Goal: Communication & Community: Answer question/provide support

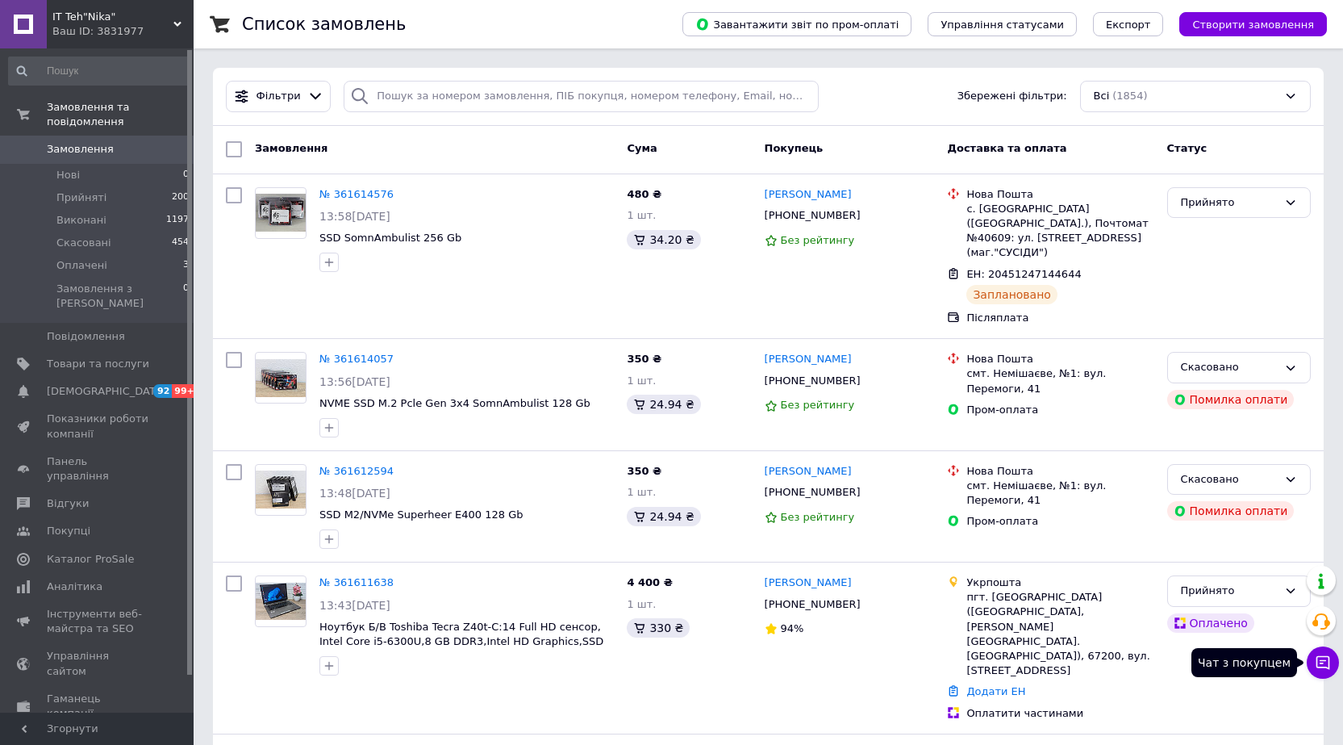
click at [1317, 666] on icon at bounding box center [1324, 663] width 14 height 14
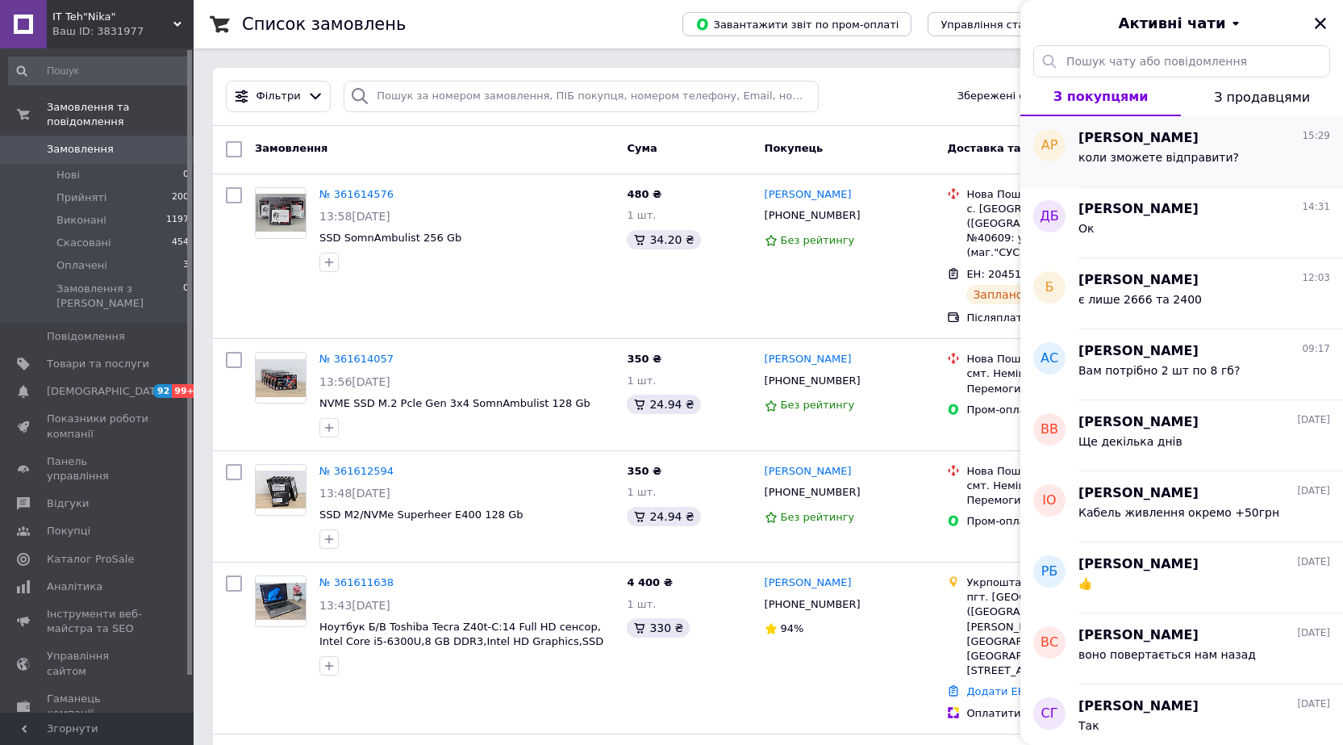
click at [1217, 151] on span "коли зможете відправити?" at bounding box center [1159, 157] width 161 height 13
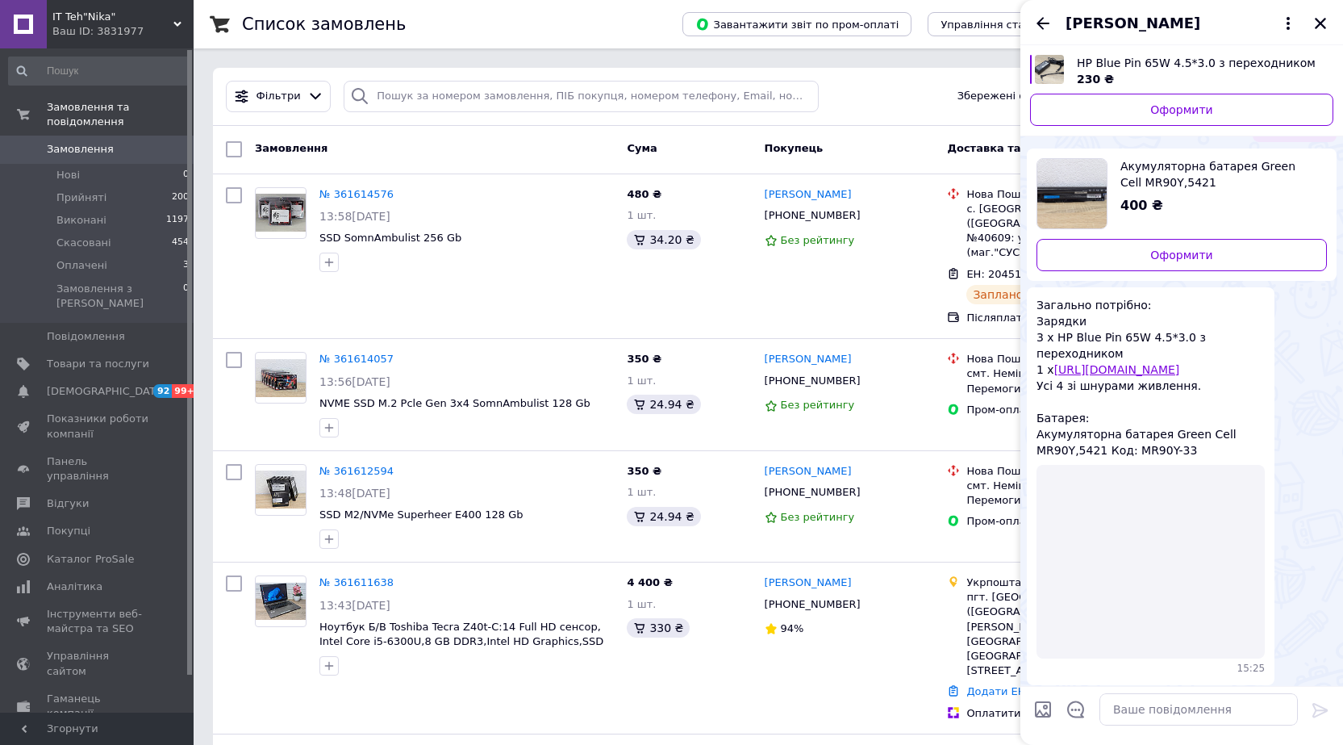
scroll to position [791, 0]
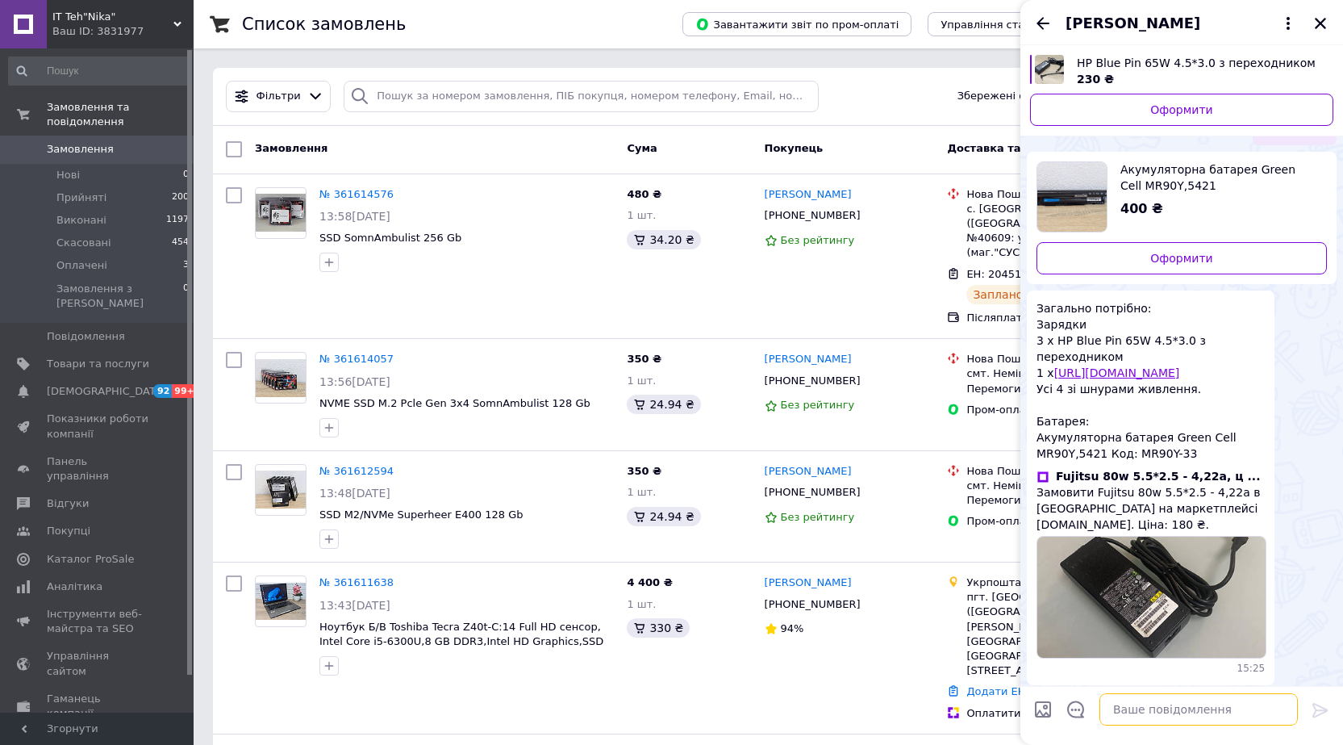
click at [1197, 708] on textarea at bounding box center [1199, 709] width 198 height 32
type textarea "сьогодні"
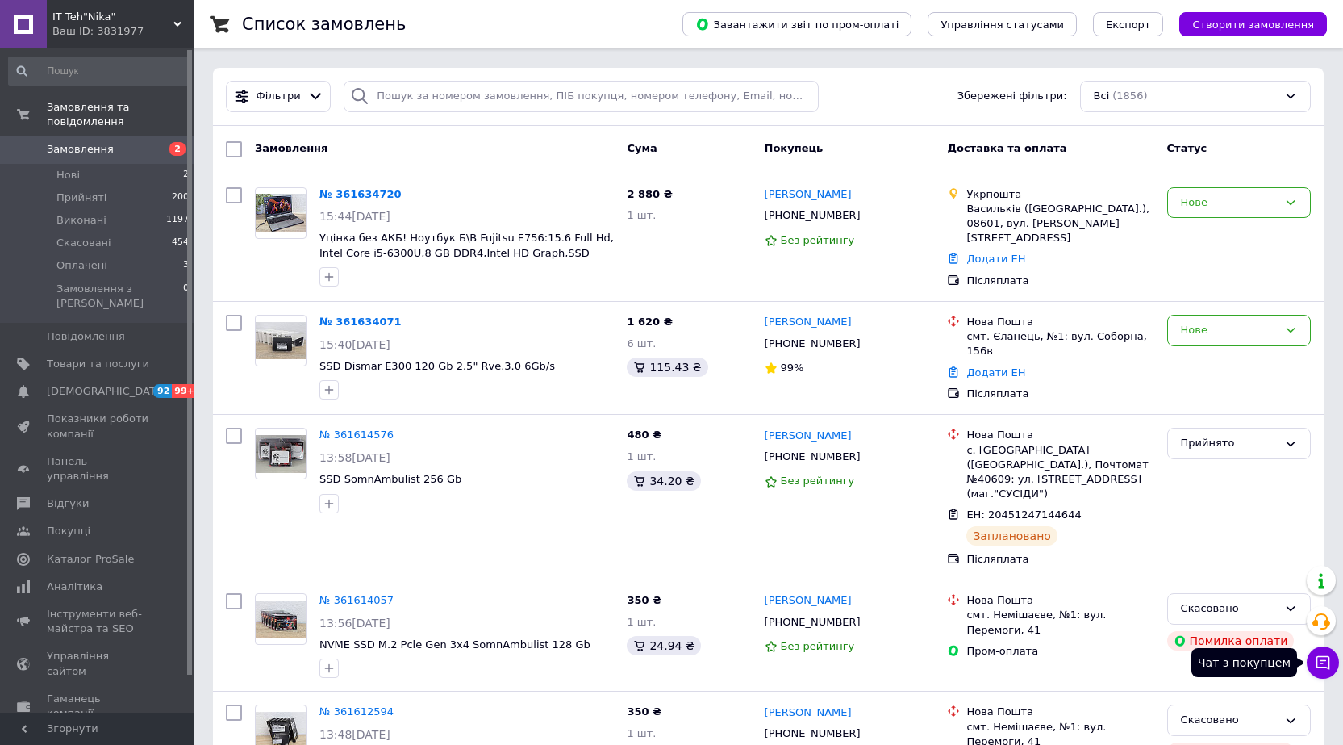
click at [1322, 660] on icon at bounding box center [1324, 663] width 14 height 14
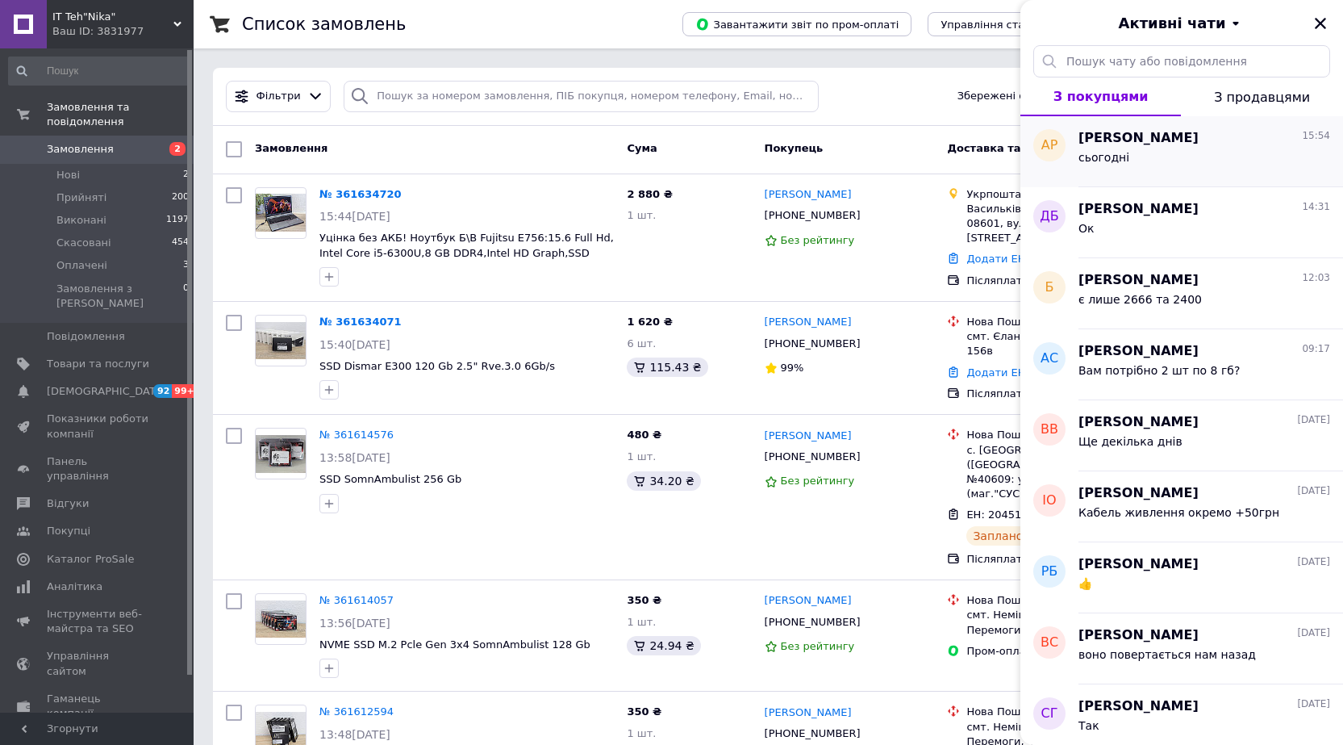
click at [1195, 141] on span "[PERSON_NAME]" at bounding box center [1139, 138] width 120 height 19
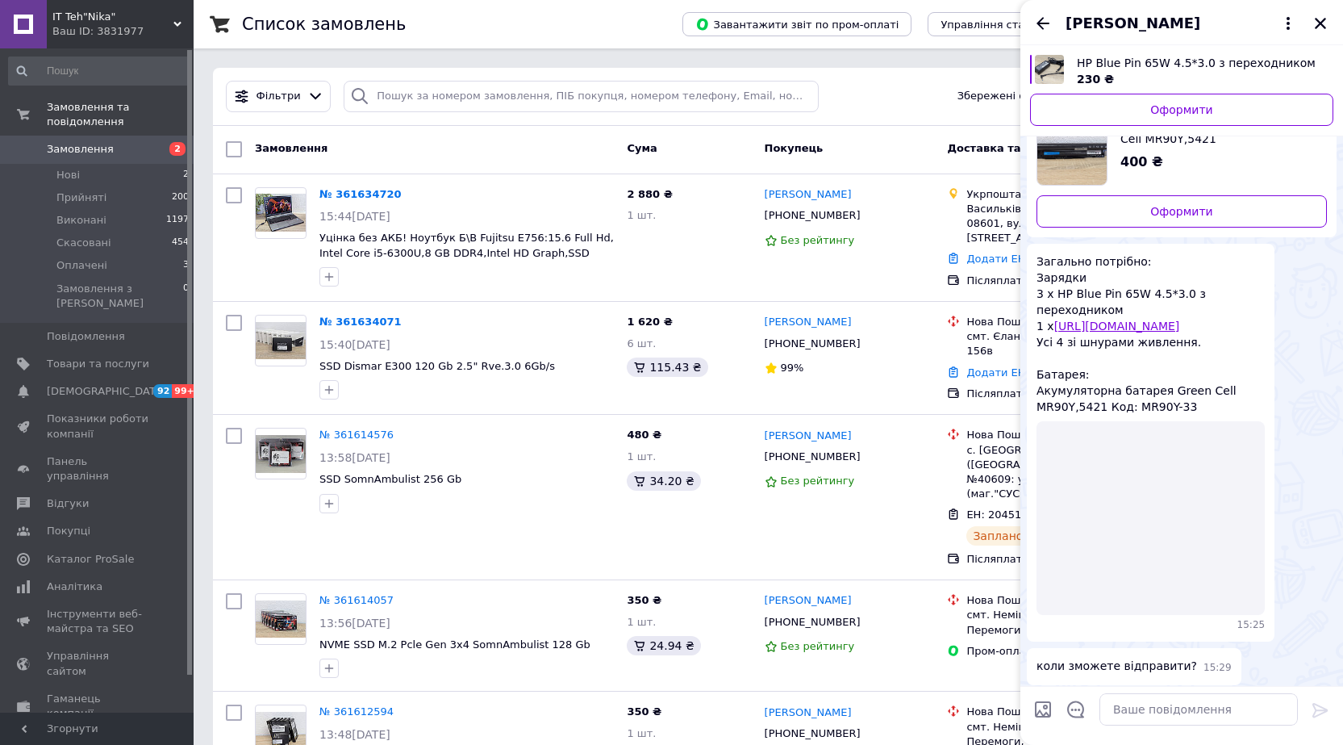
scroll to position [834, 0]
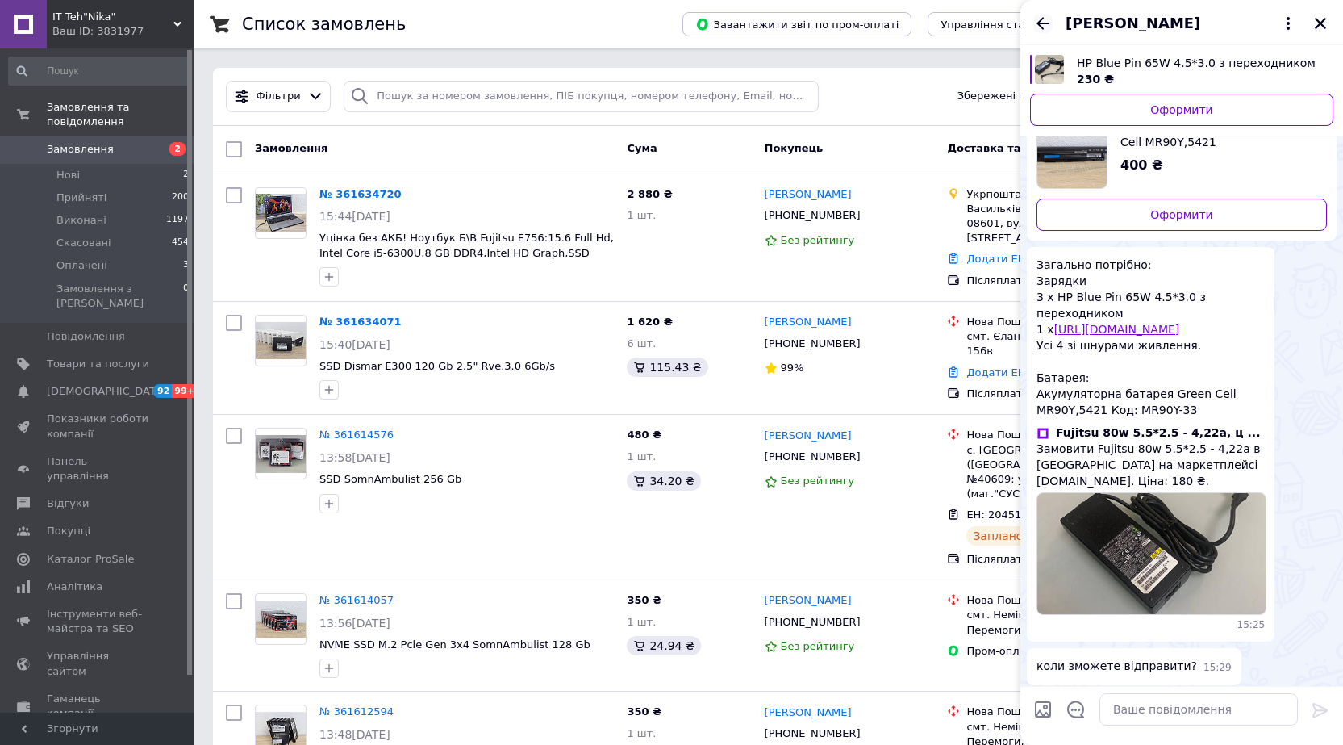
click at [1039, 26] on icon "Назад" at bounding box center [1042, 23] width 19 height 19
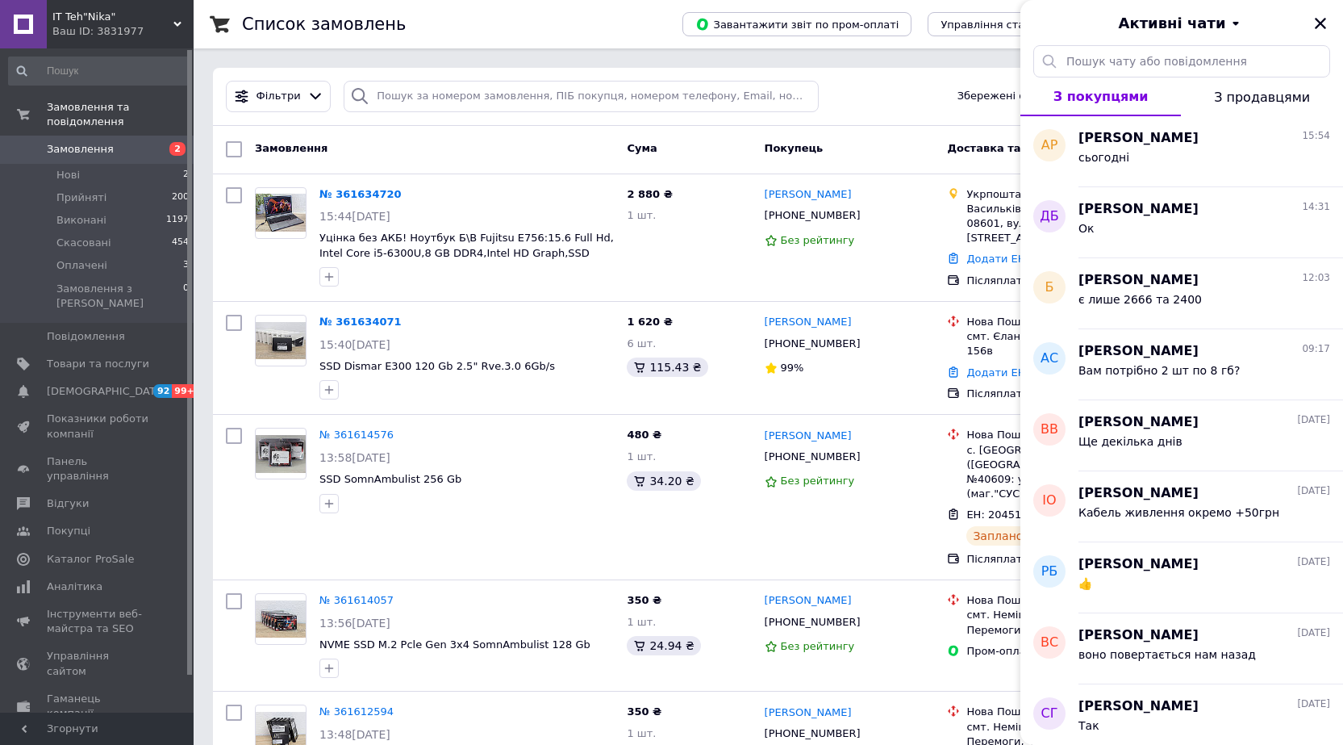
click at [1282, 98] on span "З продавцями" at bounding box center [1262, 97] width 96 height 15
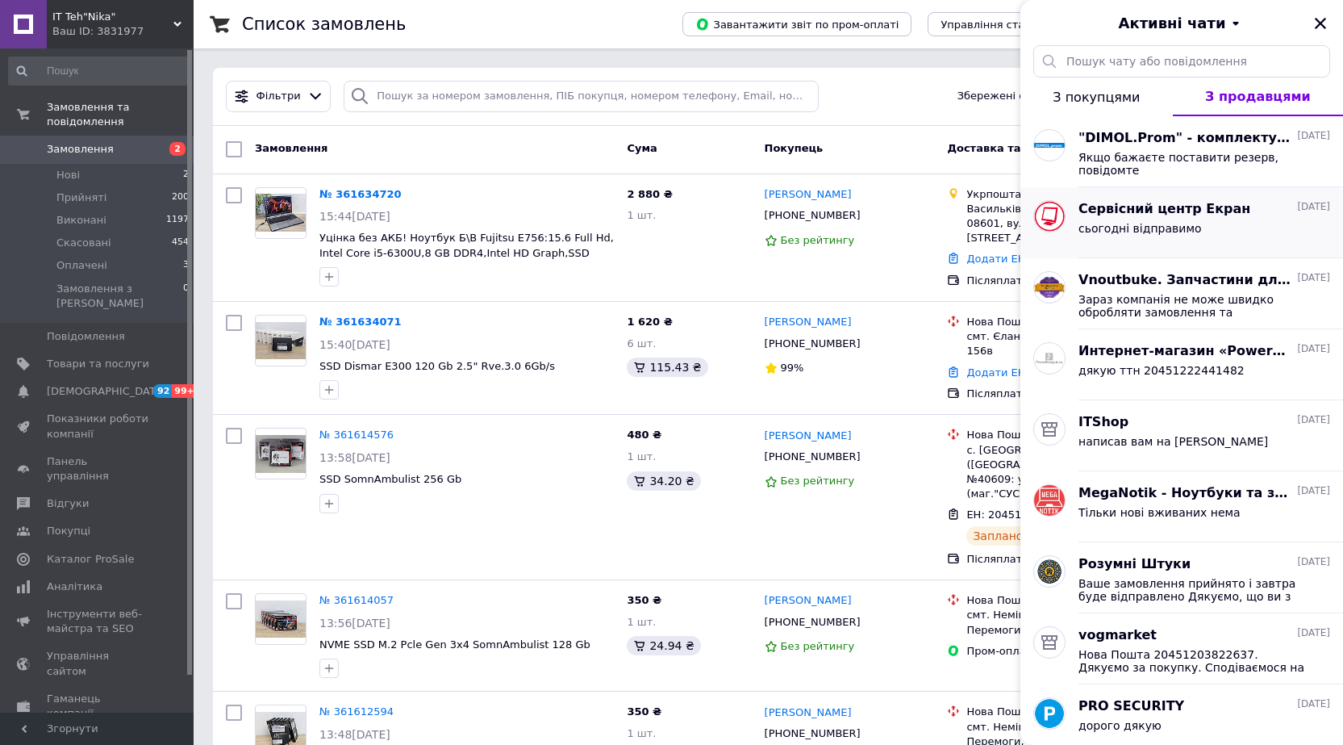
click at [1209, 238] on div "сьогодні відправимо" at bounding box center [1205, 232] width 252 height 26
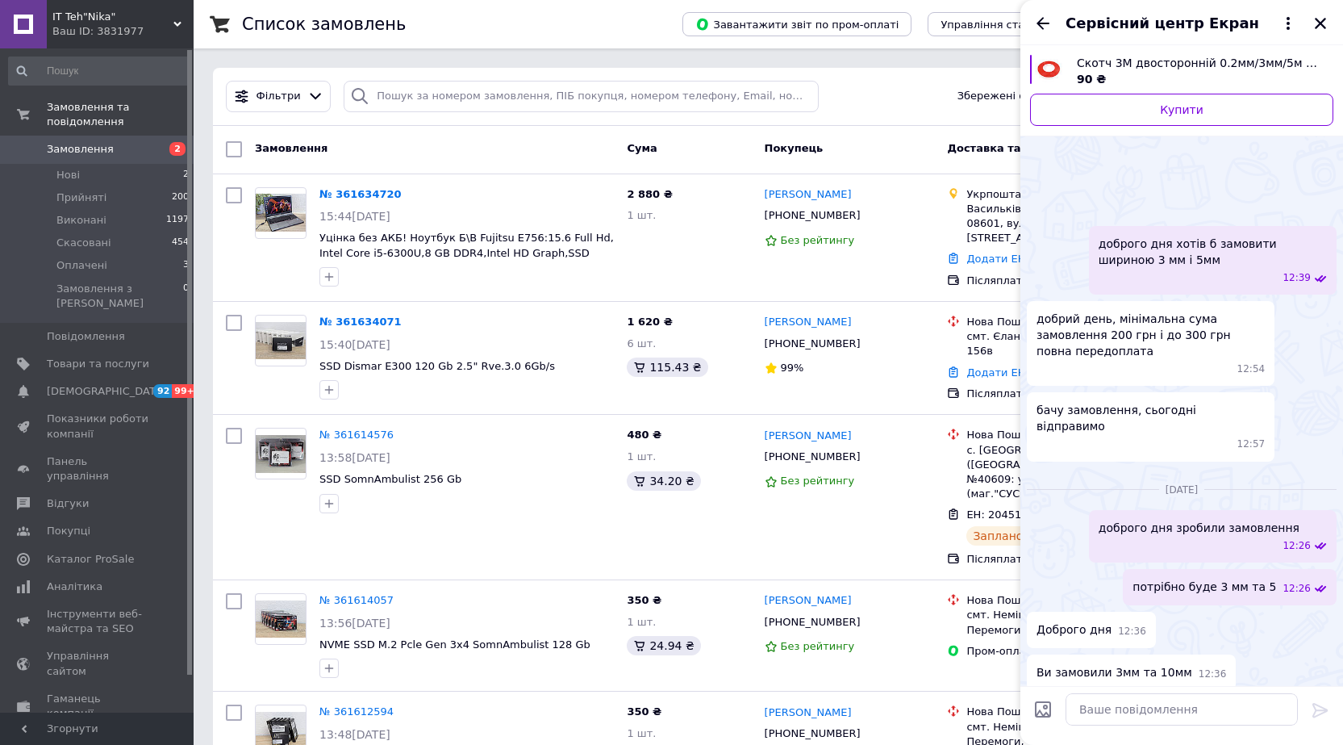
scroll to position [91, 0]
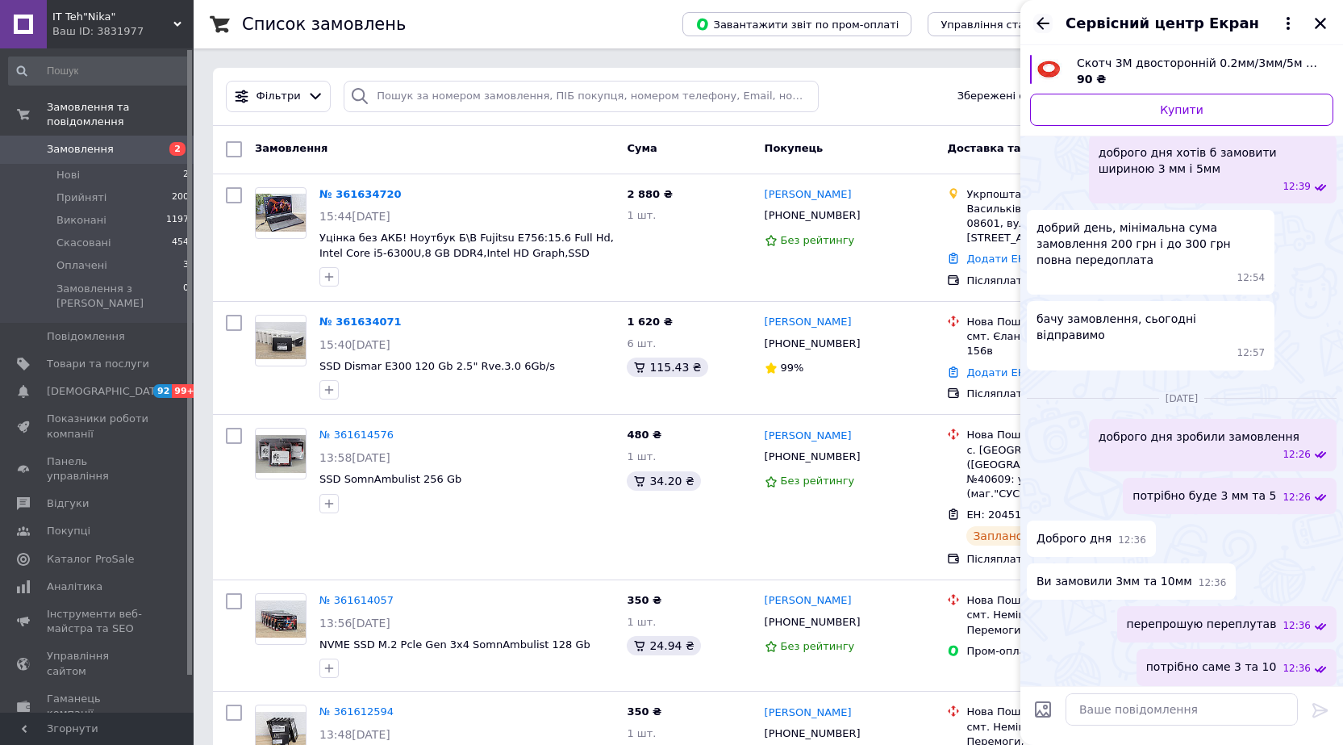
click at [1038, 26] on icon "Назад" at bounding box center [1042, 23] width 19 height 19
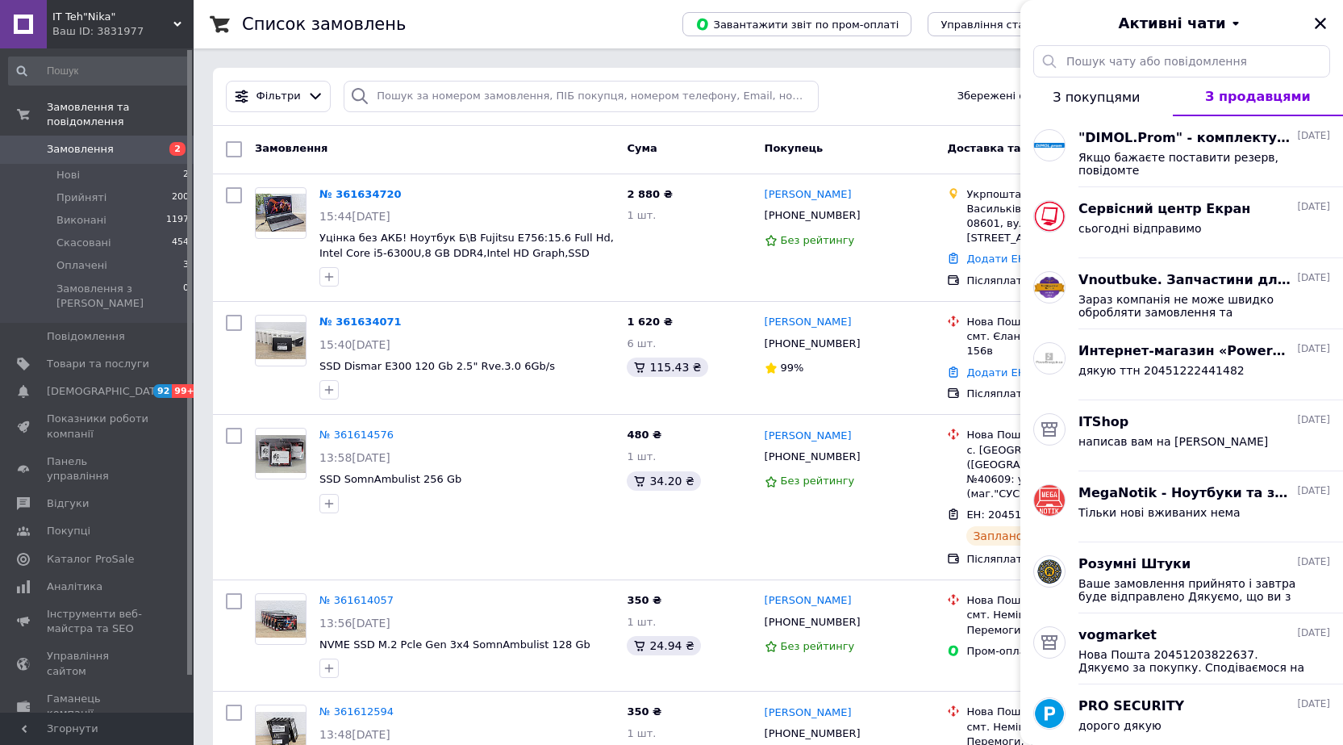
click at [1098, 98] on span "З покупцями" at bounding box center [1096, 97] width 87 height 15
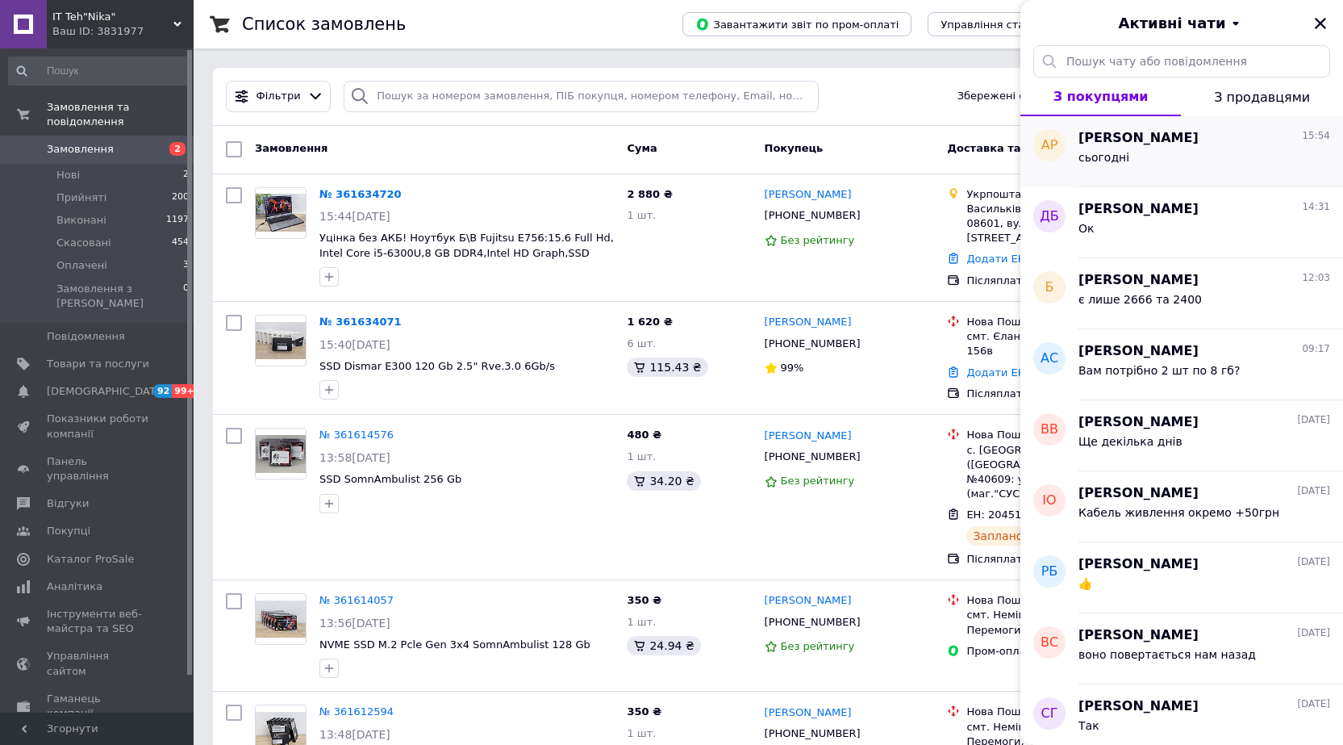
click at [1121, 140] on span "[PERSON_NAME]" at bounding box center [1139, 138] width 120 height 19
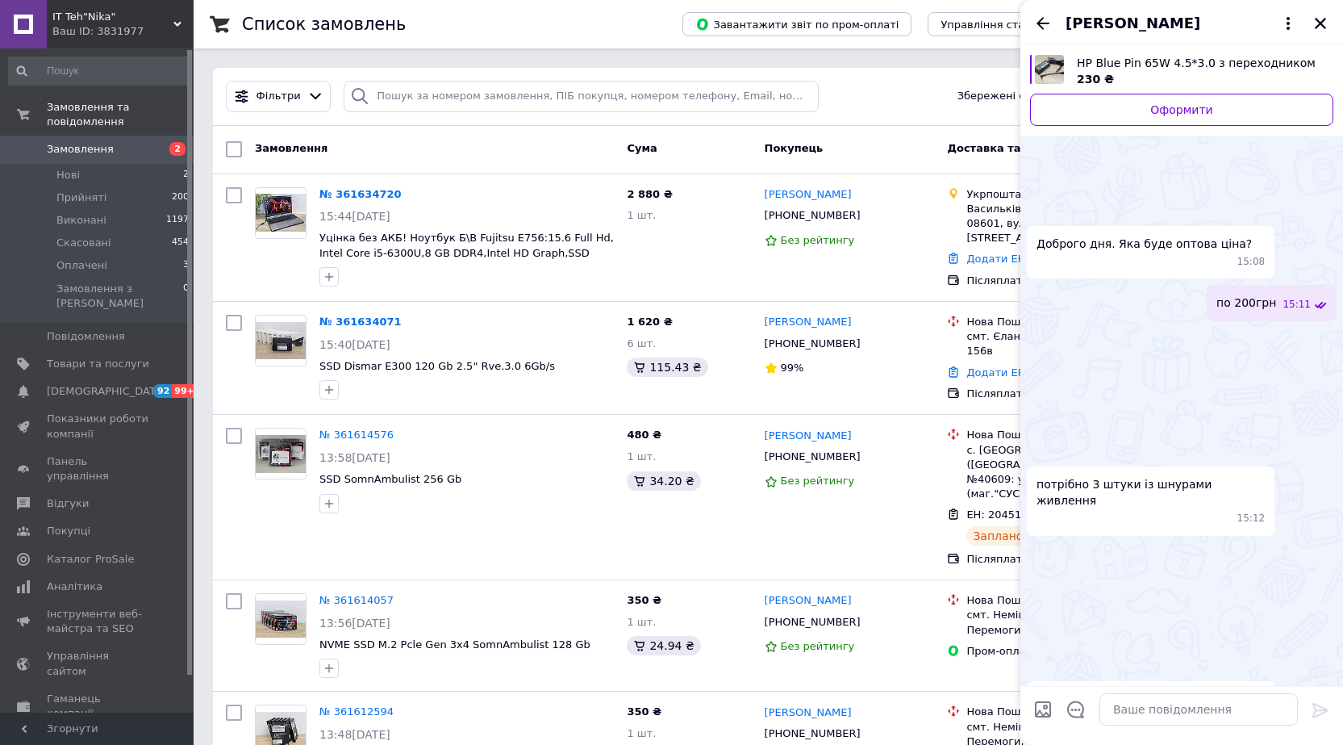
scroll to position [958, 0]
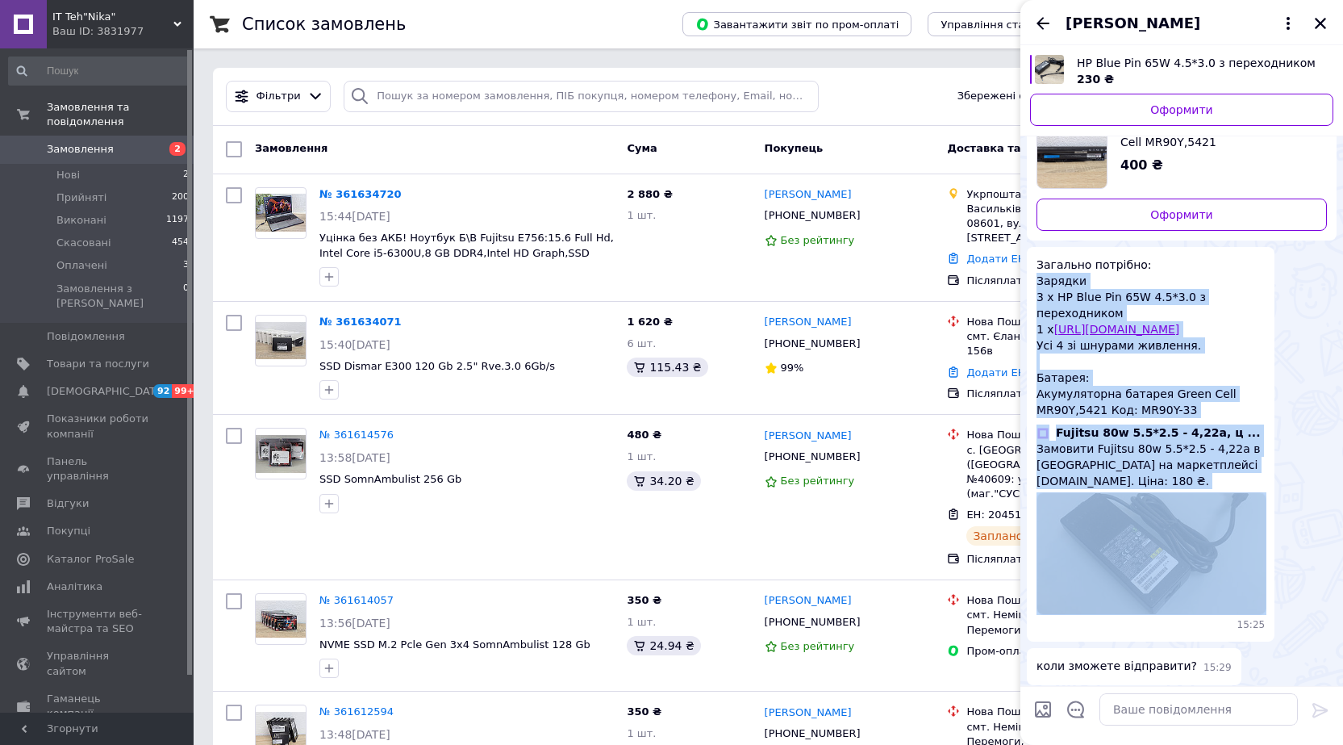
drag, startPoint x: 1270, startPoint y: 530, endPoint x: 1296, endPoint y: 537, distance: 26.6
click at [1289, 539] on div "Загально потрібно: Зарядки 3 х HP Blue Pin 65W 4.5*3.0 з переходником 1 х https…" at bounding box center [1182, 444] width 310 height 395
click at [1324, 339] on div "Загально потрібно: Зарядки 3 х HP Blue Pin 65W 4.5*3.0 з переходником 1 х https…" at bounding box center [1182, 444] width 310 height 395
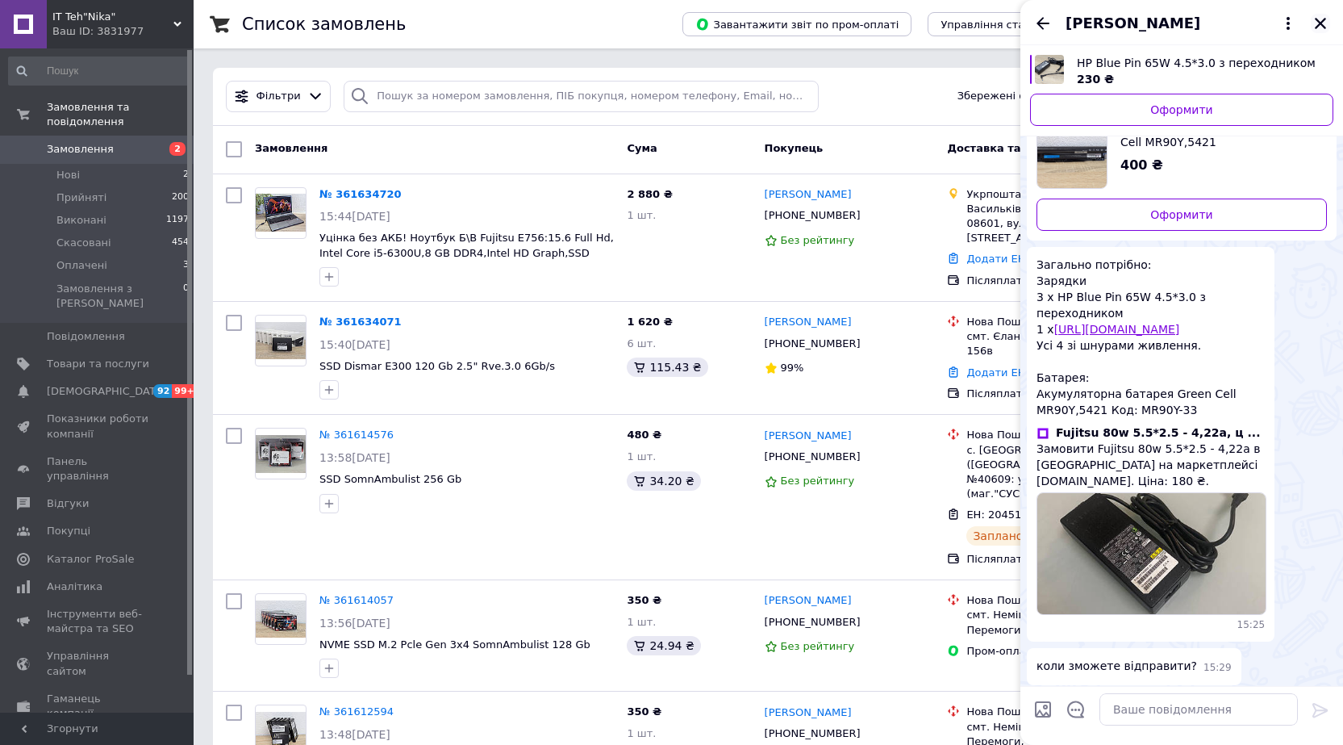
click at [1329, 26] on button "Закрити" at bounding box center [1320, 23] width 19 height 19
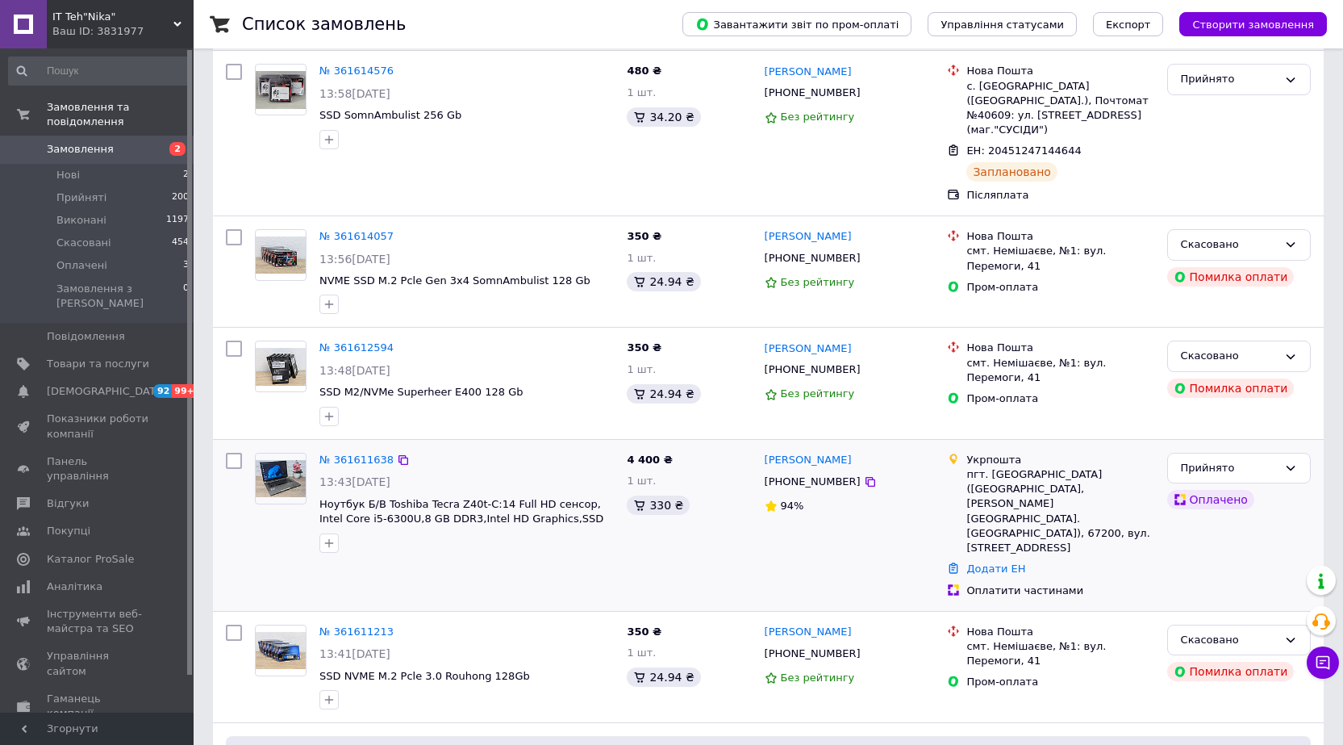
scroll to position [403, 0]
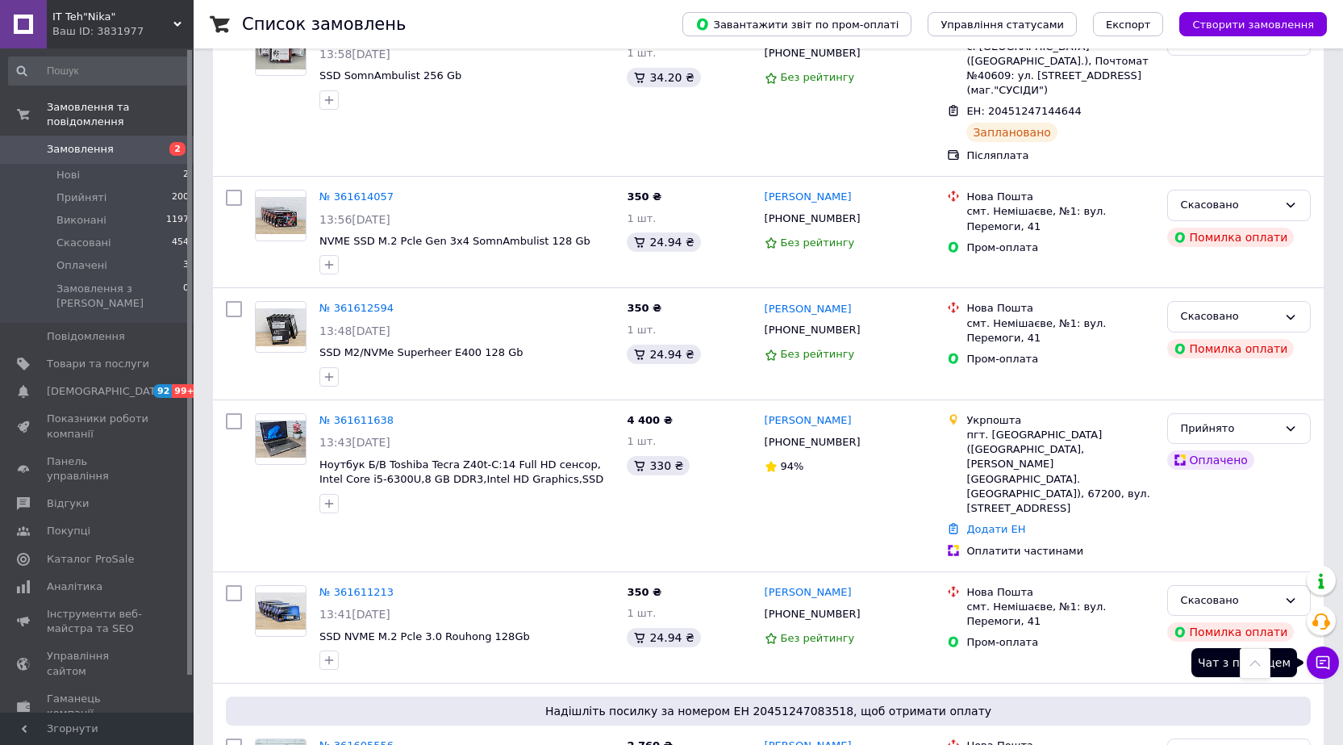
click at [1324, 652] on button "Чат з покупцем" at bounding box center [1323, 662] width 32 height 32
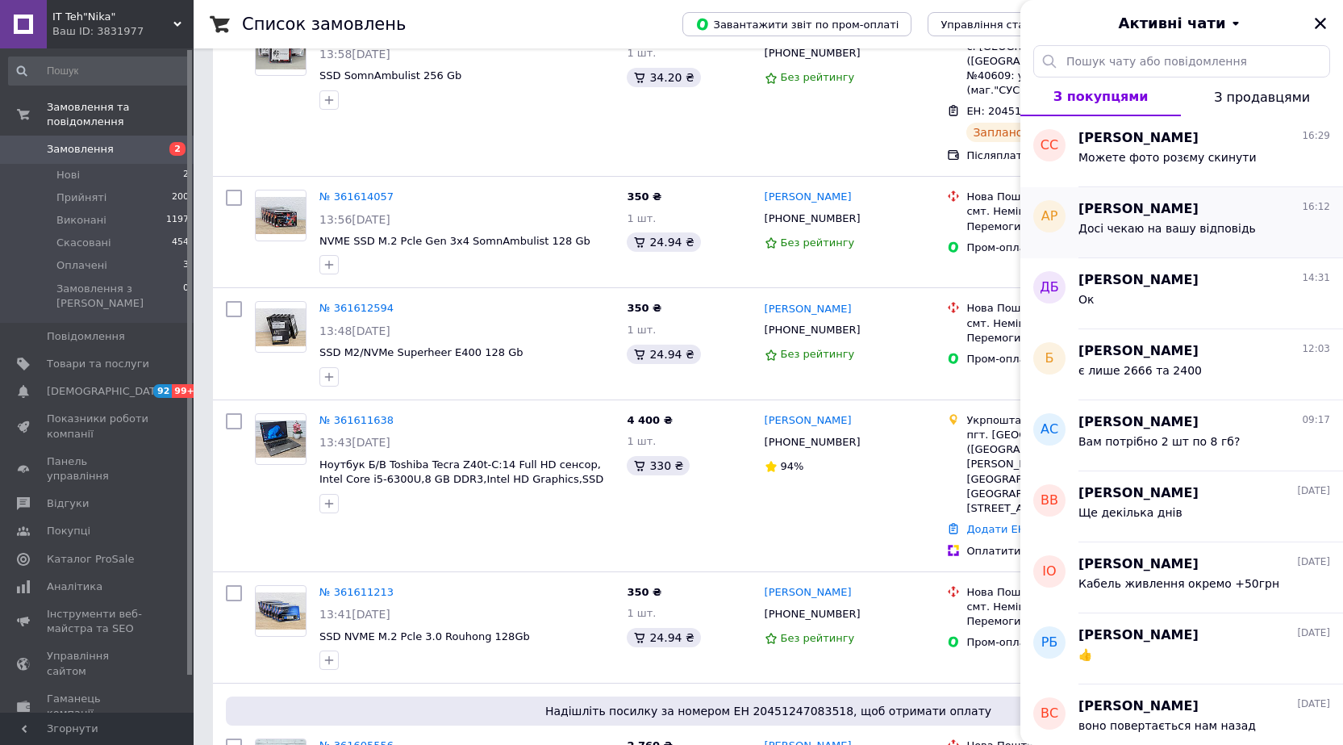
click at [1263, 219] on div "Досі чекаю на вашу відповідь" at bounding box center [1205, 232] width 252 height 26
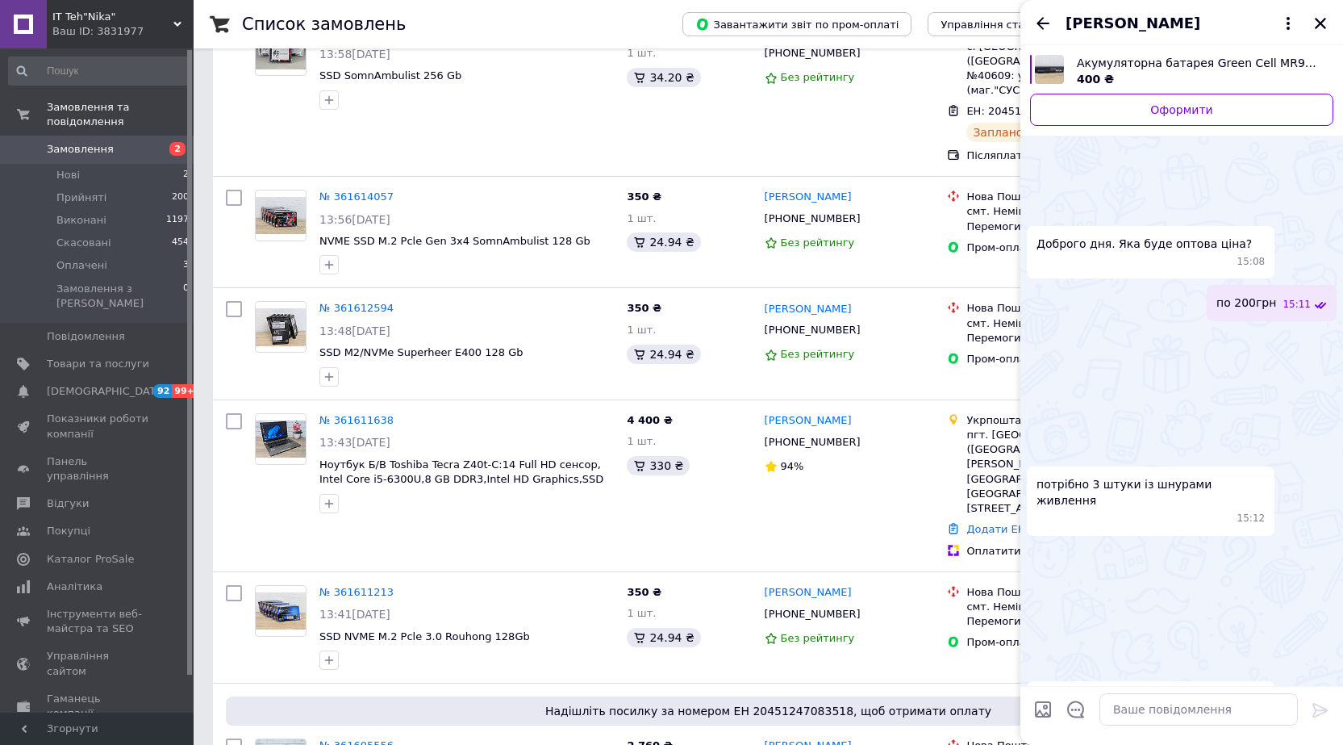
scroll to position [1000, 0]
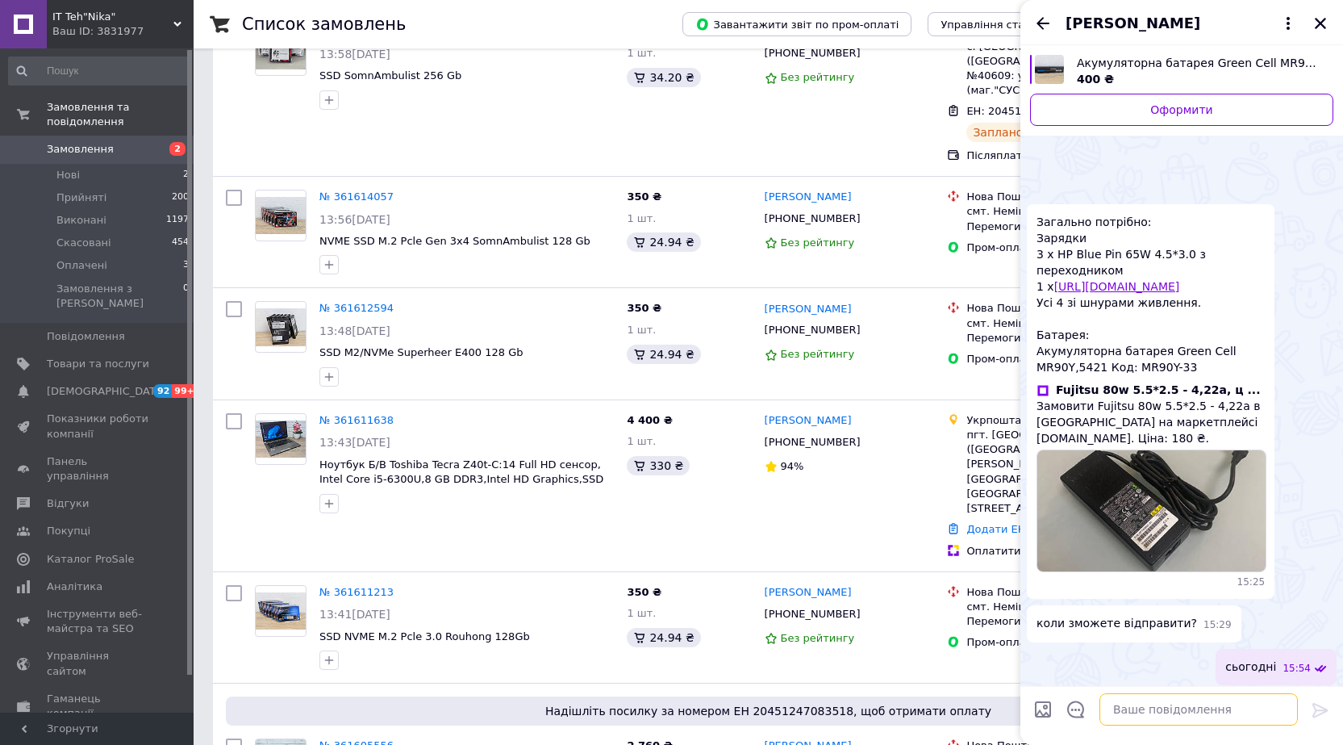
click at [1175, 704] on textarea at bounding box center [1199, 709] width 198 height 32
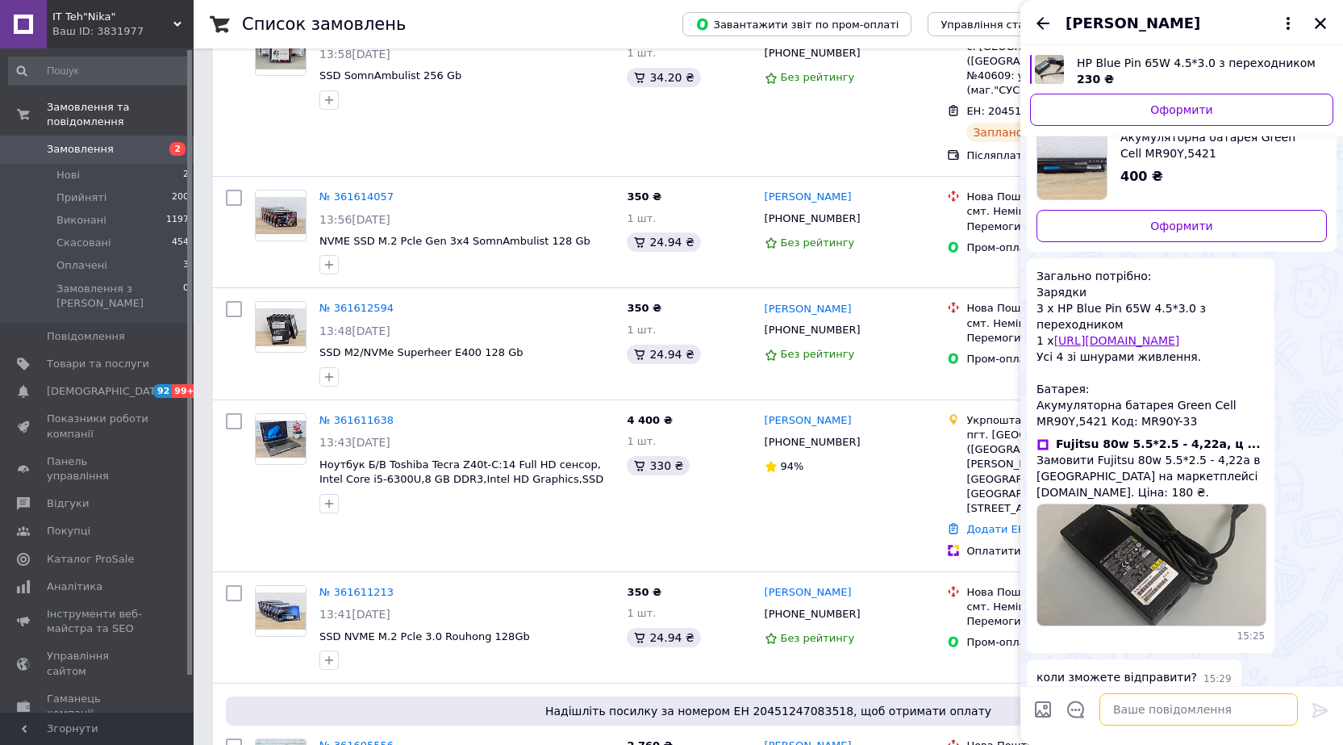
scroll to position [848, 0]
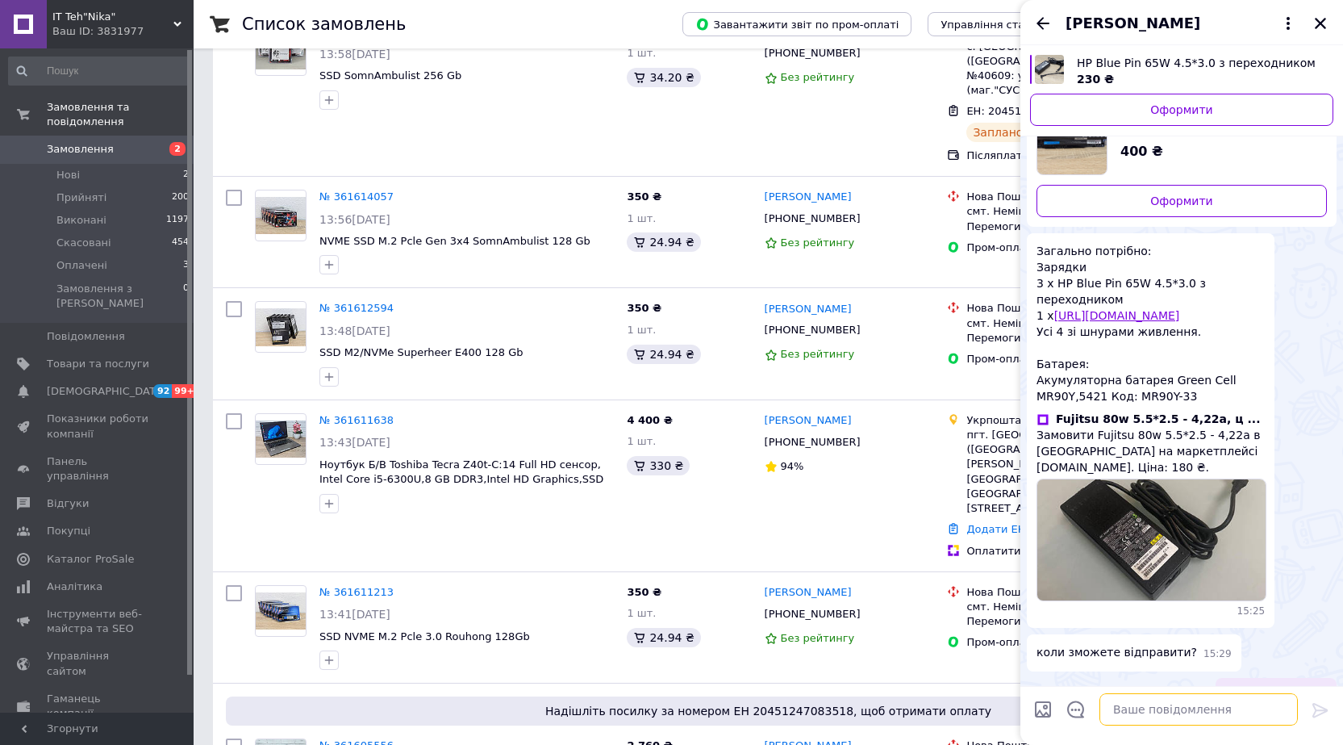
click at [1166, 710] on textarea at bounding box center [1199, 709] width 198 height 32
type textarea "Так є все в наявності"
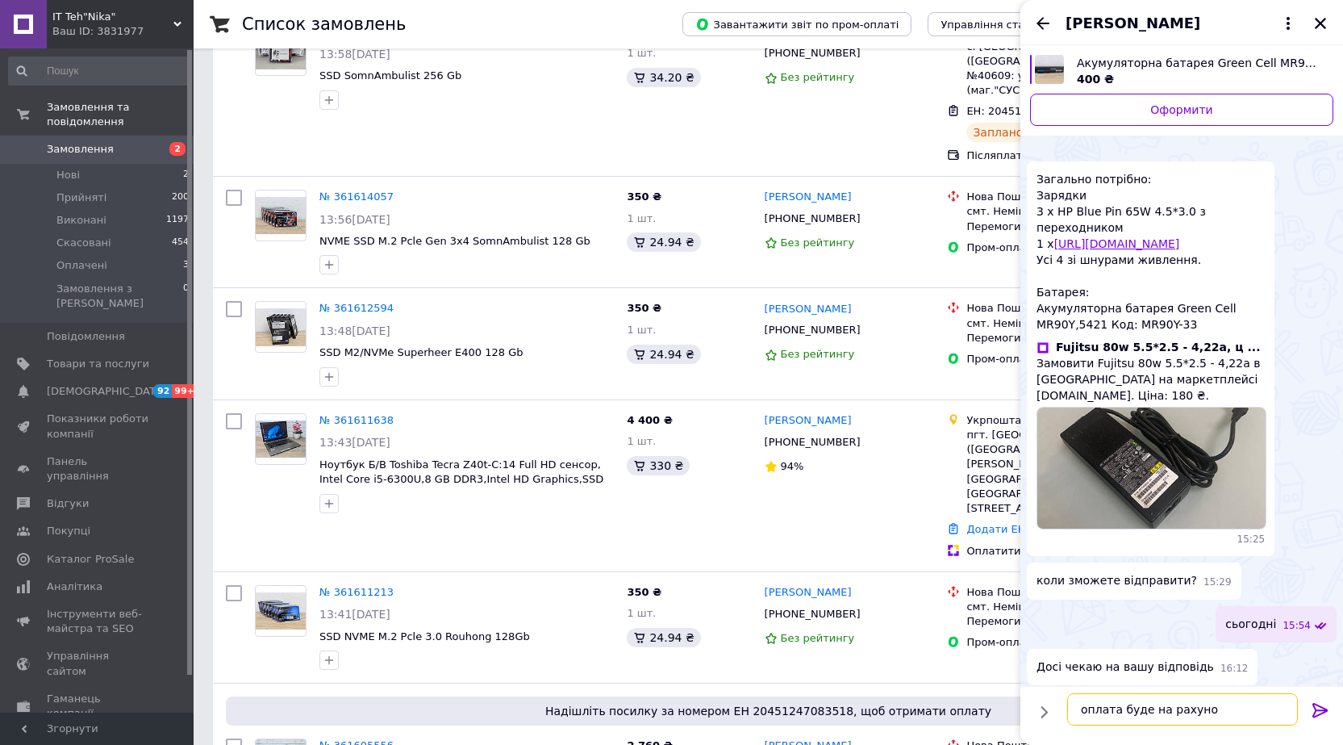
type textarea "оплата буде на рахунок"
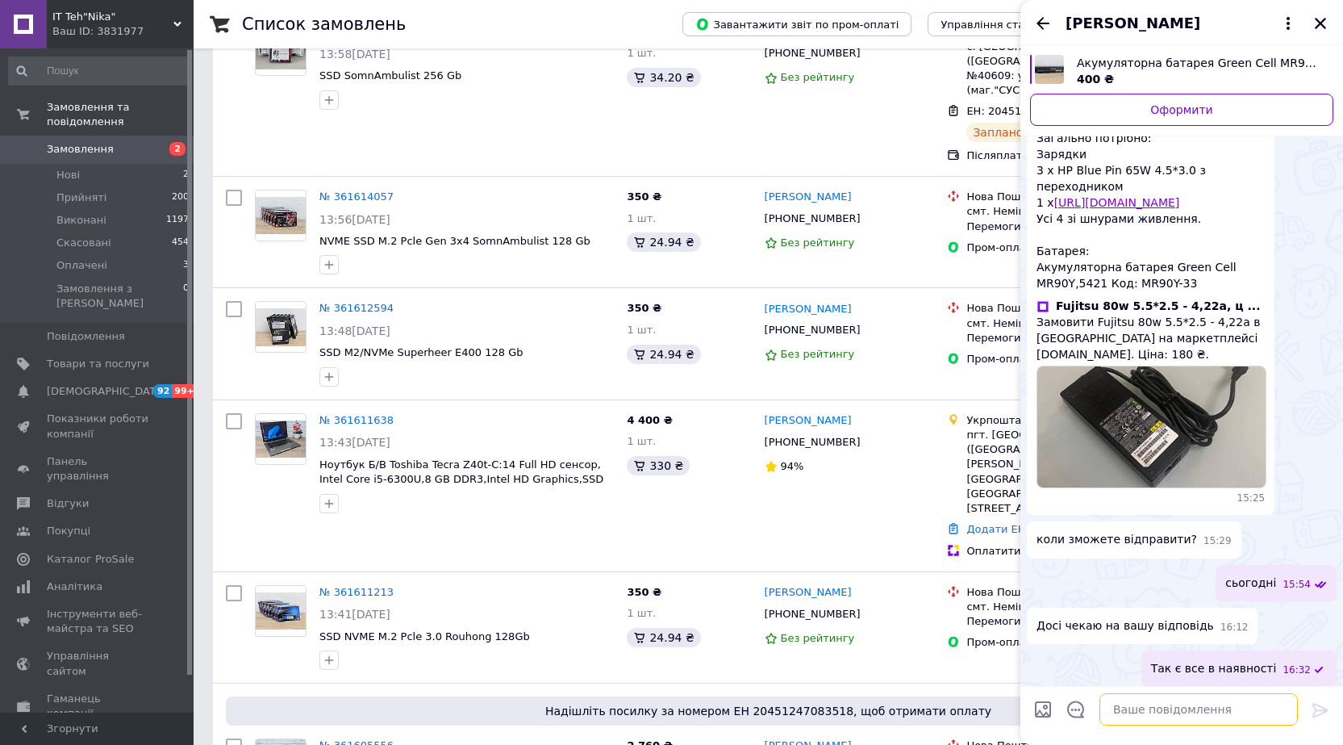
scroll to position [921, 0]
click at [1043, 19] on icon "Назад" at bounding box center [1042, 23] width 19 height 19
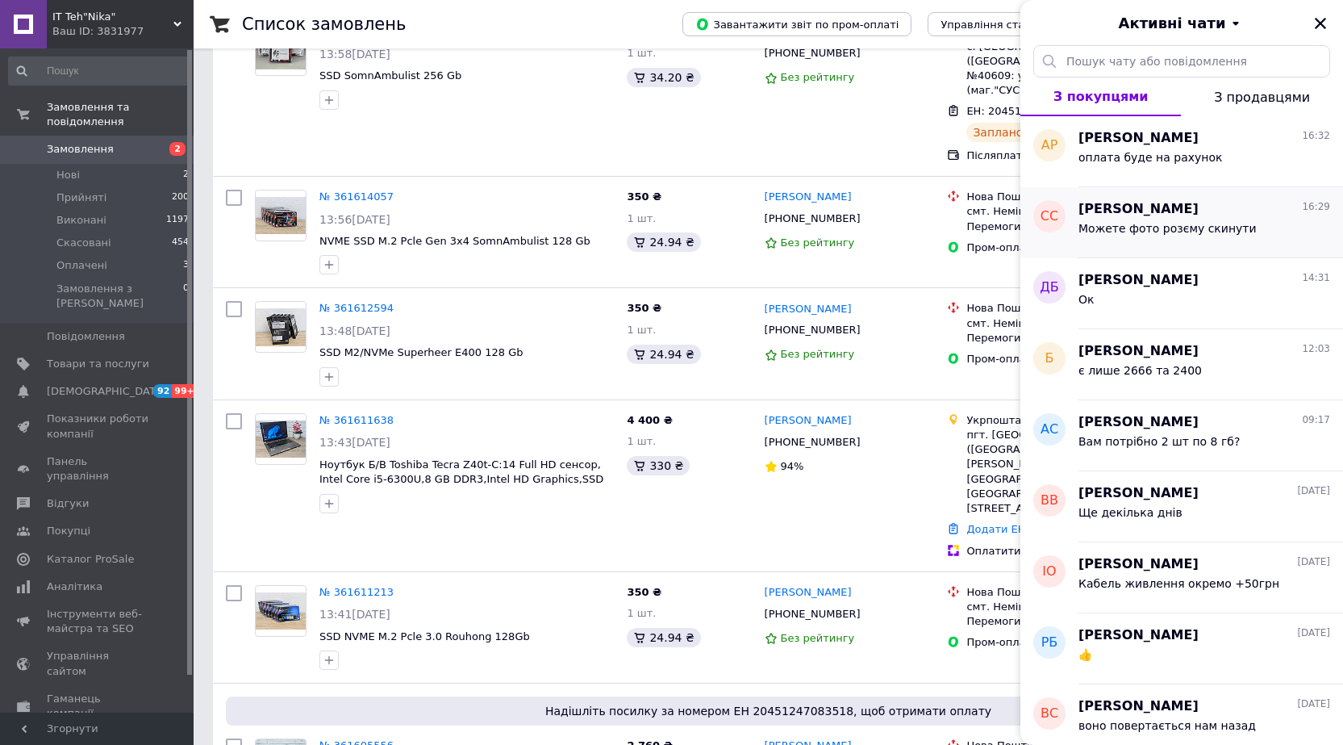
click at [1192, 213] on span "[PERSON_NAME]" at bounding box center [1139, 209] width 120 height 19
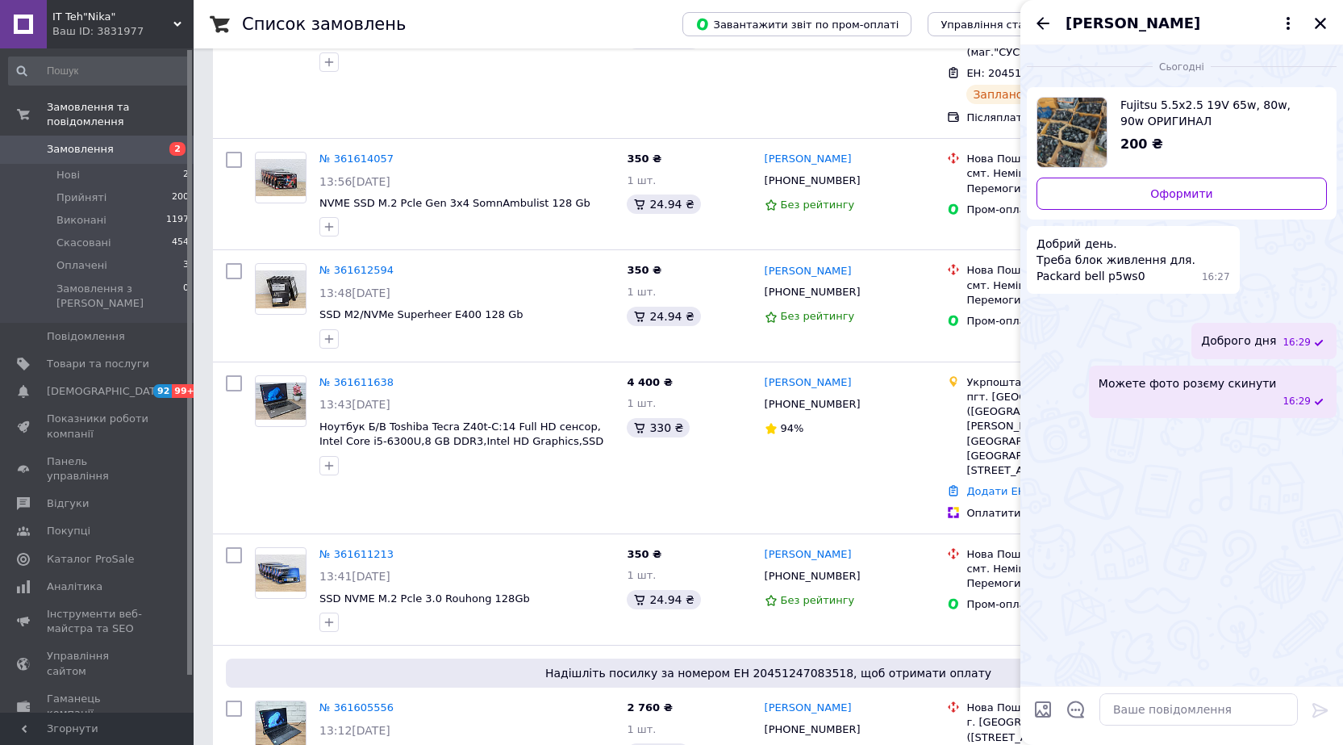
scroll to position [403, 0]
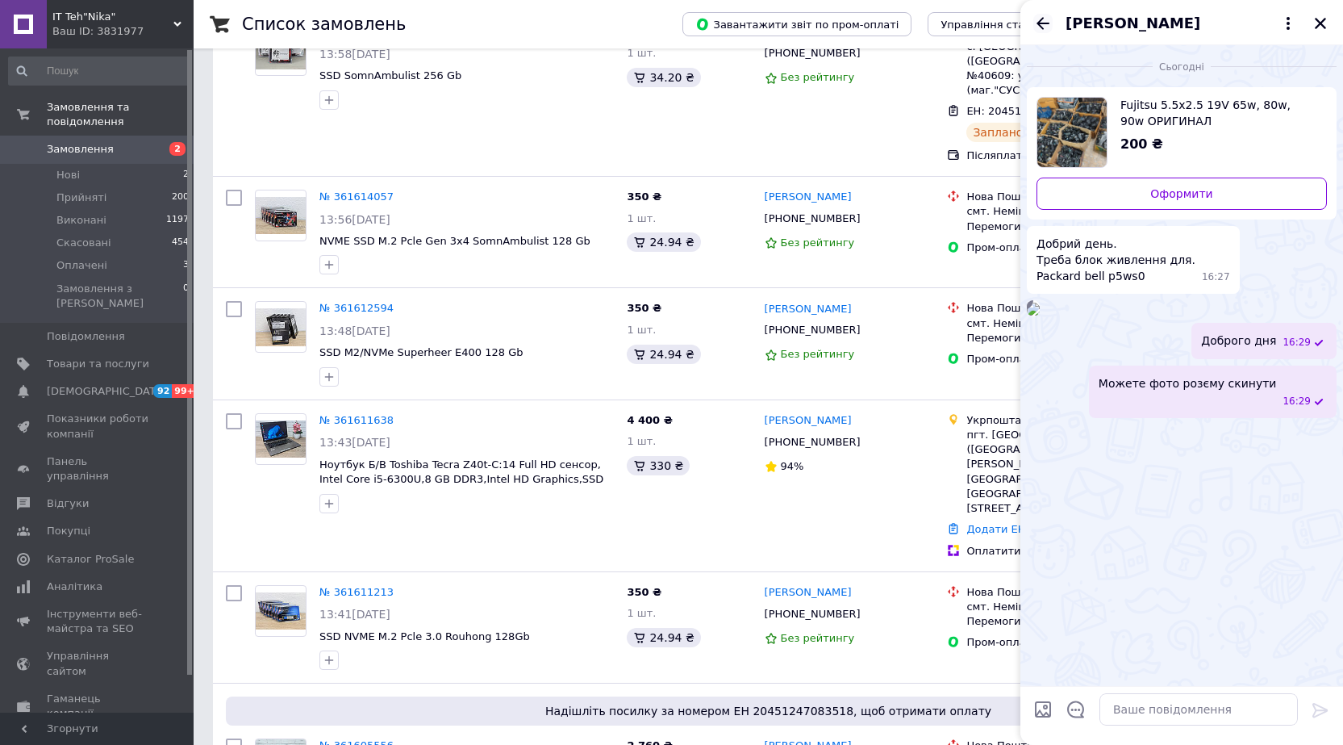
click at [1034, 21] on icon "Назад" at bounding box center [1042, 23] width 19 height 19
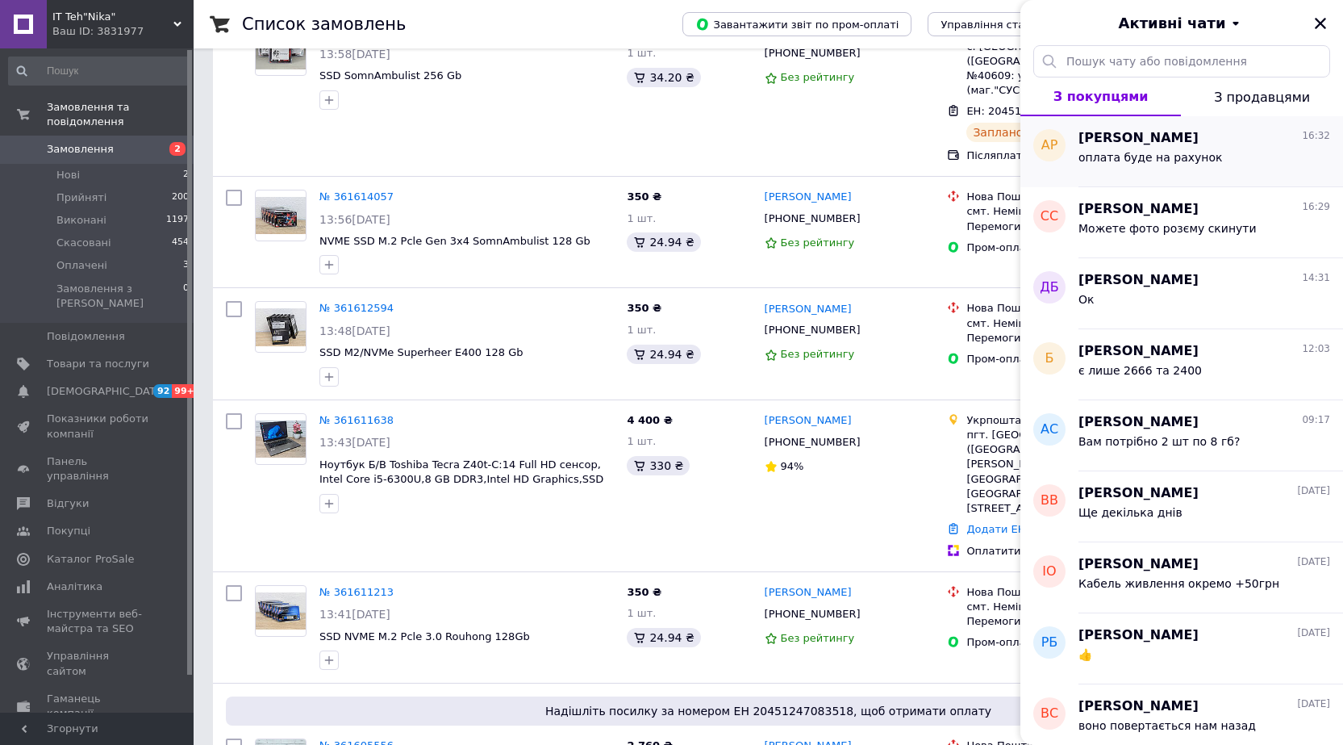
click at [1168, 148] on div "оплата буде на рахунок" at bounding box center [1205, 161] width 252 height 26
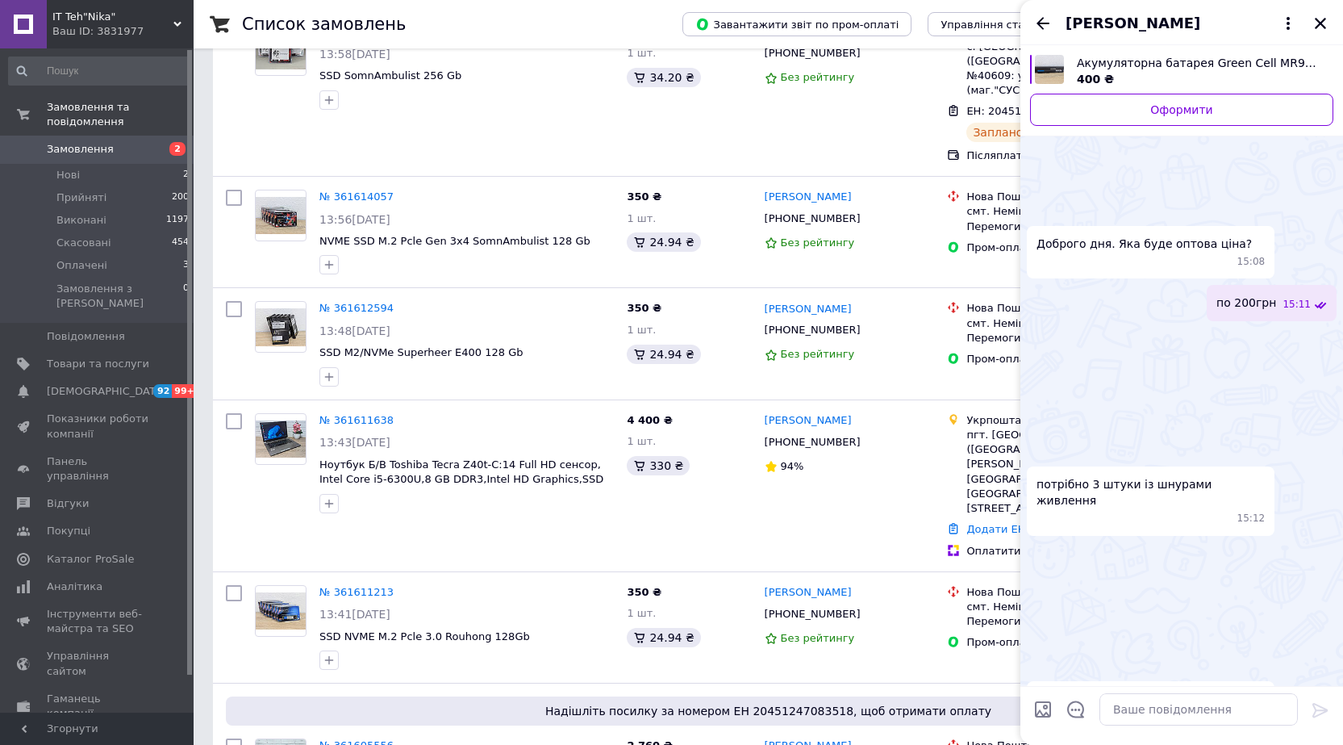
scroll to position [1086, 0]
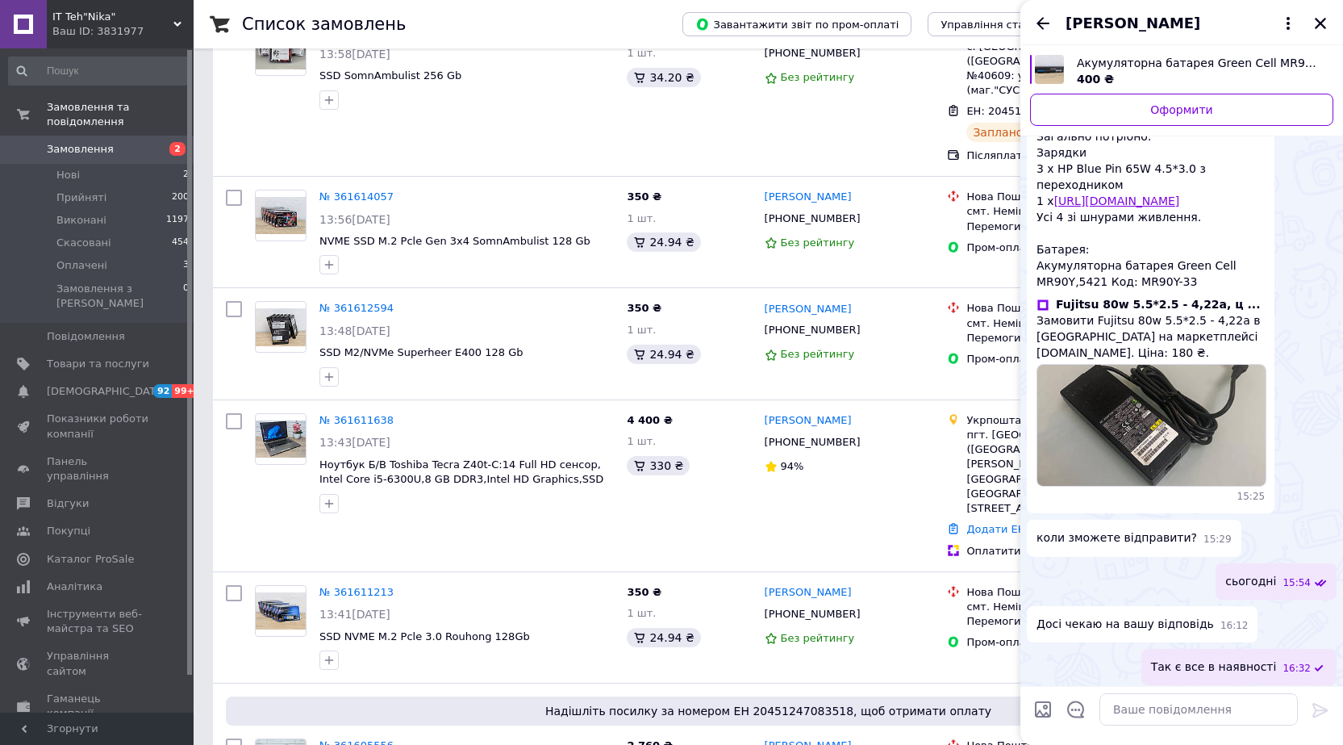
click at [1054, 15] on div "[PERSON_NAME]" at bounding box center [1182, 22] width 323 height 45
click at [1046, 17] on icon "Назад" at bounding box center [1042, 23] width 19 height 19
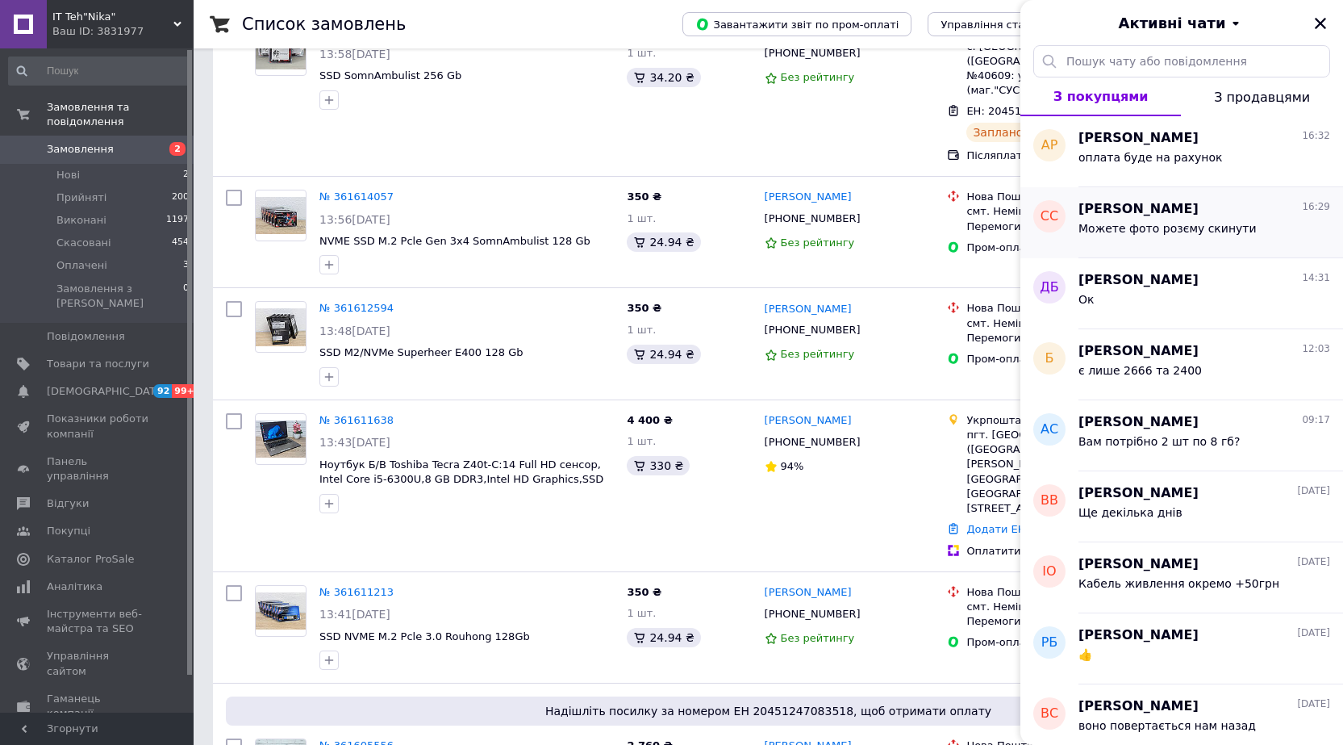
click at [1209, 240] on div "Можете фото розєму скинути" at bounding box center [1168, 233] width 178 height 23
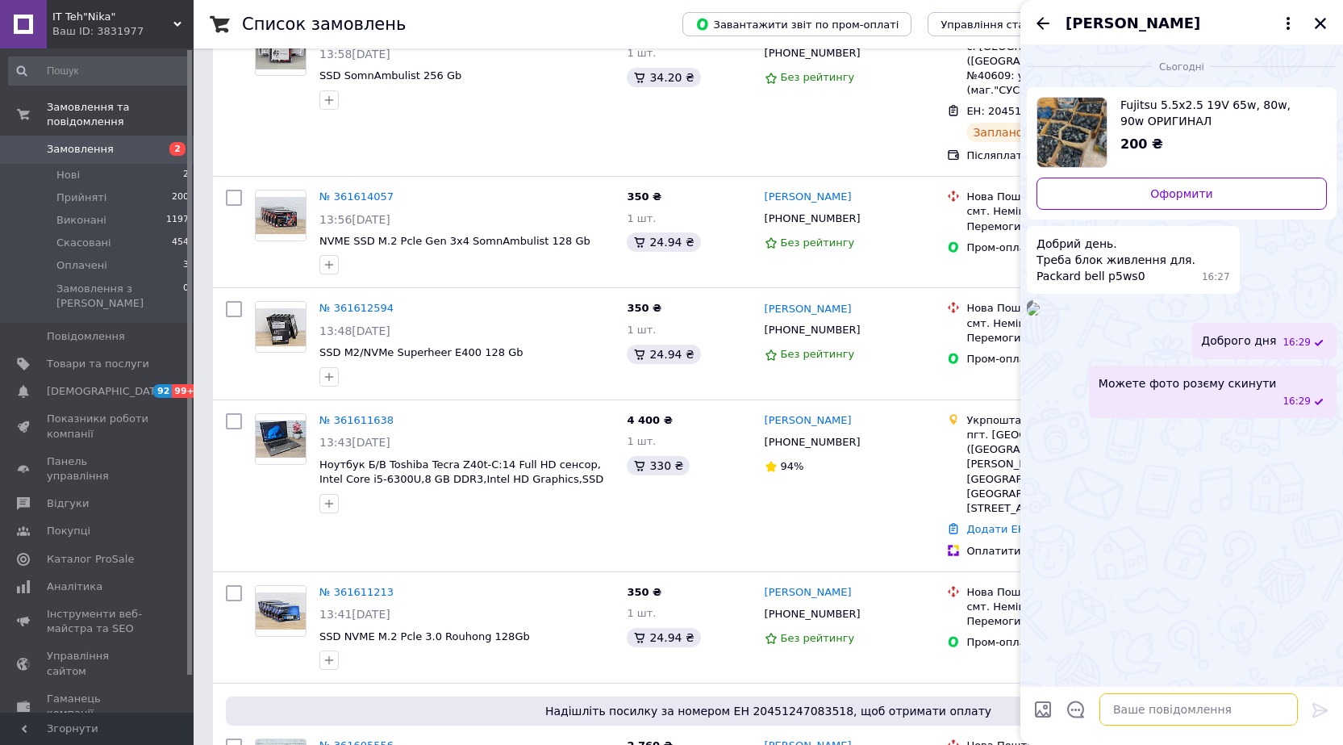
click at [1132, 716] on textarea at bounding box center [1199, 709] width 198 height 32
type textarea "є в наявності"
click at [1035, 19] on icon "Назад" at bounding box center [1042, 23] width 19 height 19
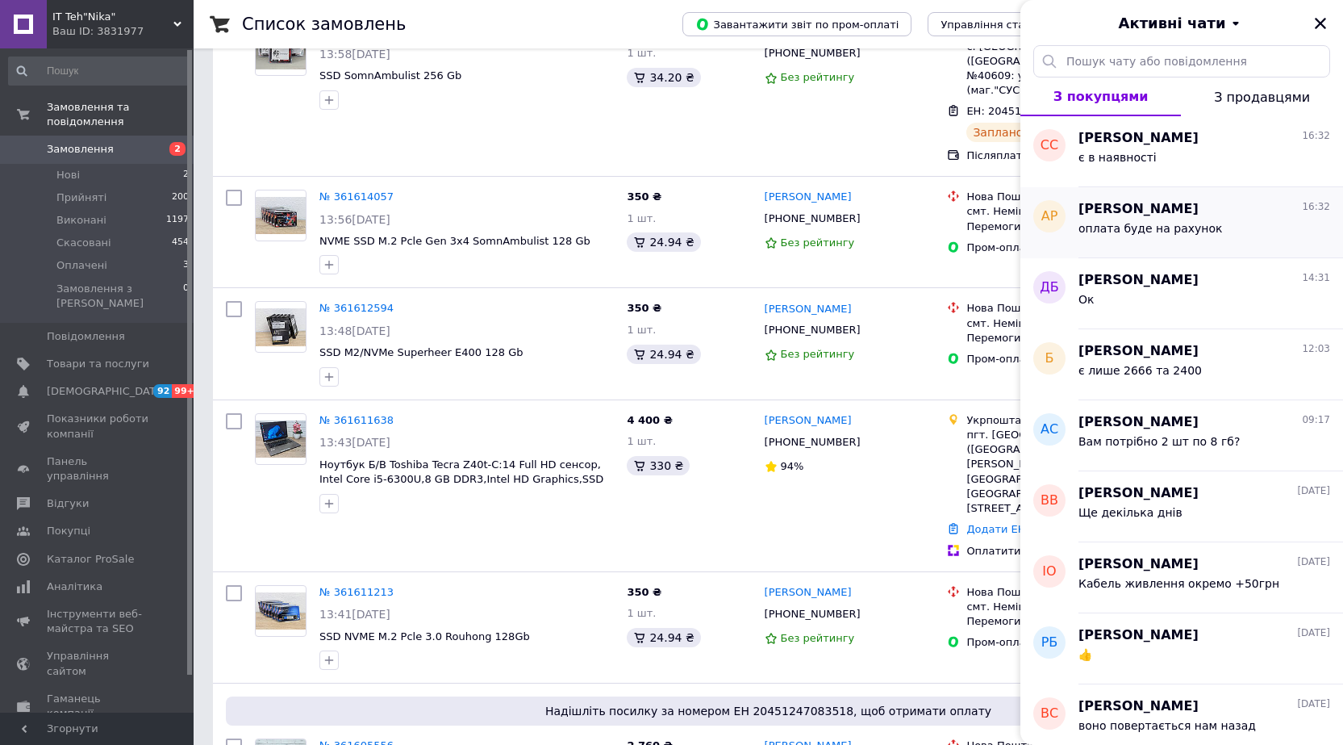
click at [1167, 226] on span "оплата буде на рахунок" at bounding box center [1151, 228] width 144 height 13
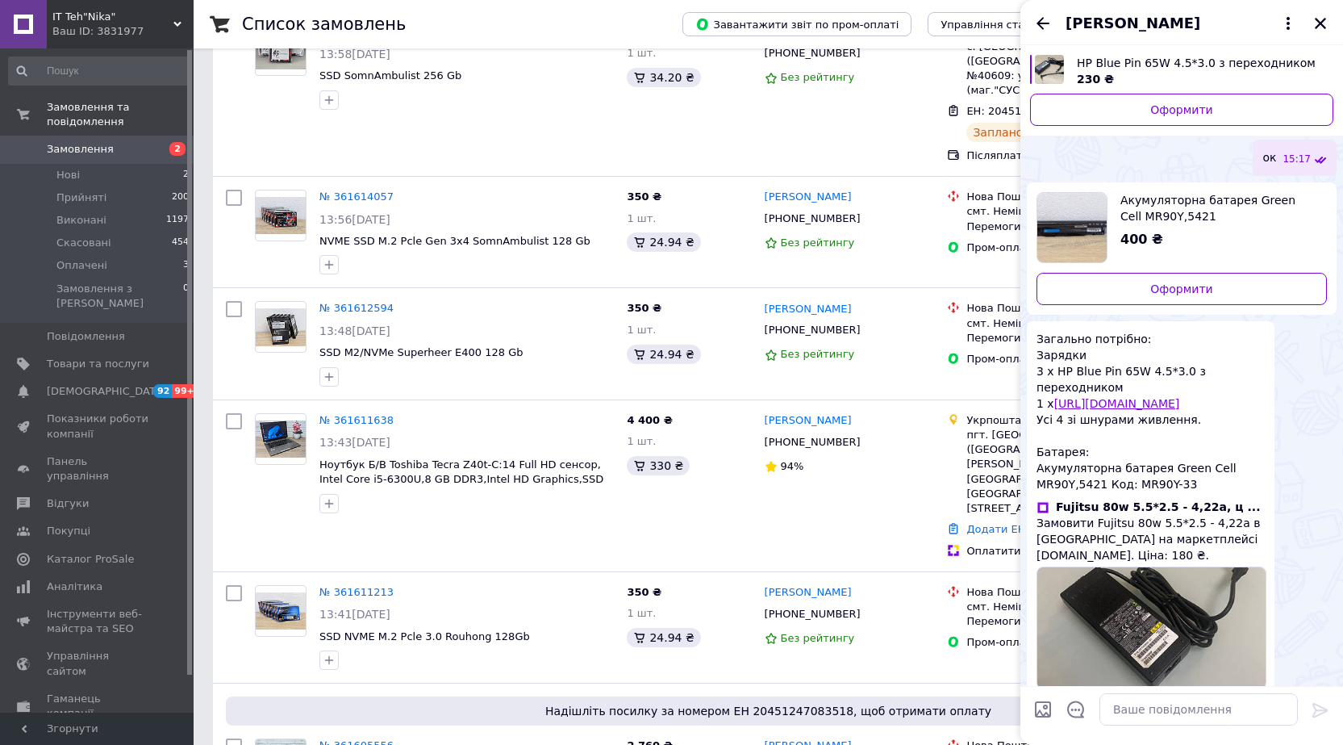
scroll to position [921, 0]
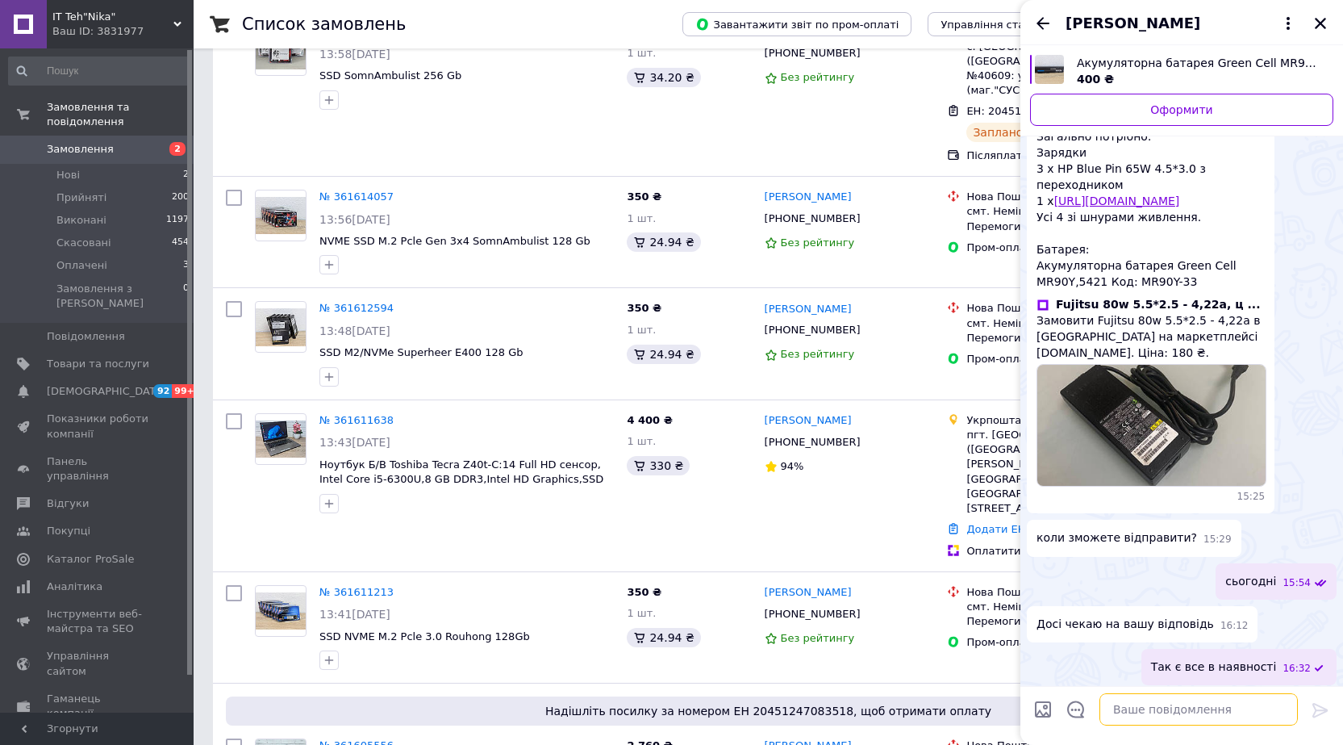
click at [1204, 708] on textarea at bounding box center [1199, 709] width 198 height 32
type textarea "1470грн"
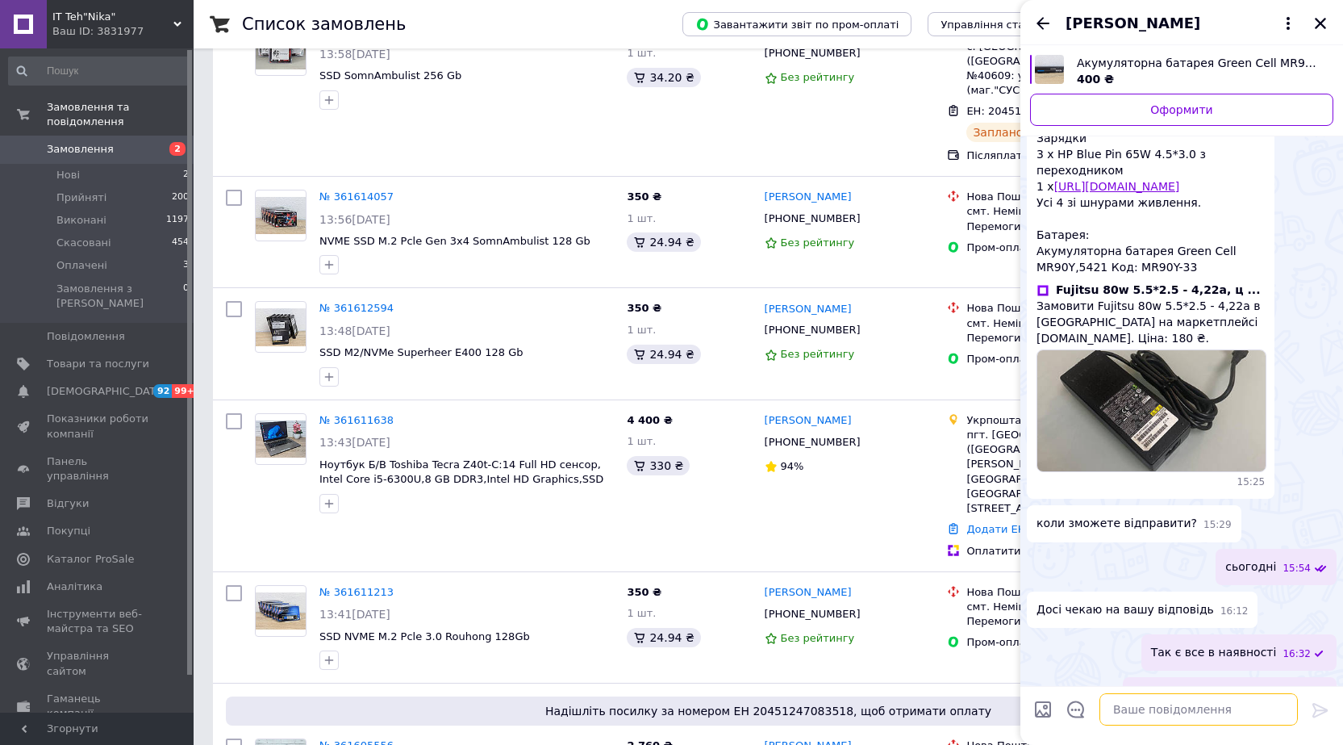
scroll to position [964, 0]
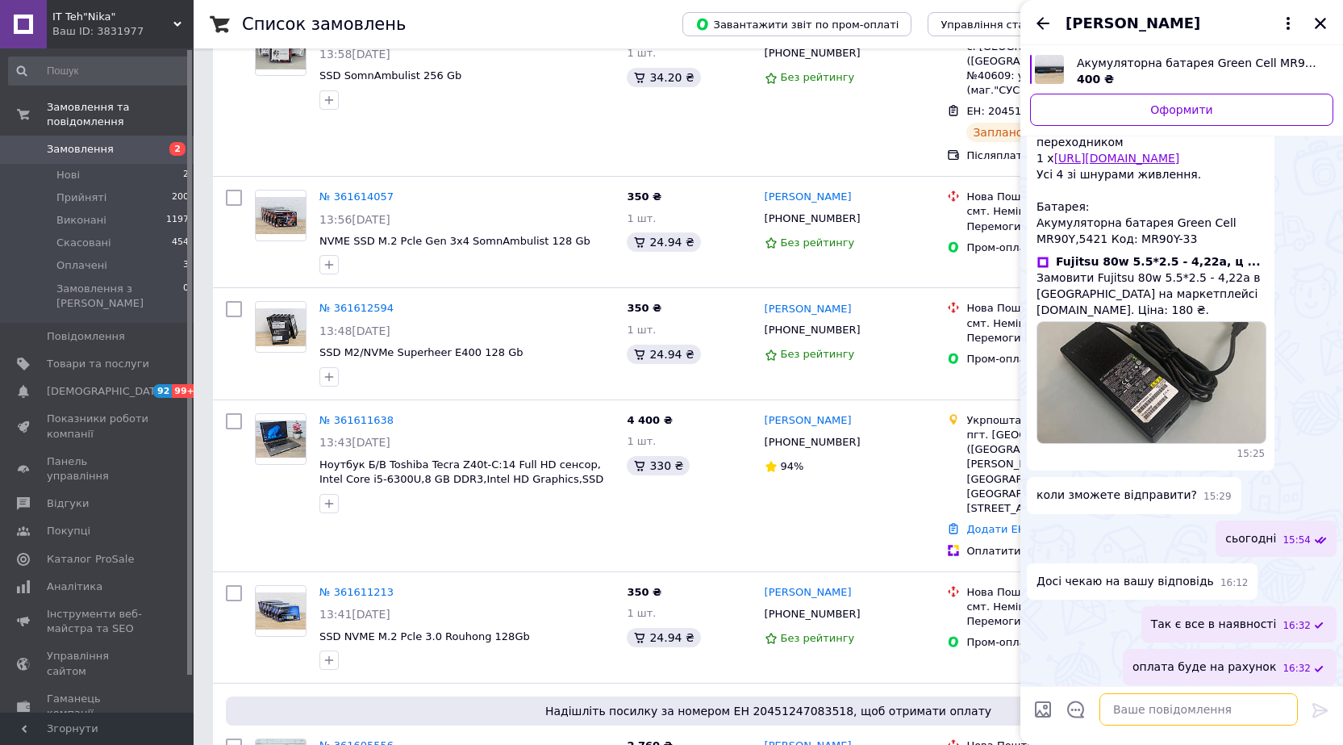
click at [1164, 720] on textarea at bounding box center [1199, 709] width 198 height 32
type textarea "с"
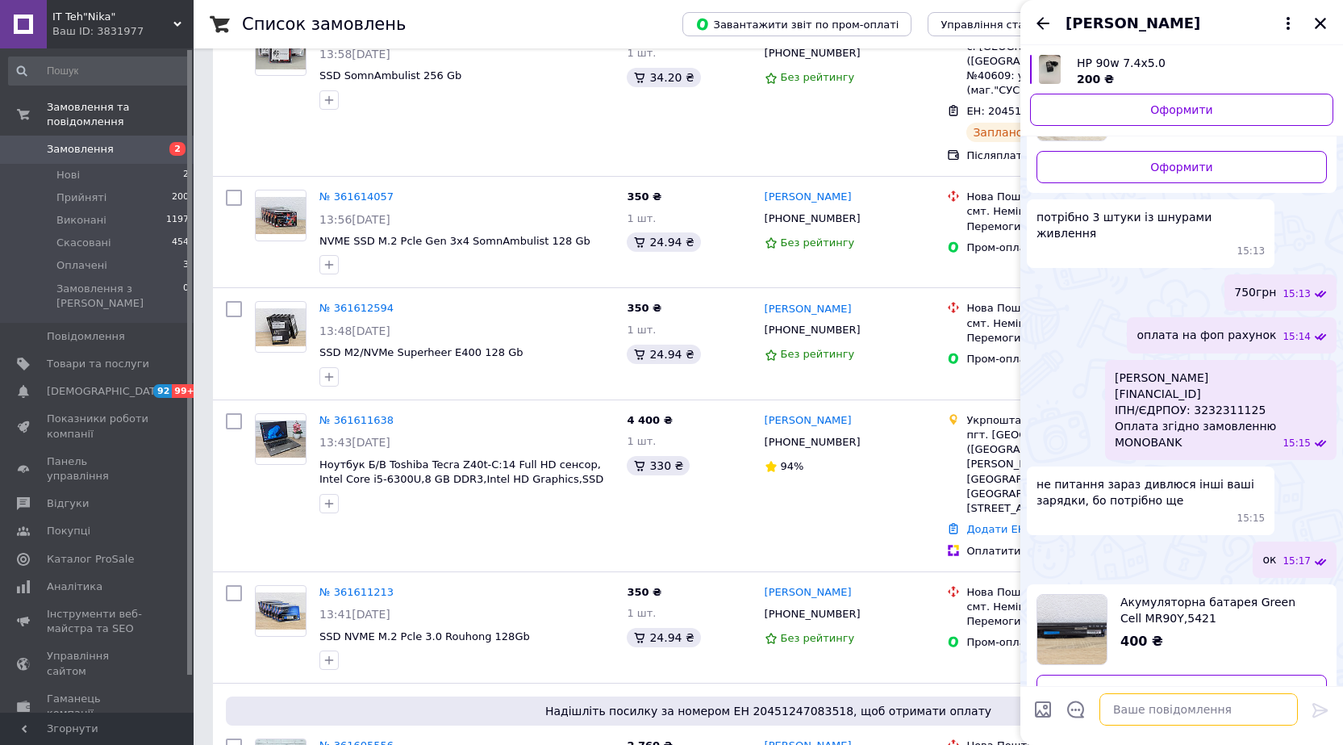
scroll to position [238, 0]
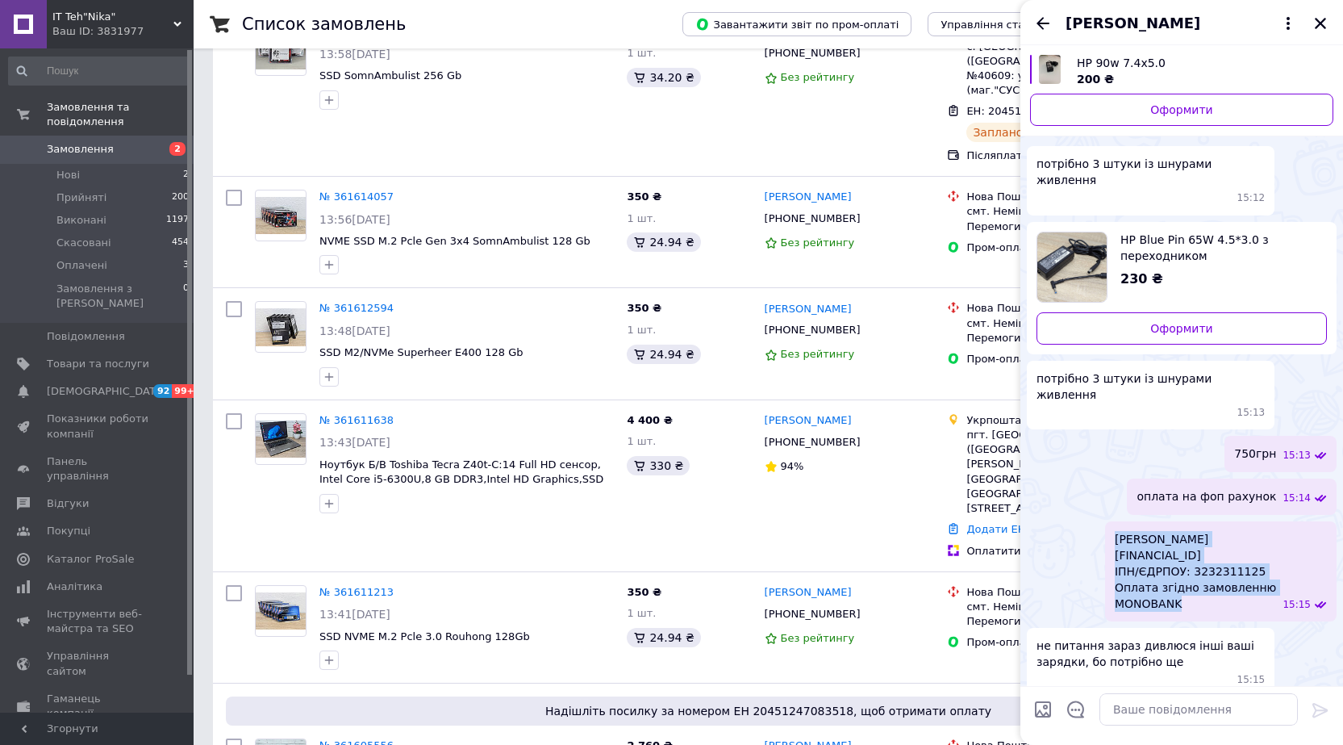
drag, startPoint x: 1169, startPoint y: 559, endPoint x: 1098, endPoint y: 489, distance: 99.8
click at [1105, 521] on div "ФОП Лялюк Зіновія Василівна UA423220010000026003360032776 ІПН/ЄДРПОУ: 323231112…" at bounding box center [1221, 571] width 232 height 100
copy span "ФОП Лялюк Зіновія Василівна UA423220010000026003360032776 ІПН/ЄДРПОУ: 323231112…"
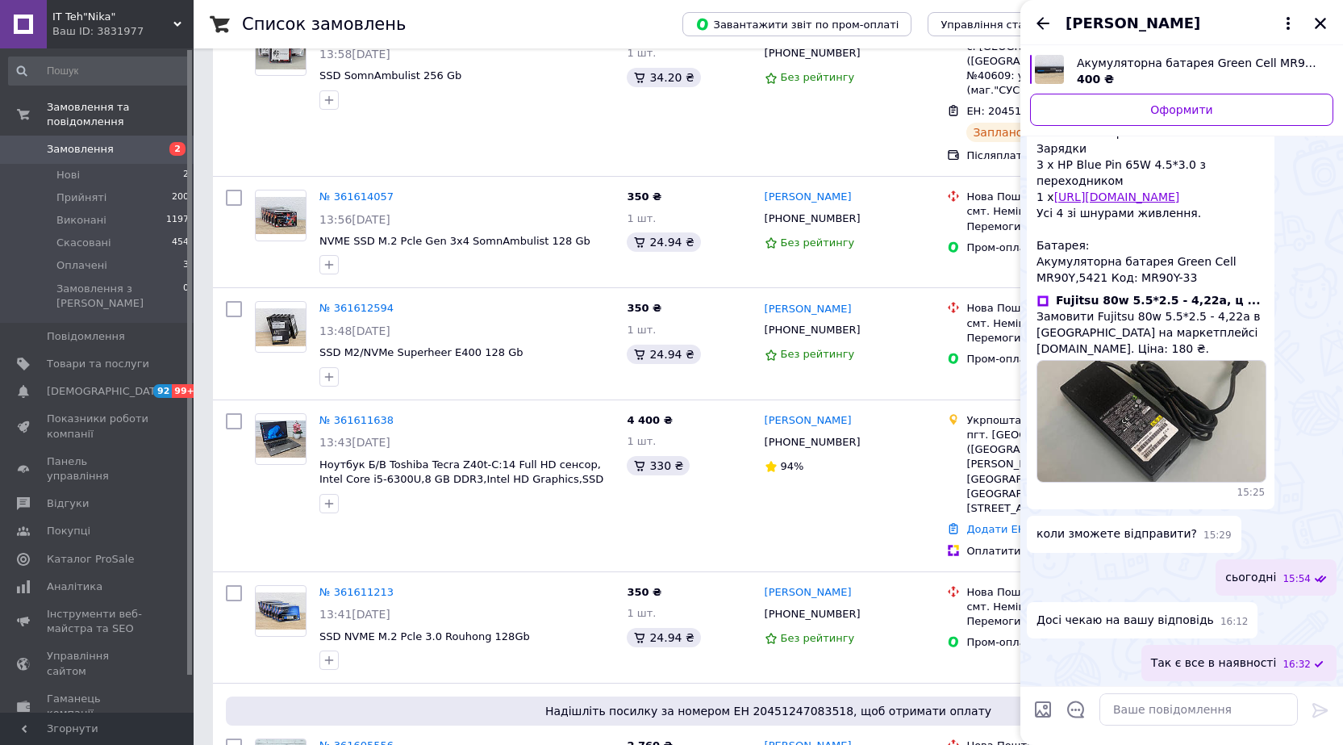
scroll to position [964, 0]
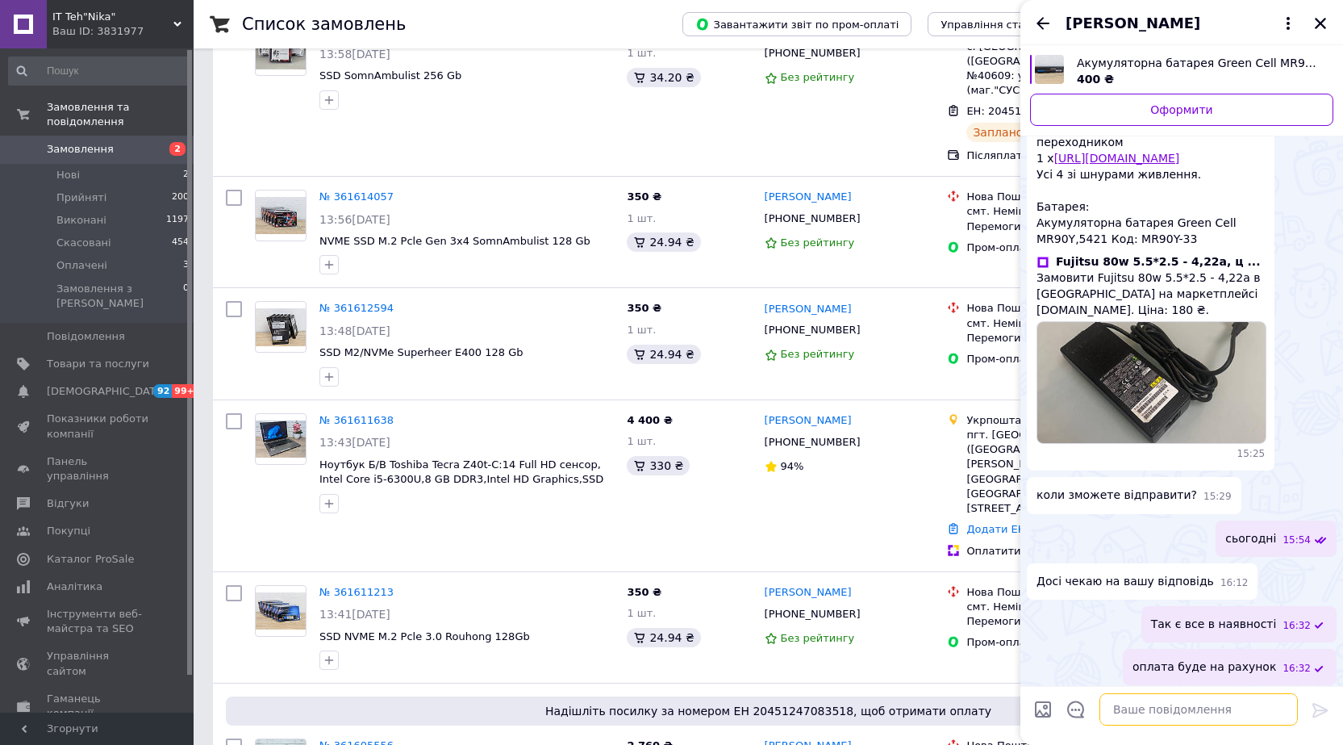
click at [1159, 708] on textarea at bounding box center [1199, 709] width 198 height 32
paste textarea "ФОП Лялюк Зіновія Василівна UA423220010000026003360032776 ІПН/ЄДРПОУ: 323231112…"
type textarea "ФОП Лялюк Зіновія Василівна UA423220010000026003360032776 ІПН/ЄДРПОУ: 323231112…"
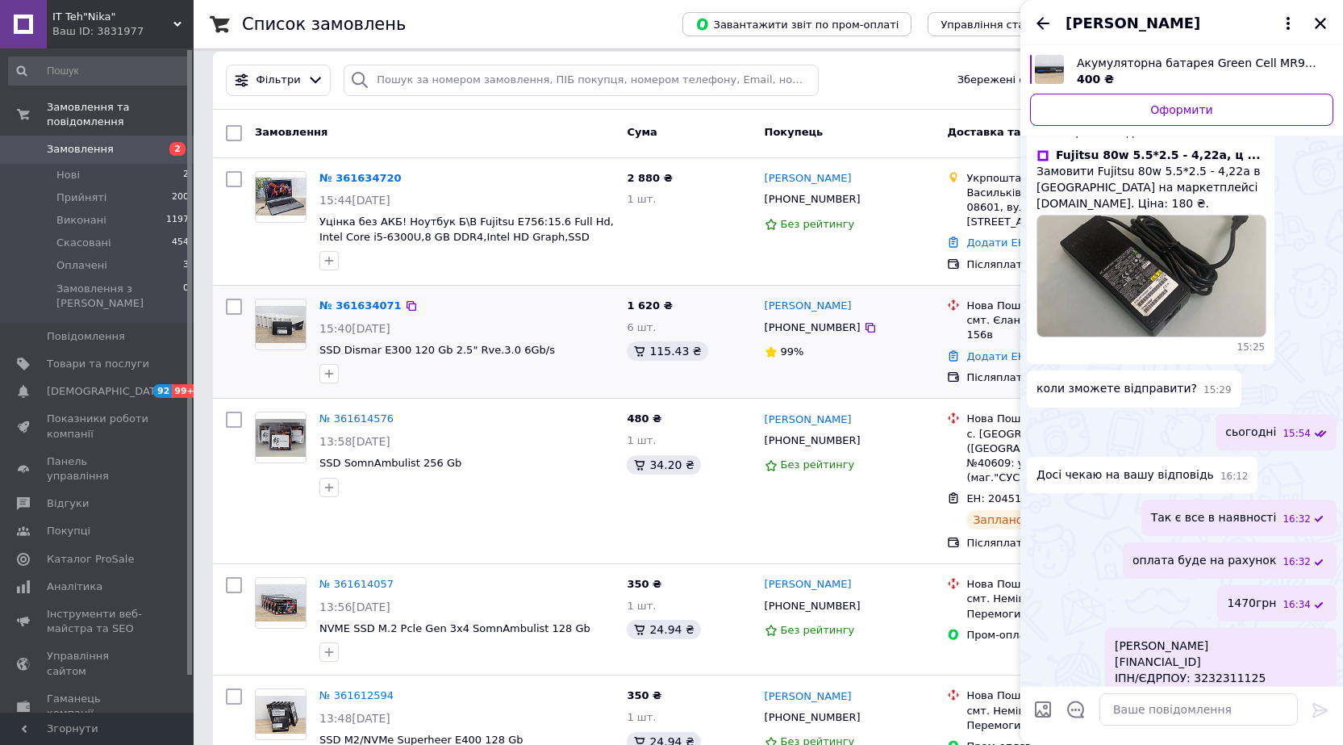
scroll to position [0, 0]
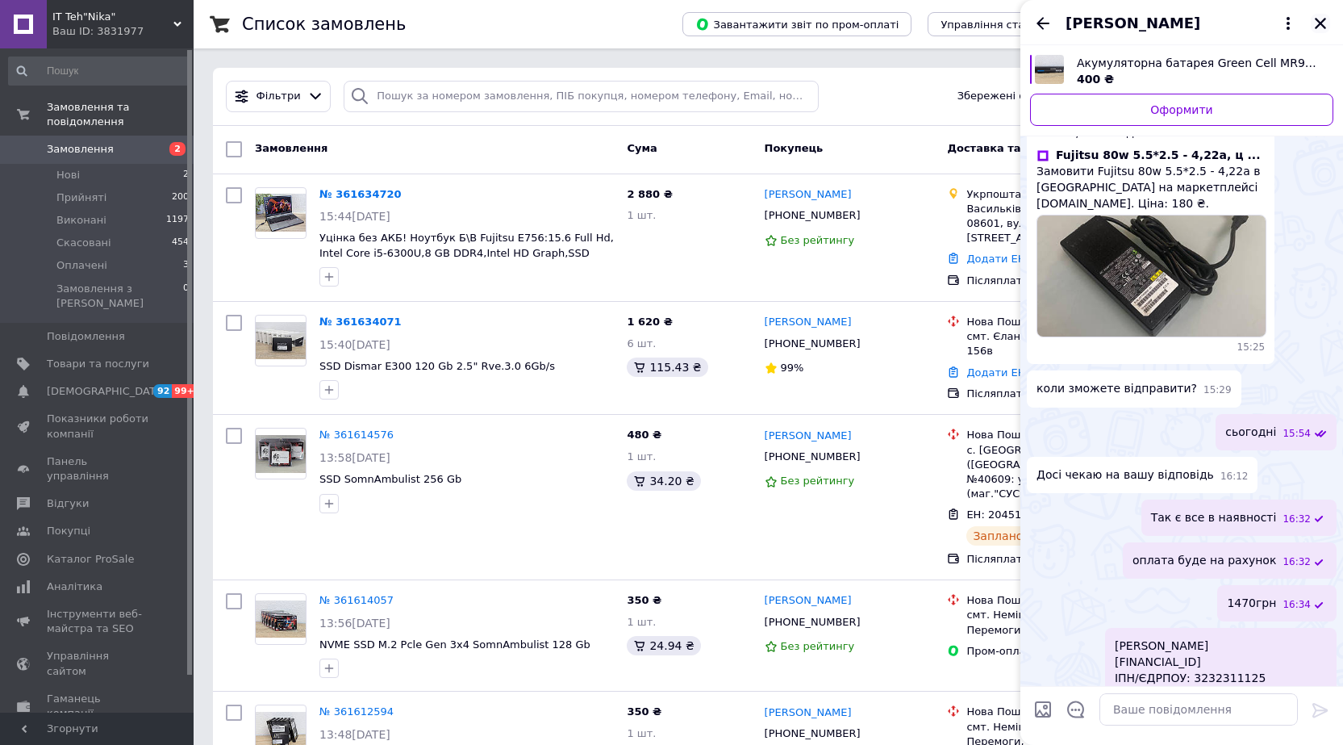
click at [1317, 23] on icon "Закрити" at bounding box center [1320, 23] width 15 height 15
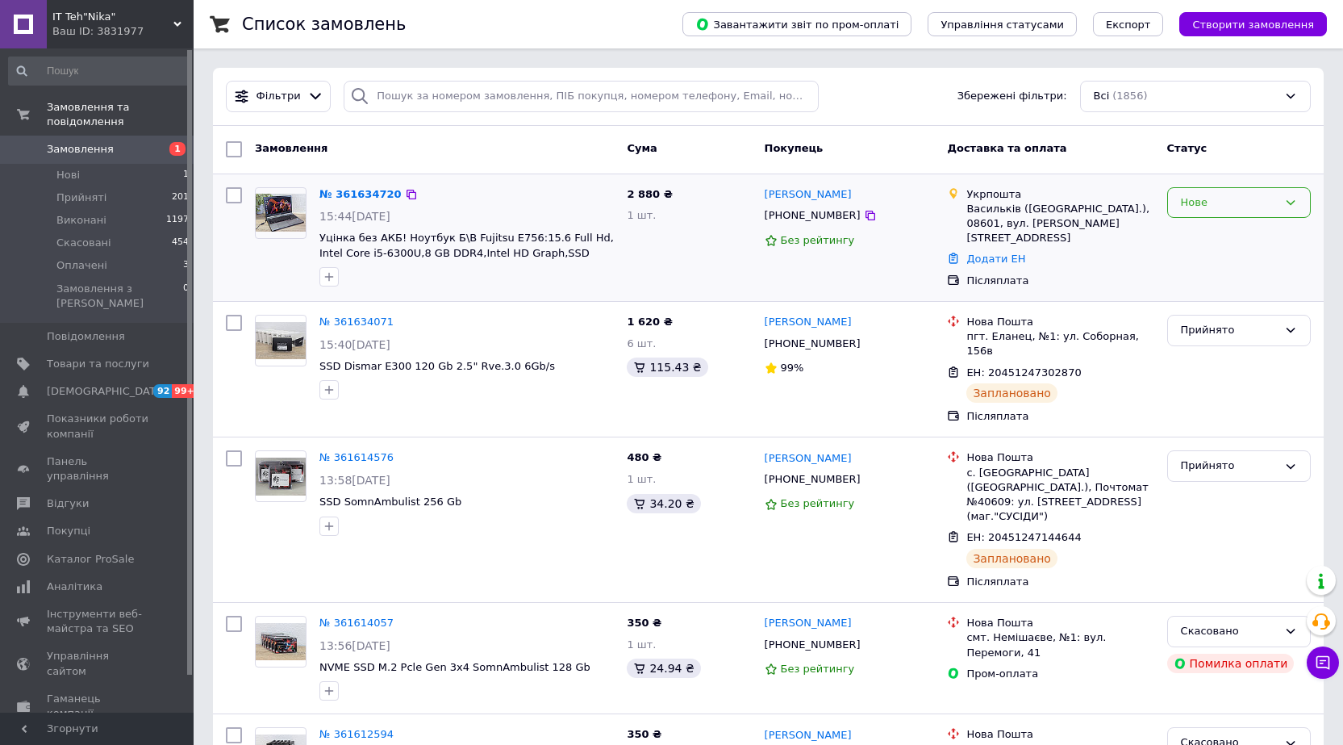
click at [1234, 207] on div "Нове" at bounding box center [1229, 202] width 97 height 17
drag, startPoint x: 1221, startPoint y: 409, endPoint x: 1222, endPoint y: 391, distance: 17.8
click at [1220, 406] on div "Прийнято" at bounding box center [1239, 369] width 157 height 122
click at [1321, 662] on icon at bounding box center [1323, 662] width 16 height 16
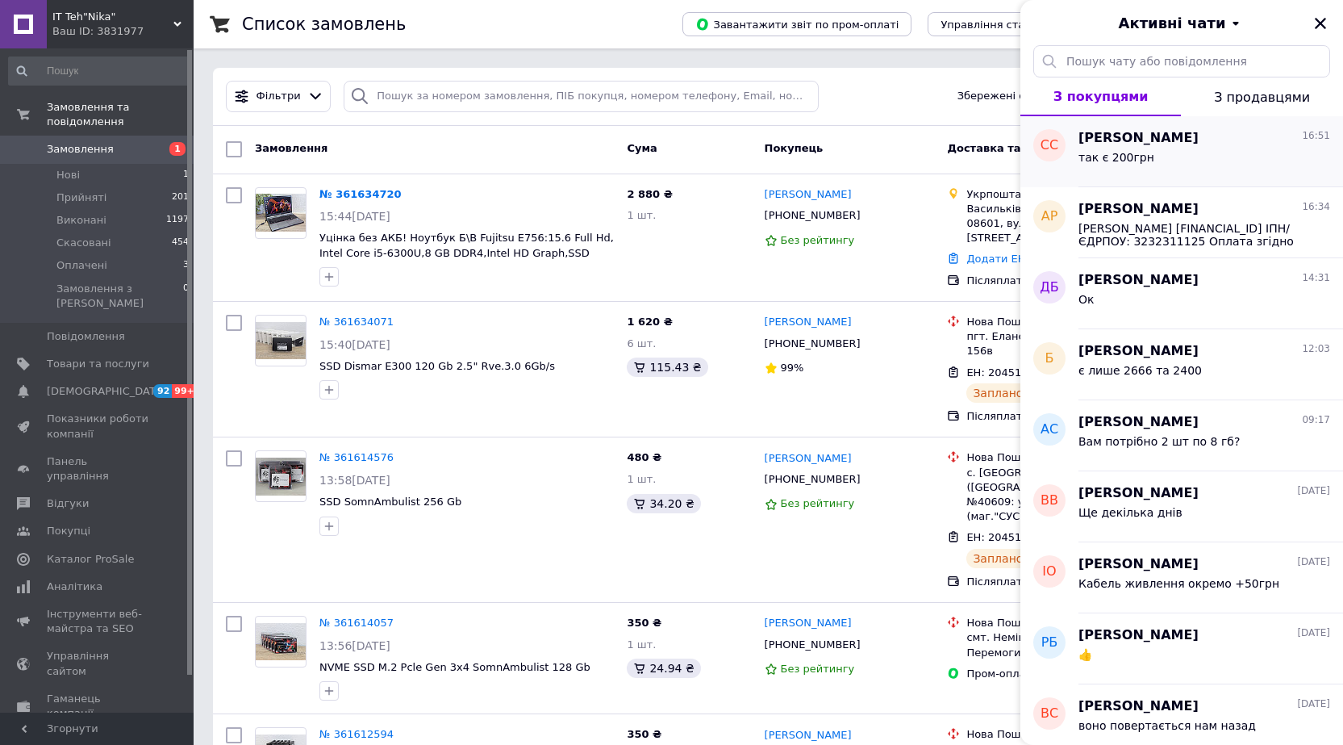
click at [1207, 149] on div "так є 200грн" at bounding box center [1205, 161] width 252 height 26
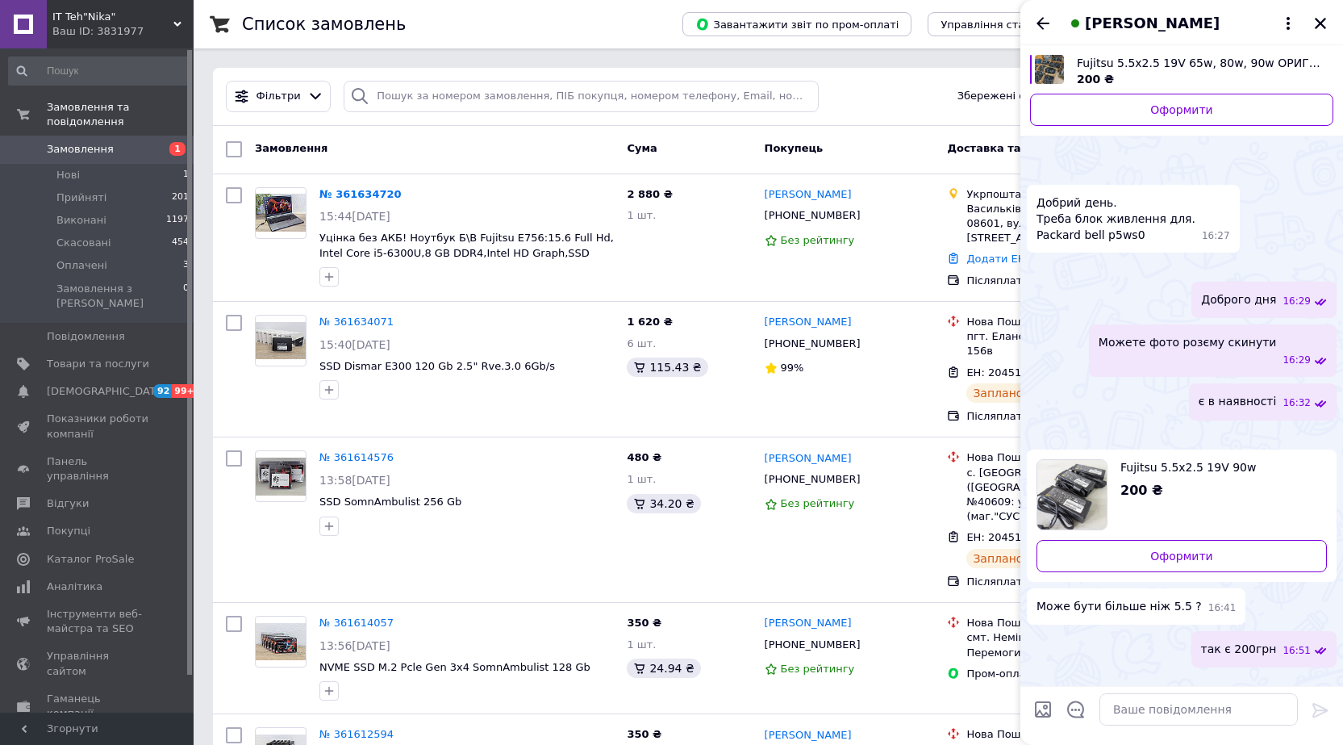
scroll to position [424, 0]
click at [1033, 25] on div "[PERSON_NAME]" at bounding box center [1182, 22] width 323 height 45
click at [1052, 28] on icon "Назад" at bounding box center [1042, 23] width 19 height 19
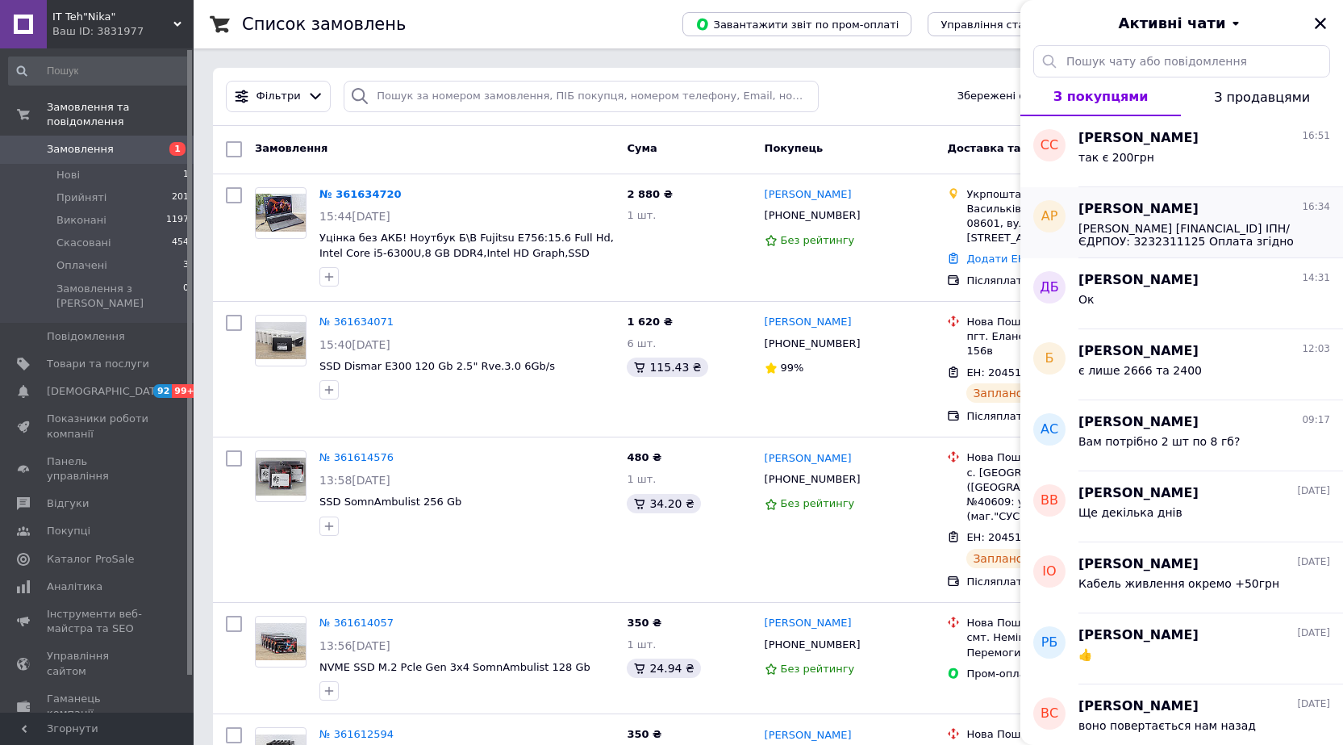
click at [1230, 232] on span "ФОП Лялюк Зіновія Василівна UA423220010000026003360032776 ІПН/ЄДРПОУ: 323231112…" at bounding box center [1193, 235] width 229 height 26
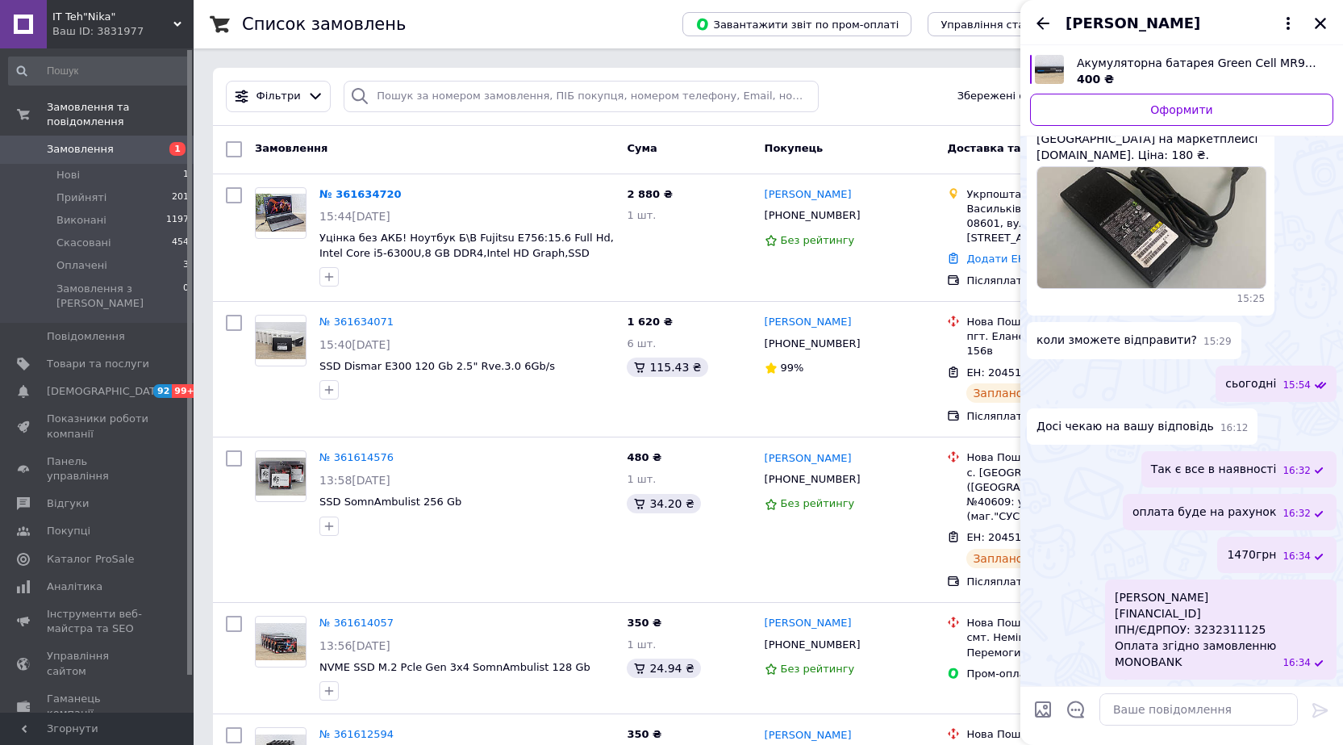
scroll to position [1071, 0]
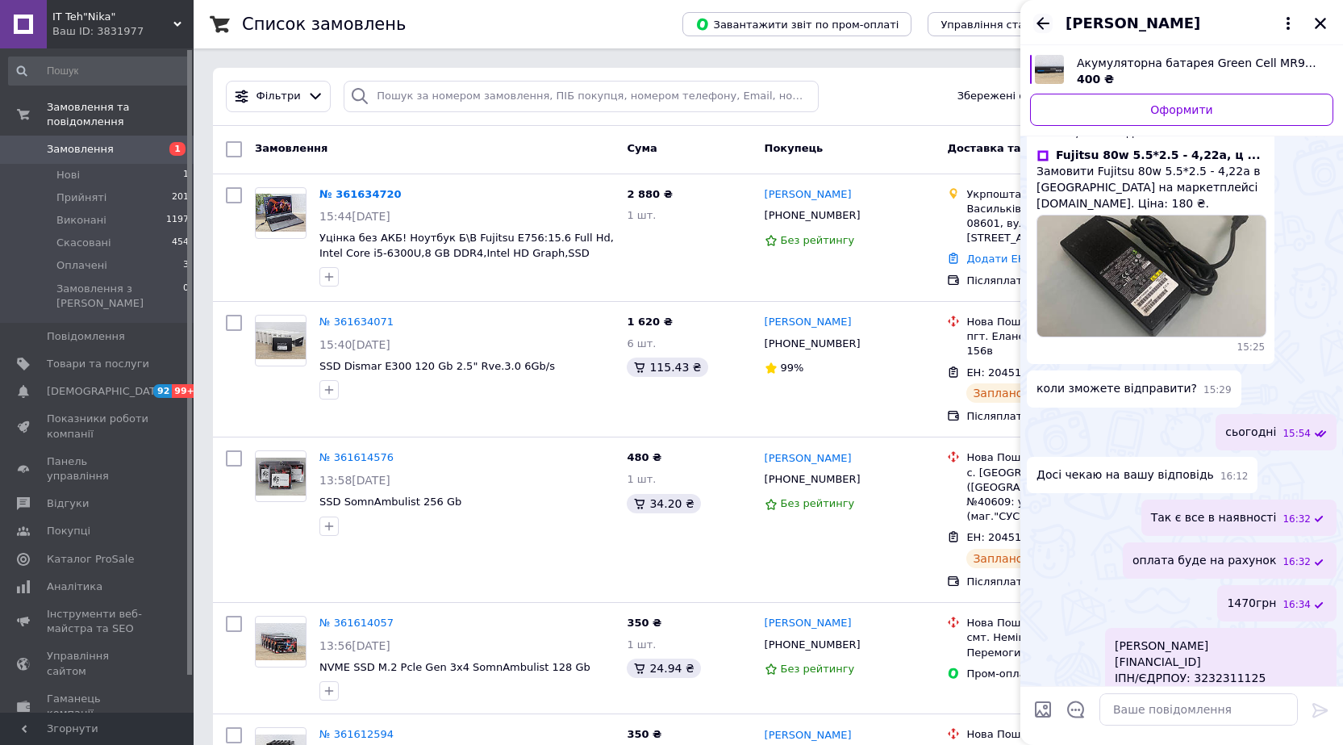
click at [1046, 23] on icon "Назад" at bounding box center [1043, 23] width 13 height 12
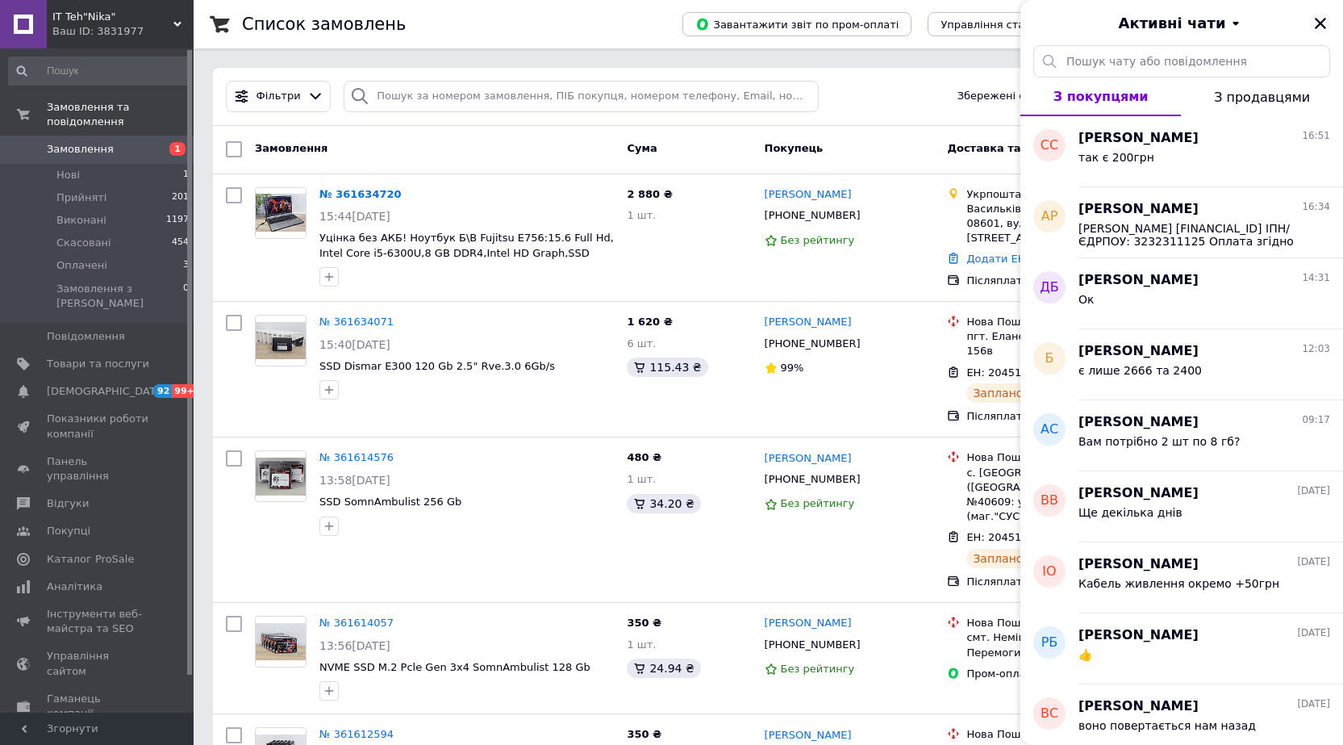
click at [1311, 23] on button "Закрити" at bounding box center [1320, 23] width 19 height 19
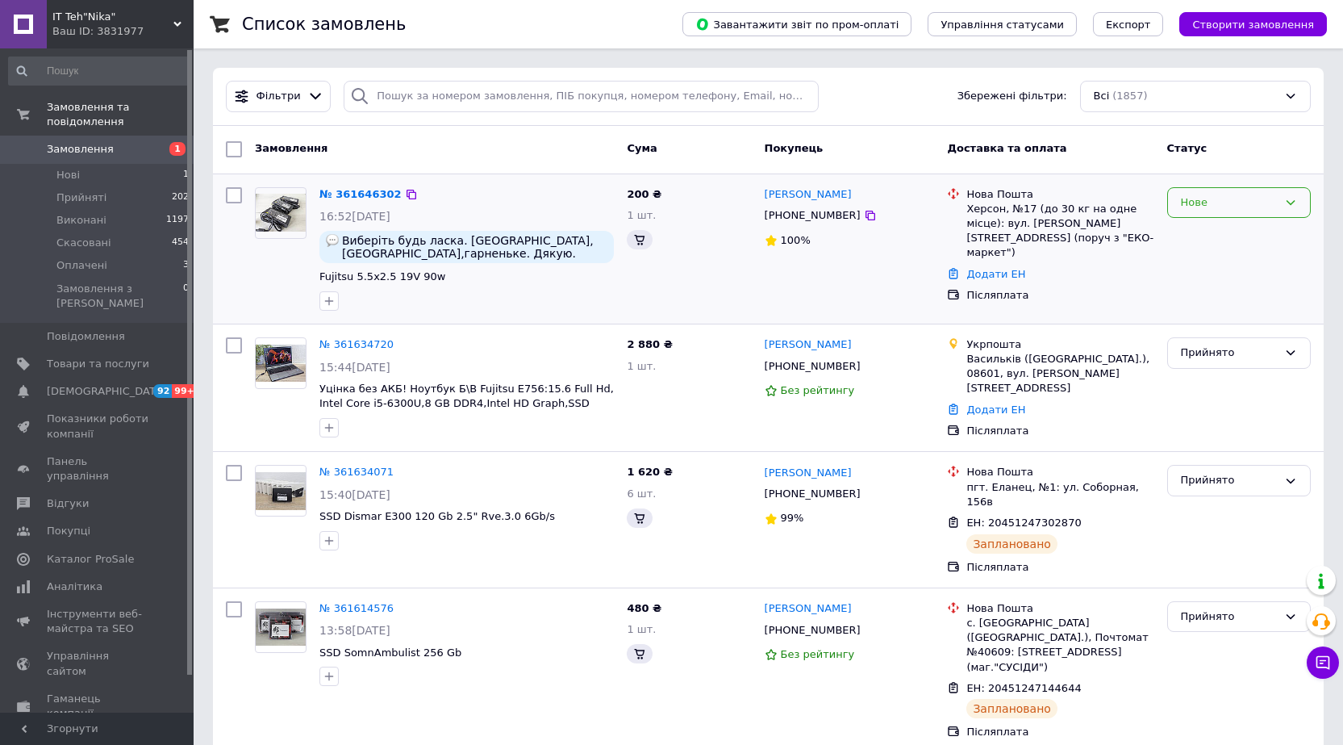
click at [1262, 208] on div "Нове" at bounding box center [1229, 202] width 97 height 17
click at [1236, 246] on li "Прийнято" at bounding box center [1239, 236] width 142 height 30
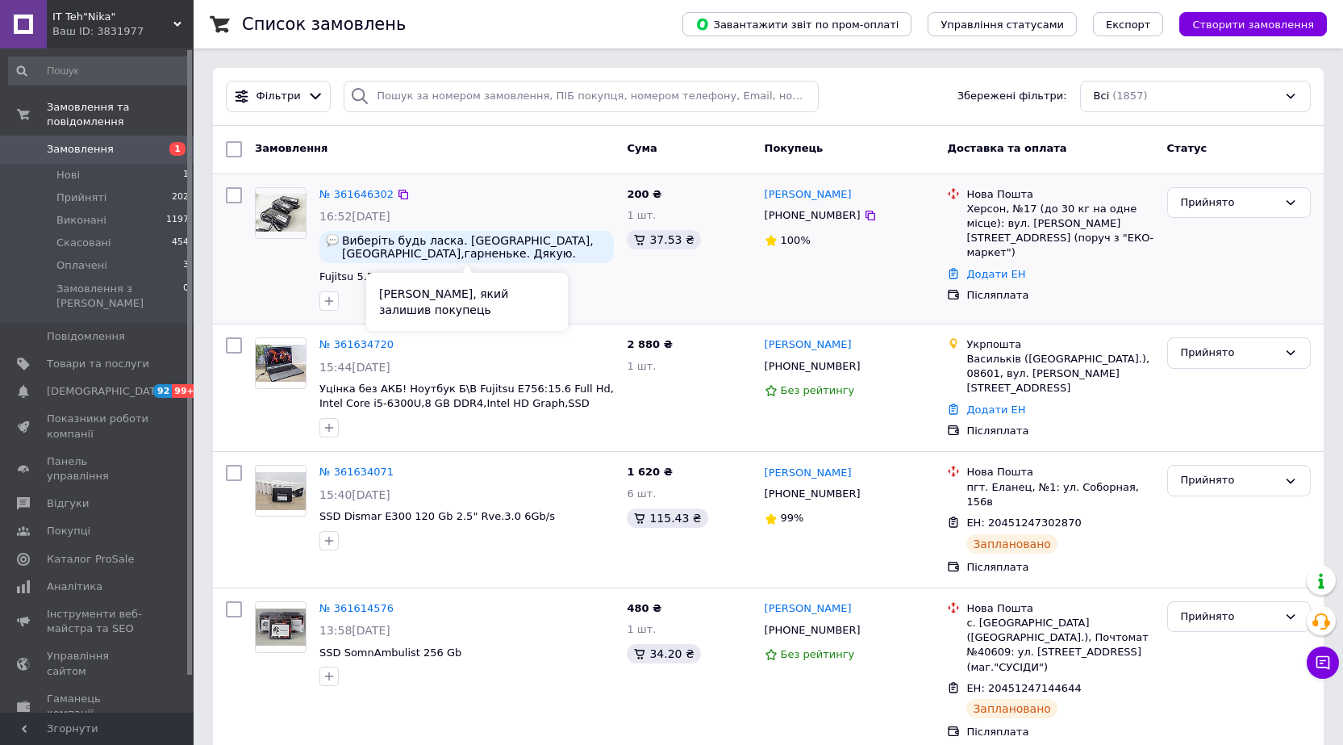
click at [529, 251] on span "Виберіть будь ласка. [GEOGRAPHIC_DATA],[GEOGRAPHIC_DATA],гарненьке. Дякую." at bounding box center [474, 247] width 265 height 26
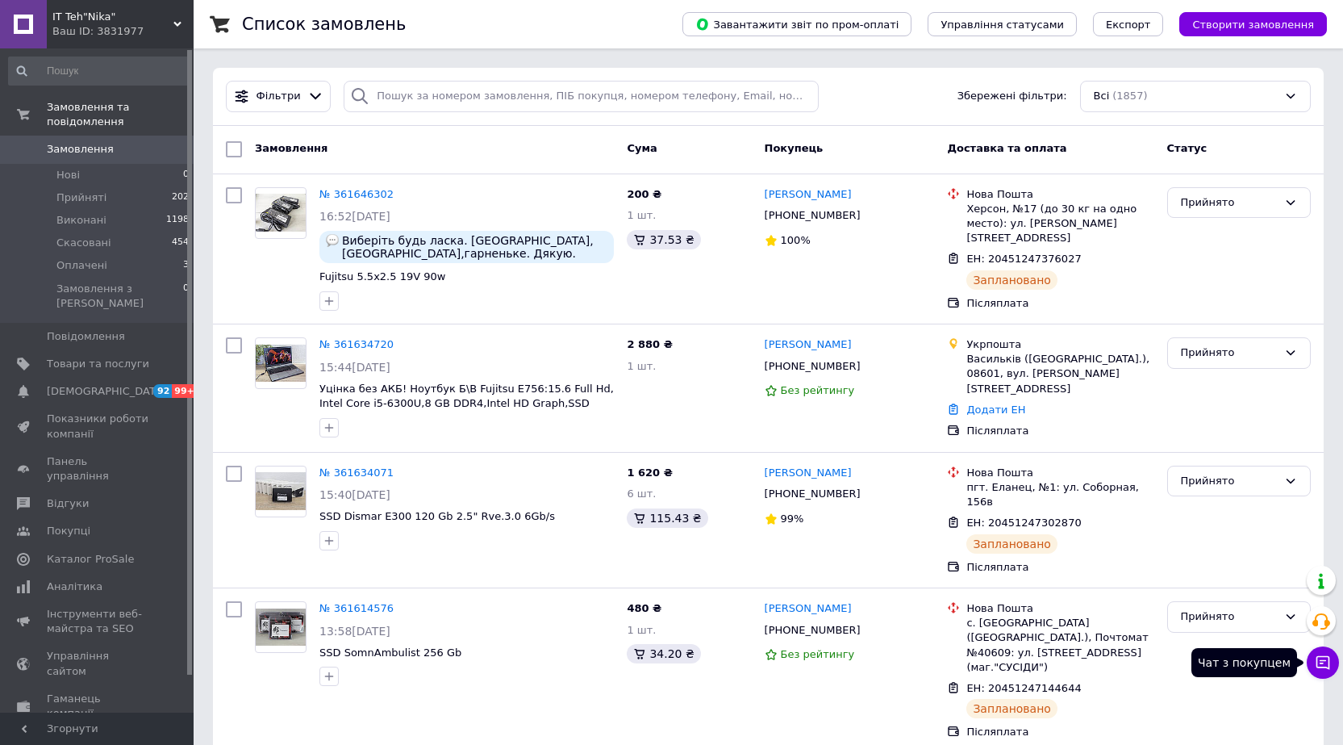
click at [1313, 663] on button "Чат з покупцем" at bounding box center [1323, 662] width 32 height 32
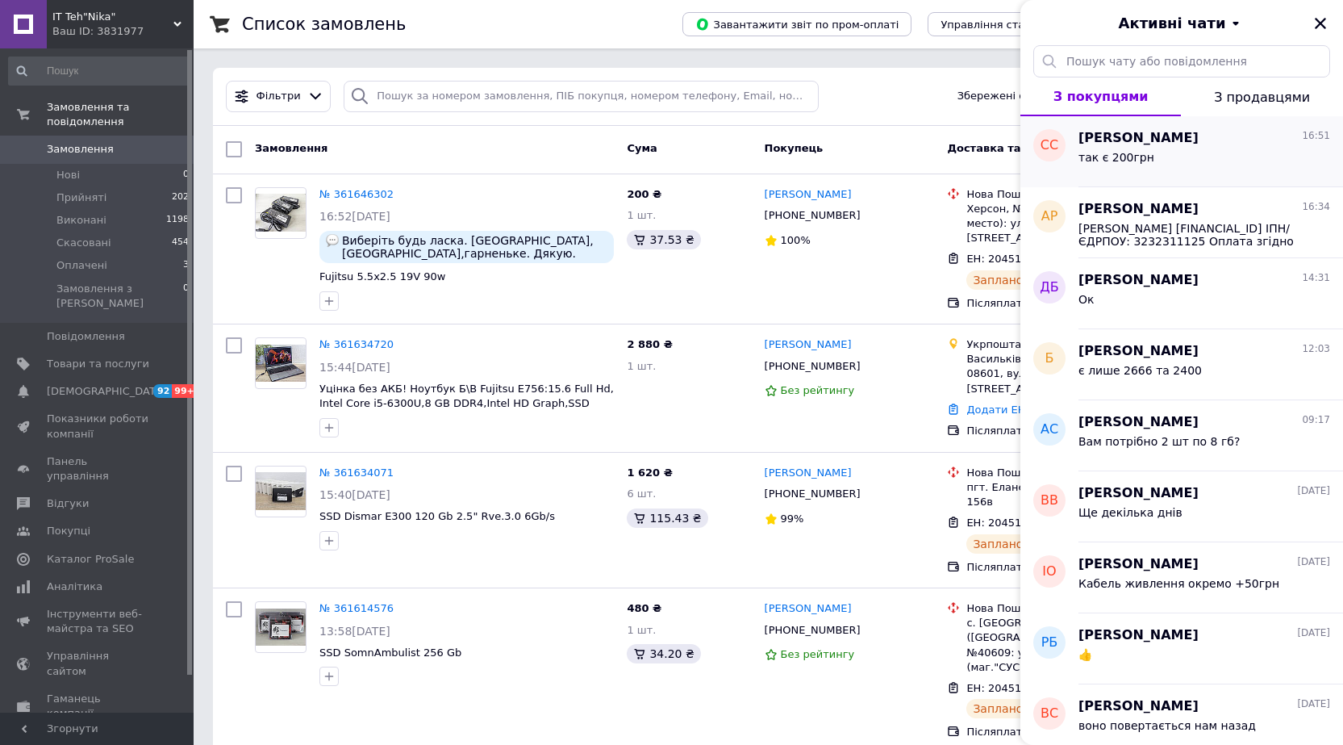
click at [1146, 152] on div "так є 200грн" at bounding box center [1205, 161] width 252 height 26
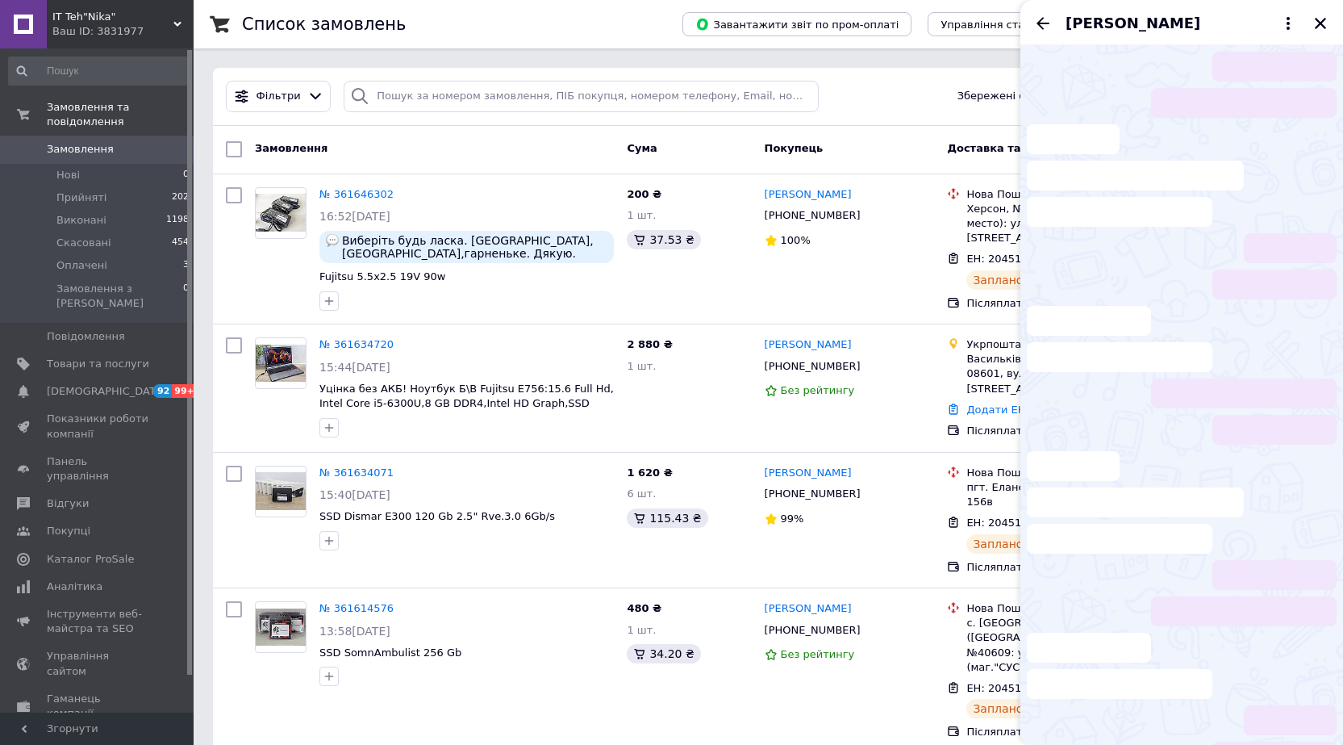
scroll to position [365, 0]
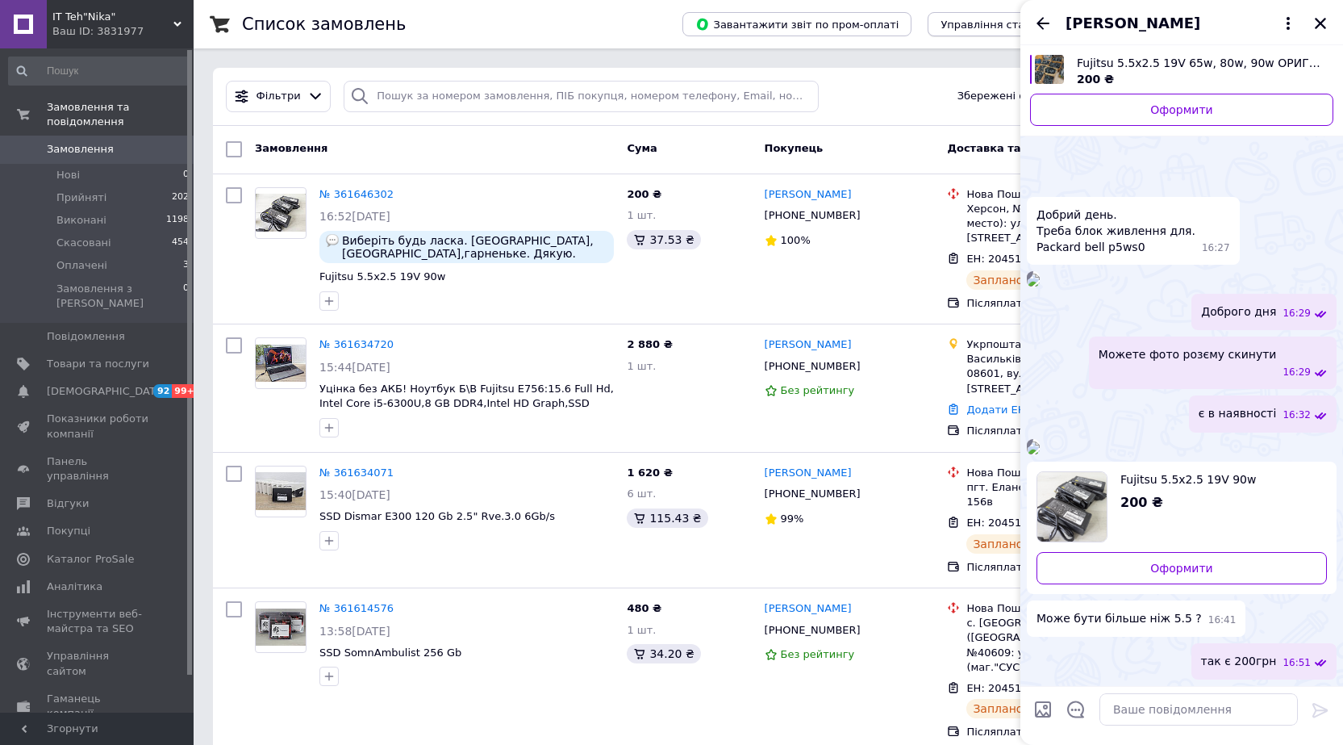
click at [1017, 23] on span "Управління статусами" at bounding box center [1002, 25] width 123 height 12
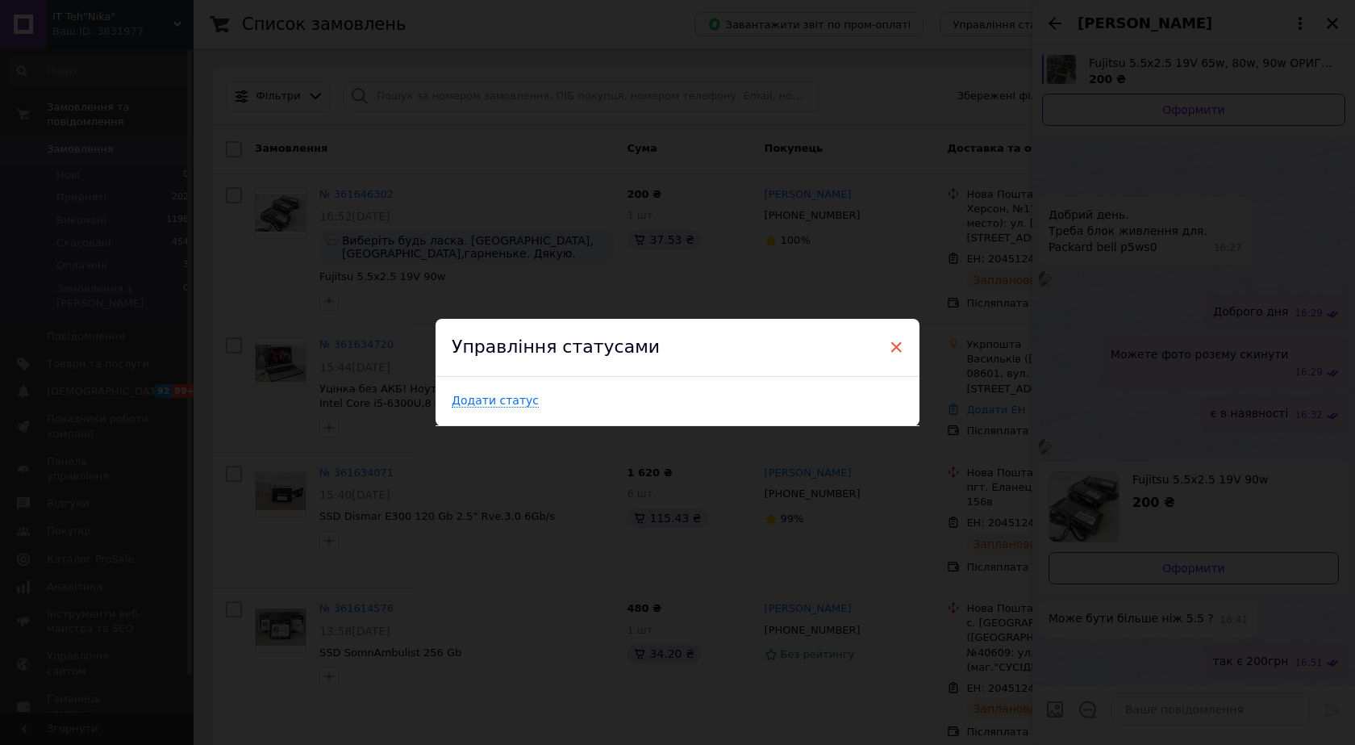
click at [893, 340] on span "×" at bounding box center [896, 346] width 15 height 27
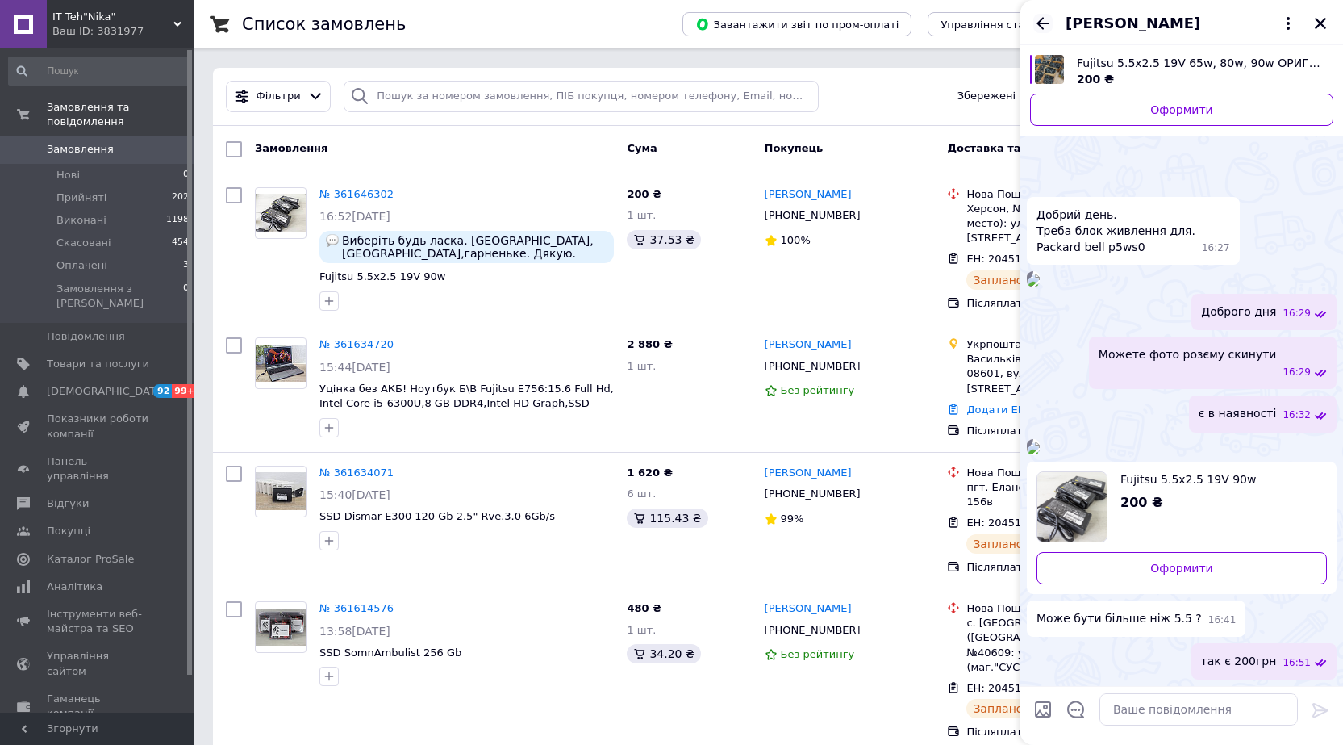
click at [1048, 19] on icon "Назад" at bounding box center [1042, 23] width 19 height 19
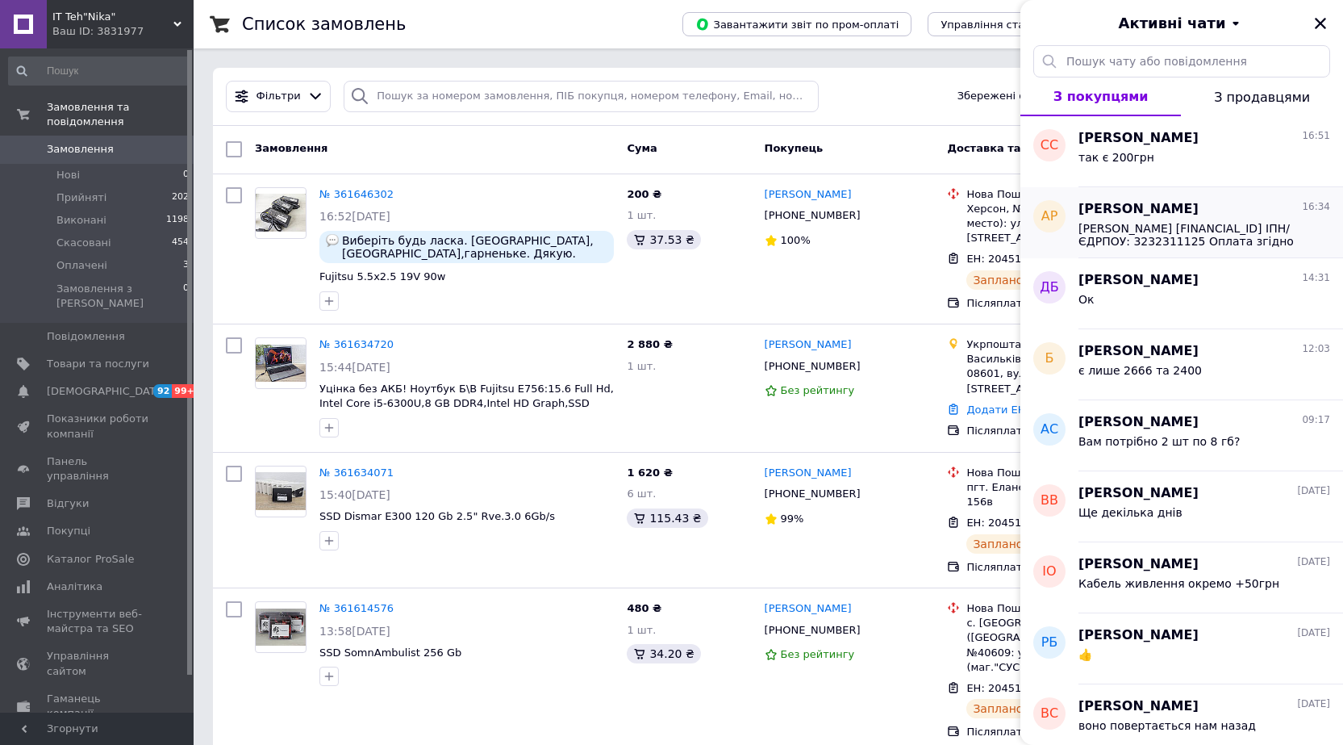
click at [1163, 237] on span "ФОП Лялюк Зіновія Василівна UA423220010000026003360032776 ІПН/ЄДРПОУ: 323231112…" at bounding box center [1193, 235] width 229 height 26
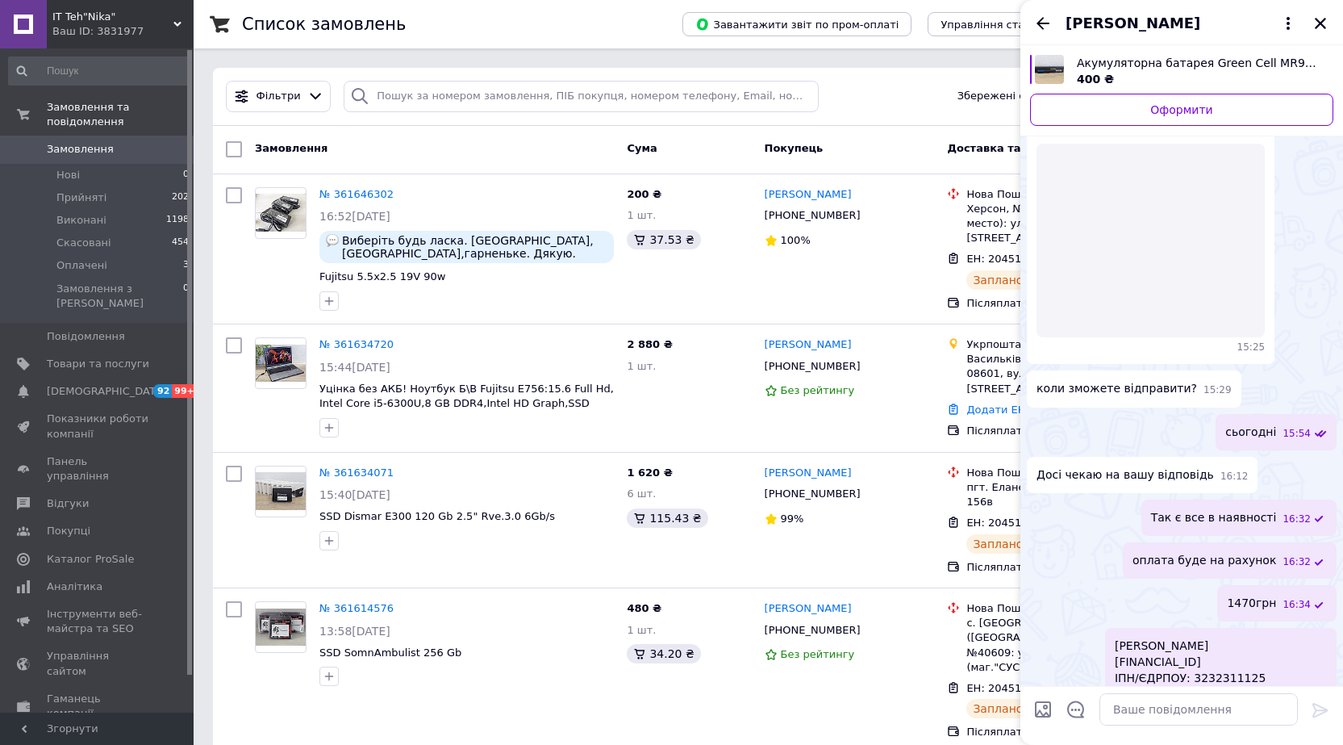
scroll to position [1071, 0]
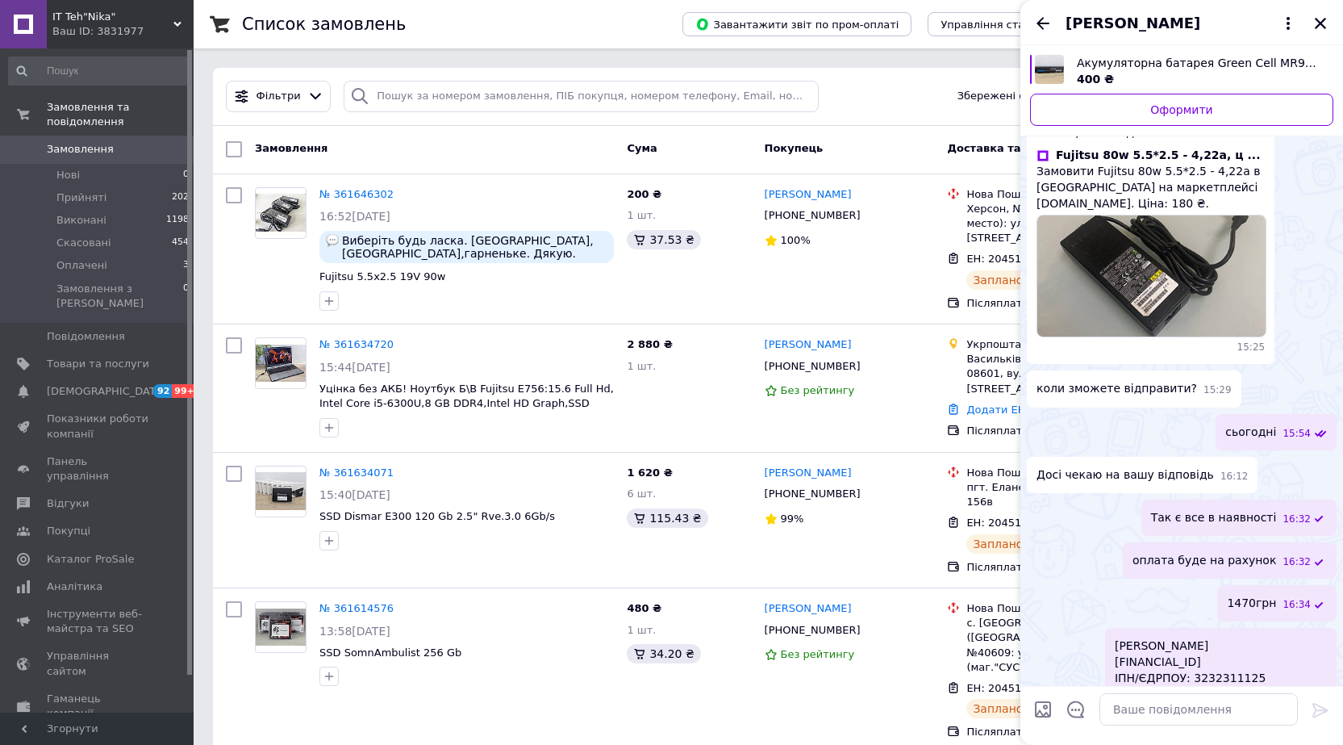
click at [1057, 20] on div "[PERSON_NAME]" at bounding box center [1182, 22] width 323 height 45
click at [1029, 10] on div "[PERSON_NAME]" at bounding box center [1182, 22] width 323 height 45
click at [1038, 15] on icon "Назад" at bounding box center [1042, 23] width 19 height 19
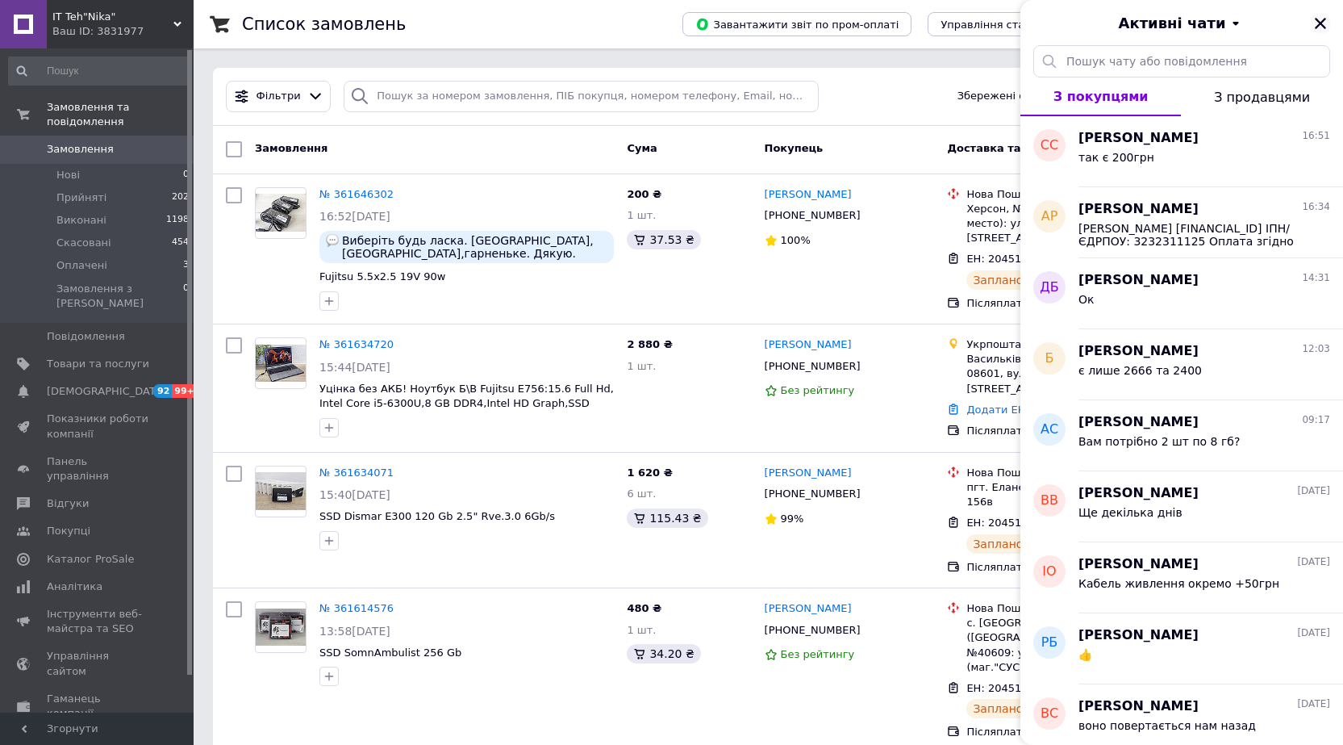
click at [1322, 23] on icon "Закрити" at bounding box center [1320, 23] width 11 height 11
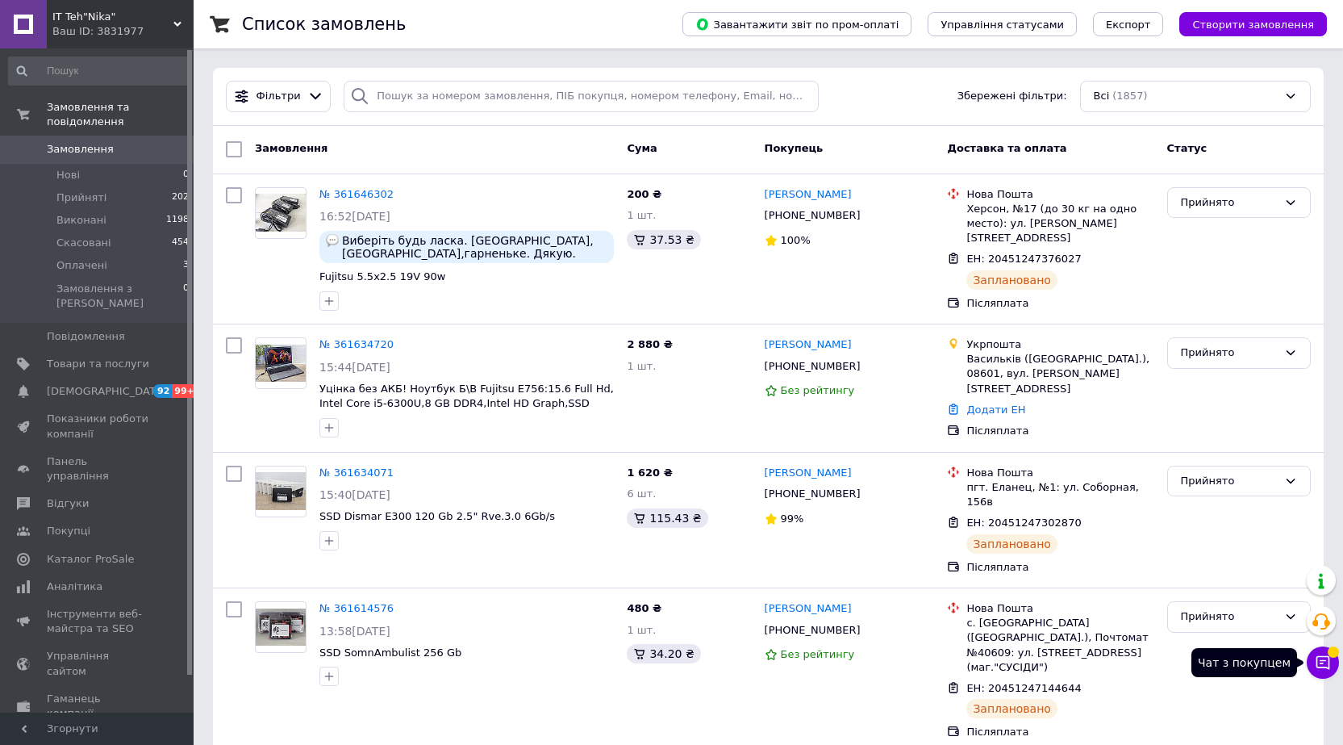
click at [1322, 665] on icon at bounding box center [1323, 662] width 16 height 16
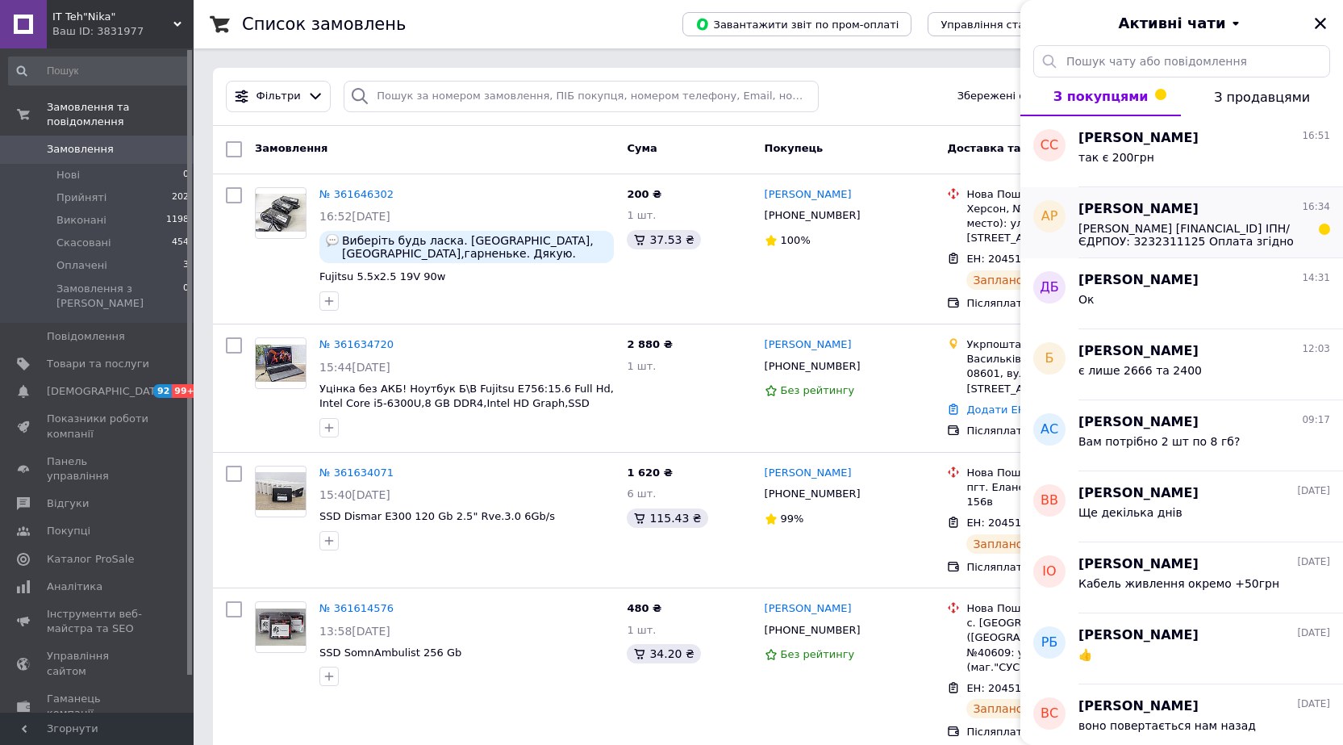
click at [1204, 235] on span "ФОП Лялюк Зіновія Василівна UA423220010000026003360032776 ІПН/ЄДРПОУ: 323231112…" at bounding box center [1193, 235] width 229 height 26
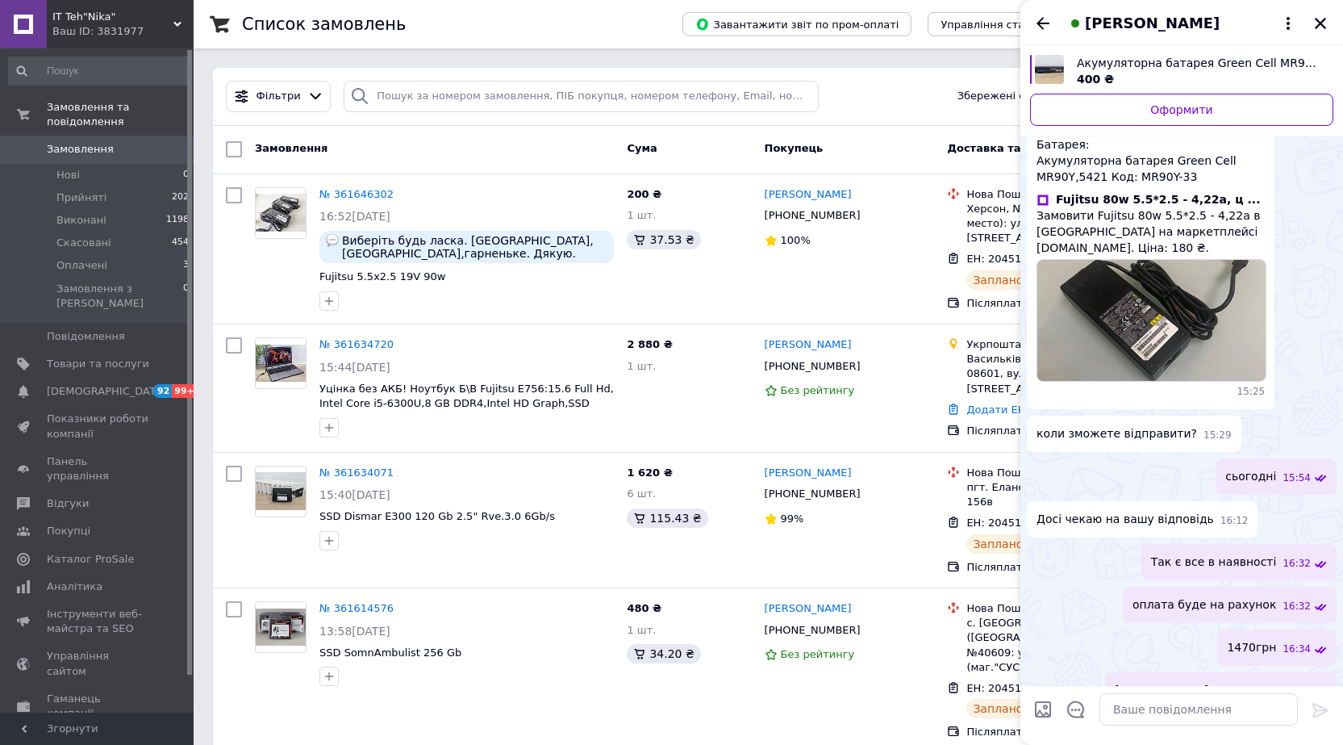
scroll to position [1148, 0]
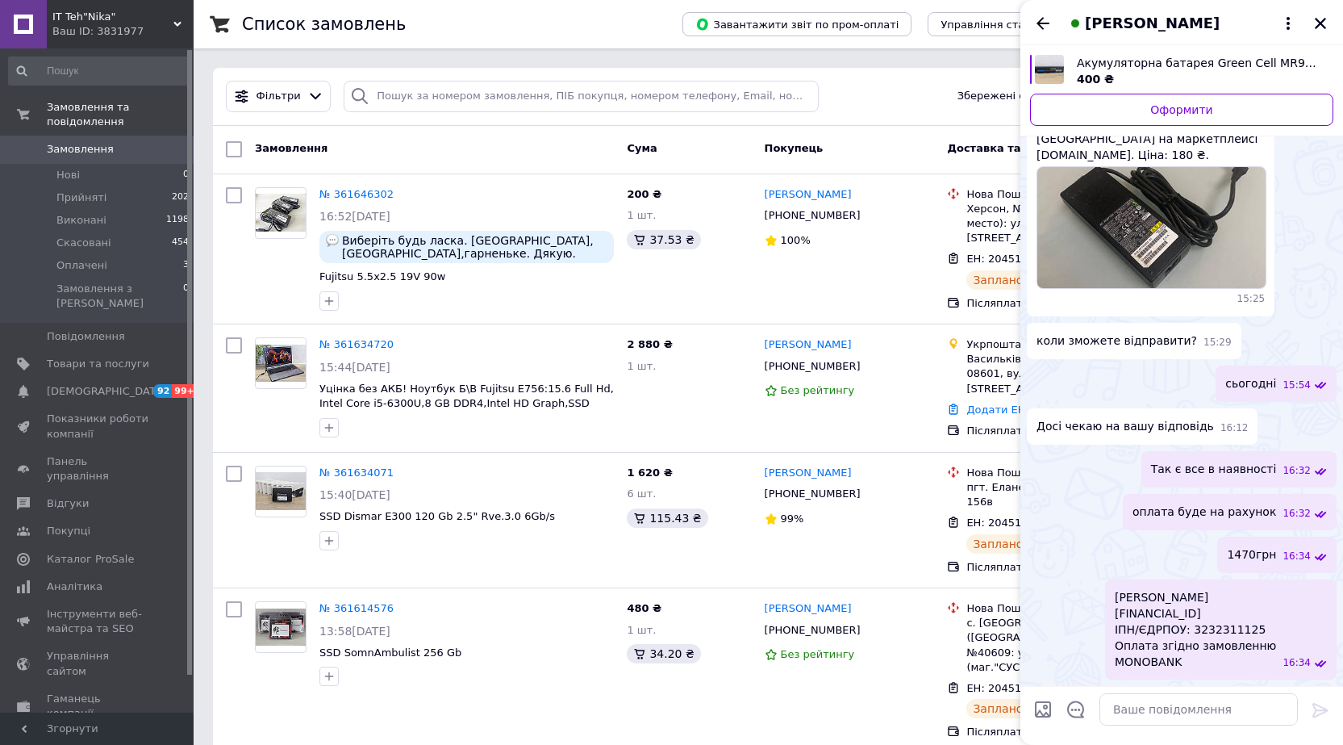
click at [1037, 27] on icon "Назад" at bounding box center [1042, 23] width 19 height 19
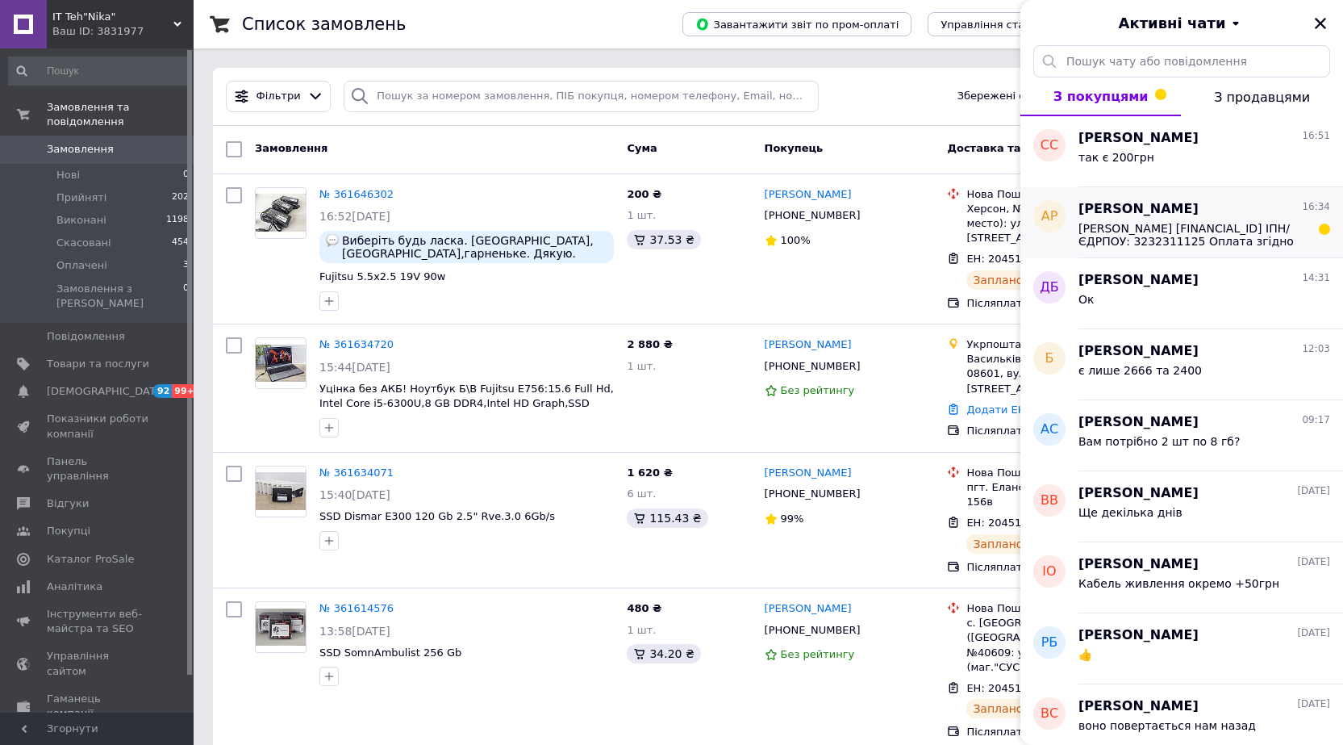
click at [1155, 203] on span "[PERSON_NAME]" at bounding box center [1139, 209] width 120 height 19
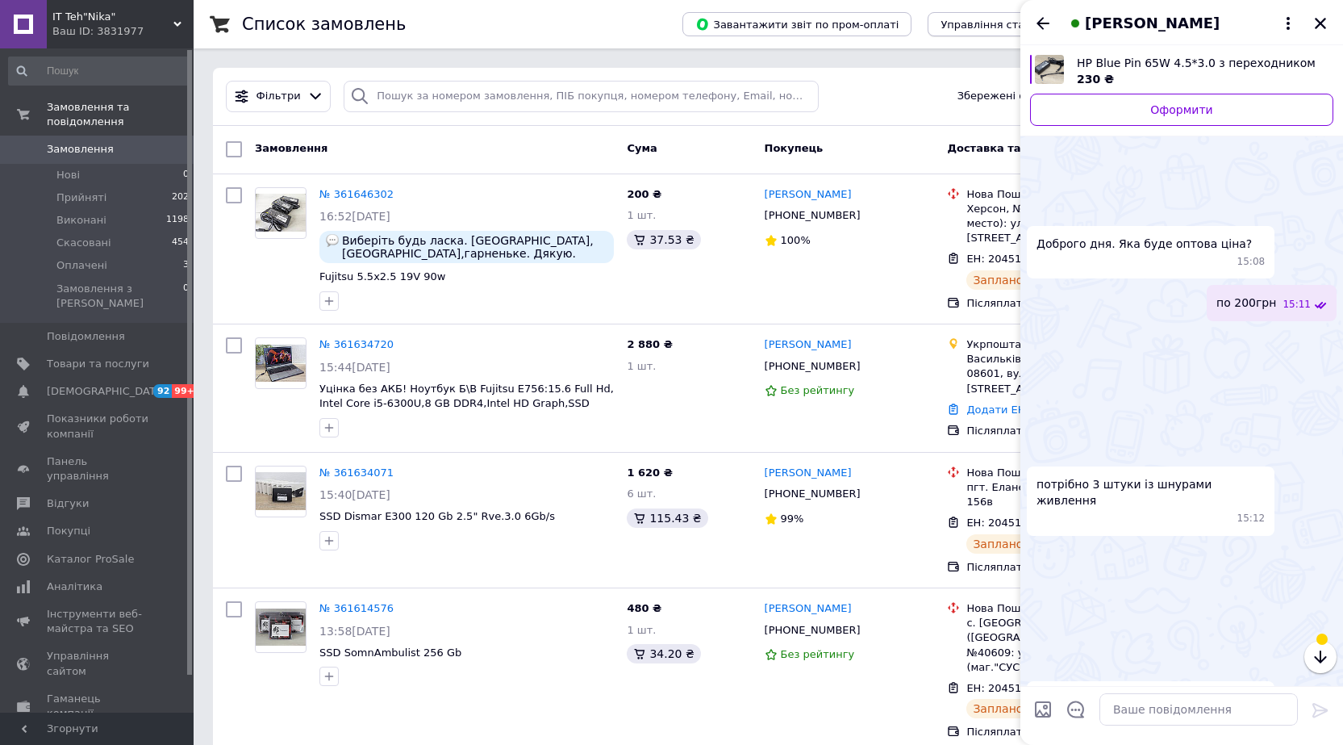
scroll to position [614, 0]
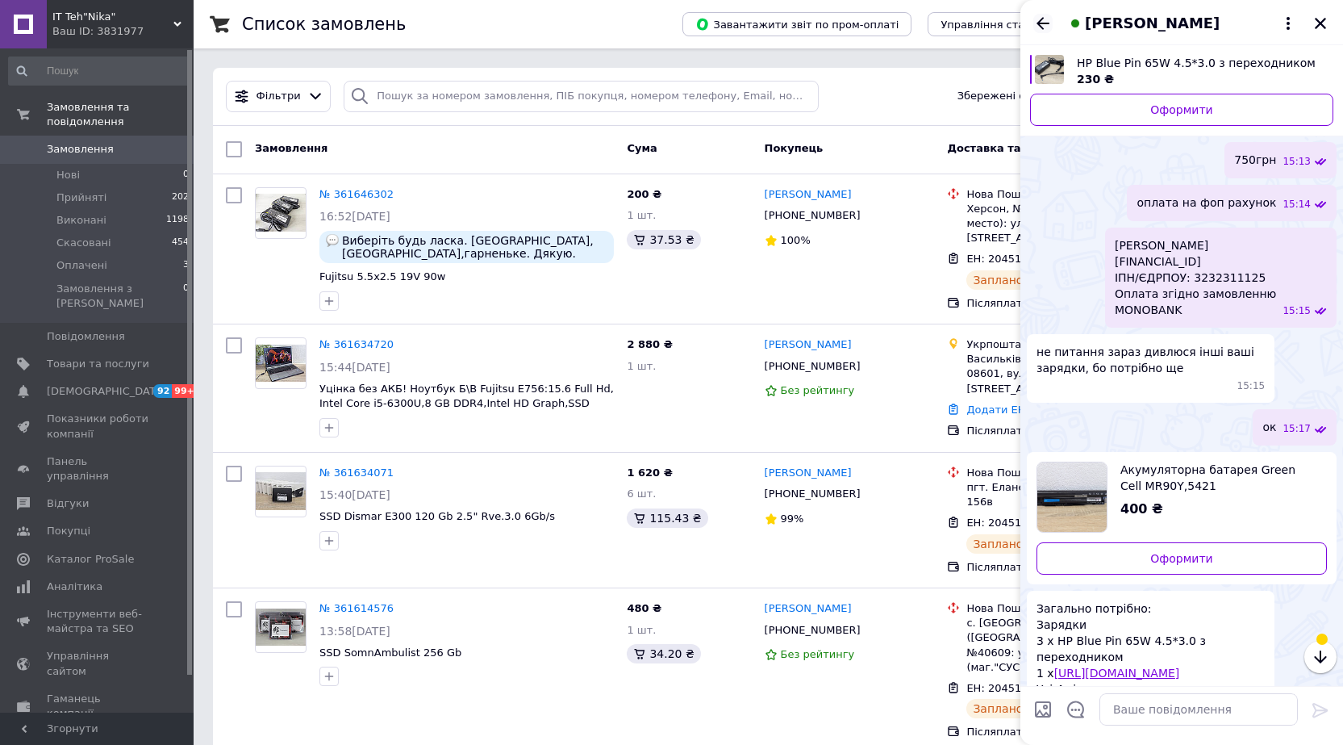
click at [1052, 27] on icon "Назад" at bounding box center [1042, 23] width 19 height 19
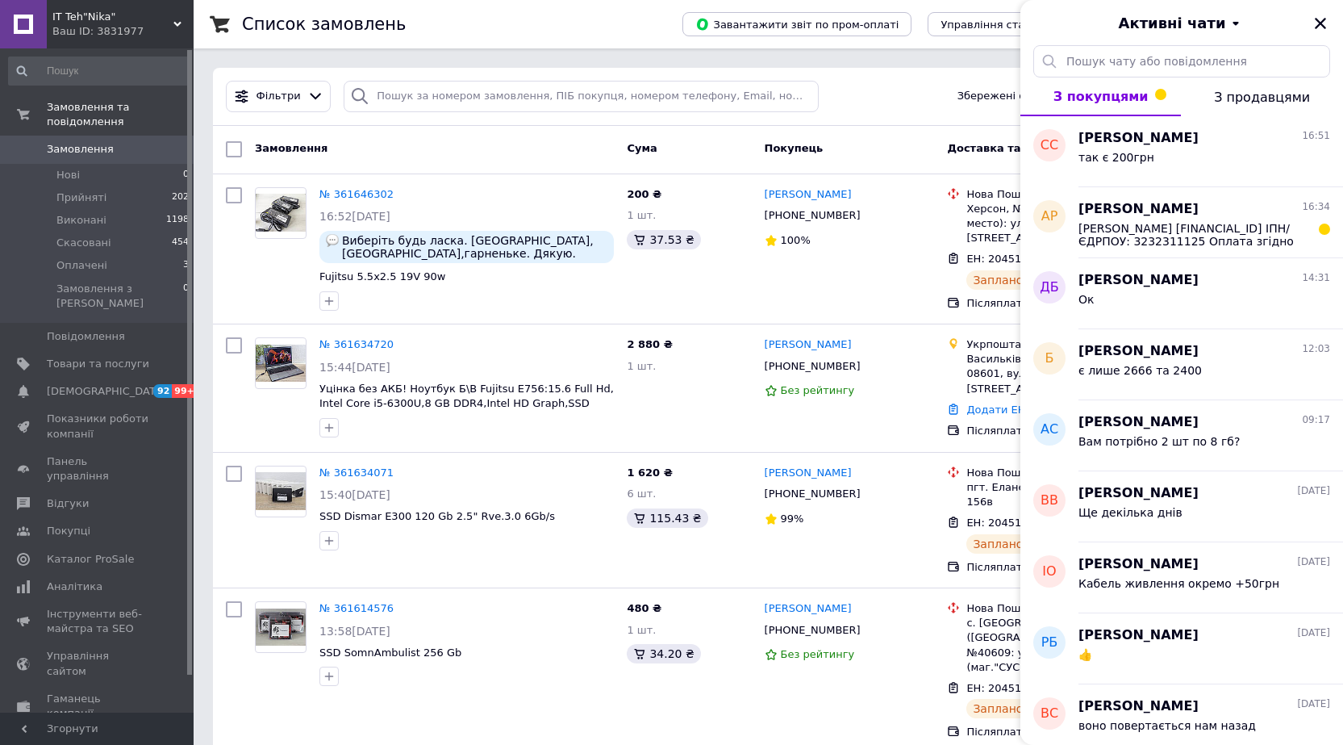
click at [1334, 18] on div "Активні чати" at bounding box center [1182, 22] width 323 height 45
click at [1235, 248] on div "Аркадій Рудминський 16:34 ФОП Лялюк Зіновія Василівна UA42322001000002600336003…" at bounding box center [1211, 222] width 265 height 71
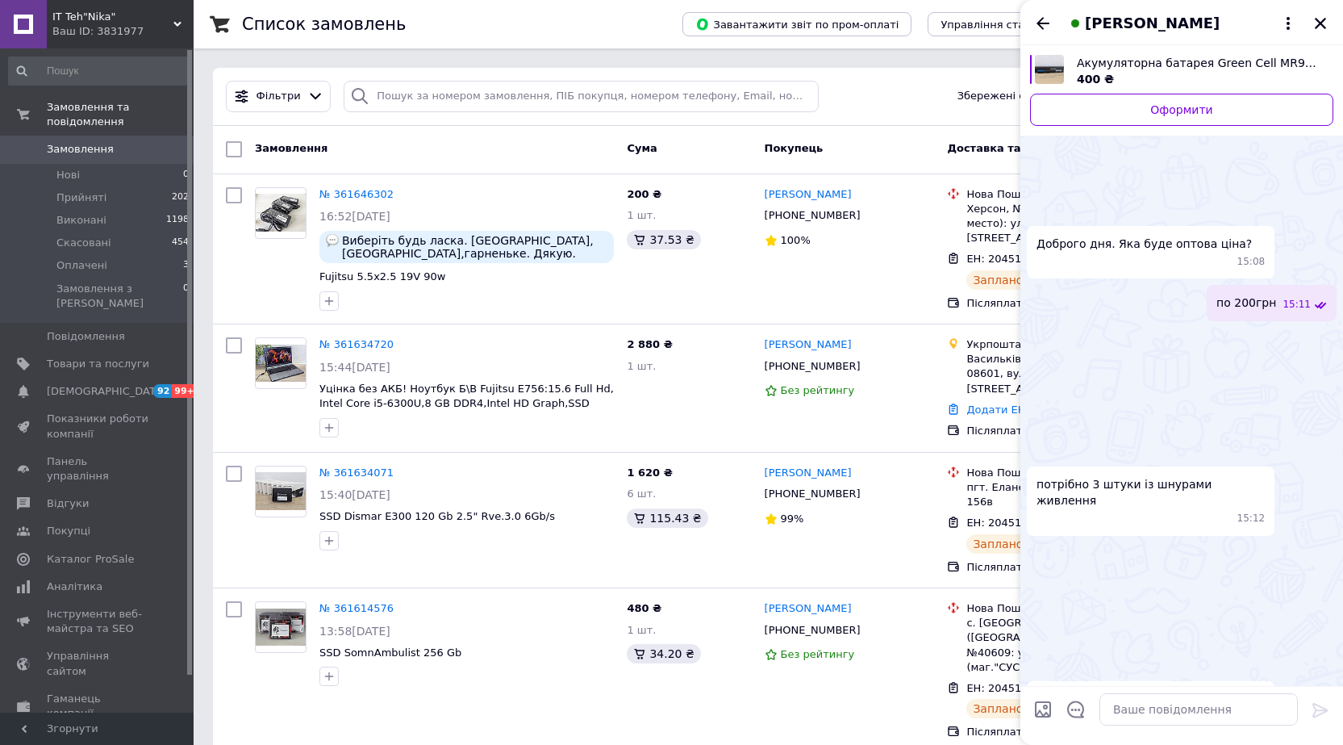
scroll to position [1313, 0]
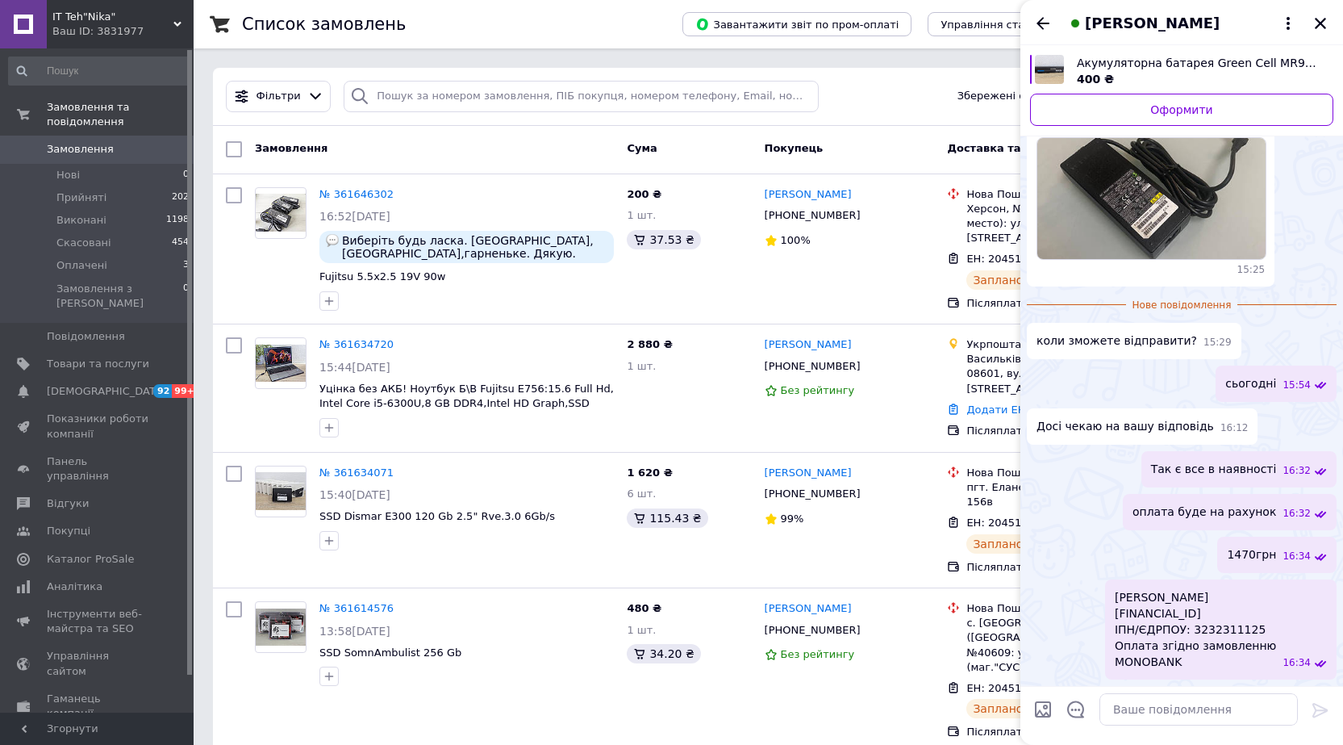
click at [1052, 579] on div "ФОП Лялюк Зіновія Василівна UA423220010000026003360032776 ІПН/ЄДРПОУ: 323231112…" at bounding box center [1182, 629] width 310 height 100
click at [1309, 27] on div "[PERSON_NAME]" at bounding box center [1182, 22] width 323 height 45
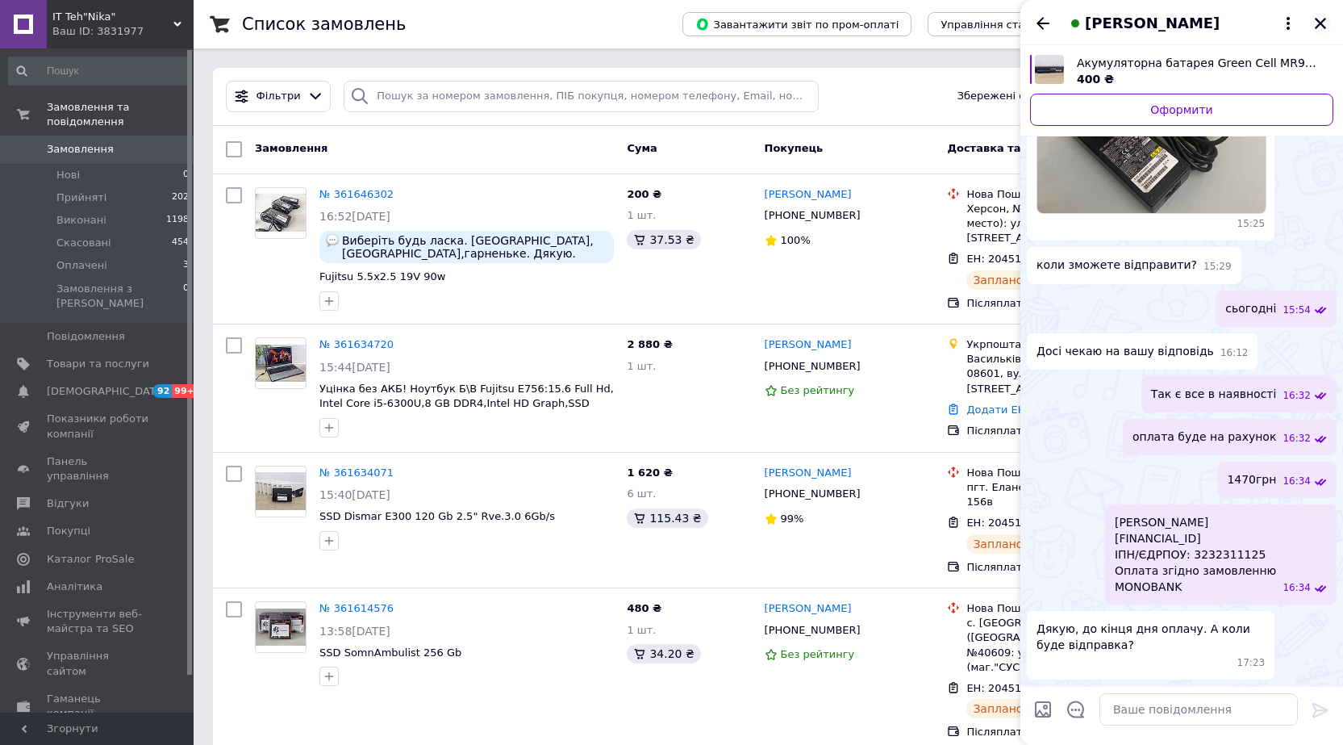
scroll to position [1146, 0]
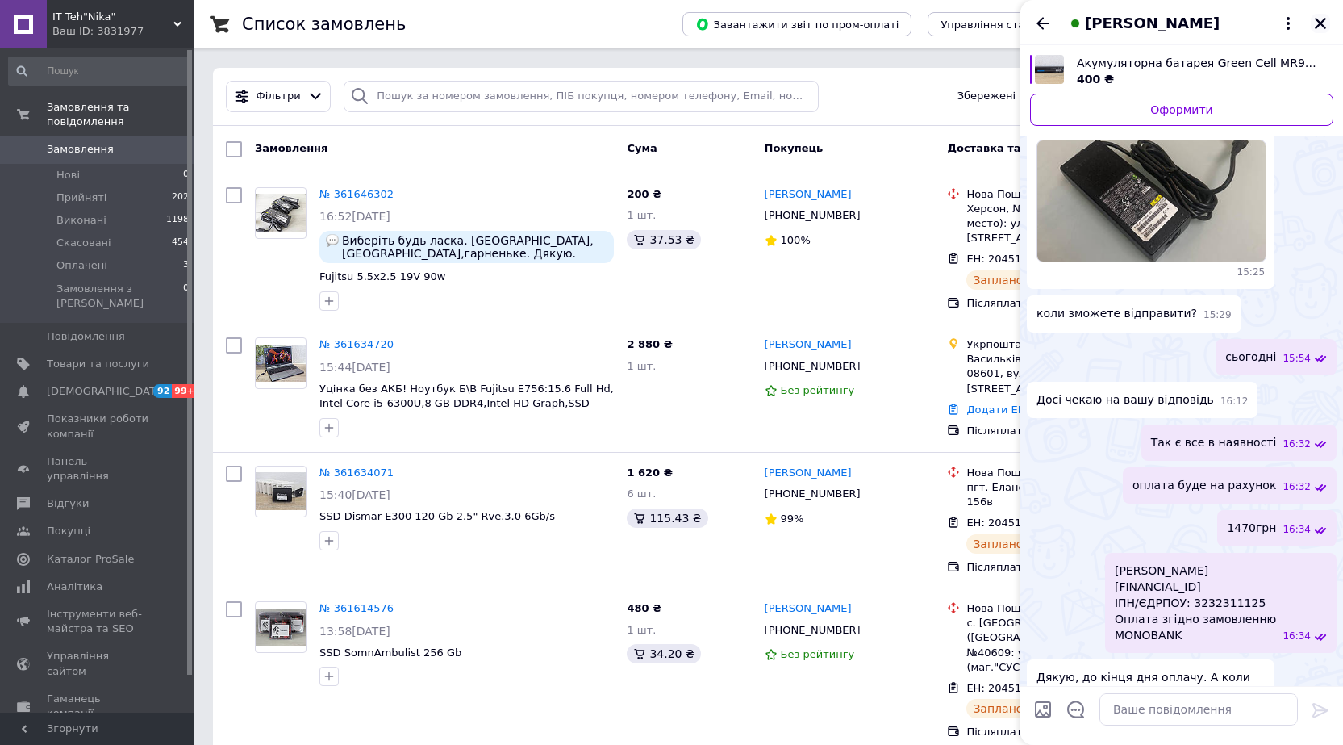
click at [1317, 29] on icon "Закрити" at bounding box center [1320, 23] width 15 height 15
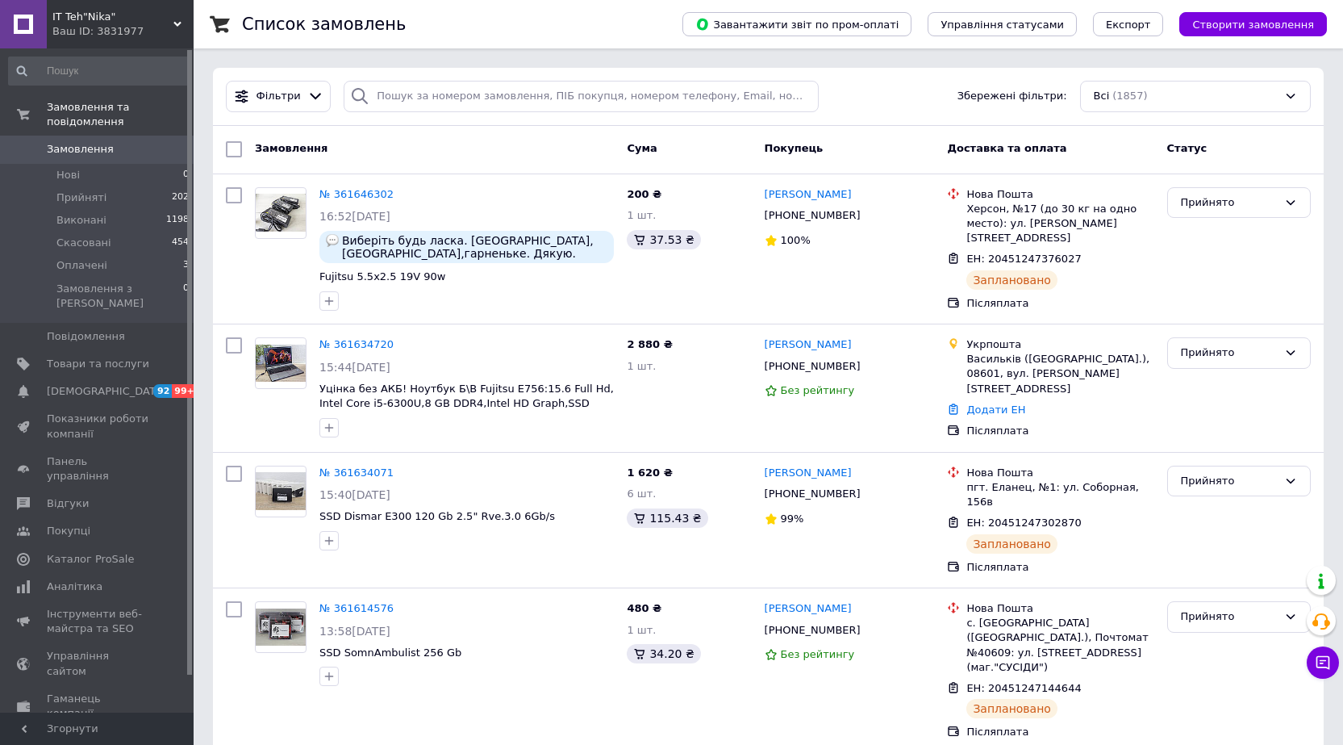
scroll to position [651, 0]
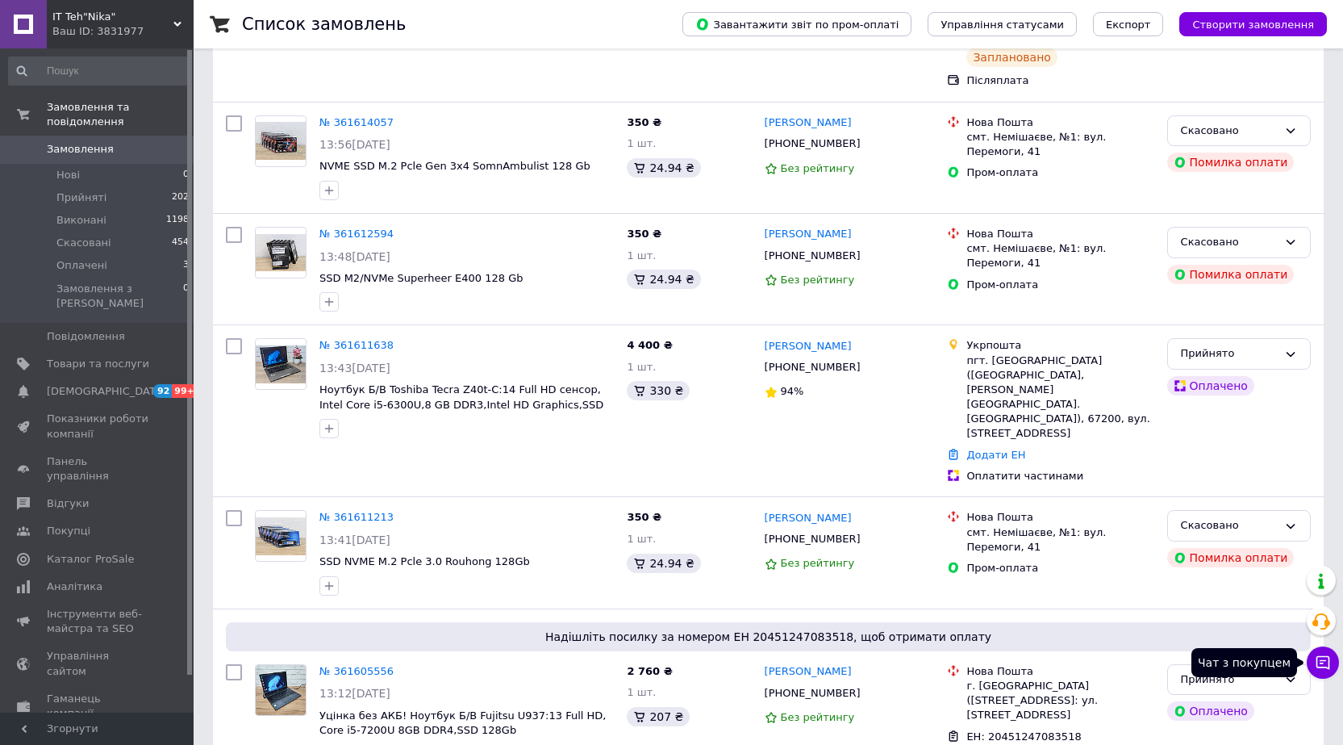
click at [1322, 662] on icon at bounding box center [1323, 662] width 16 height 16
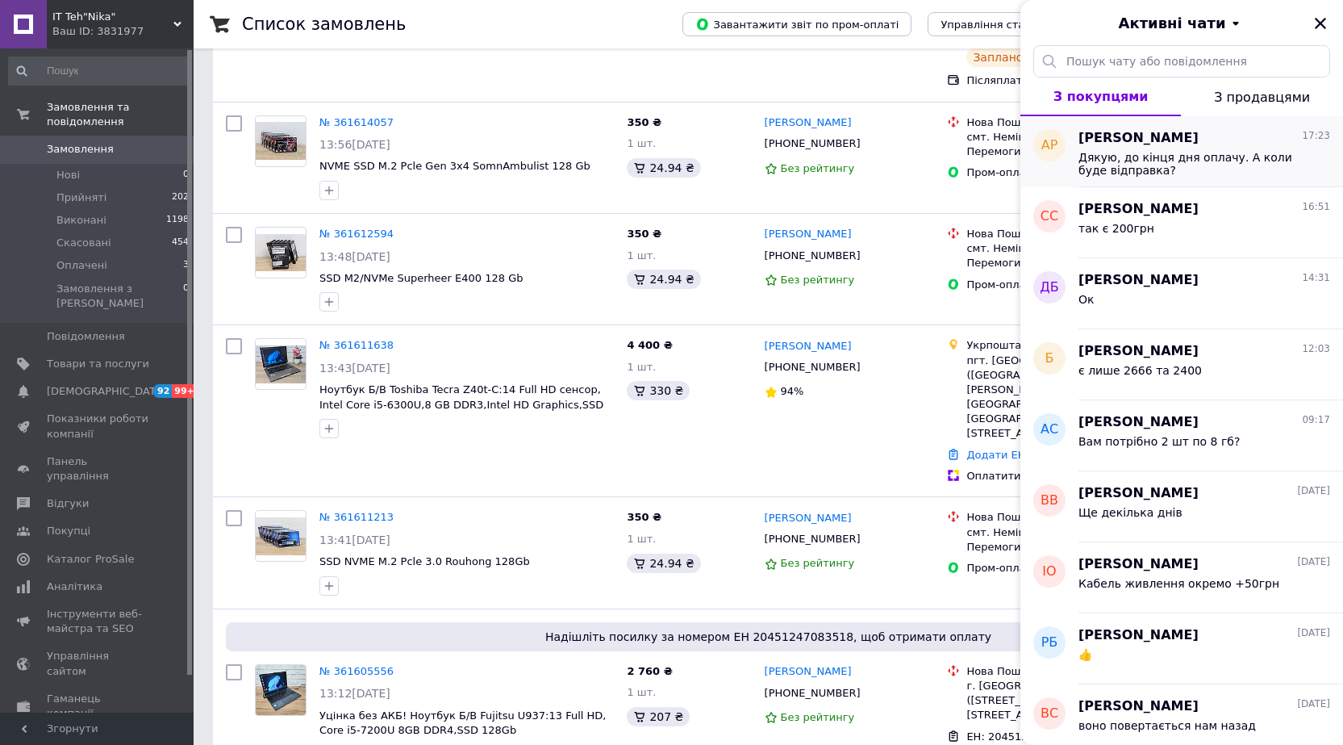
click at [1223, 169] on span "Дякую, до кінця дня оплачу. А коли буде відправка?" at bounding box center [1193, 164] width 229 height 26
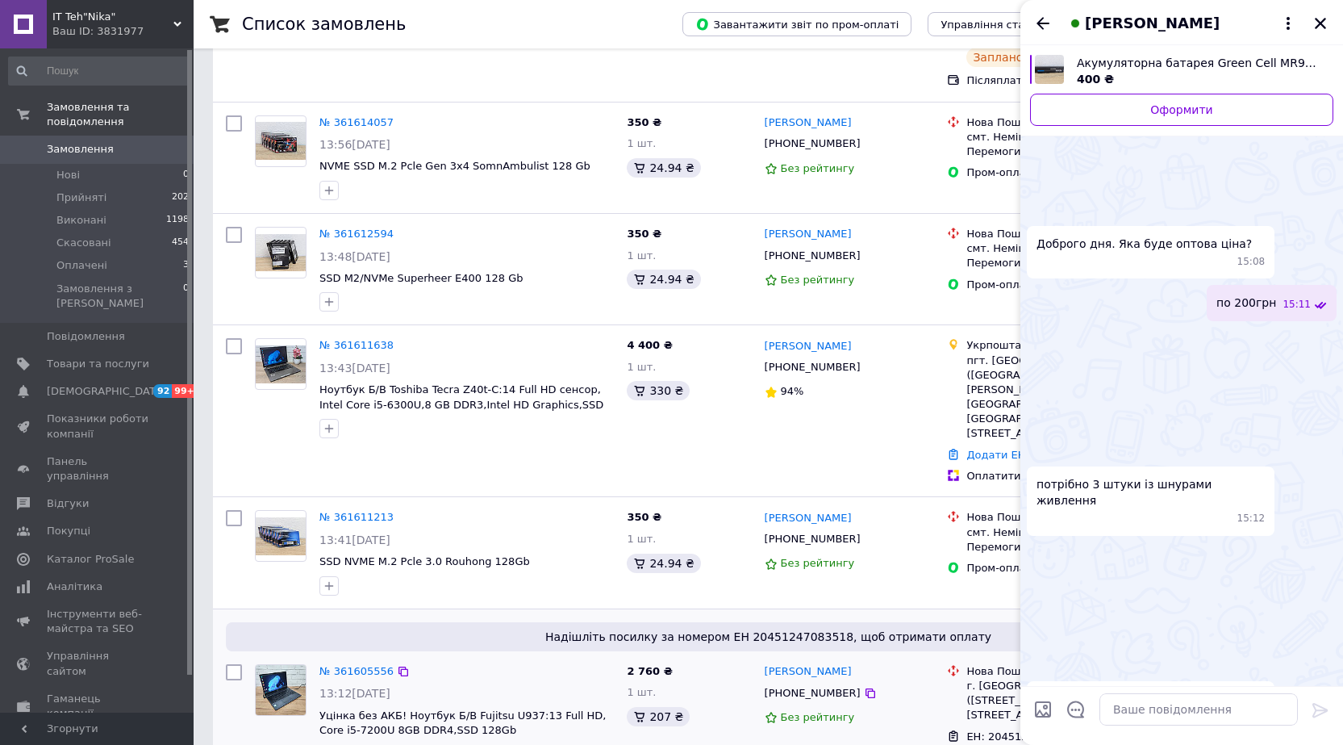
scroll to position [1310, 0]
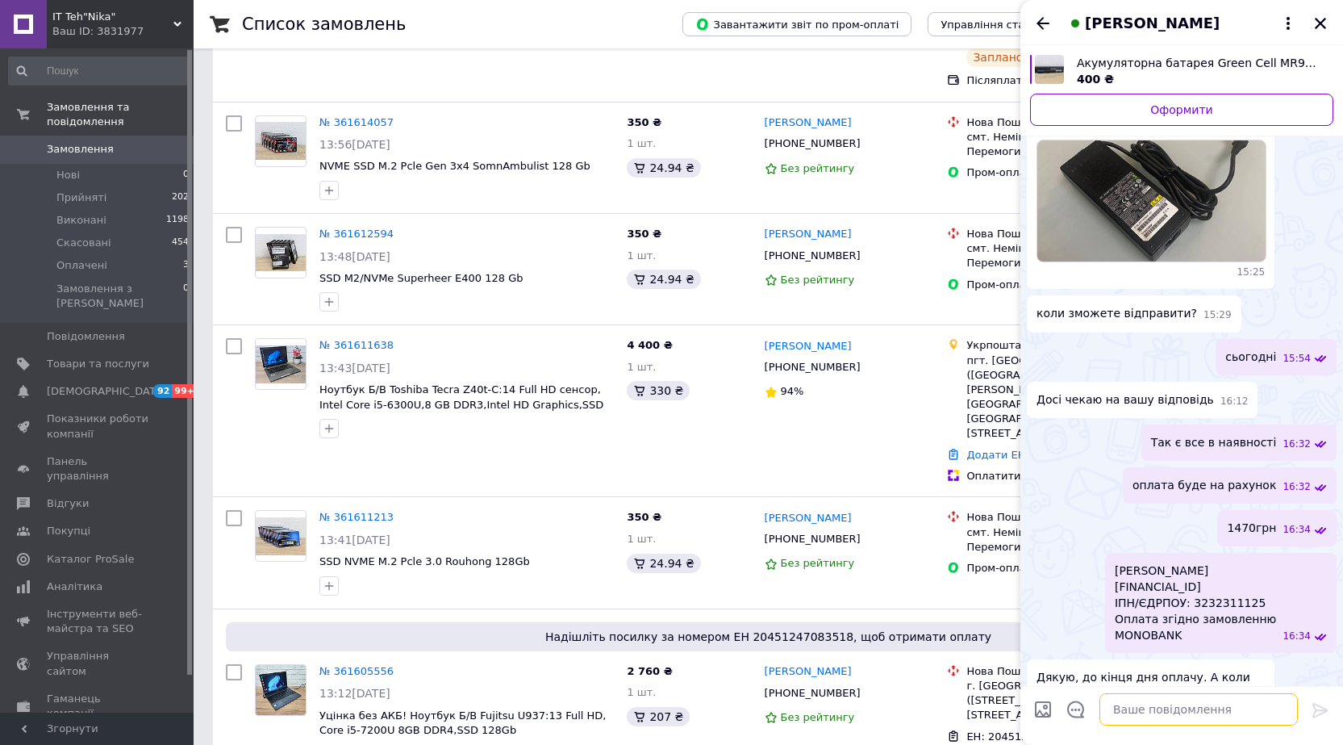
drag, startPoint x: 1156, startPoint y: 715, endPoint x: 1133, endPoint y: 709, distance: 24.1
click at [1156, 714] on textarea at bounding box center [1199, 709] width 198 height 32
type textarea "Завтра уже"
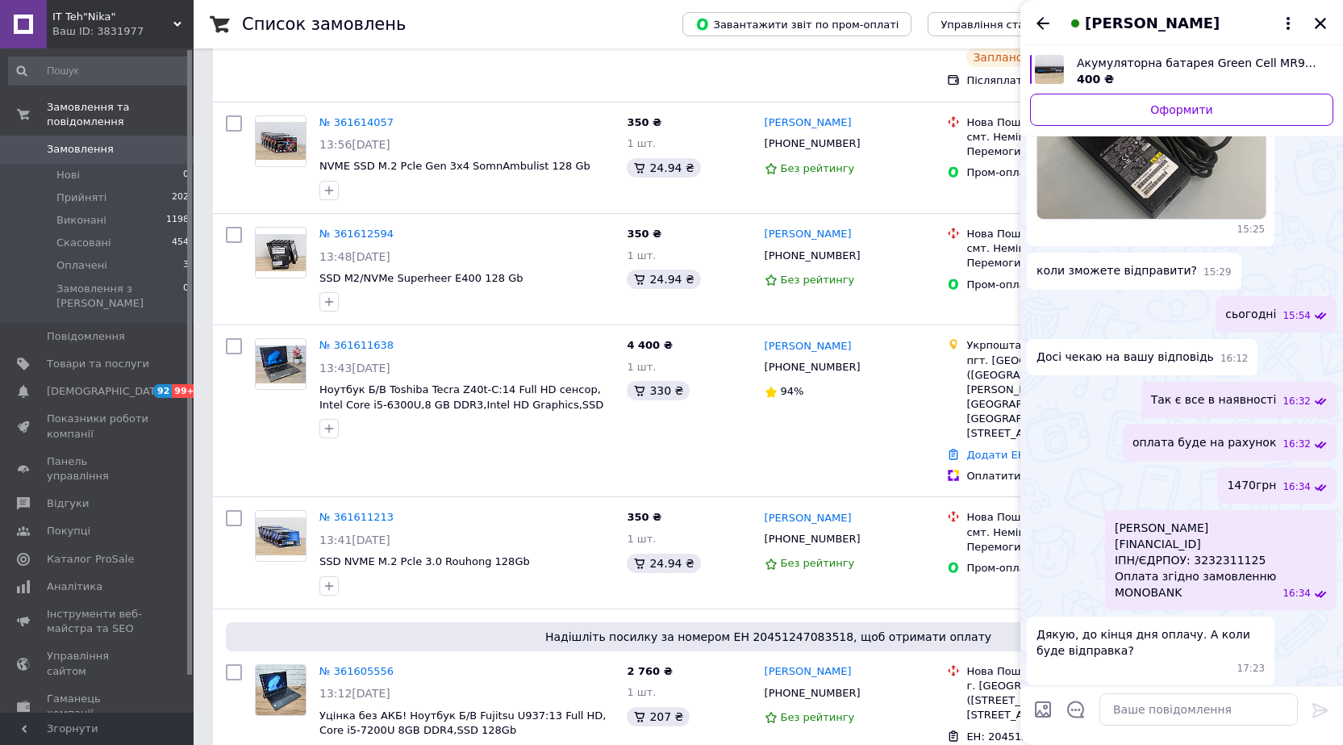
scroll to position [1232, 0]
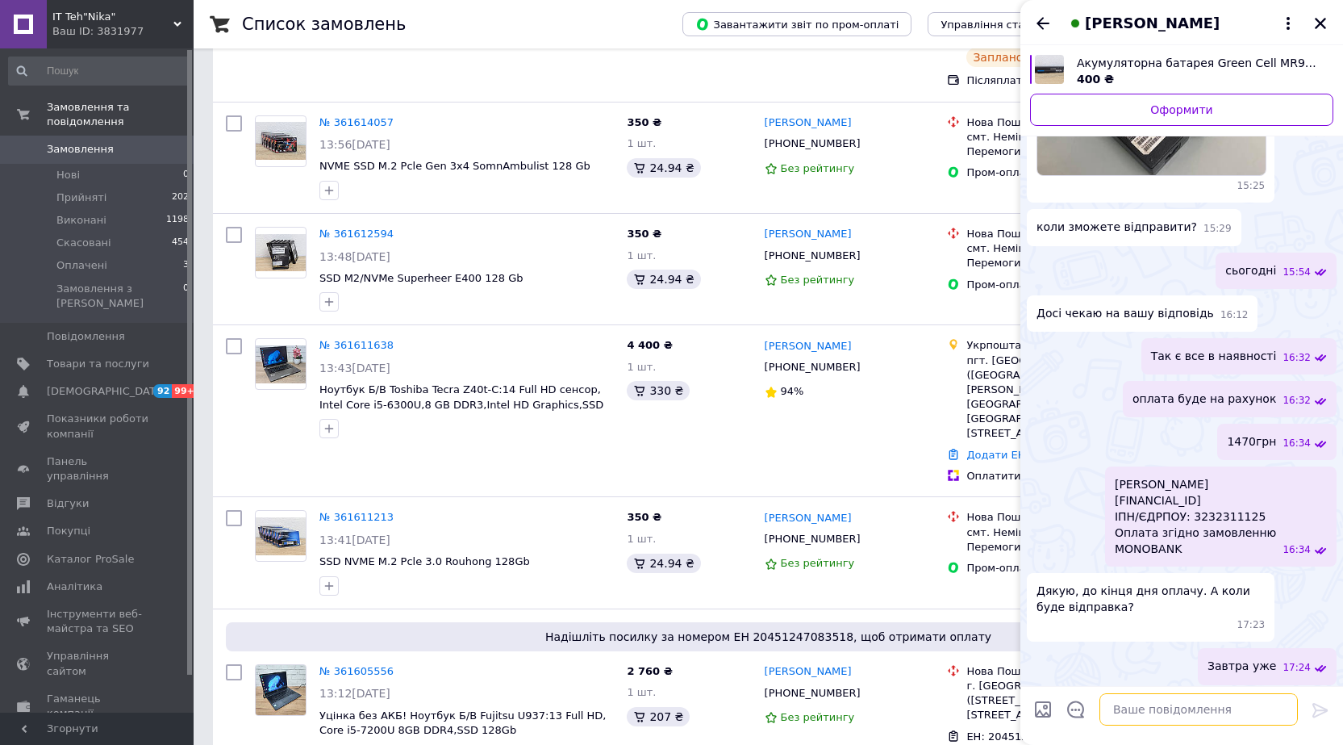
drag, startPoint x: 1200, startPoint y: 708, endPoint x: 1195, endPoint y: 688, distance: 20.0
click at [1200, 707] on textarea at bounding box center [1199, 709] width 198 height 32
type textarea "після оплати скиньте скрішот та напишіть адресу"
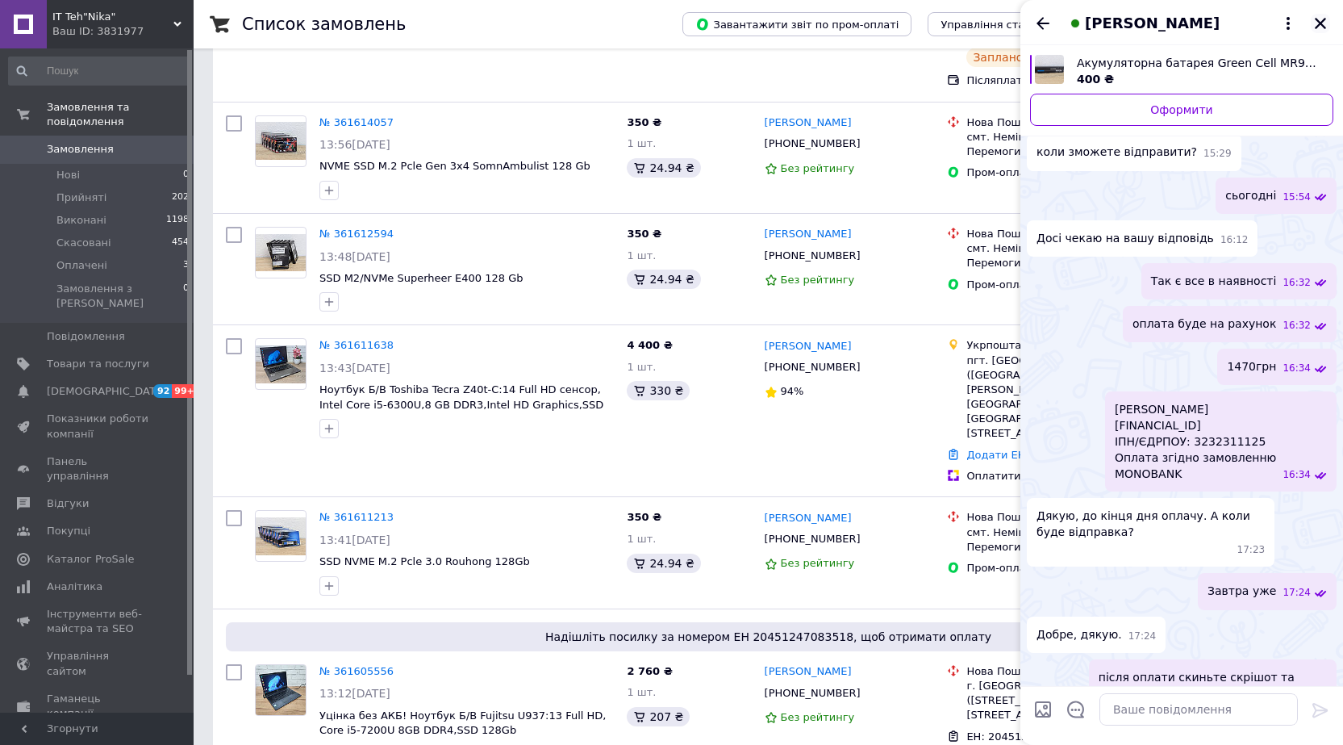
click at [1323, 27] on icon "Закрити" at bounding box center [1320, 23] width 11 height 11
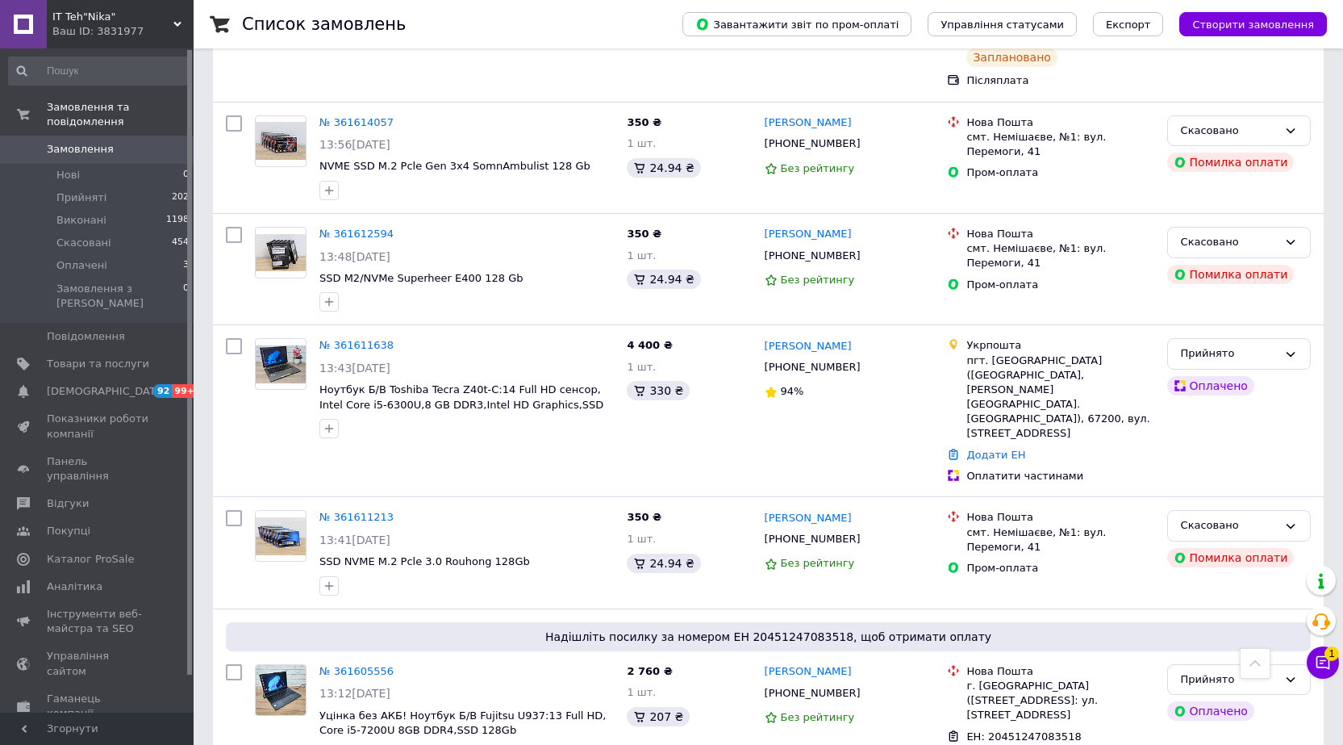
scroll to position [1302, 0]
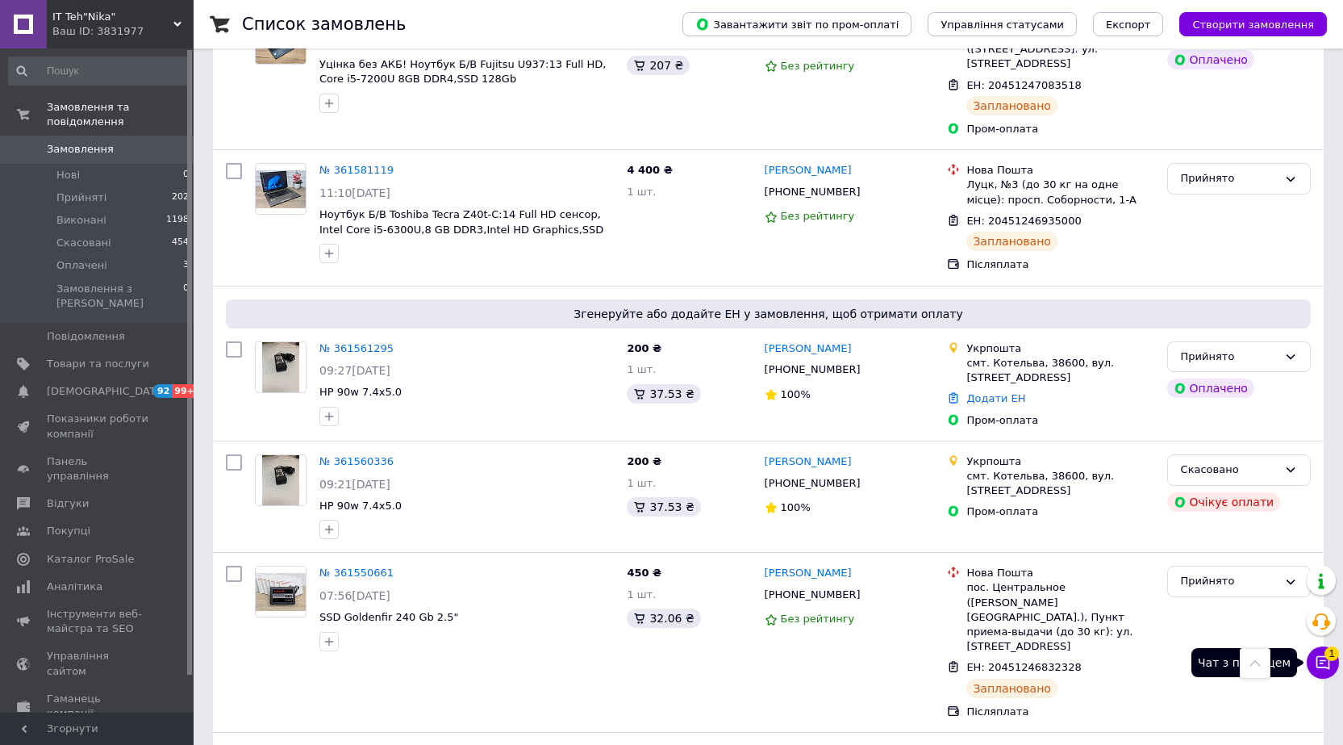
click at [1322, 661] on icon at bounding box center [1324, 663] width 14 height 14
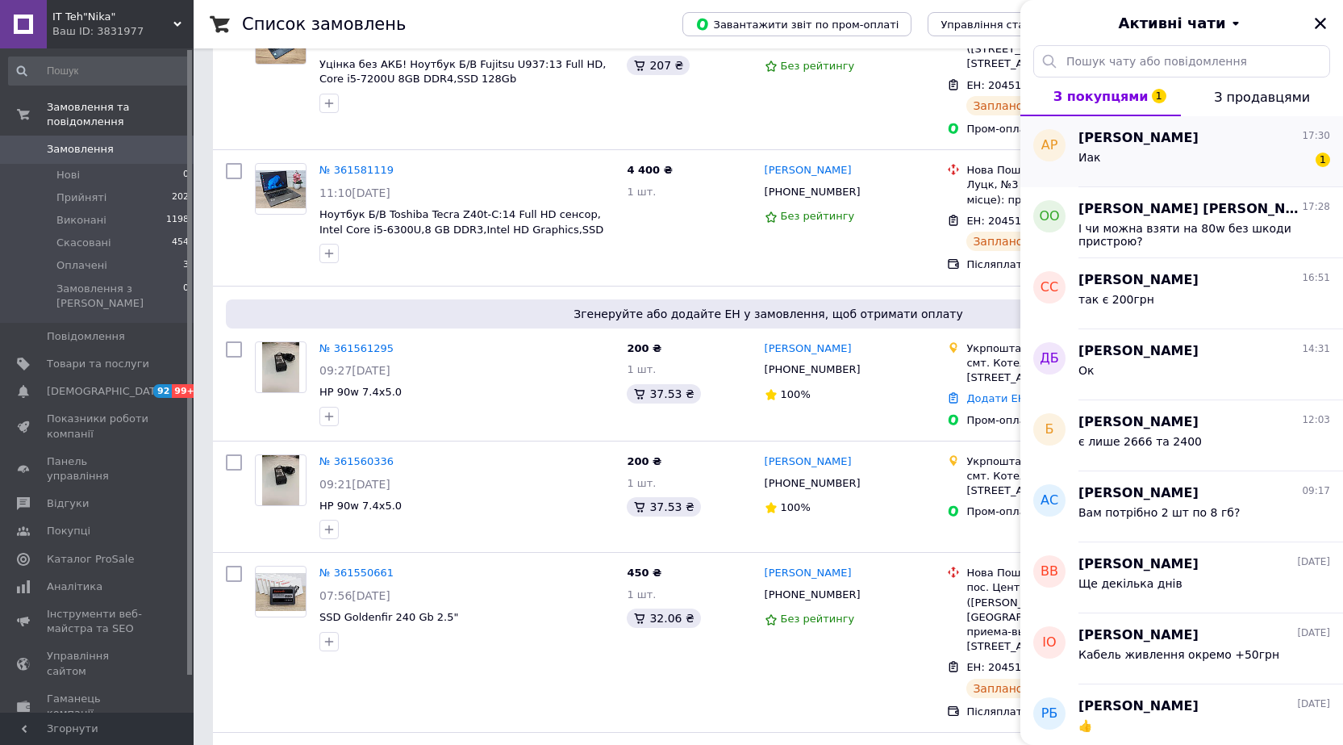
click at [1209, 149] on div "Иак 1" at bounding box center [1205, 161] width 252 height 26
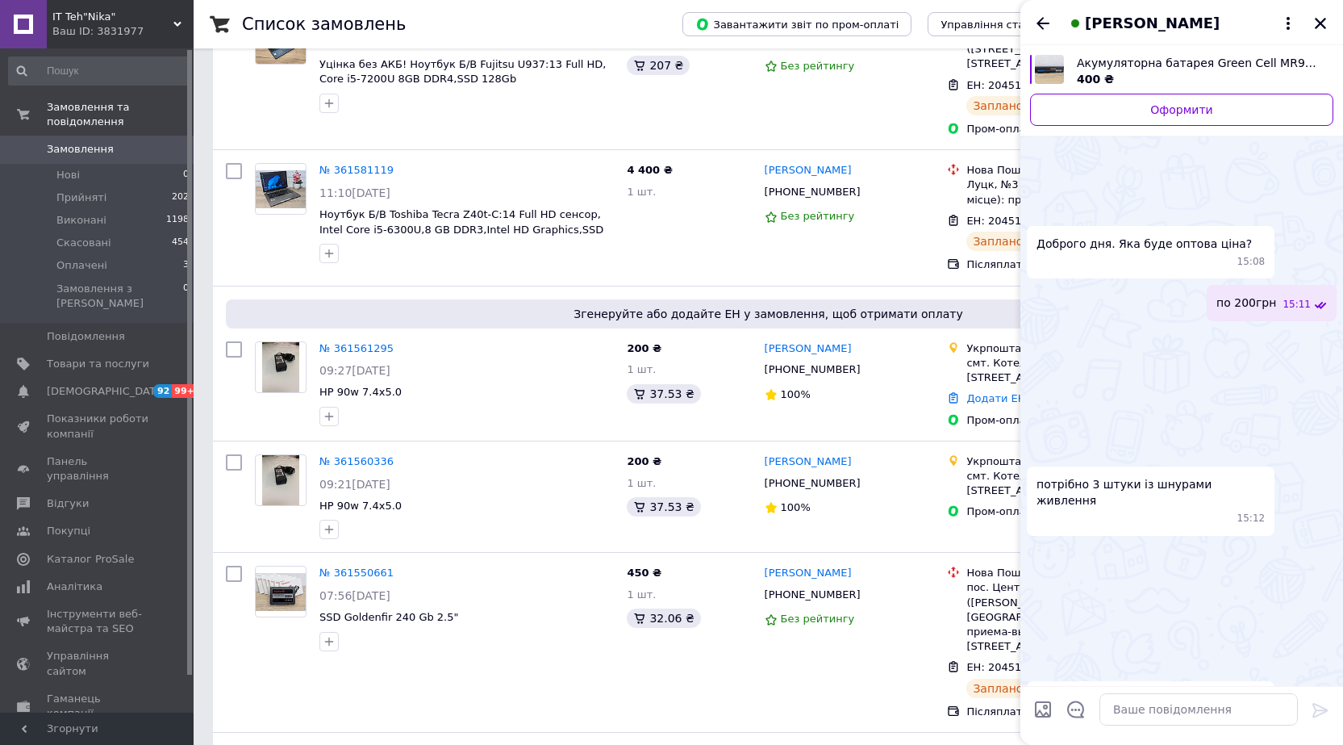
scroll to position [1543, 0]
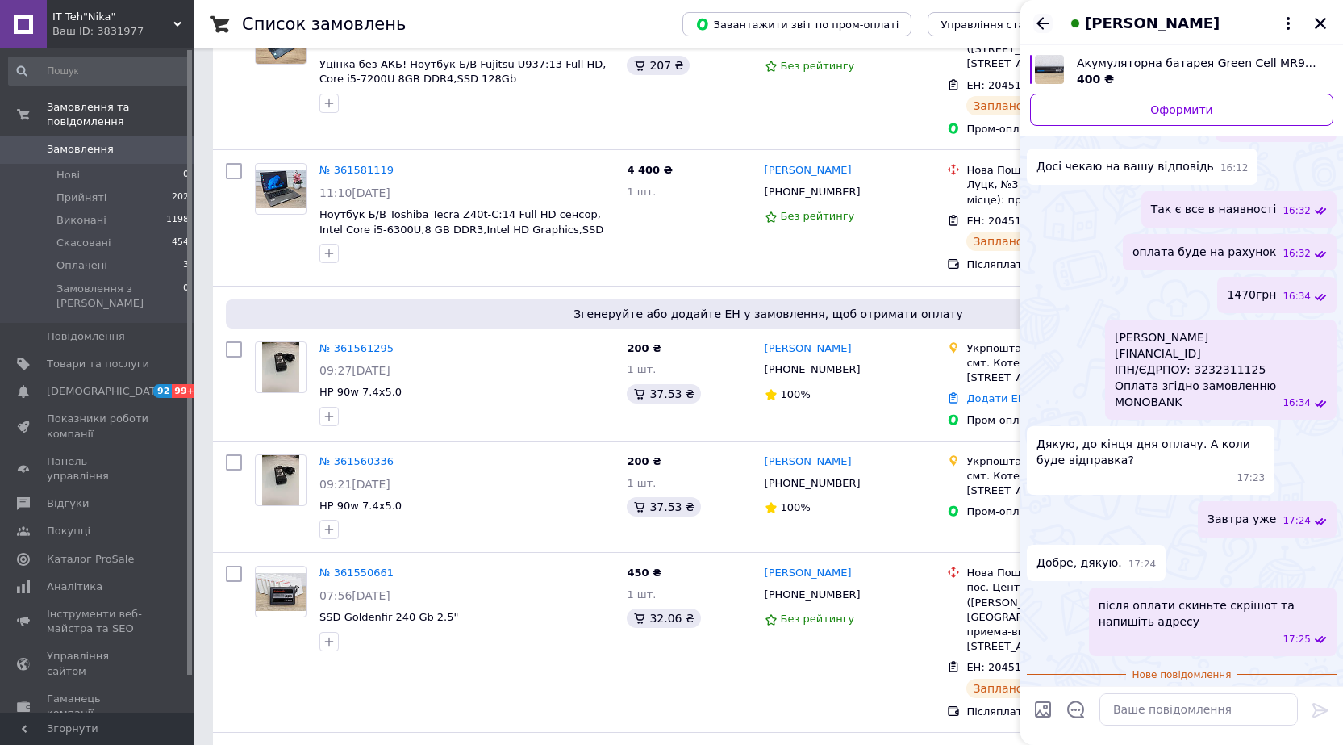
click at [1042, 31] on icon "Назад" at bounding box center [1042, 23] width 19 height 19
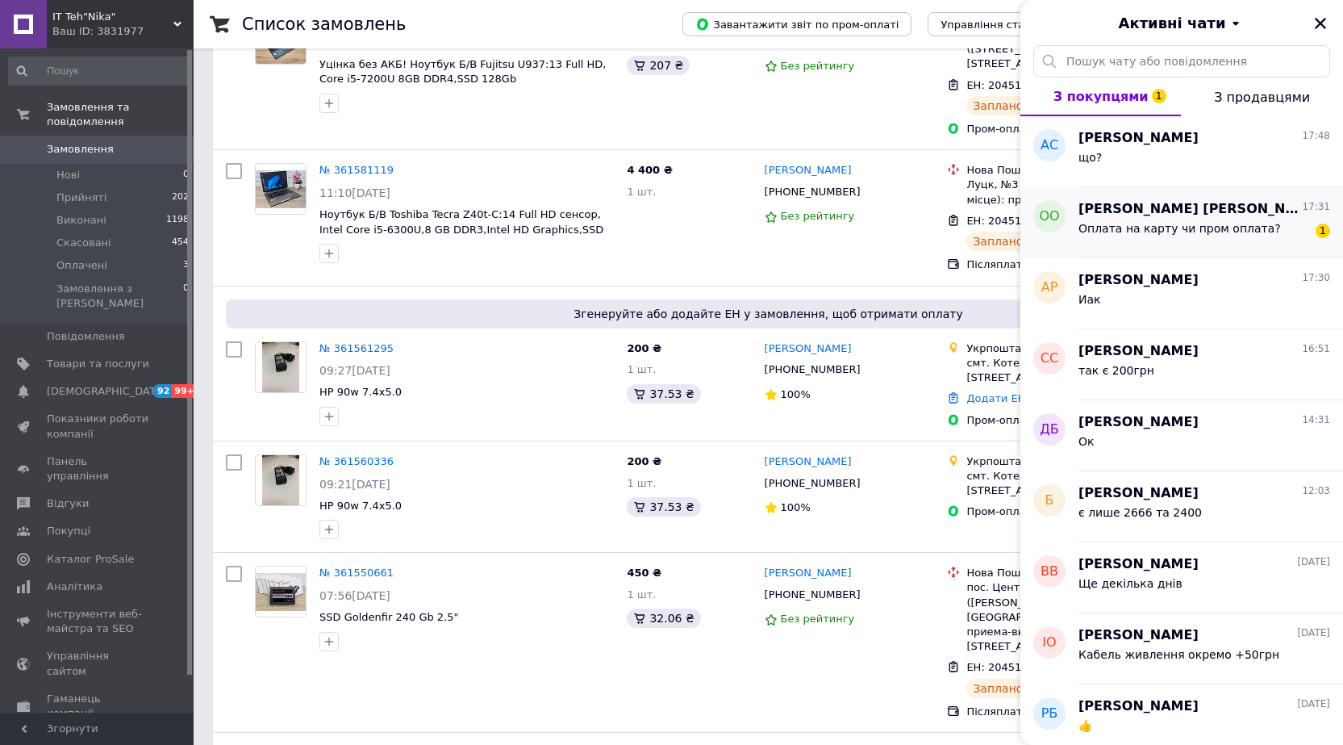
click at [1202, 227] on span "Оплата на карту чи пром оплата?" at bounding box center [1180, 228] width 203 height 13
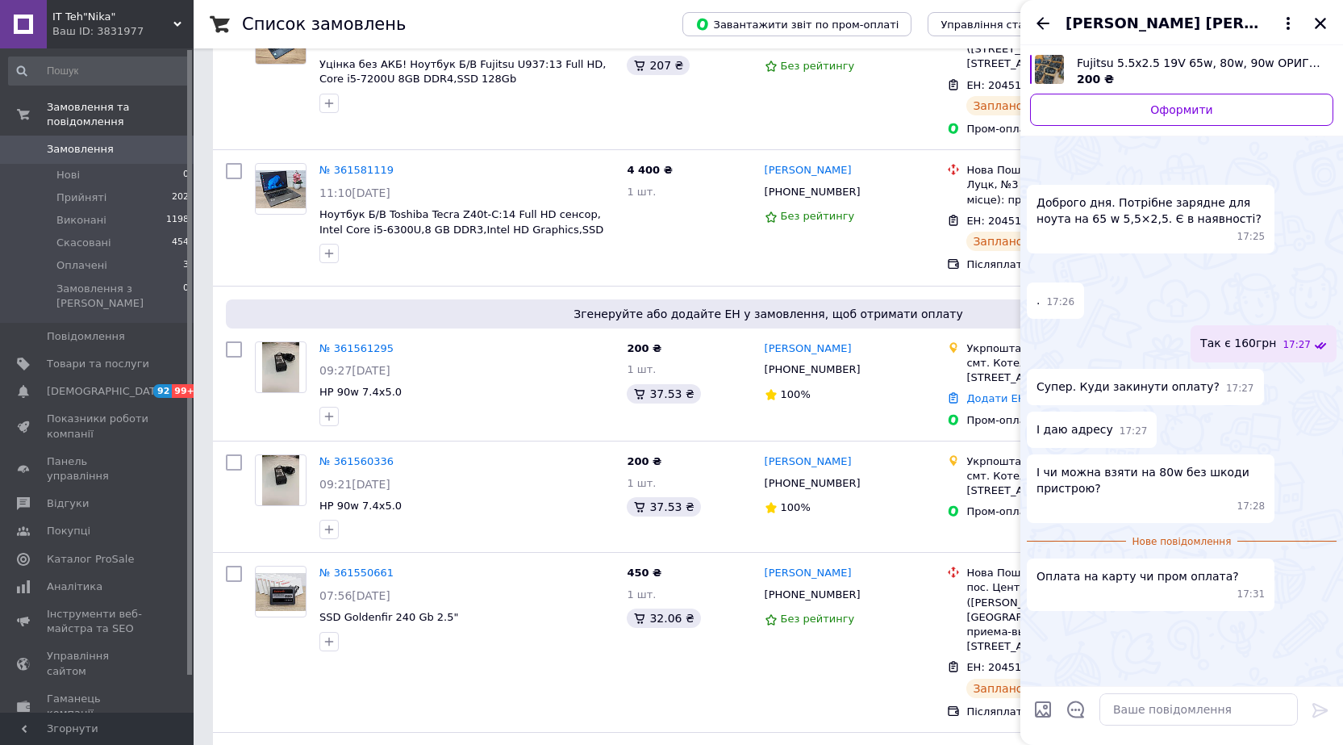
scroll to position [141, 0]
click at [1038, 24] on icon "Назад" at bounding box center [1042, 23] width 19 height 19
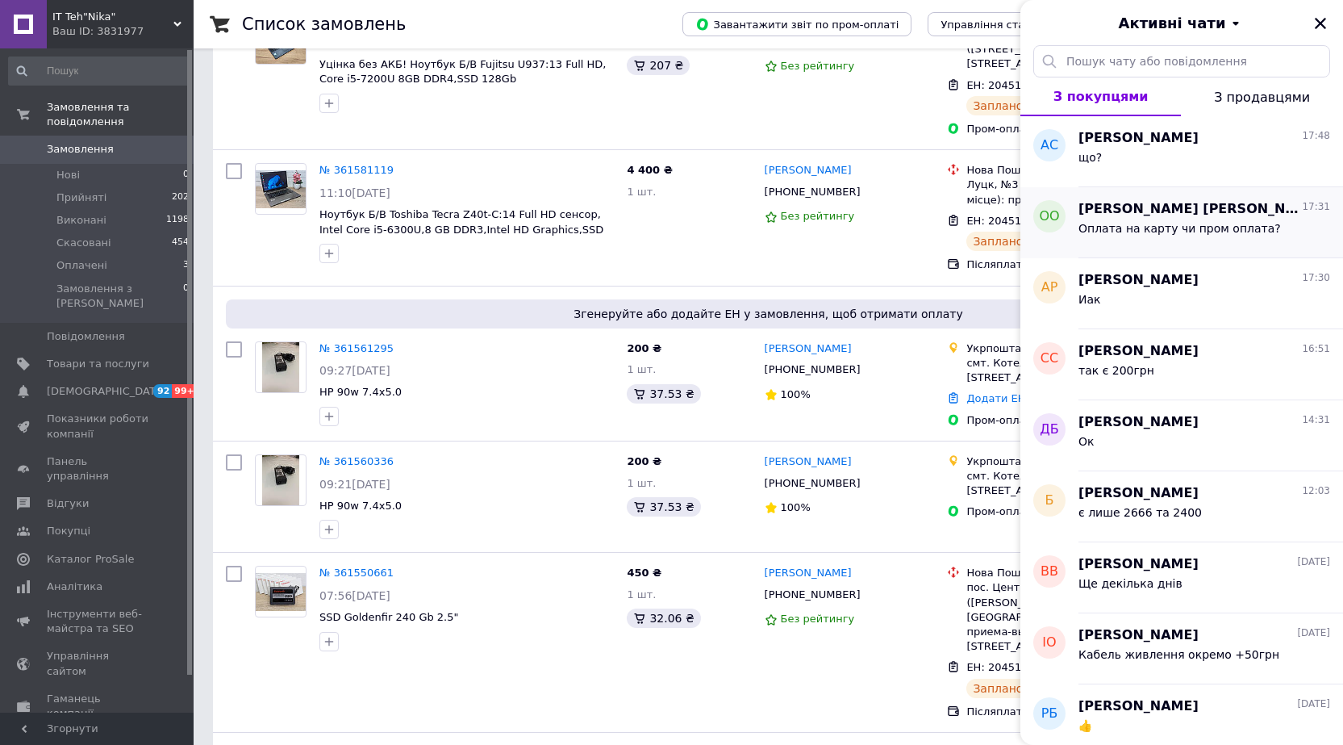
click at [1158, 222] on span "Оплата на карту чи пром оплата?" at bounding box center [1180, 228] width 203 height 13
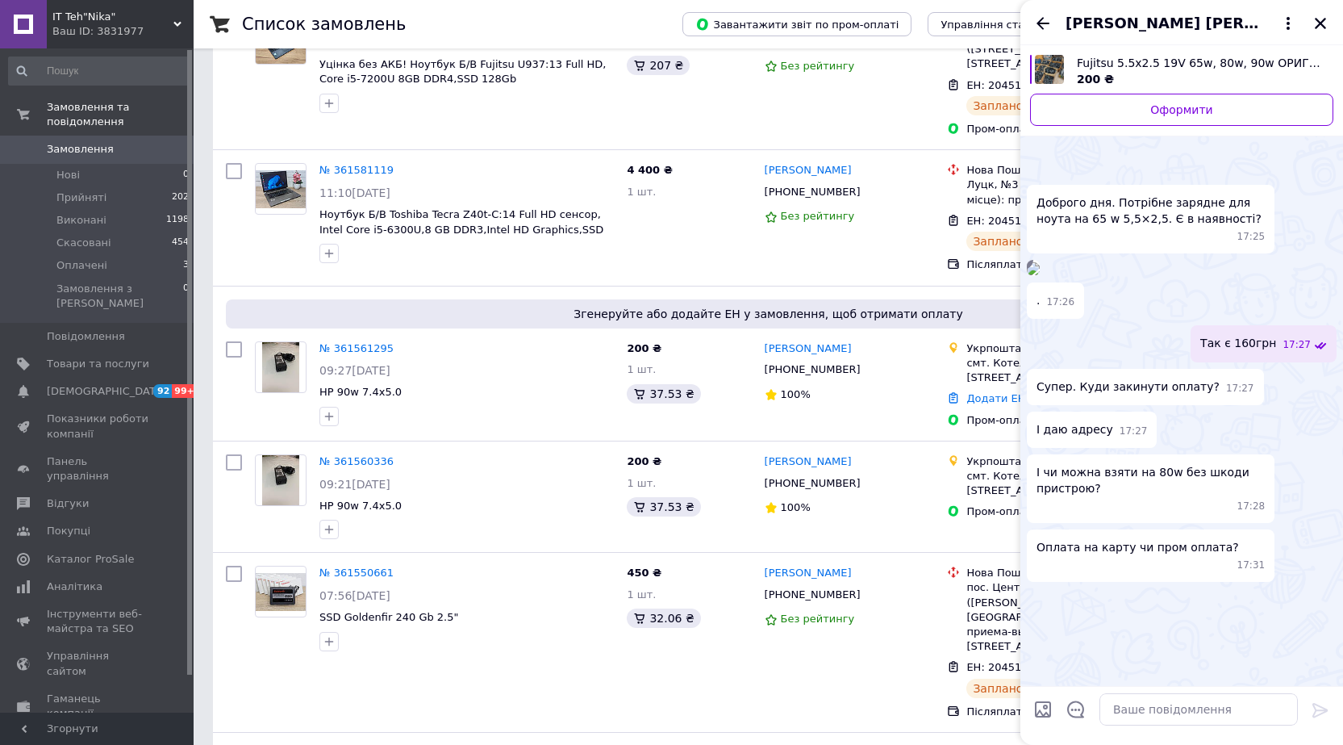
scroll to position [112, 0]
click at [1042, 27] on icon "Назад" at bounding box center [1042, 23] width 19 height 19
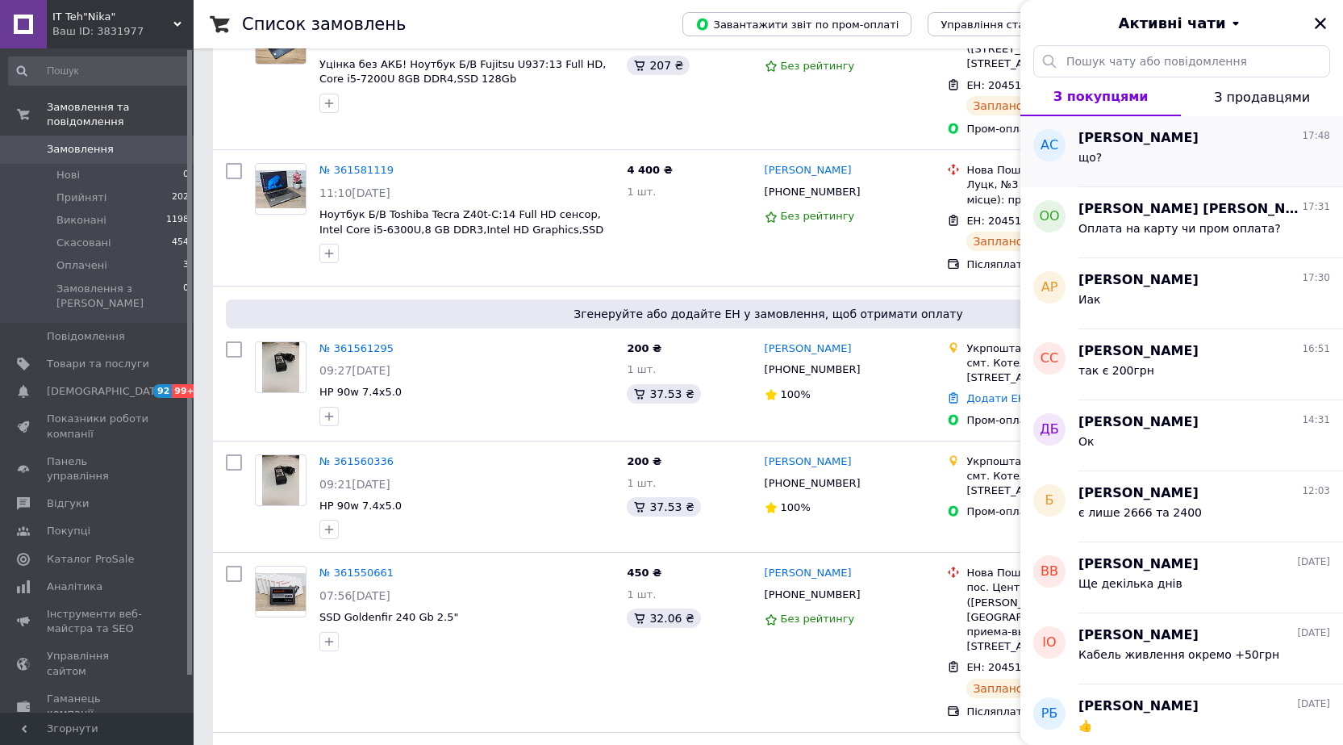
click at [1167, 139] on span "[PERSON_NAME]" at bounding box center [1139, 138] width 120 height 19
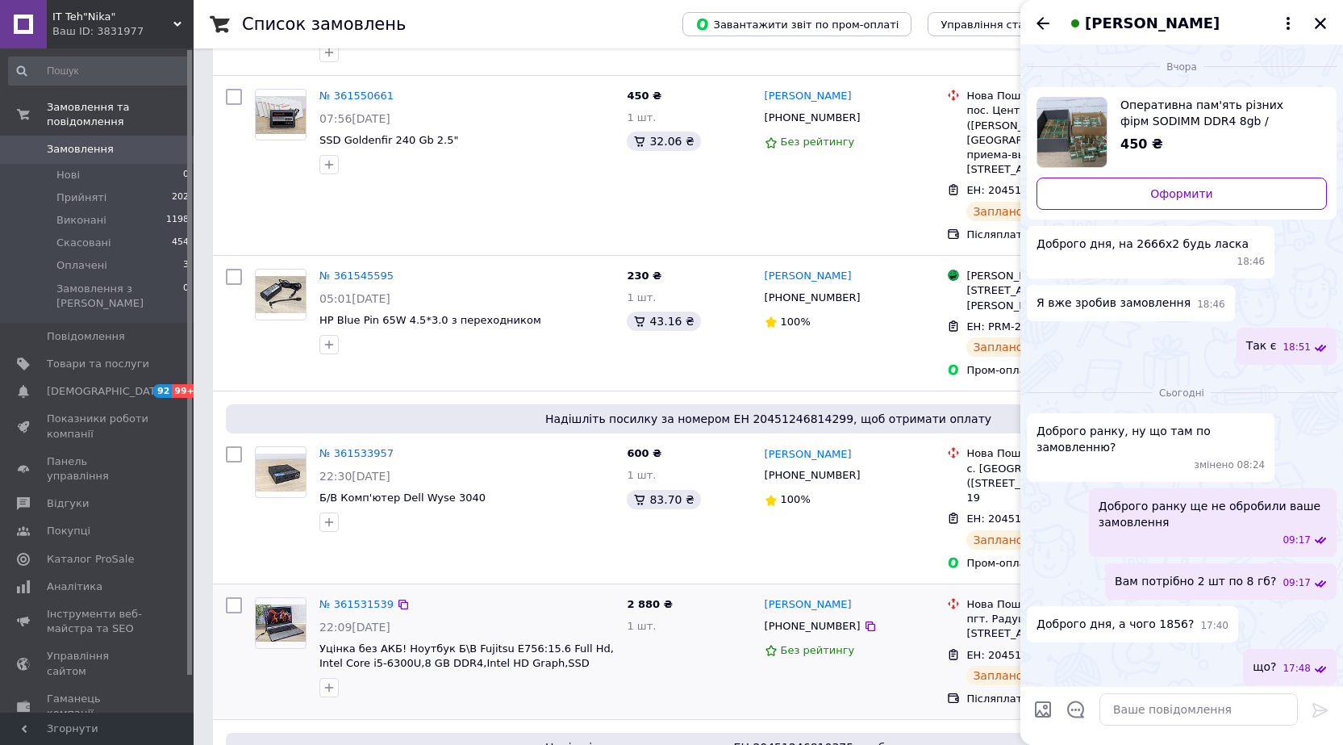
scroll to position [1948, 0]
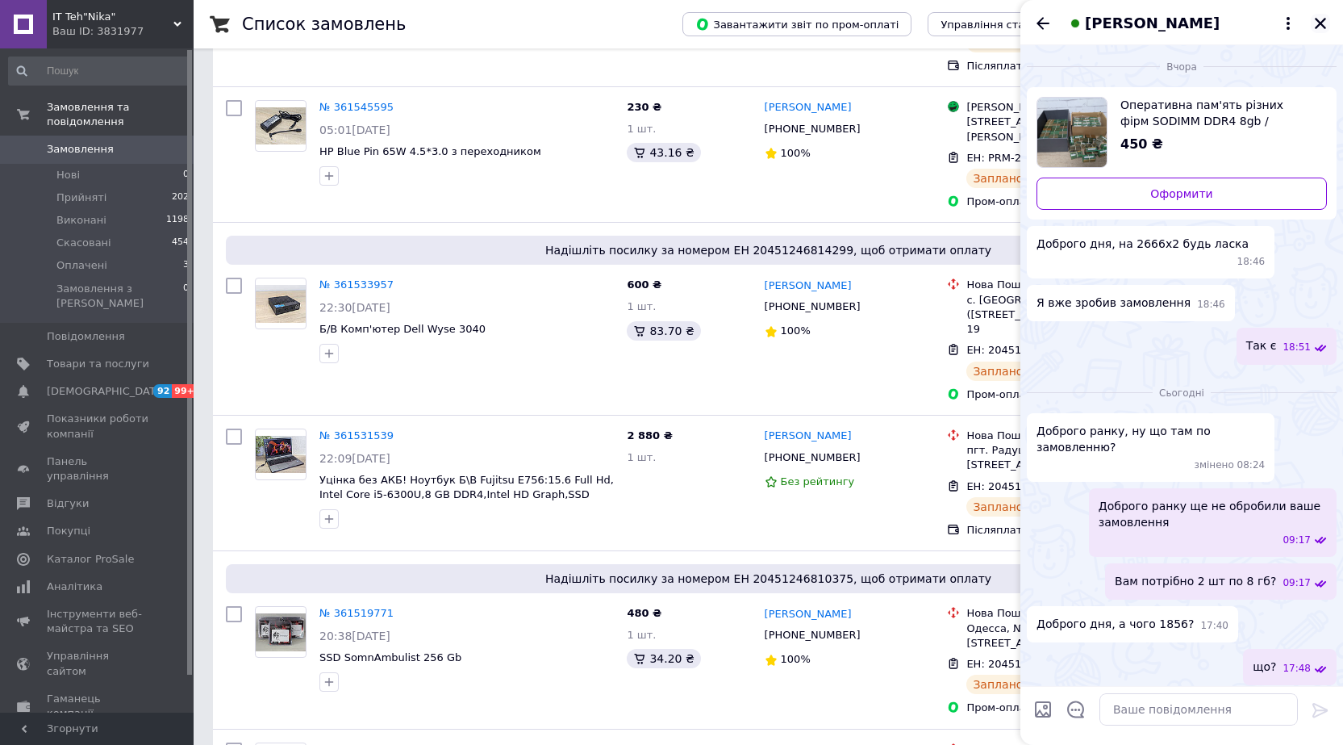
click at [1324, 25] on icon "Закрити" at bounding box center [1320, 23] width 15 height 15
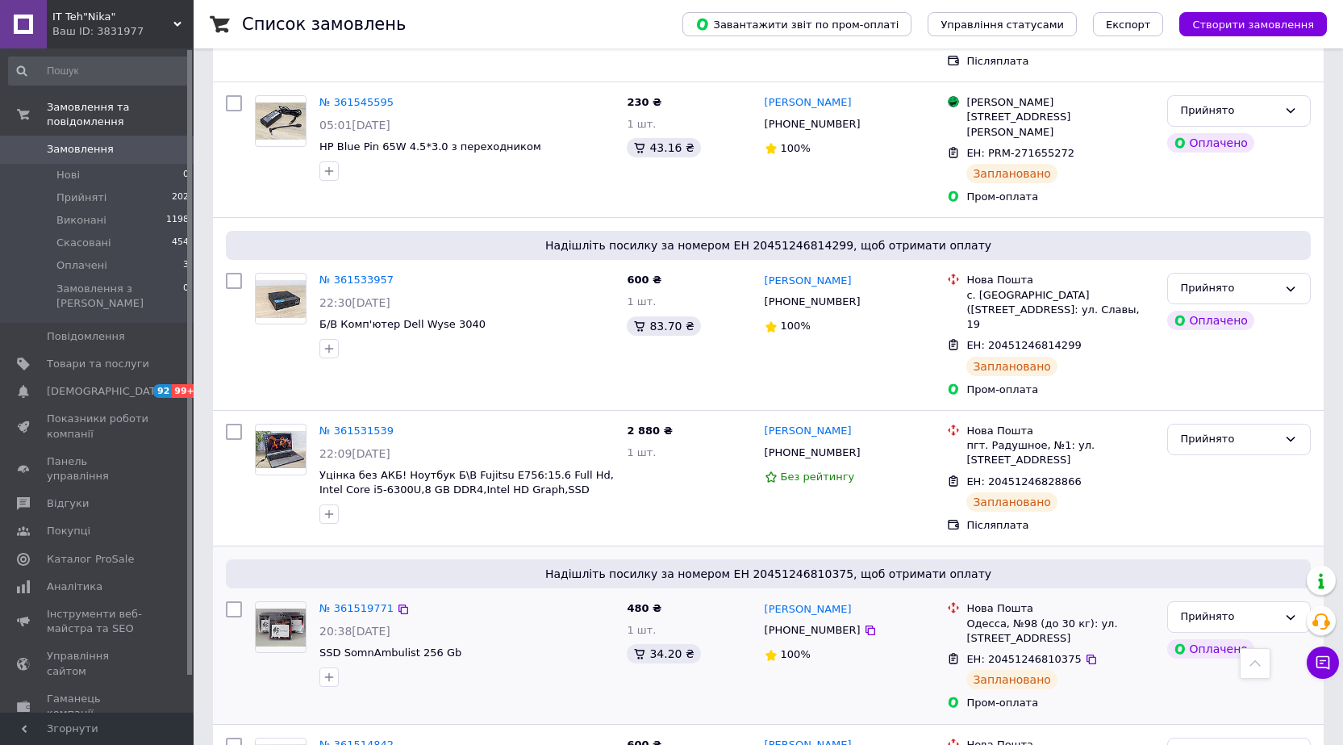
scroll to position [2380, 0]
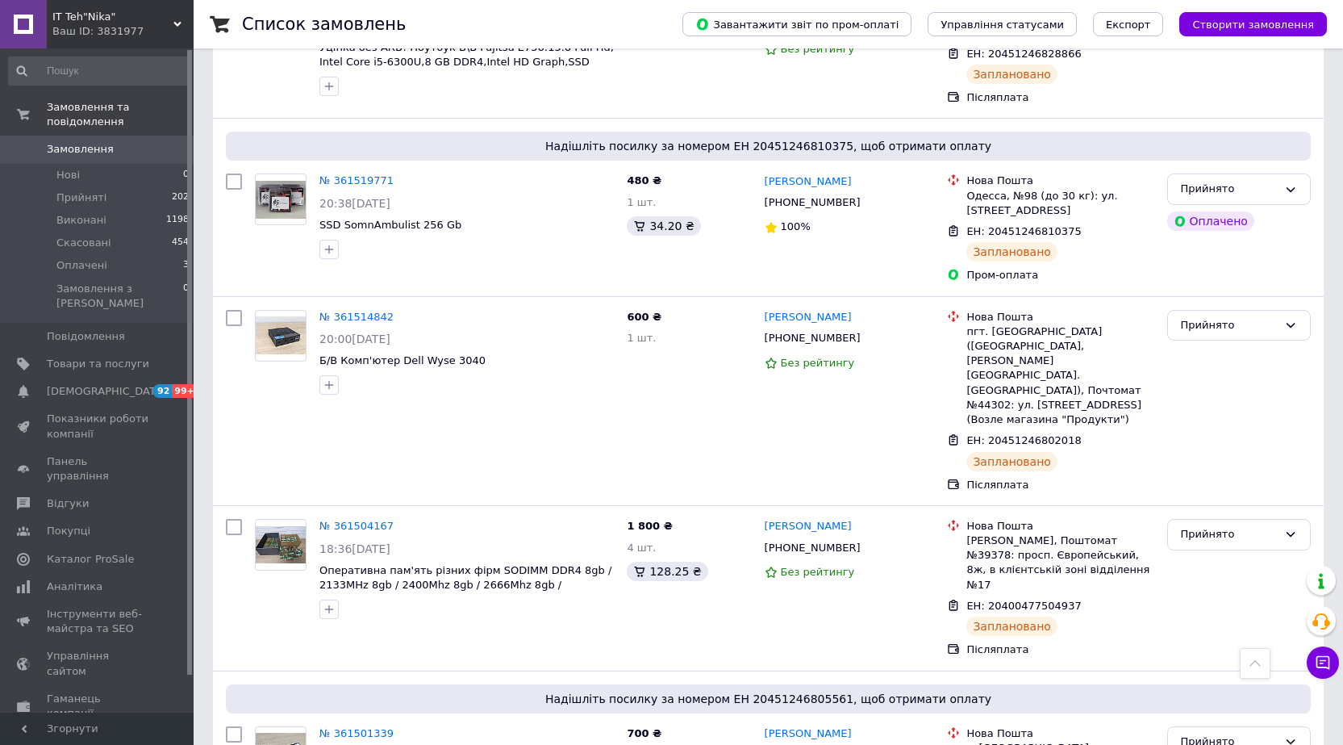
click at [350, 520] on link "№ 361504167" at bounding box center [356, 526] width 74 height 12
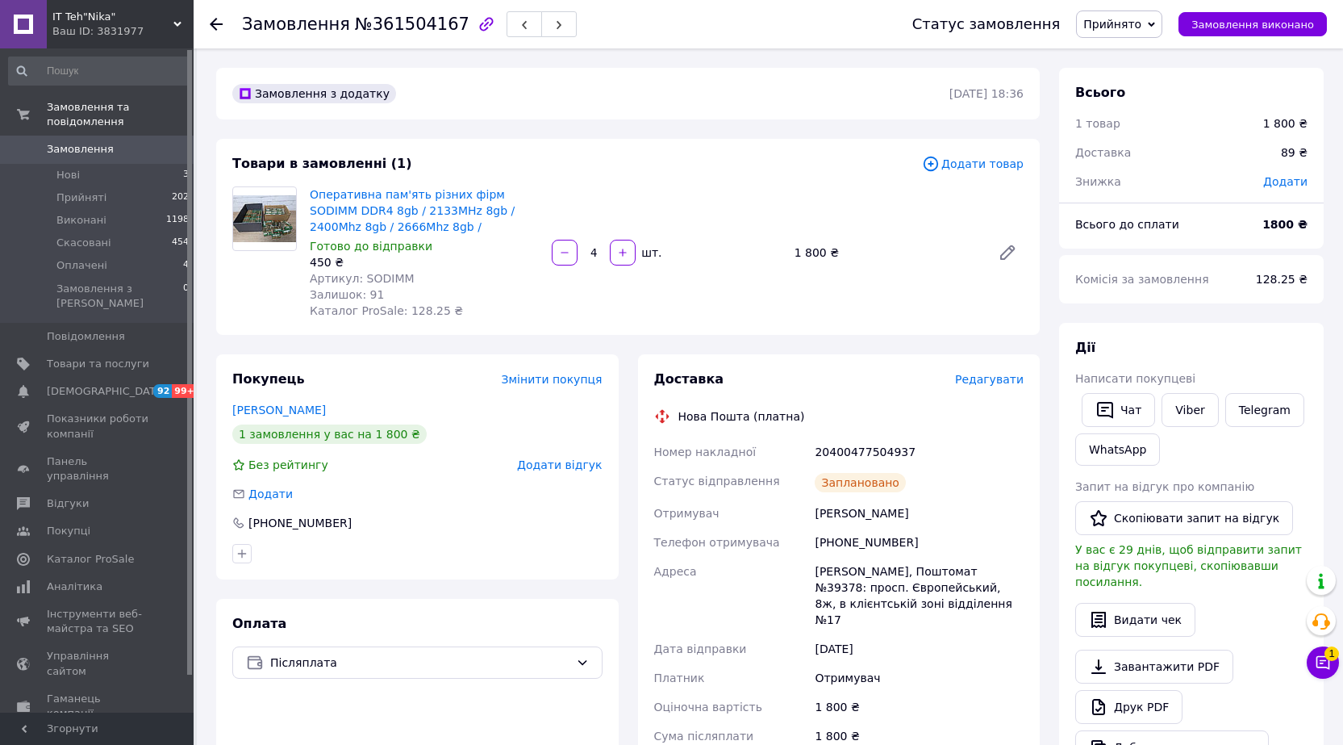
click at [1312, 662] on button "Чат з покупцем 1" at bounding box center [1323, 662] width 32 height 32
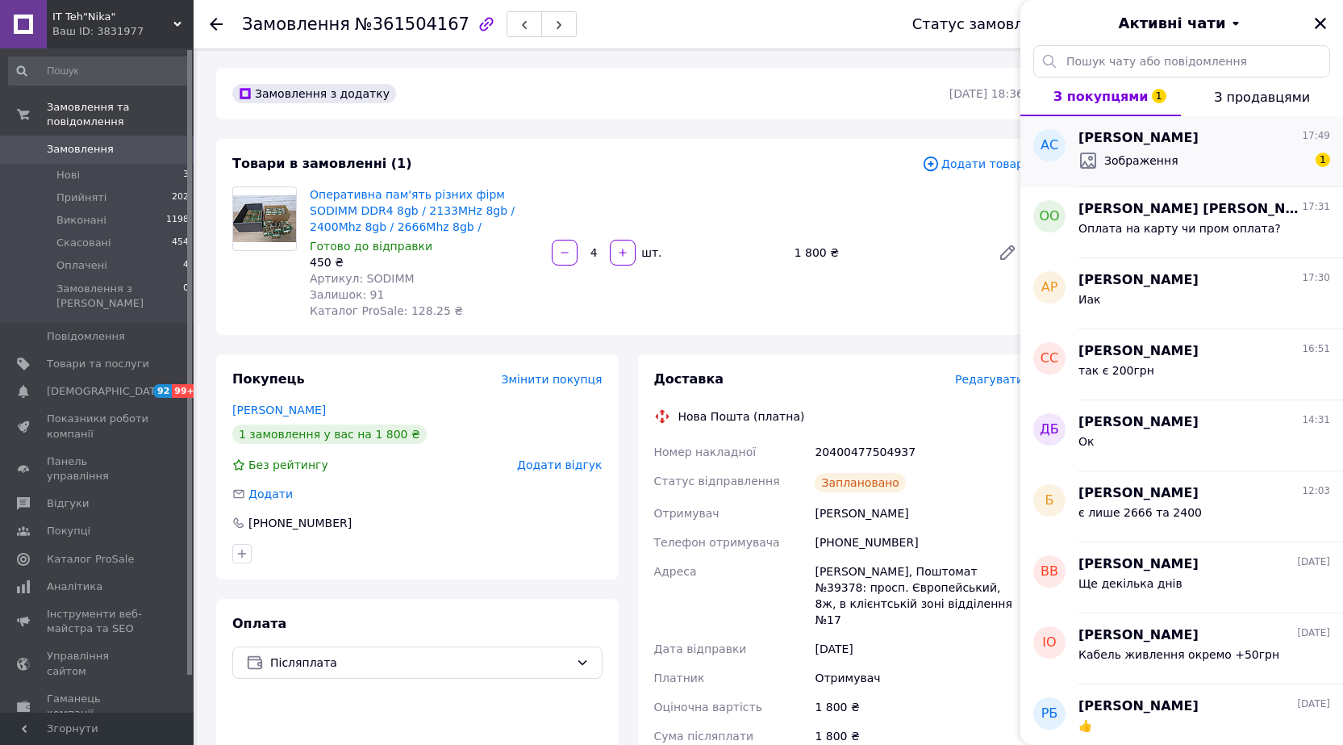
click at [1263, 148] on div "Зображення 1" at bounding box center [1205, 161] width 252 height 26
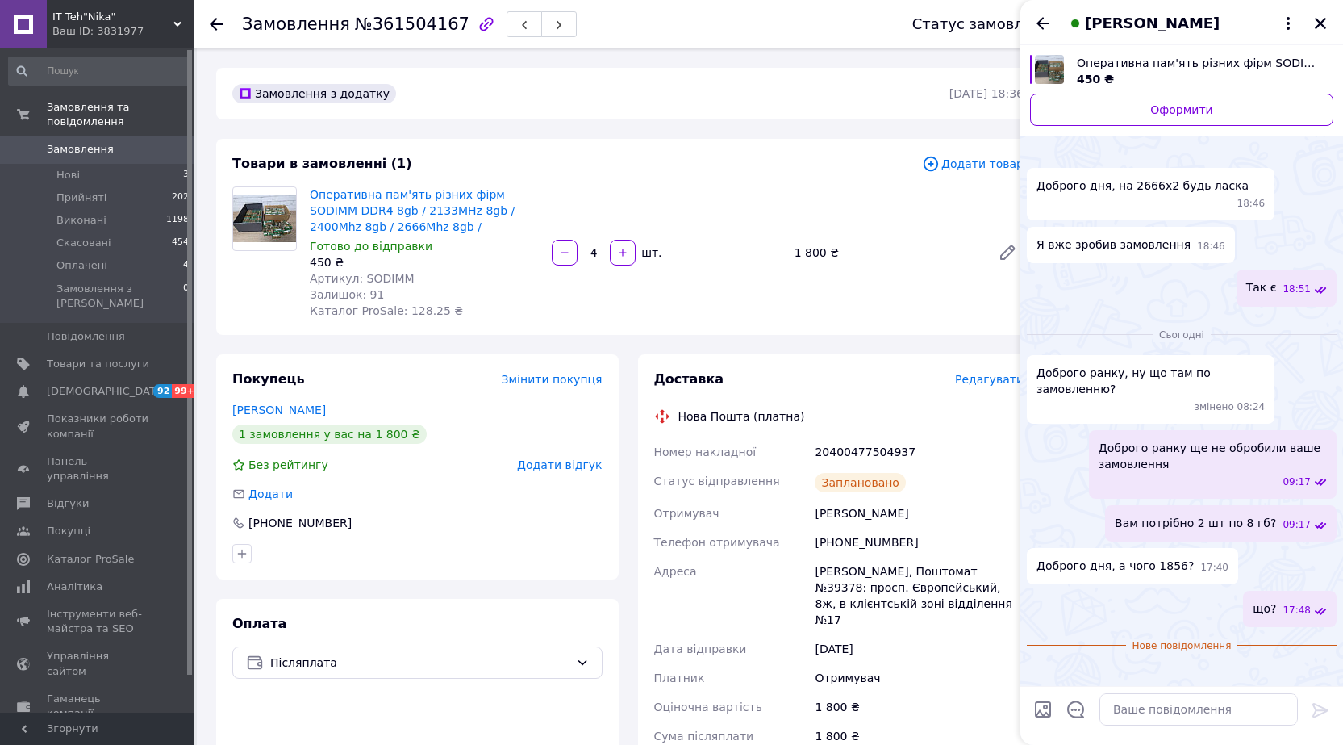
scroll to position [210, 0]
click at [1040, 666] on img at bounding box center [1033, 672] width 13 height 13
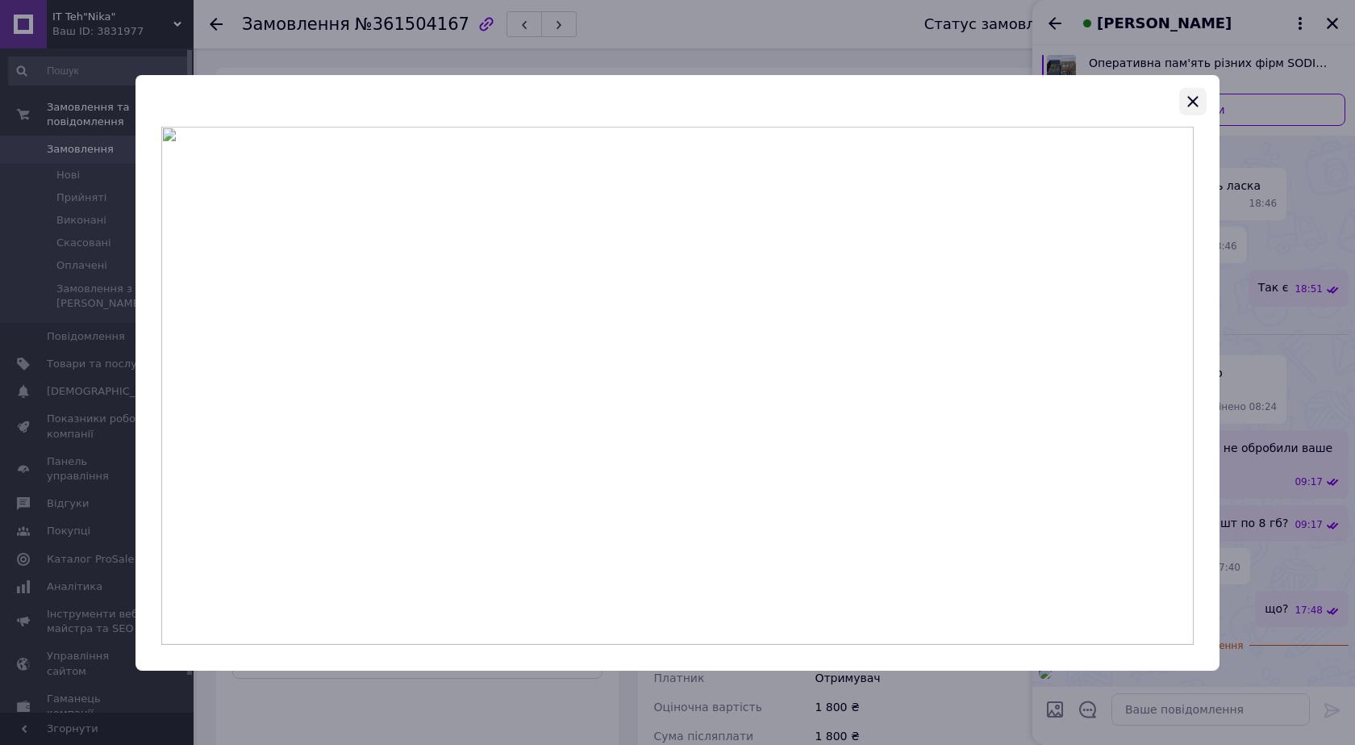
click at [1198, 98] on icon "button" at bounding box center [1193, 100] width 19 height 19
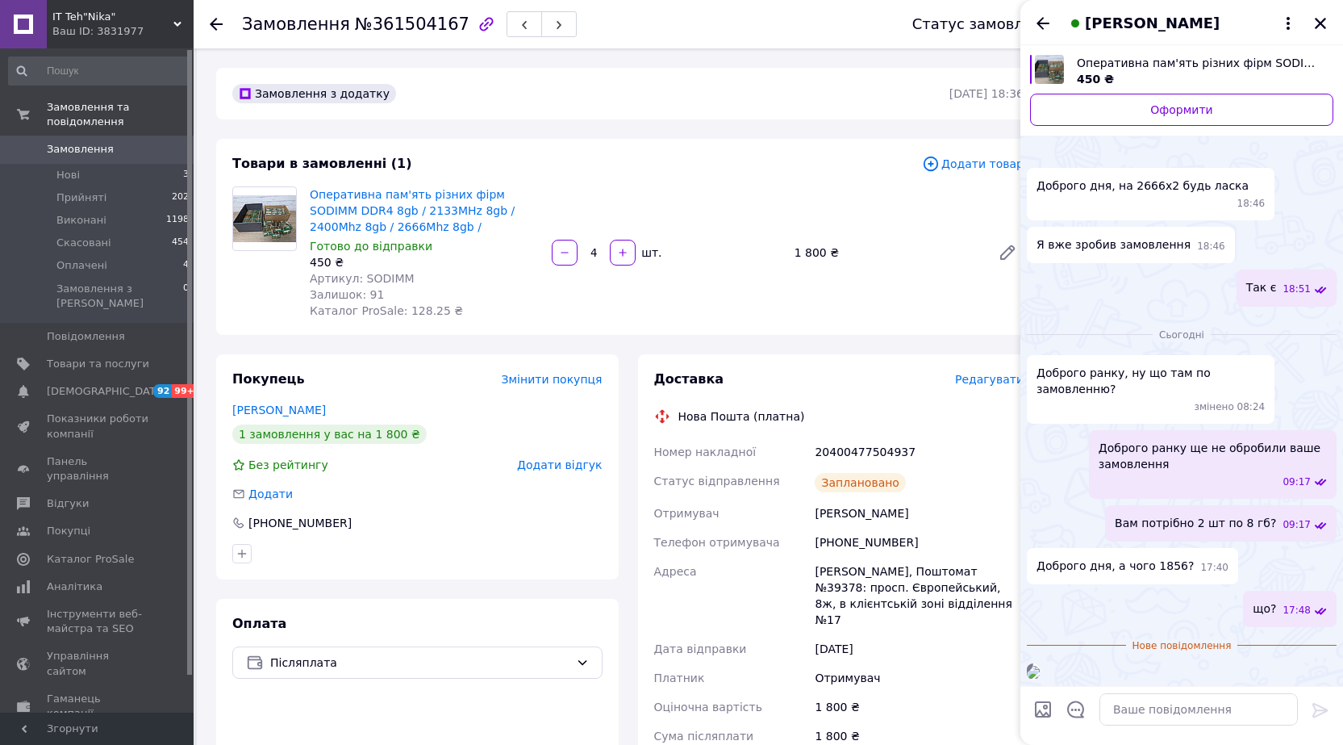
click at [1040, 666] on img at bounding box center [1033, 672] width 13 height 13
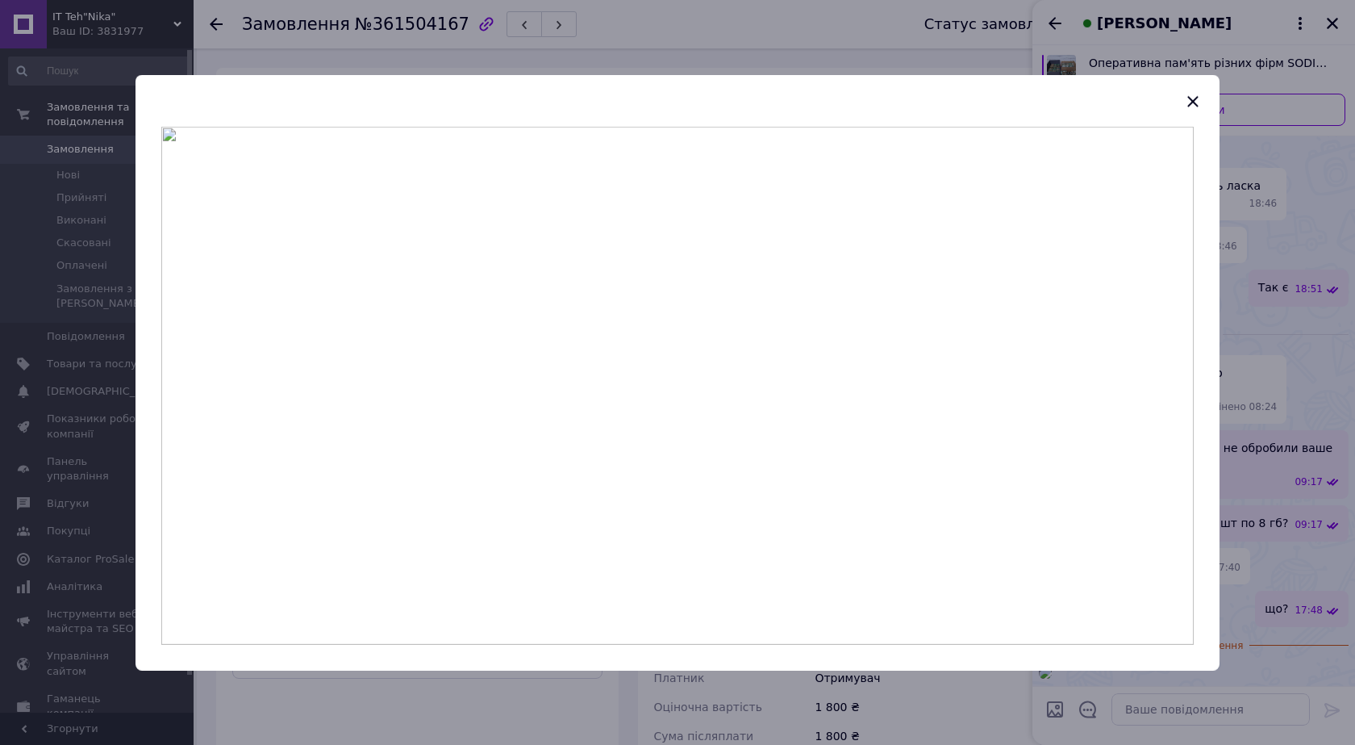
click at [727, 502] on img at bounding box center [677, 385] width 1033 height 518
click at [1184, 100] on icon "button" at bounding box center [1193, 100] width 19 height 19
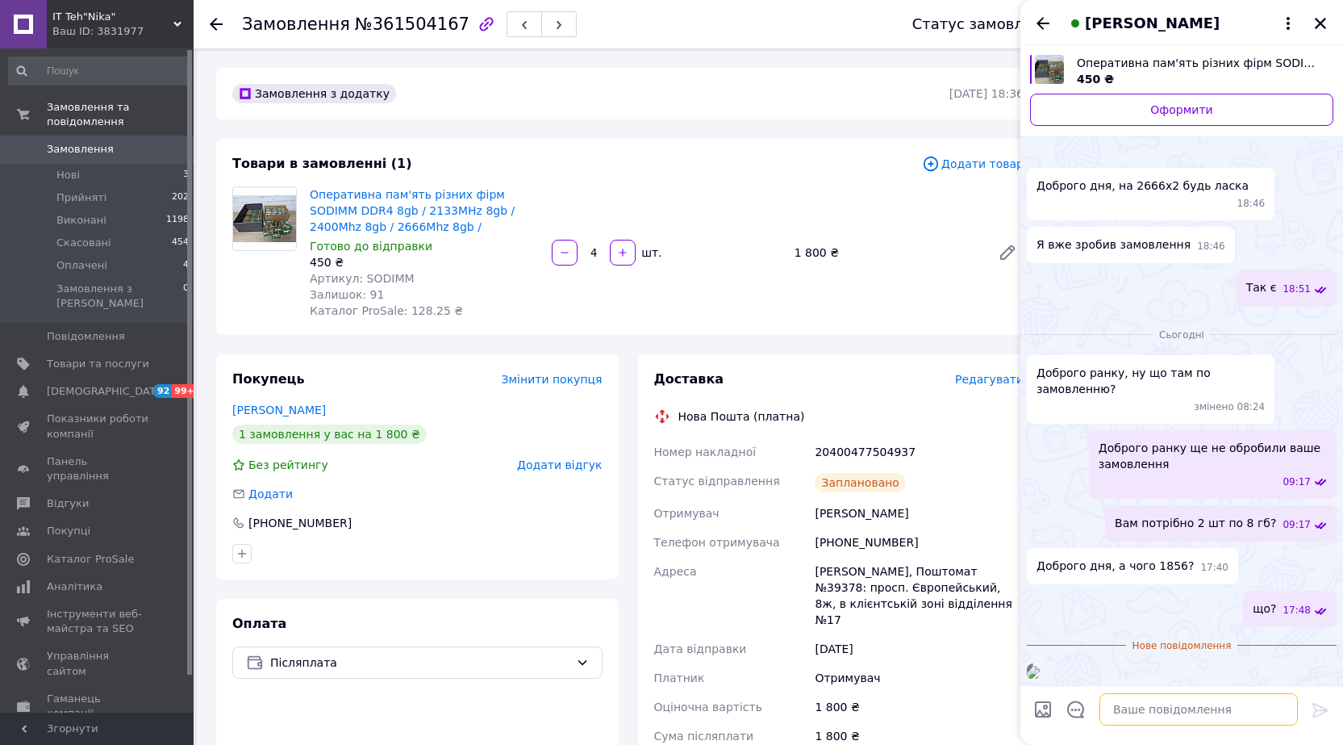
drag, startPoint x: 1155, startPoint y: 713, endPoint x: 1111, endPoint y: 681, distance: 54.2
click at [1155, 712] on textarea at bounding box center [1199, 709] width 198 height 32
type textarea "g"
click at [1196, 716] on textarea "перепрошуємо" at bounding box center [1182, 709] width 231 height 32
type textarea "перепрошуємо переплутали"
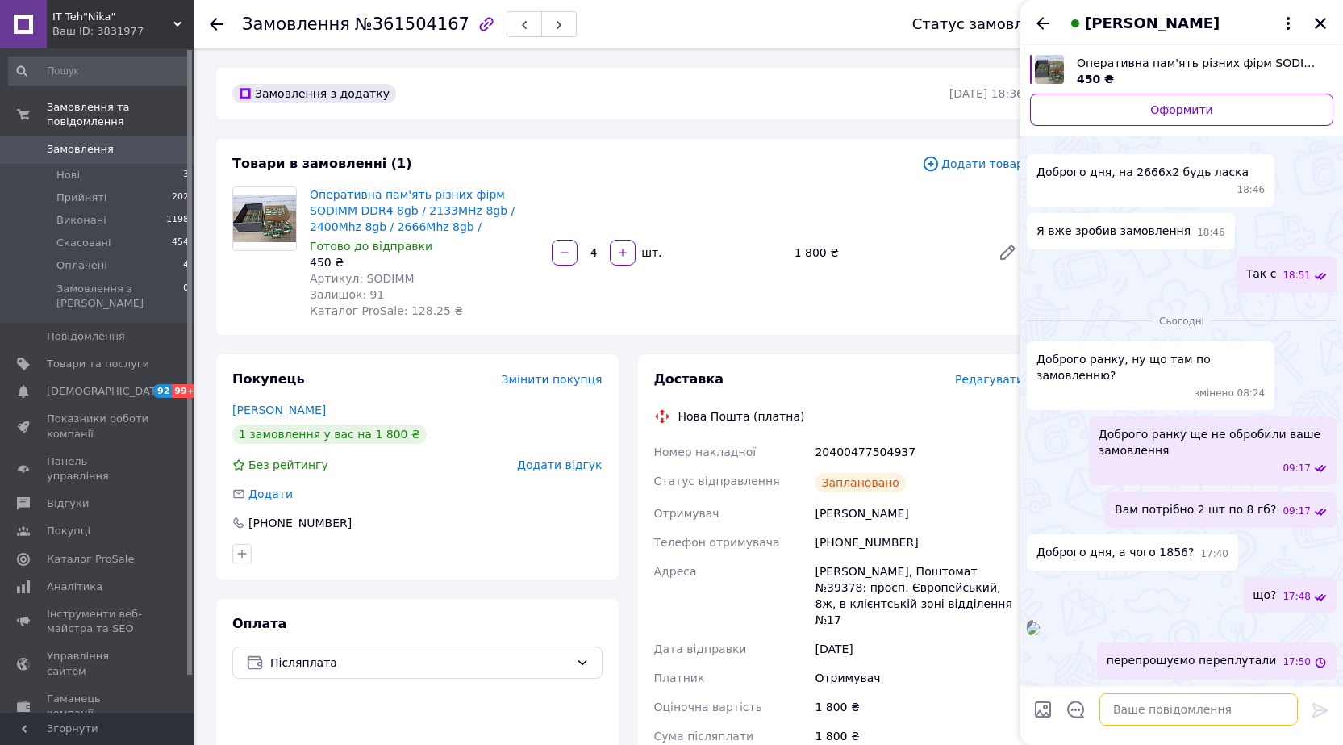
scroll to position [223, 0]
type textarea "зараз змінимо"
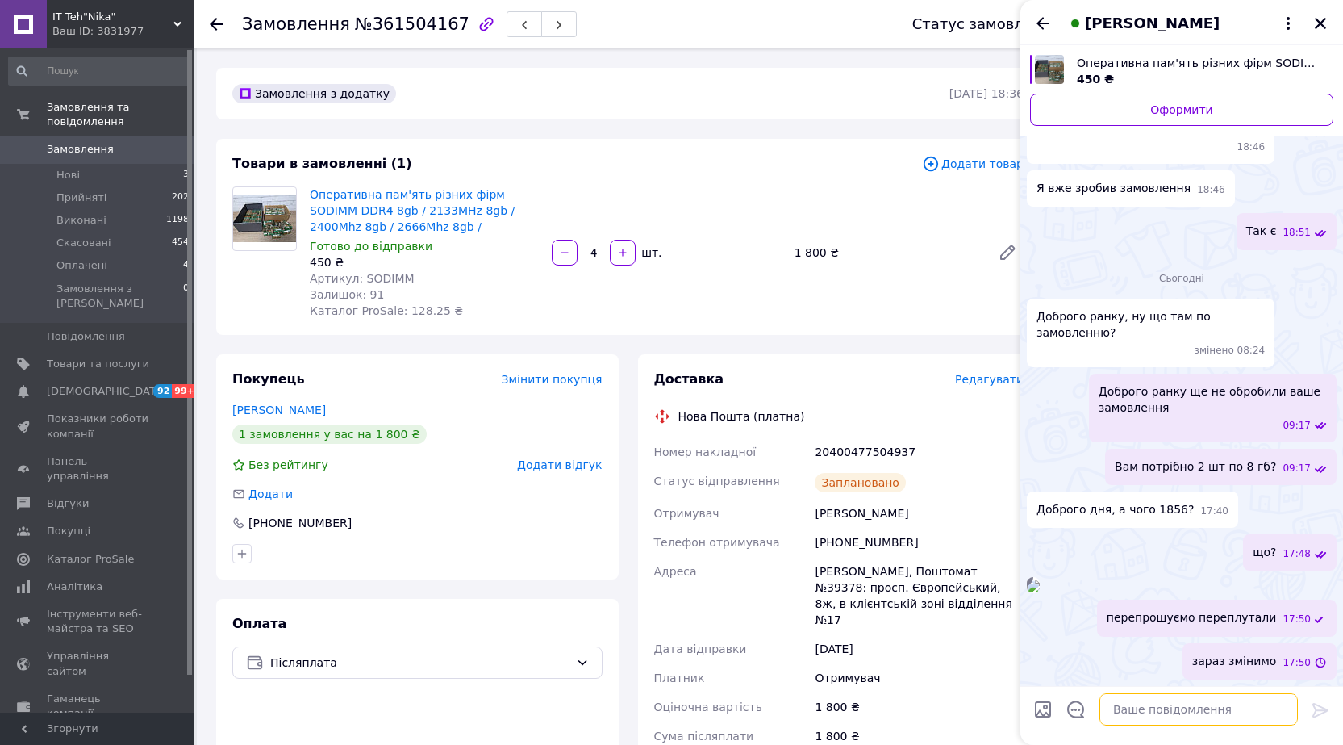
scroll to position [266, 0]
click at [1319, 30] on icon "Закрити" at bounding box center [1320, 23] width 15 height 15
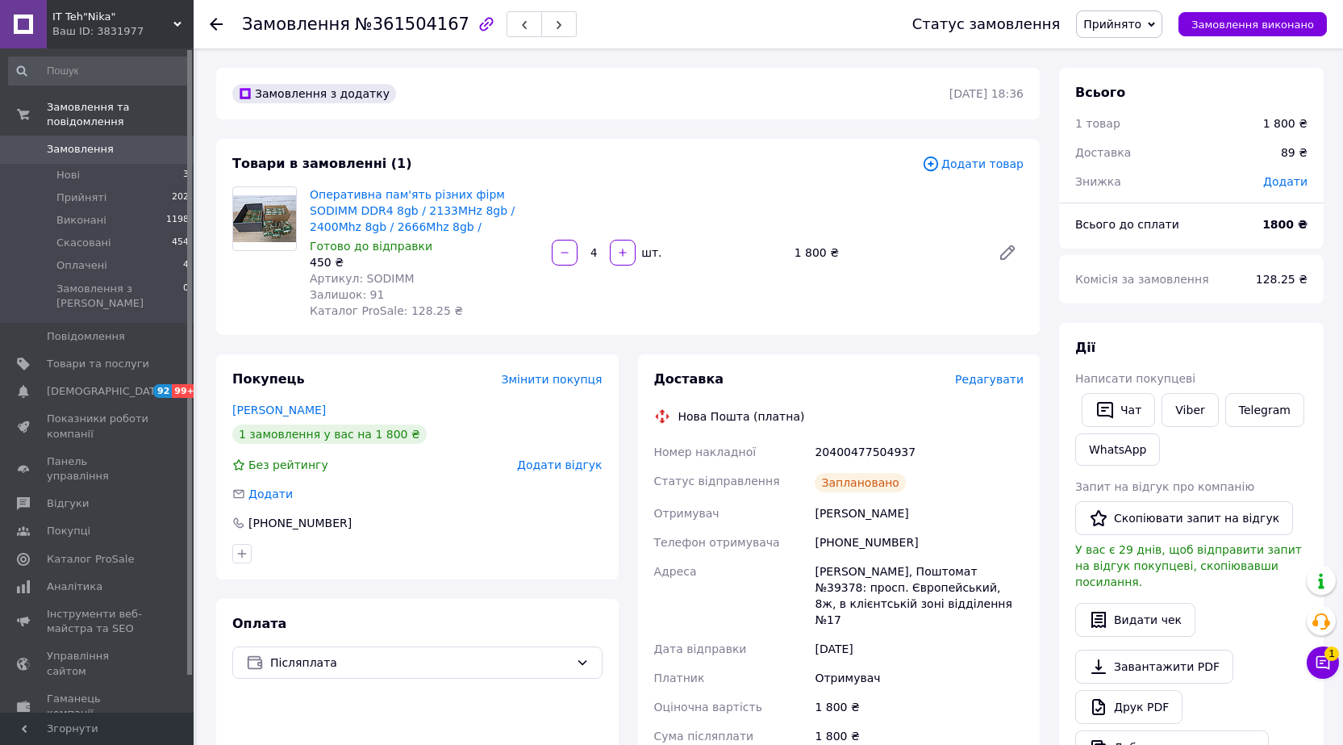
click at [1320, 658] on icon at bounding box center [1323, 662] width 16 height 16
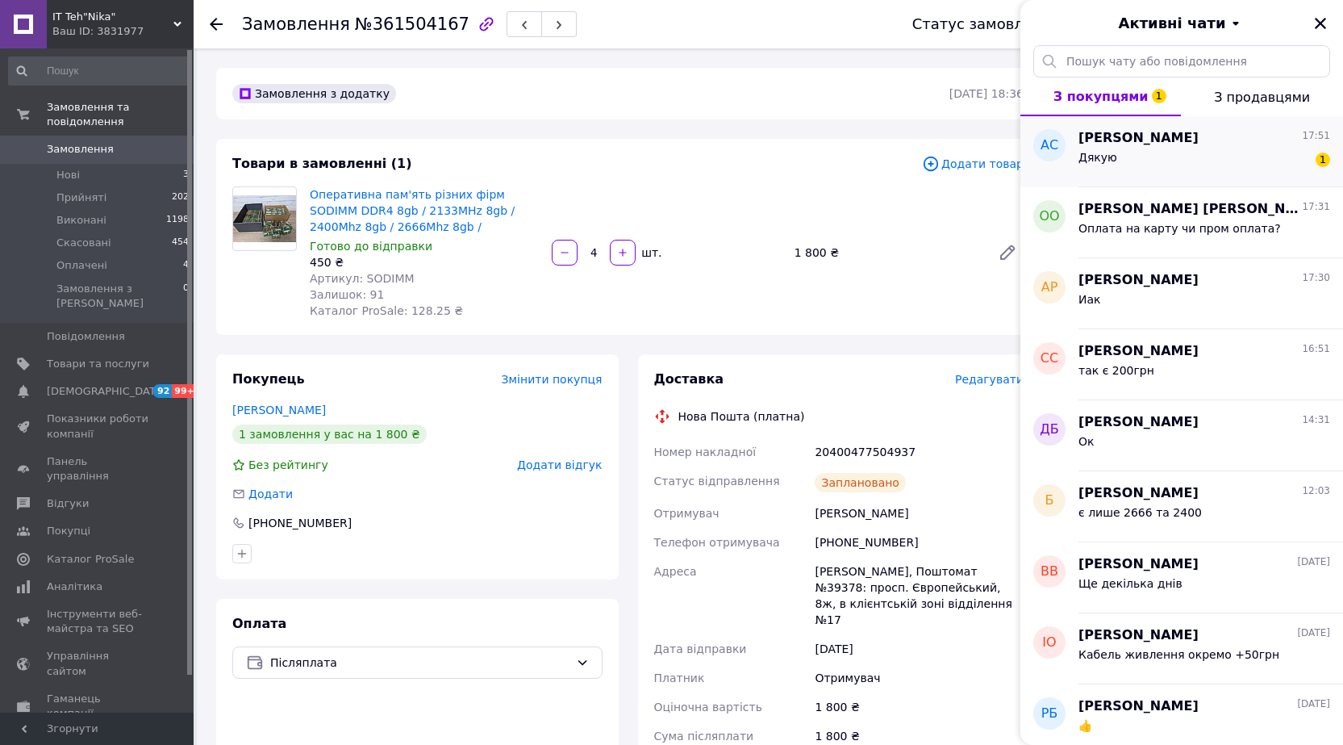
click at [1093, 172] on div "Дякую" at bounding box center [1098, 162] width 39 height 23
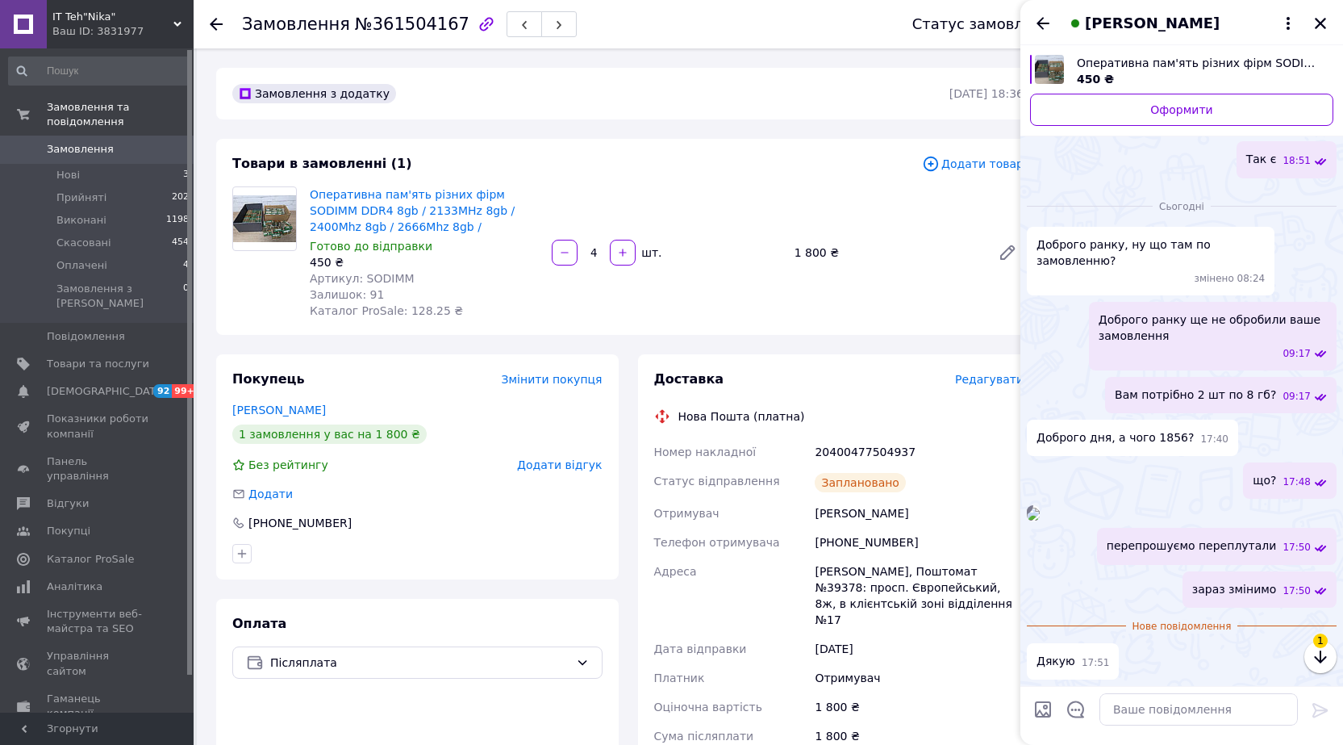
scroll to position [339, 0]
click at [1192, 704] on textarea at bounding box center [1199, 709] width 198 height 32
type textarea "змінили"
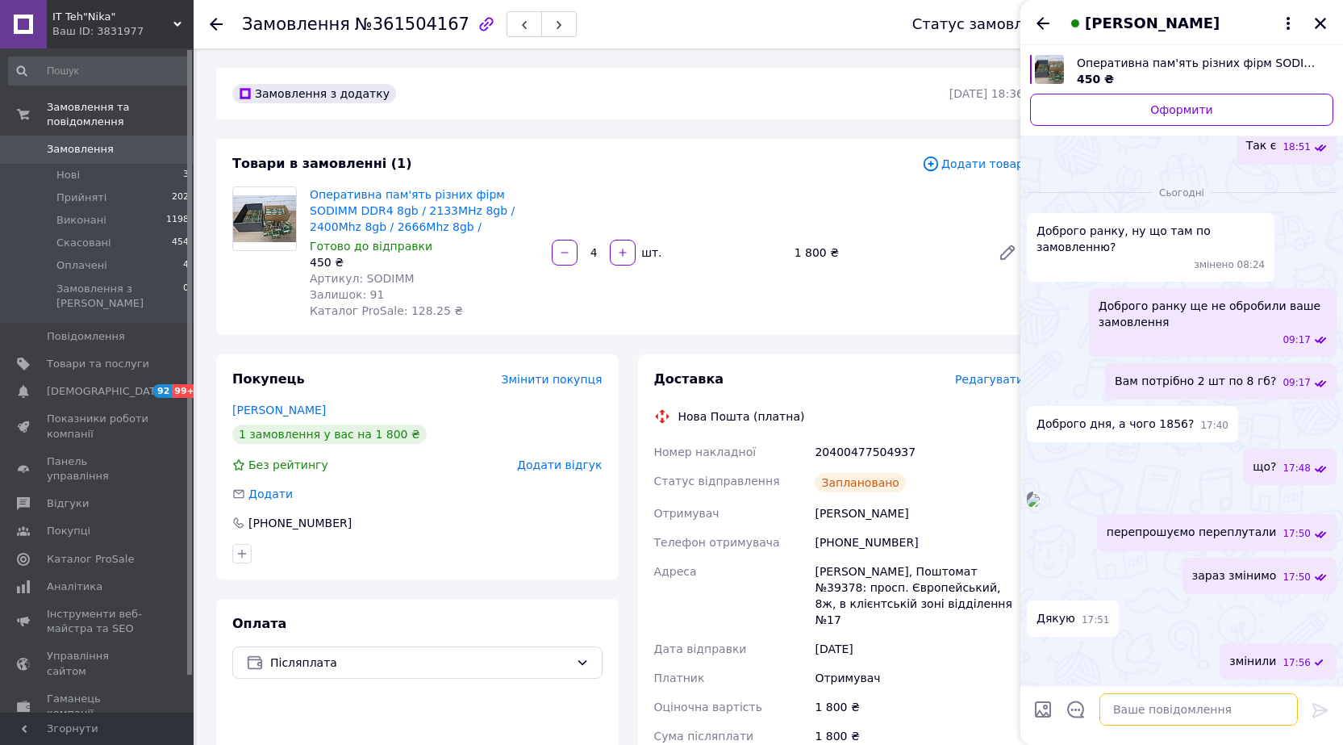
scroll to position [353, 0]
click at [1038, 26] on icon "Назад" at bounding box center [1042, 23] width 19 height 19
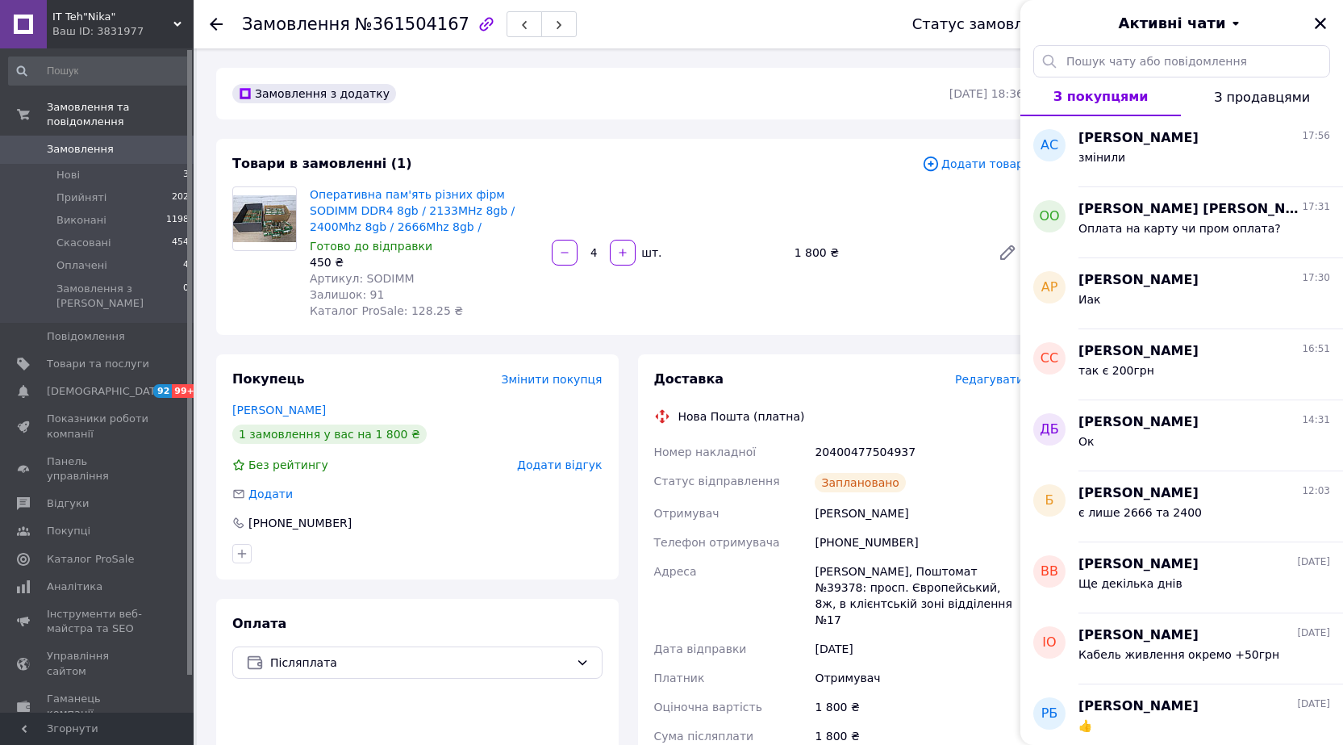
click at [871, 336] on div "Замовлення з додатку 11.09.2025 | 18:36 Товари в замовленні (1) Додати товар Оп…" at bounding box center [628, 729] width 843 height 1322
click at [102, 142] on span "Замовлення" at bounding box center [80, 149] width 67 height 15
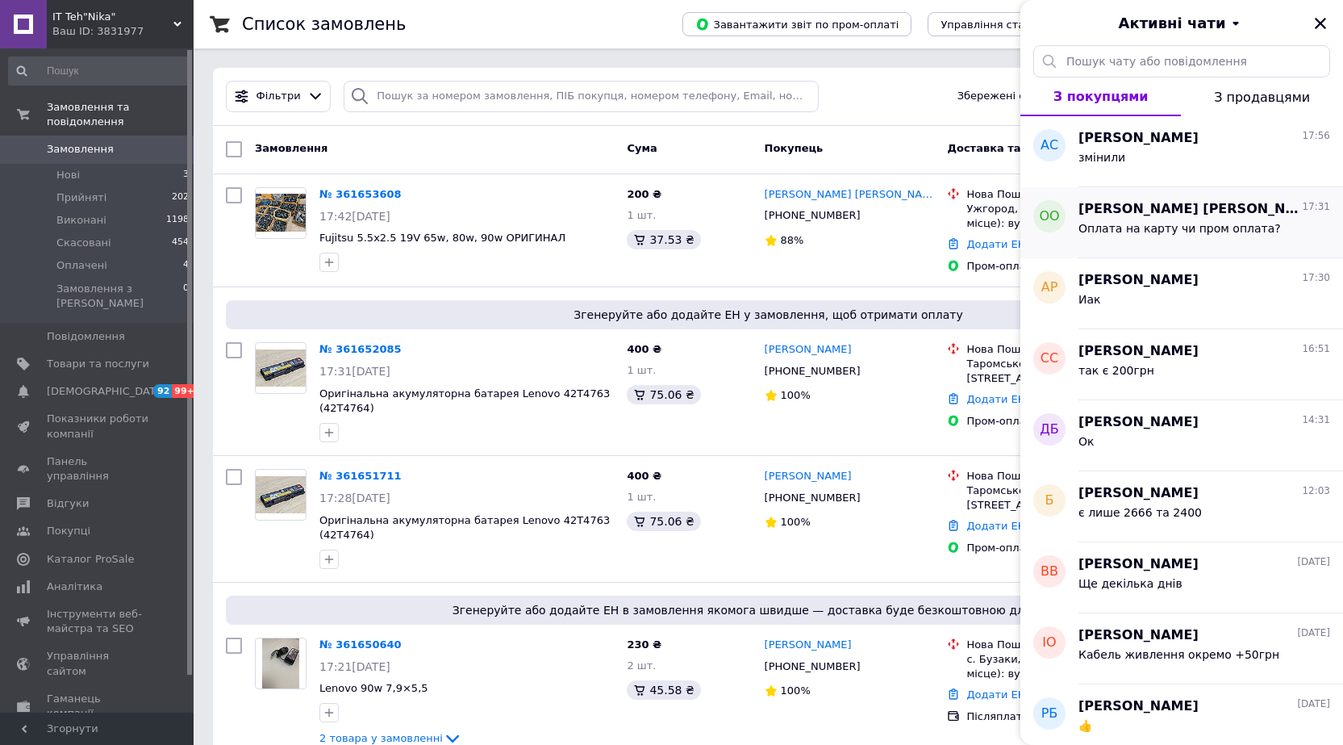
click at [1226, 236] on div "Оплата на карту чи пром оплата?" at bounding box center [1180, 233] width 203 height 23
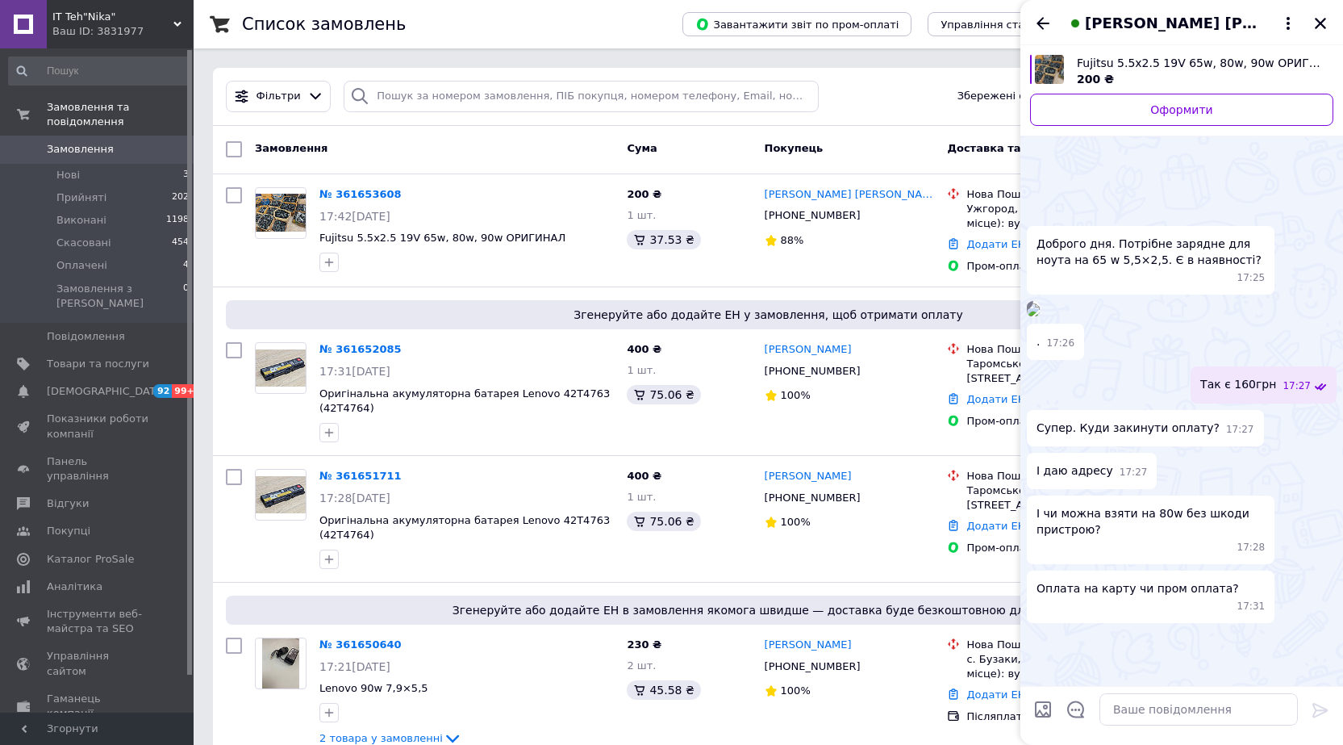
scroll to position [112, 0]
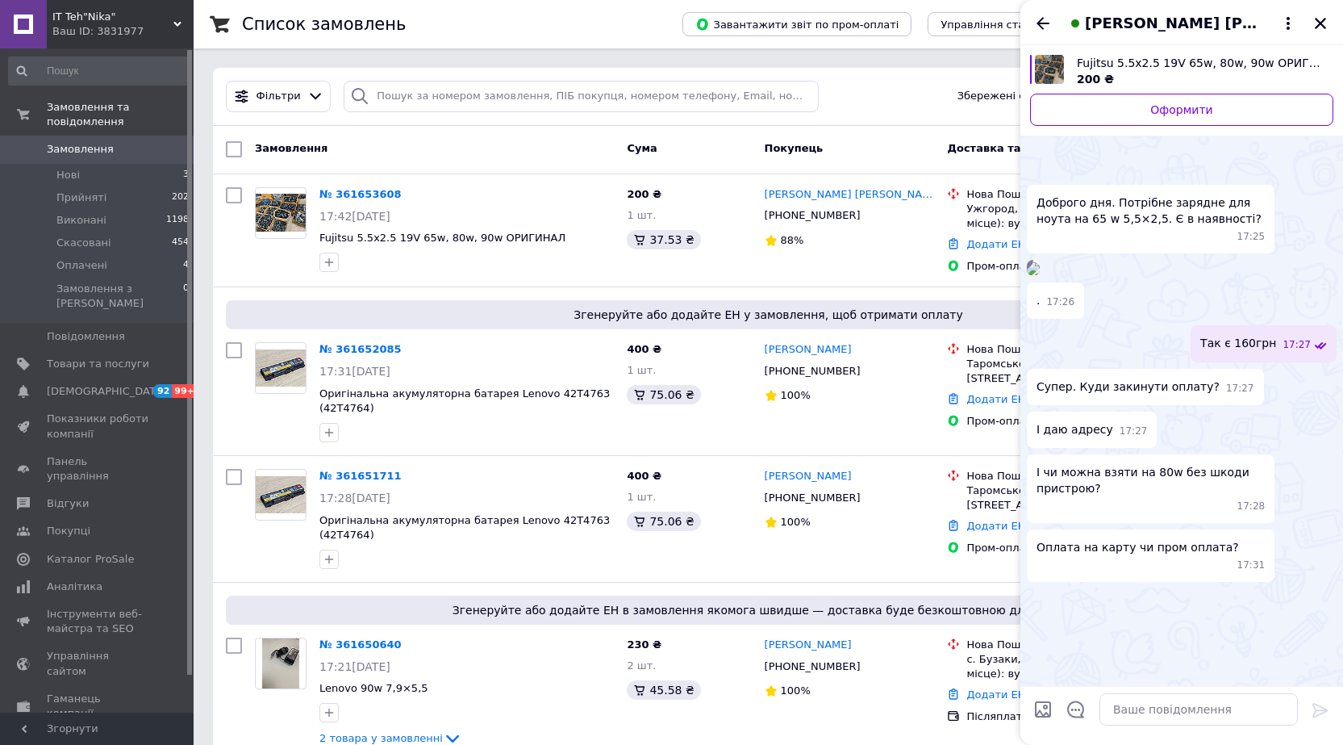
click at [1040, 275] on img at bounding box center [1033, 268] width 13 height 13
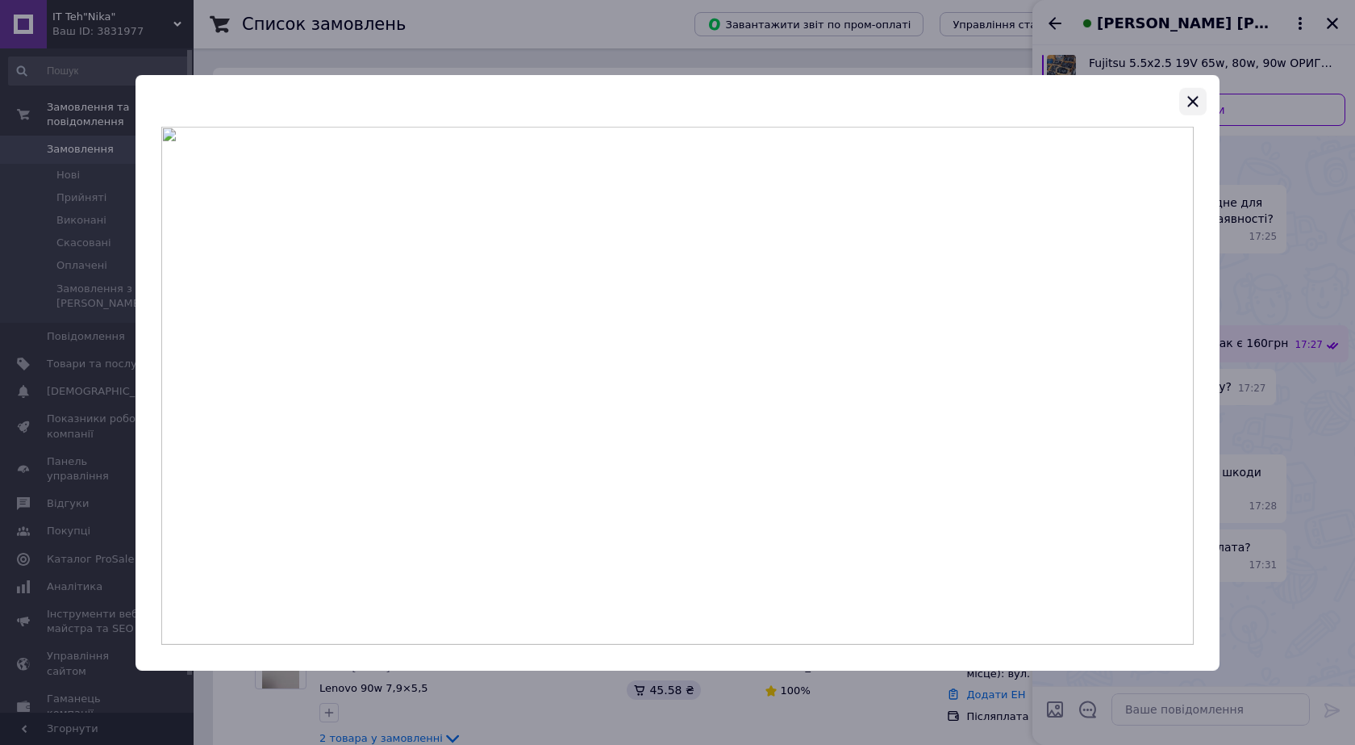
click at [1192, 106] on icon "button" at bounding box center [1193, 100] width 19 height 19
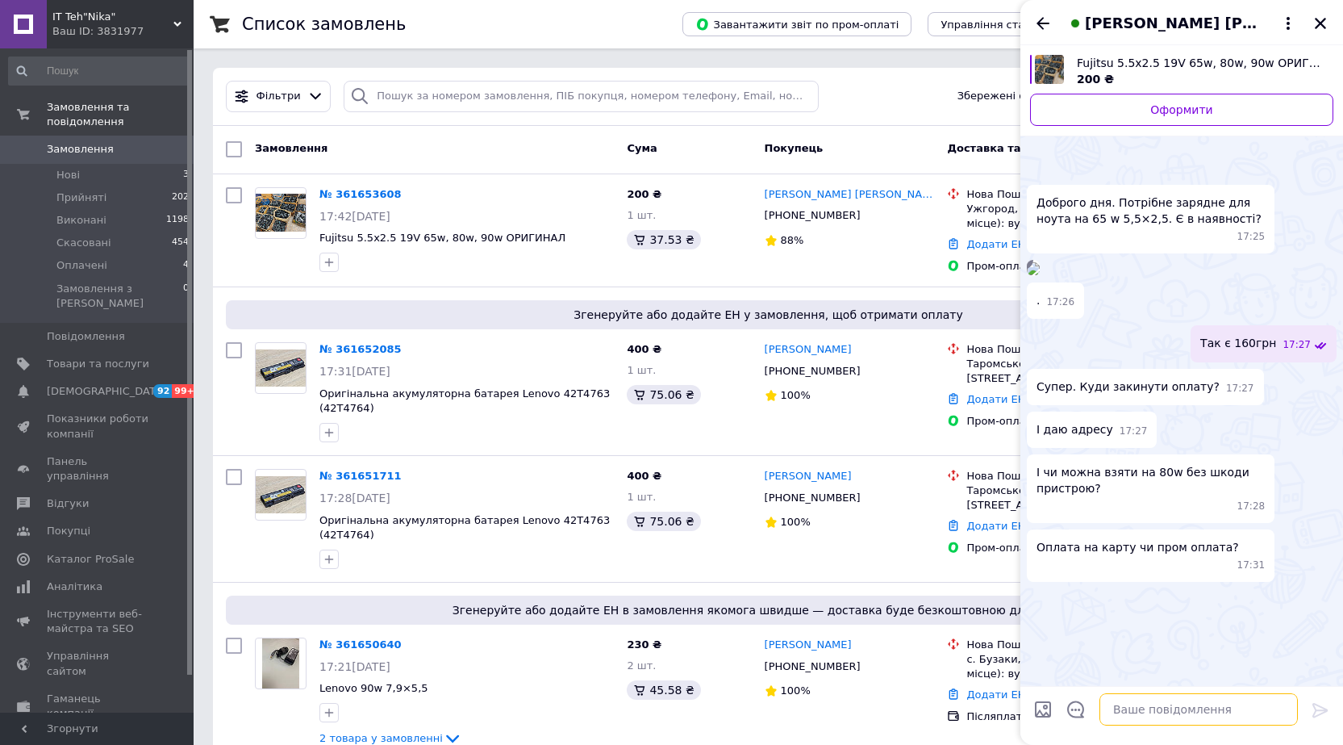
click at [1155, 710] on textarea at bounding box center [1199, 709] width 198 height 32
click at [1040, 262] on img at bounding box center [1033, 268] width 13 height 13
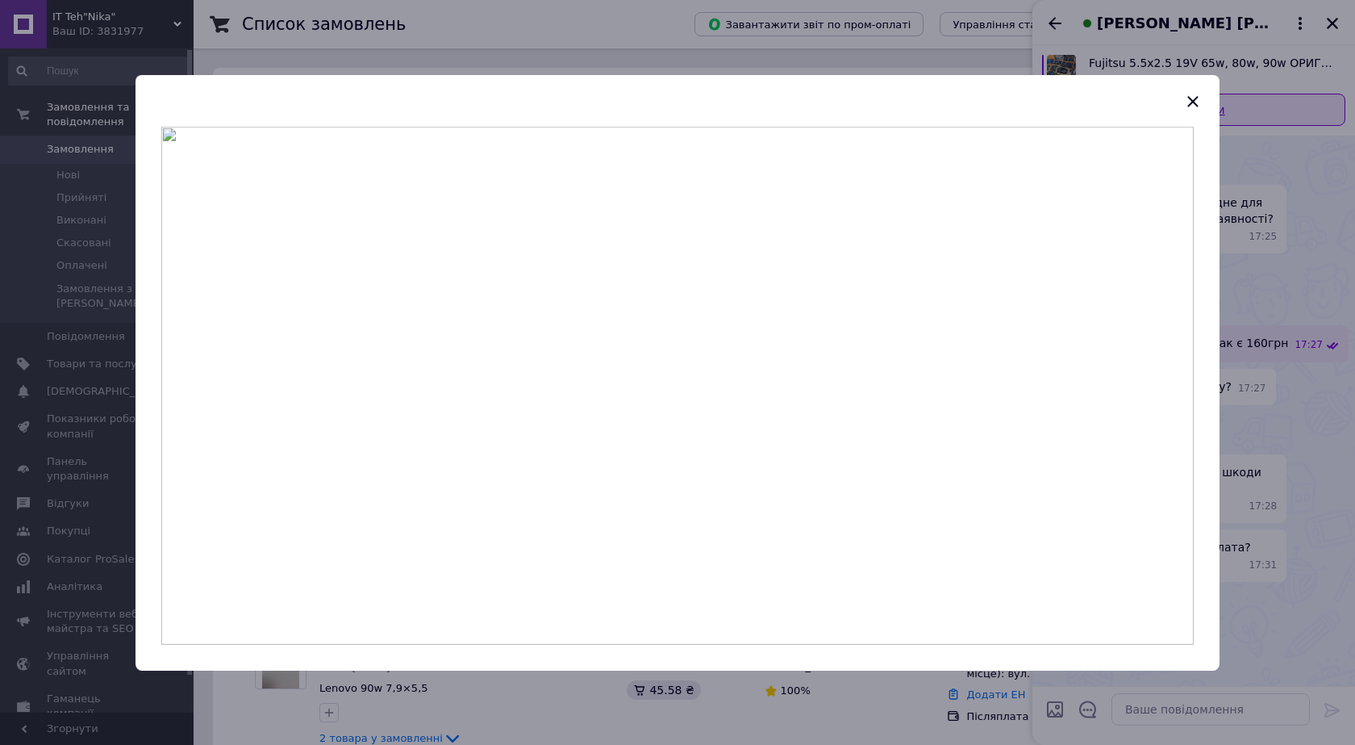
click at [1184, 104] on icon "button" at bounding box center [1193, 100] width 19 height 19
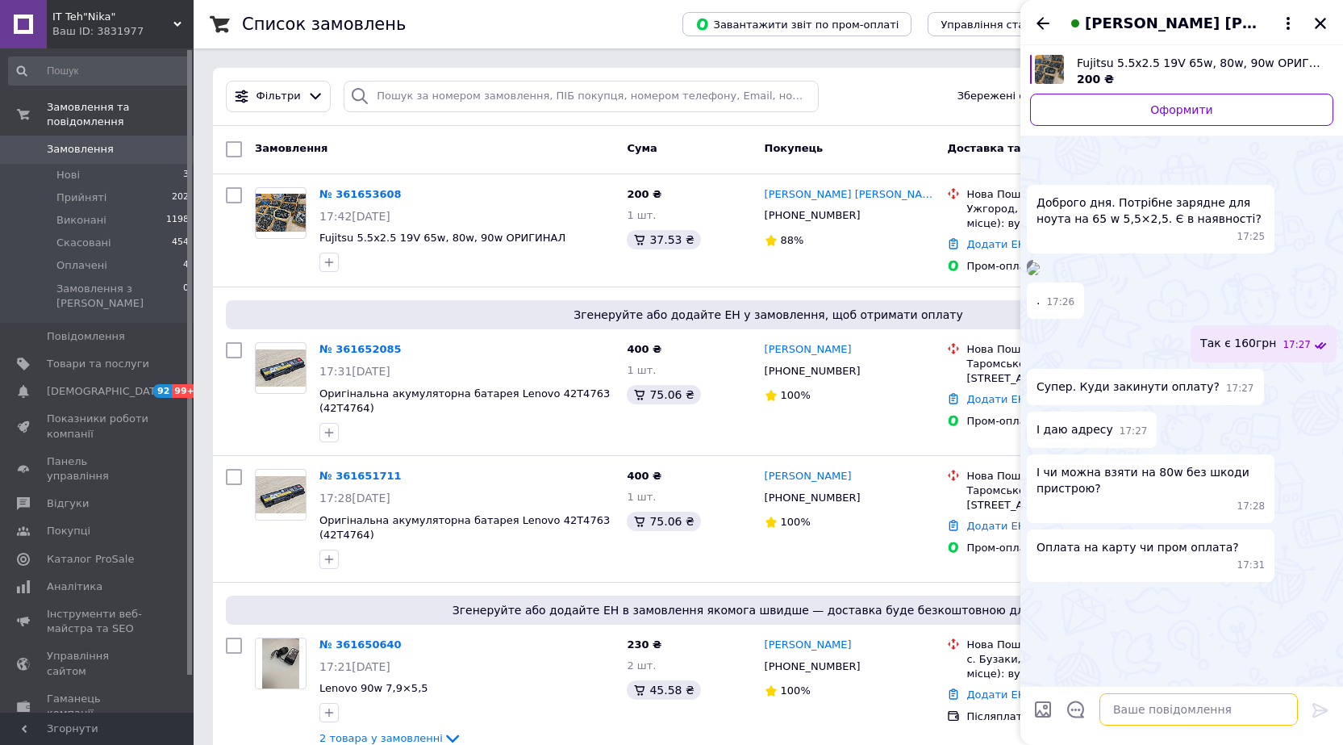
click at [1138, 716] on textarea at bounding box center [1199, 709] width 198 height 32
type textarea "бачимо ваше замовлення"
type textarea "так буде без шкоди для пристрою"
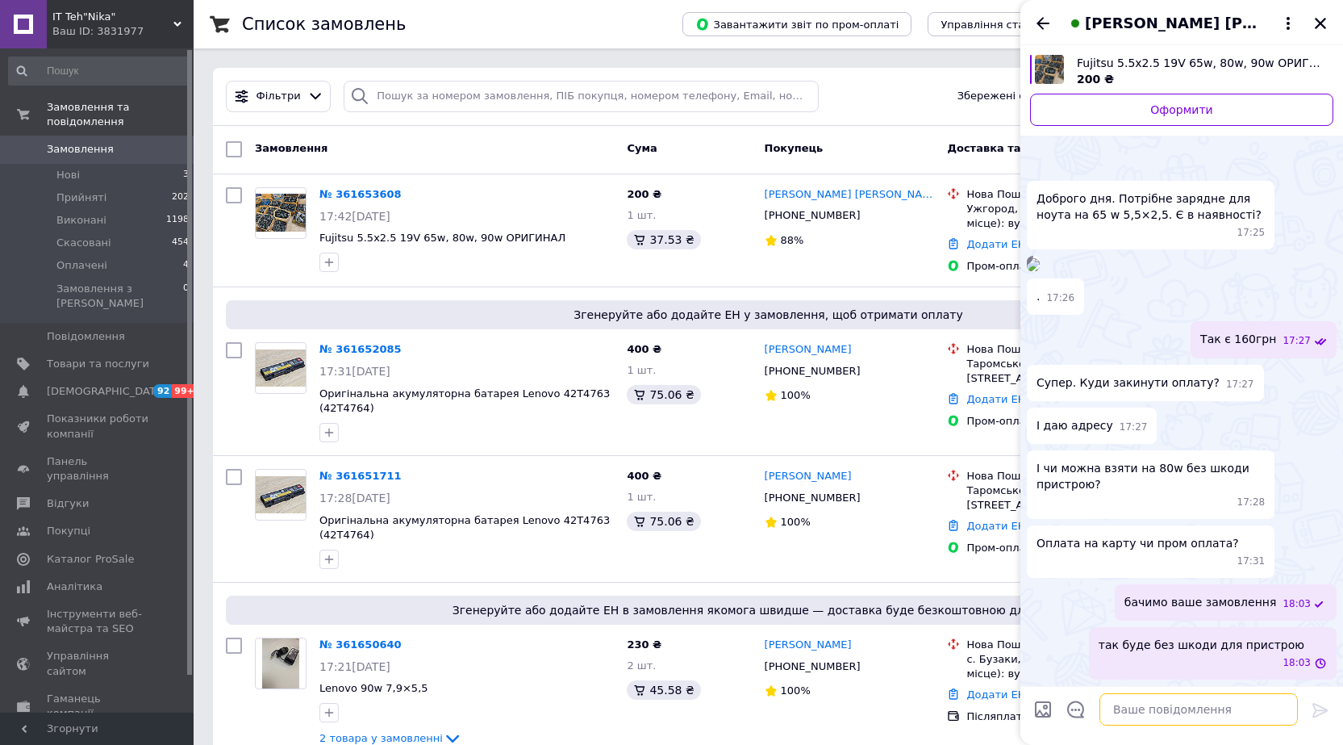
scroll to position [198, 0]
click at [1044, 28] on icon "Назад" at bounding box center [1042, 23] width 19 height 19
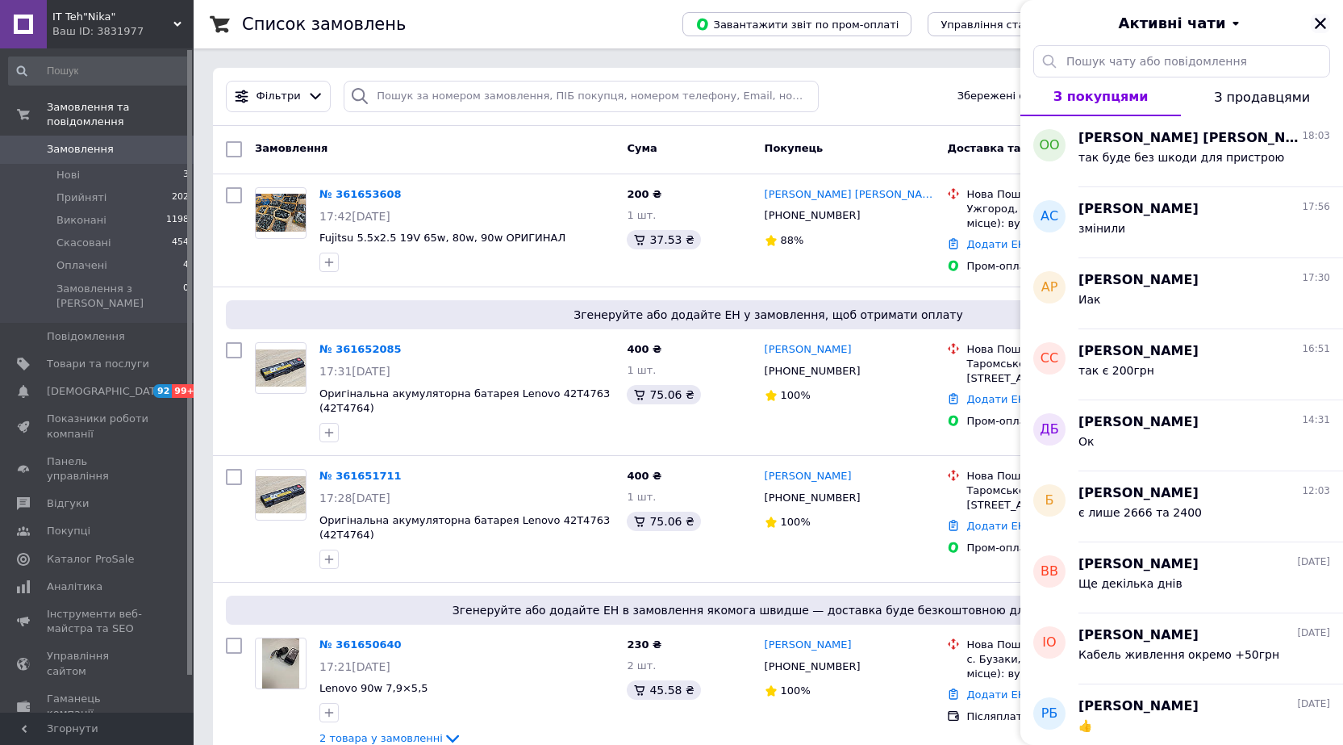
click at [1323, 21] on icon "Закрити" at bounding box center [1320, 23] width 11 height 11
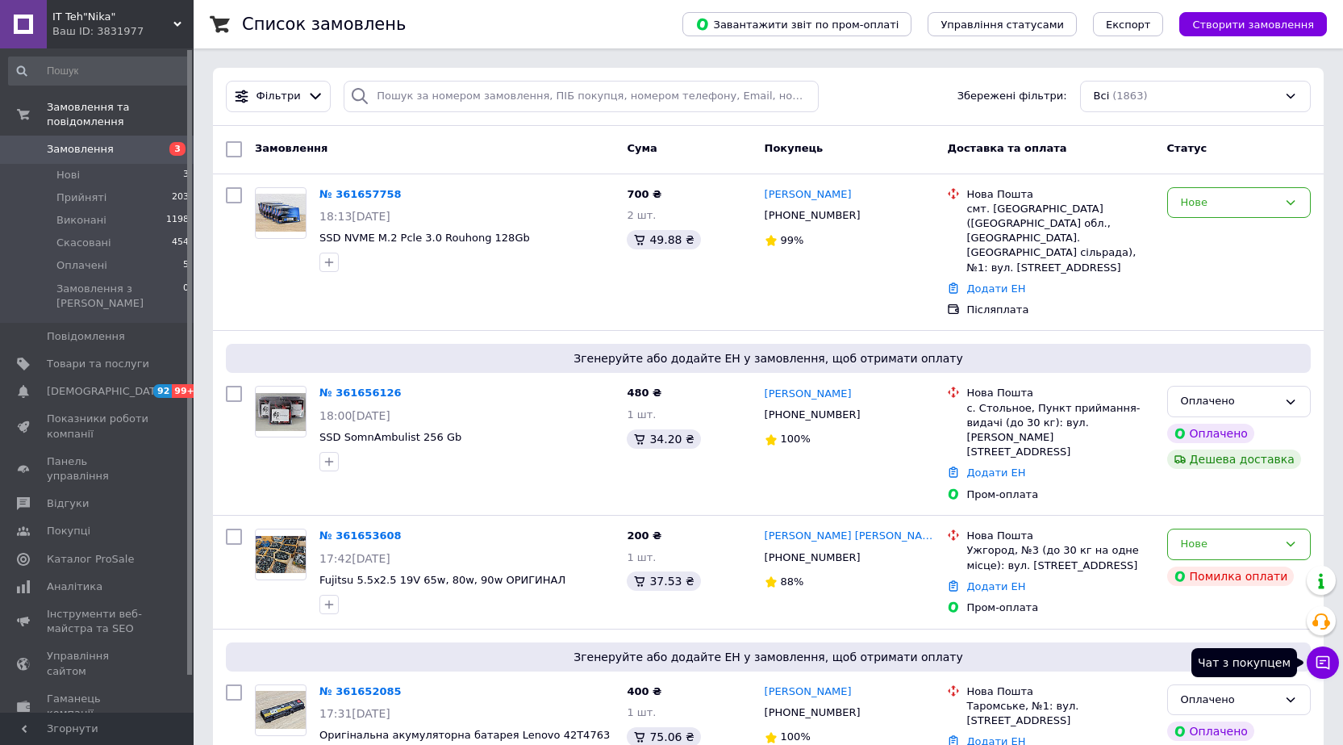
click at [1322, 662] on icon at bounding box center [1323, 662] width 16 height 16
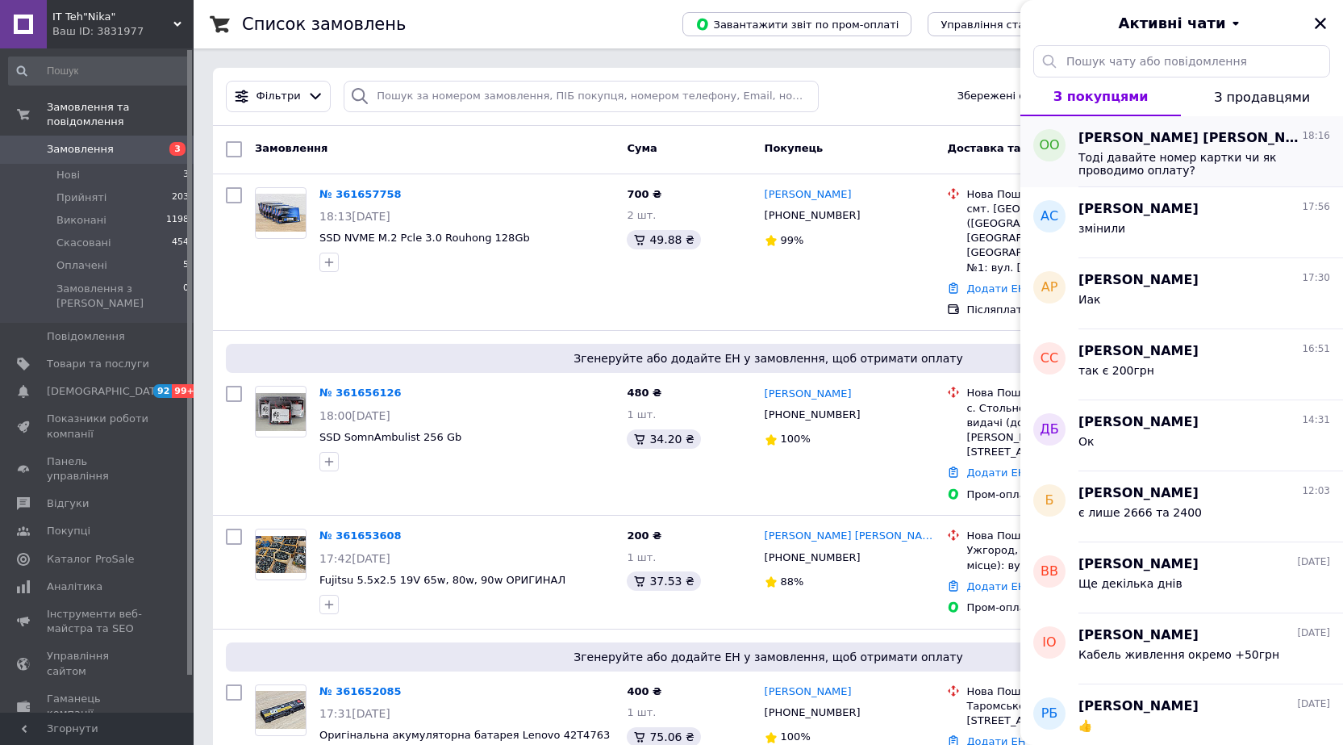
click at [1157, 161] on span "Тоді давайте номер картки чи як проводимо оплату?" at bounding box center [1193, 164] width 229 height 26
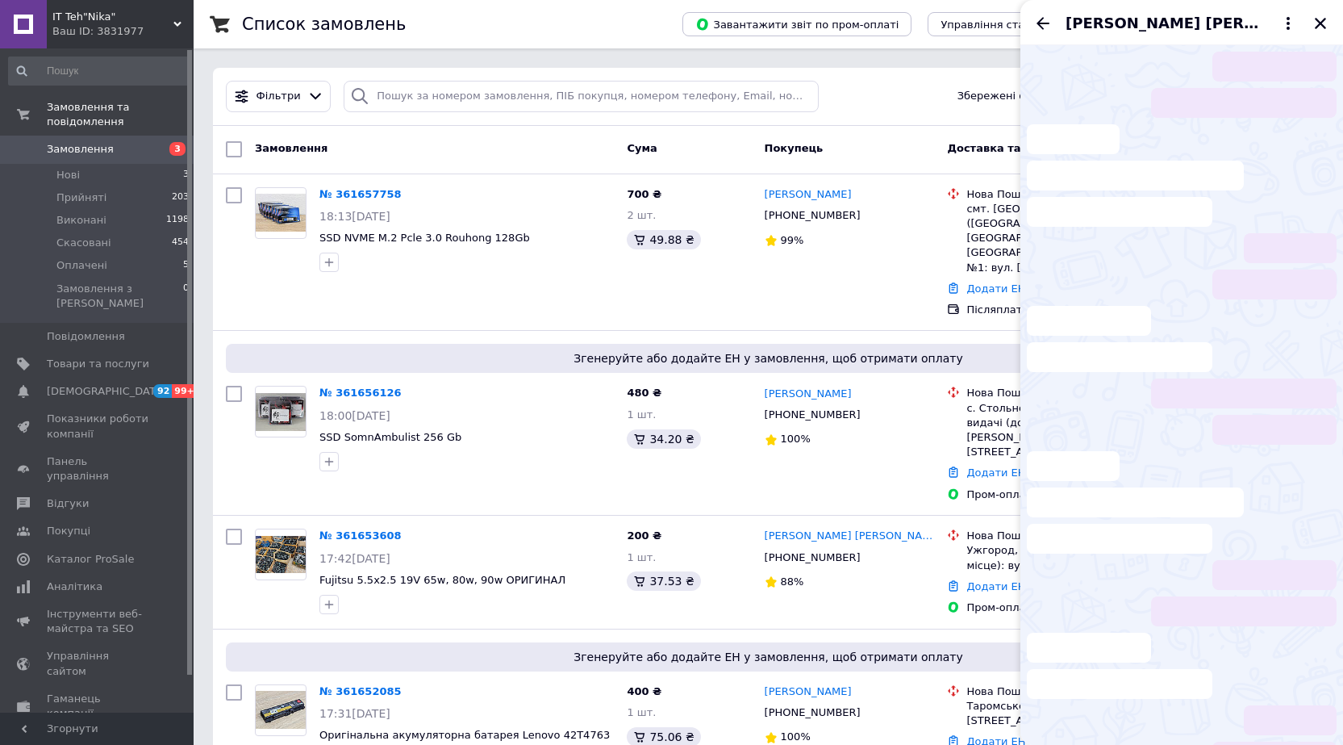
scroll to position [314, 0]
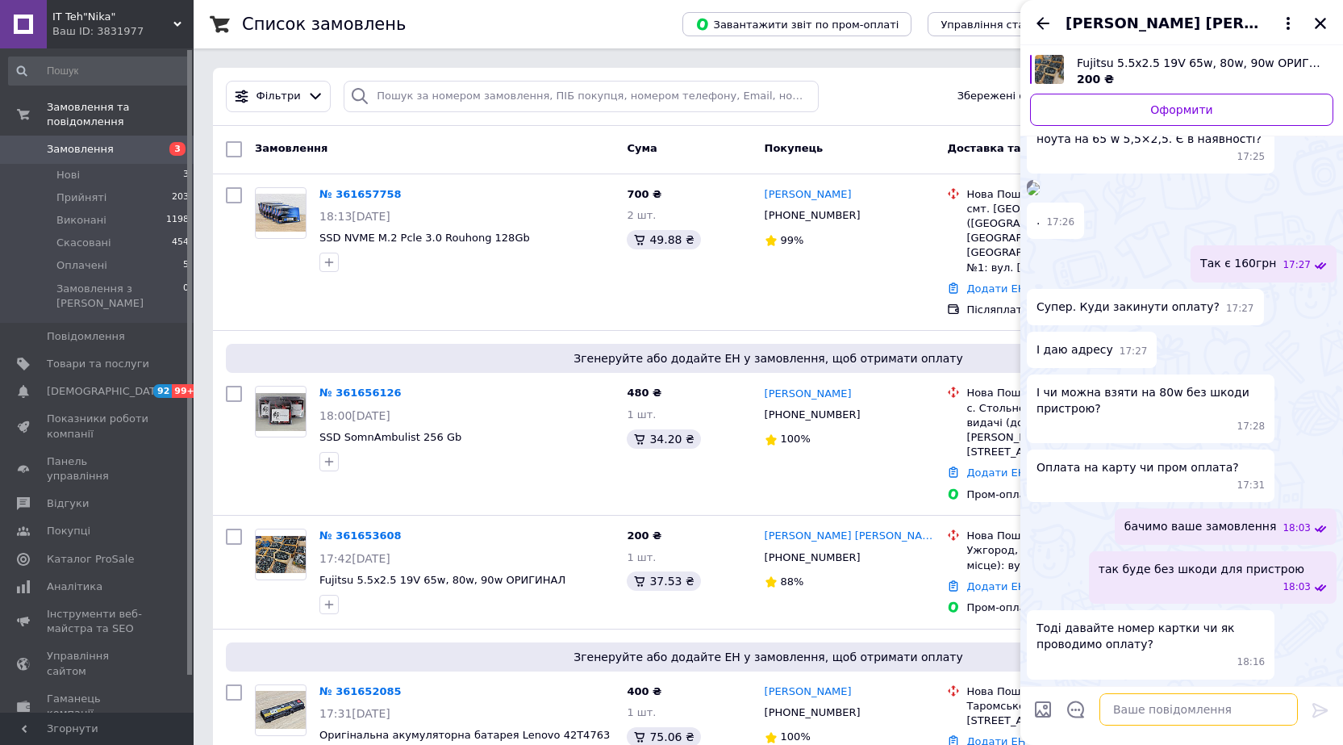
click at [1154, 697] on textarea at bounding box center [1199, 709] width 198 height 32
click at [1175, 717] on textarea at bounding box center [1199, 709] width 198 height 32
type textarea "Оплата на фоп рахунок буде"
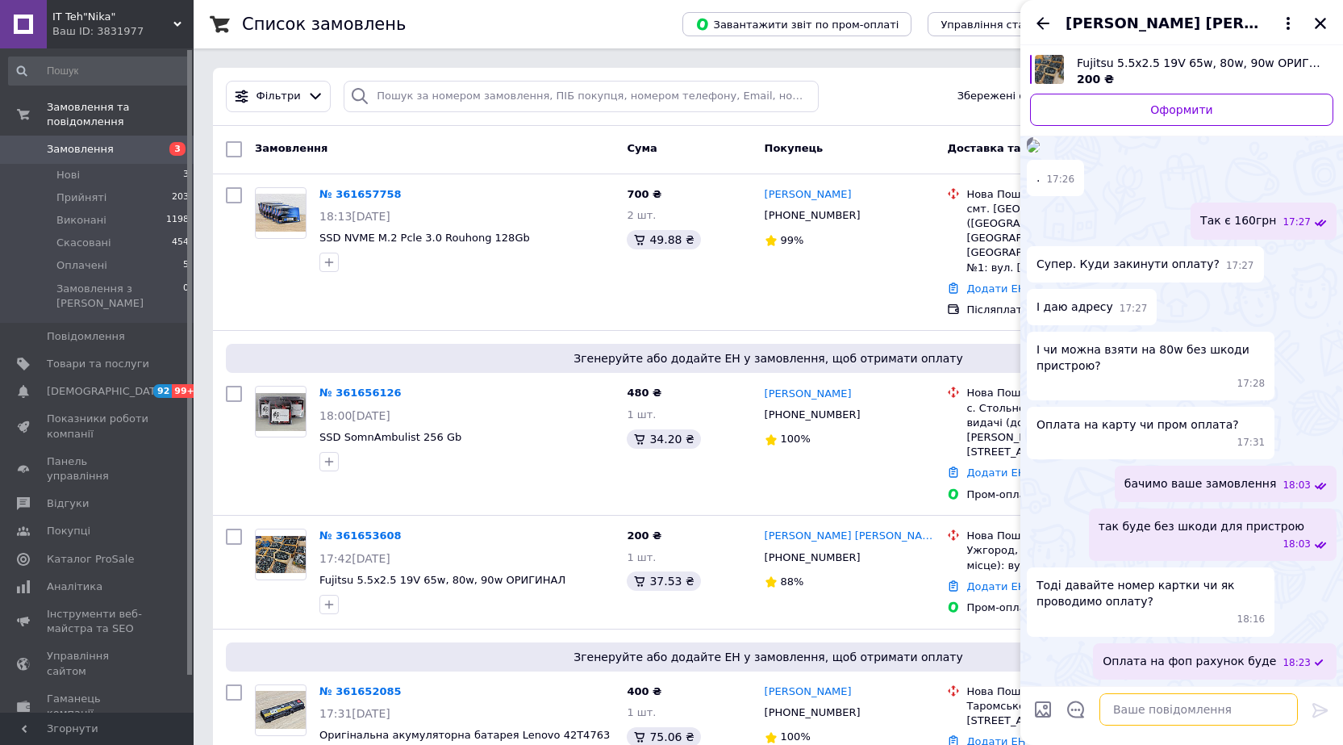
click at [1172, 706] on textarea at bounding box center [1199, 709] width 198 height 32
type textarea "180грн"
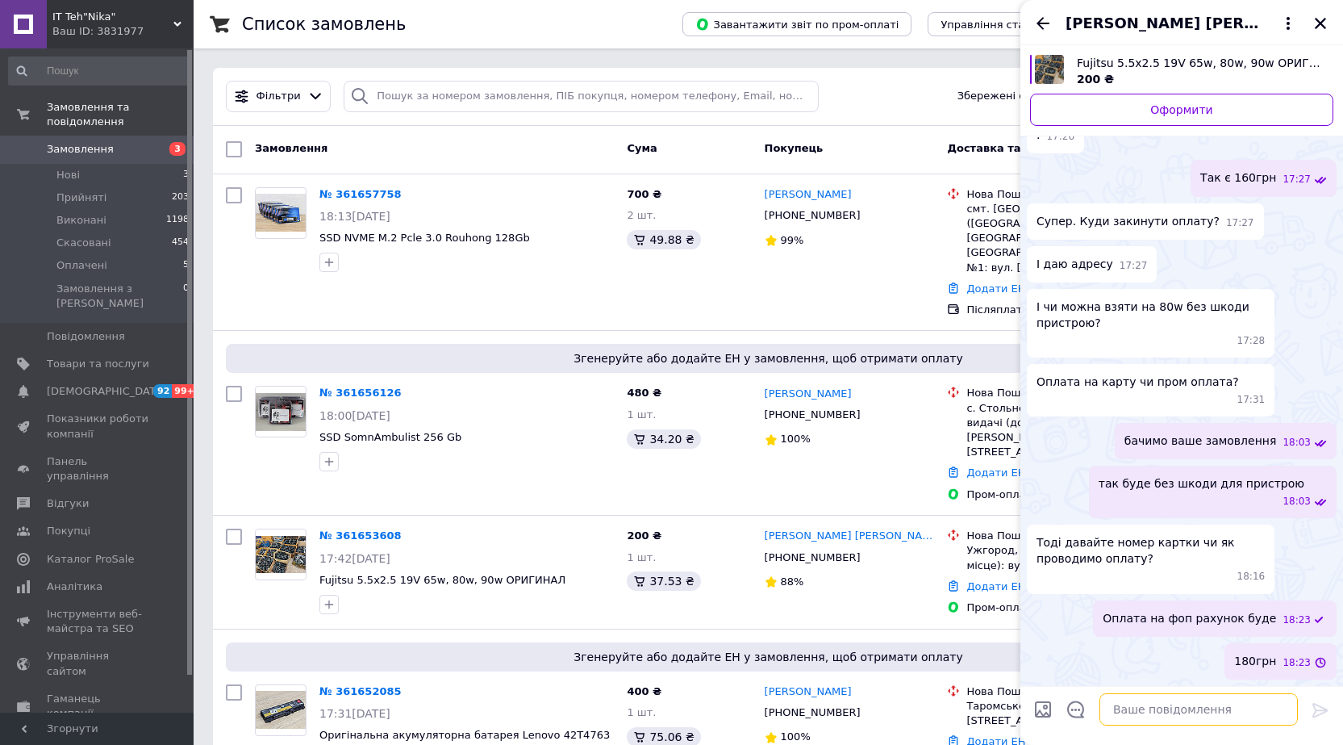
scroll to position [359, 0]
drag, startPoint x: 1176, startPoint y: 720, endPoint x: 1164, endPoint y: 717, distance: 12.3
click at [1166, 718] on textarea at bounding box center [1199, 709] width 198 height 32
paste textarea "ФОП Лялюк Зіновія Василівна UA159358710000067320000071237 ІПН 3232311125 Оплата…"
type textarea "ФОП Лялюк Зіновія Василівна UA159358710000067320000071237 ІПН 3232311125 Оплата…"
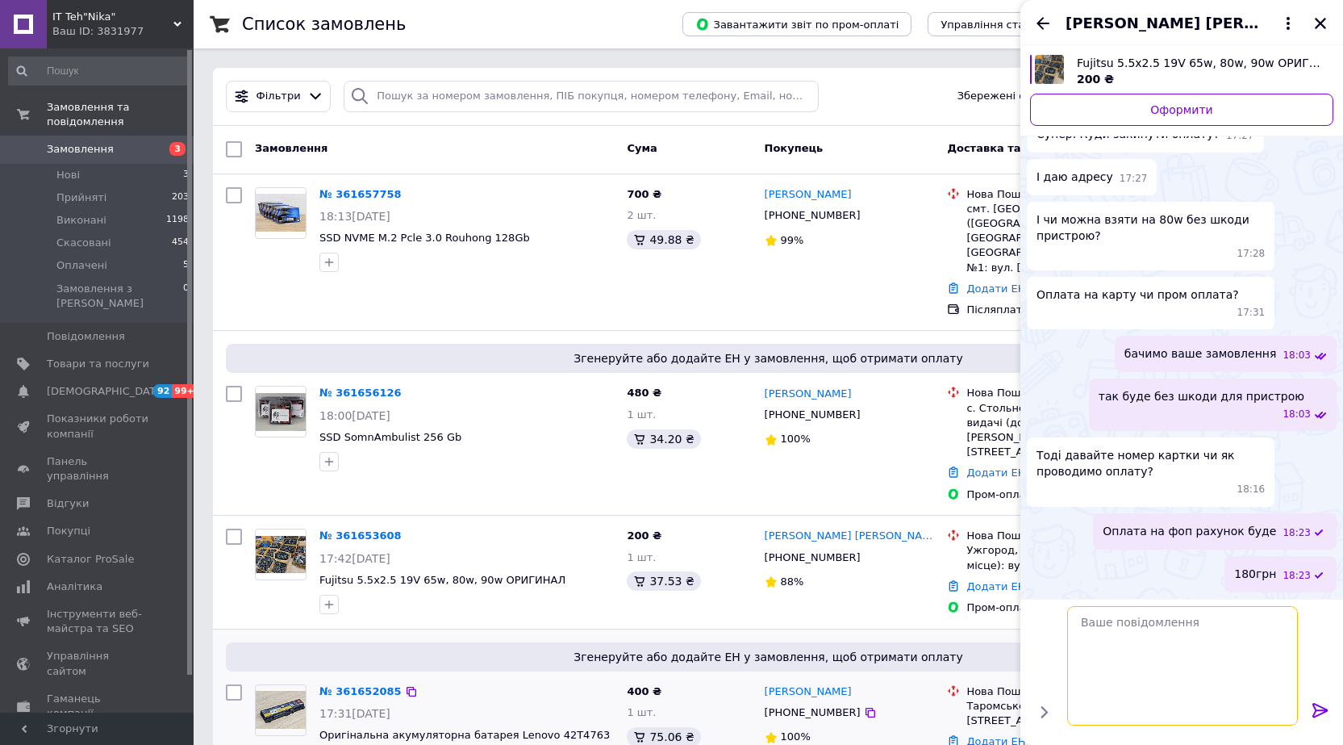
scroll to position [531, 0]
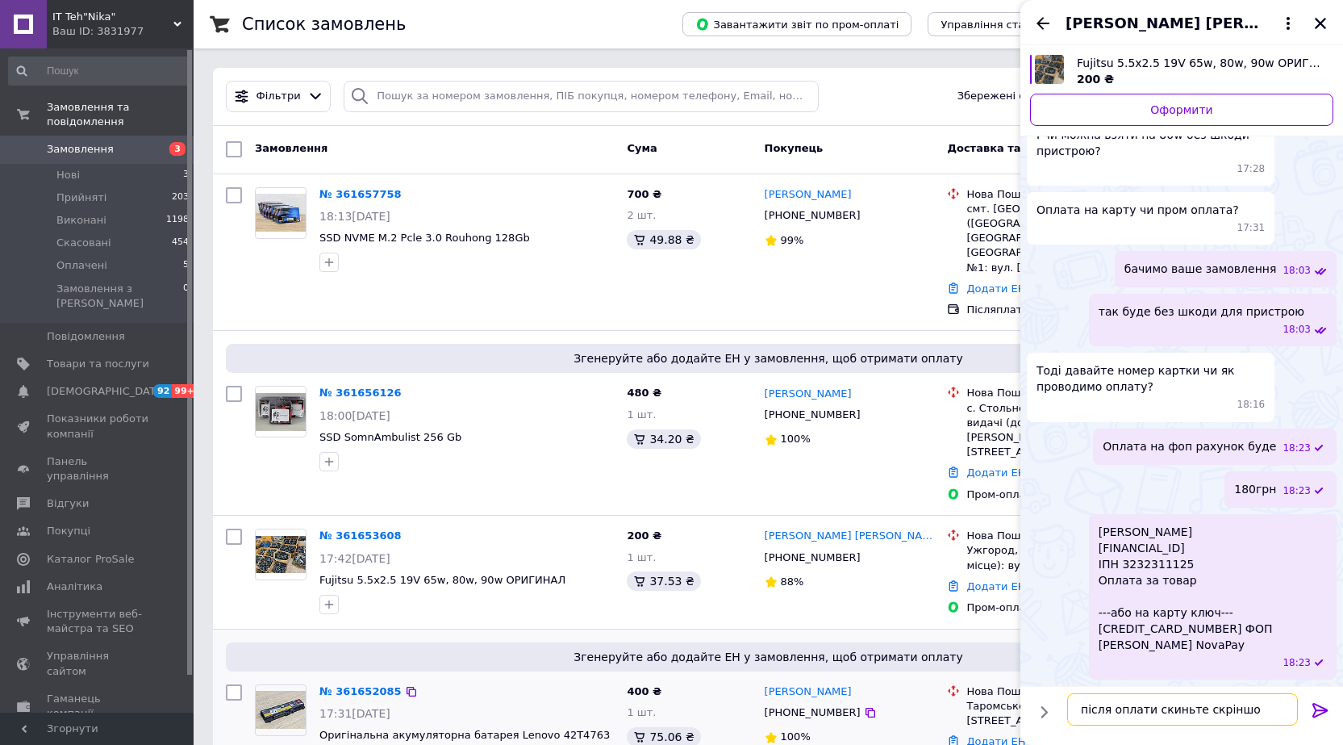
type textarea "після оплати скиньте скріншот"
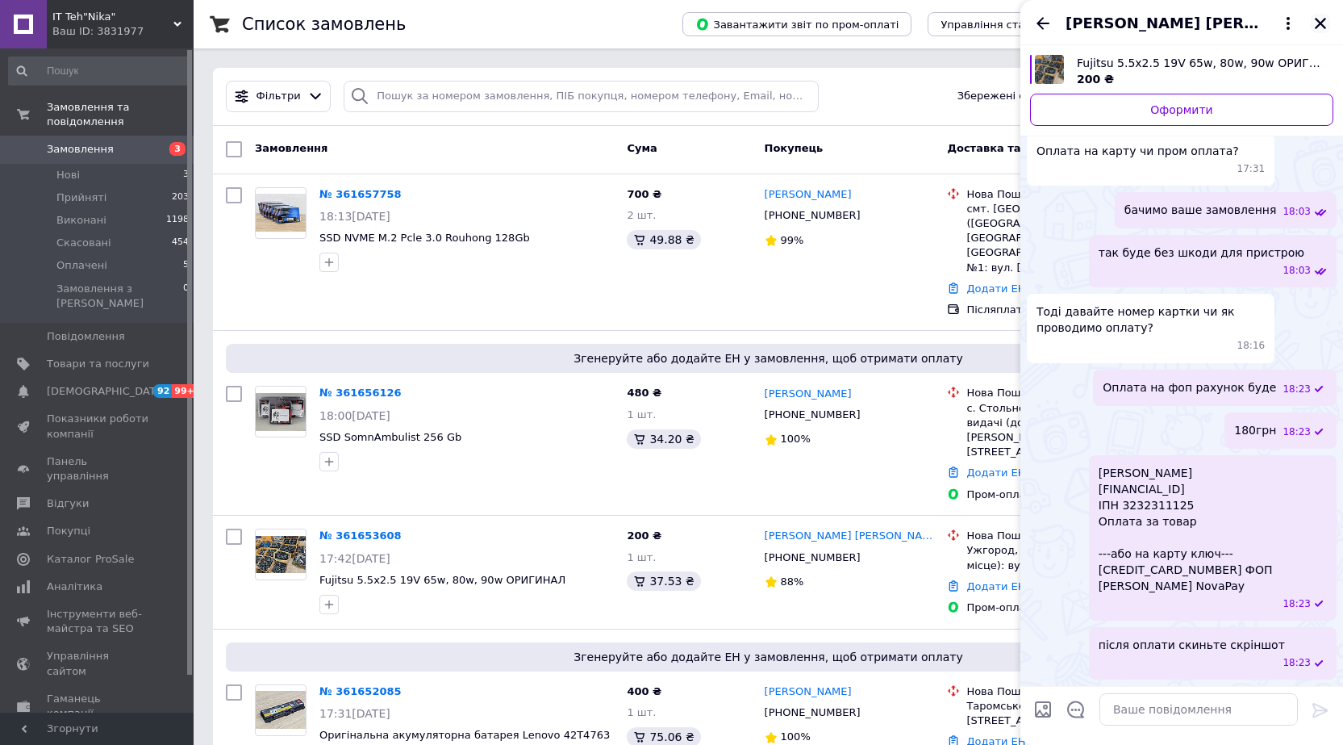
click at [1326, 25] on icon "Закрити" at bounding box center [1320, 23] width 15 height 15
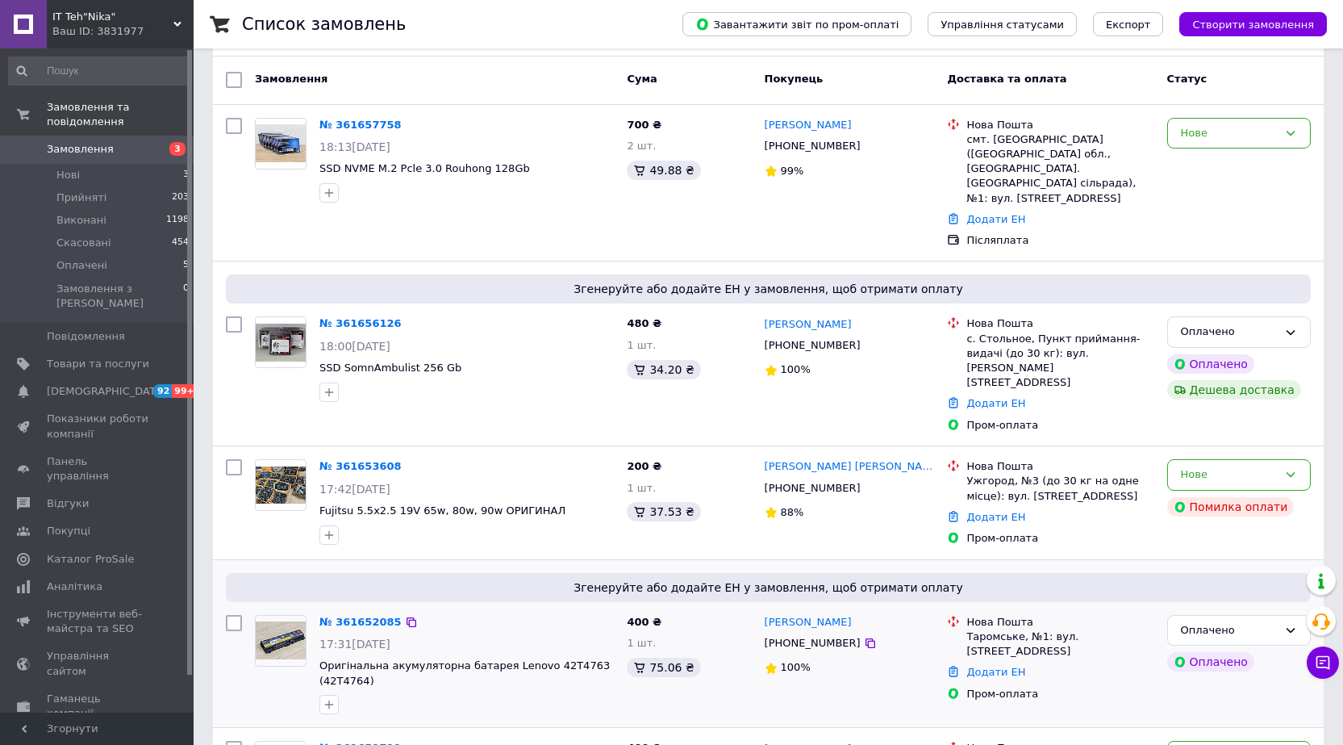
scroll to position [161, 0]
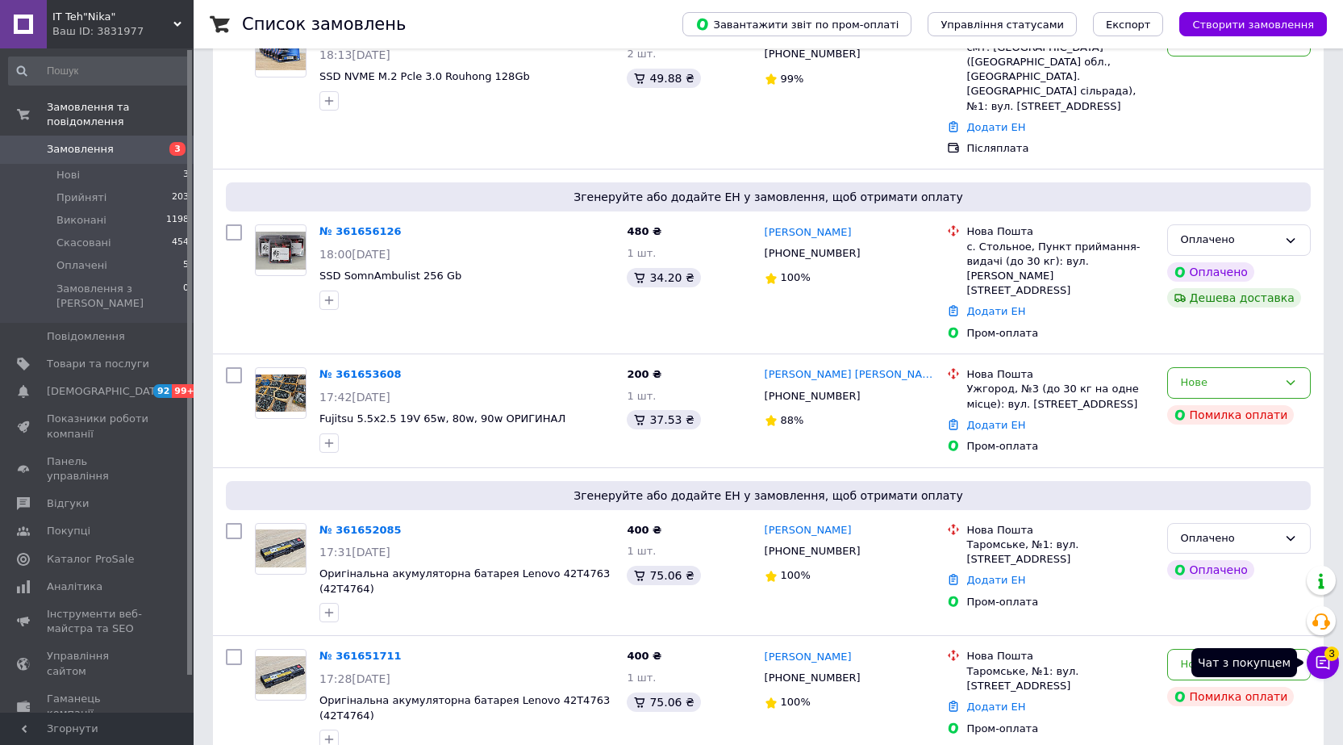
click at [1322, 670] on icon at bounding box center [1323, 662] width 16 height 16
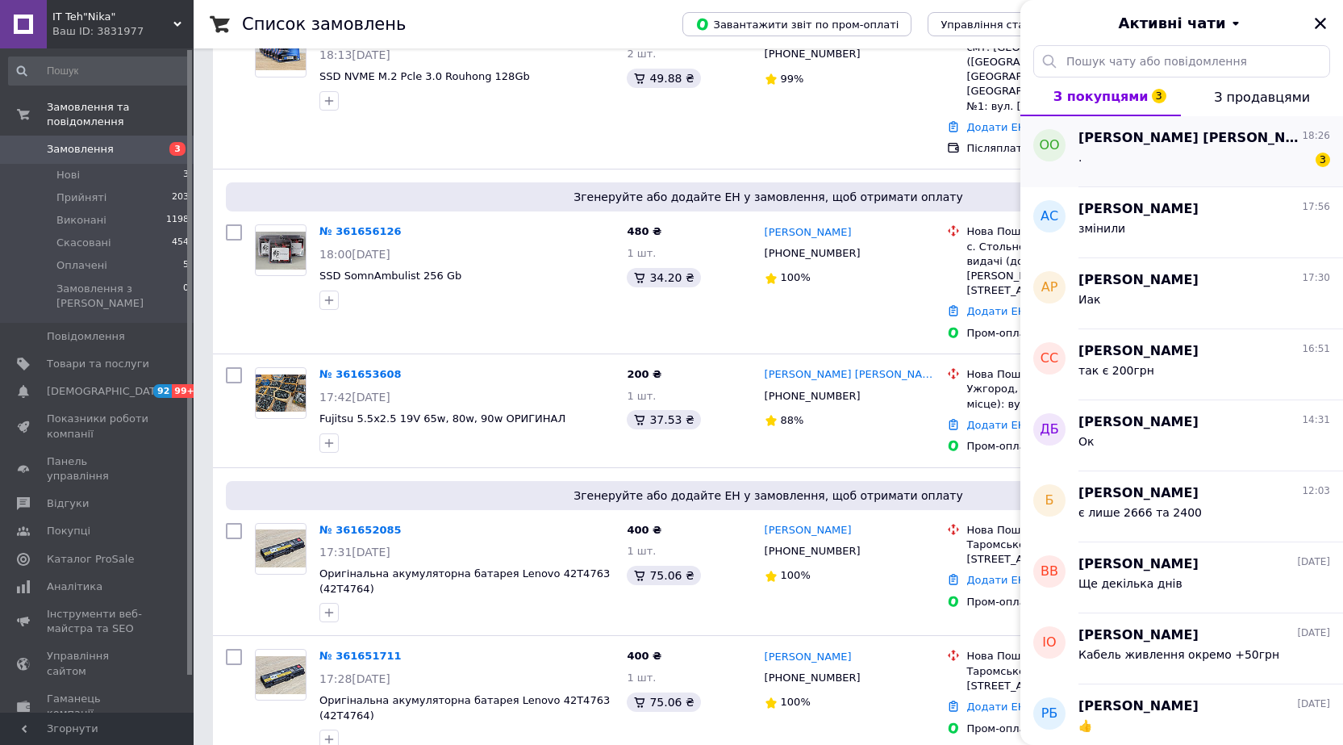
click at [1175, 152] on div ". 3" at bounding box center [1205, 161] width 252 height 26
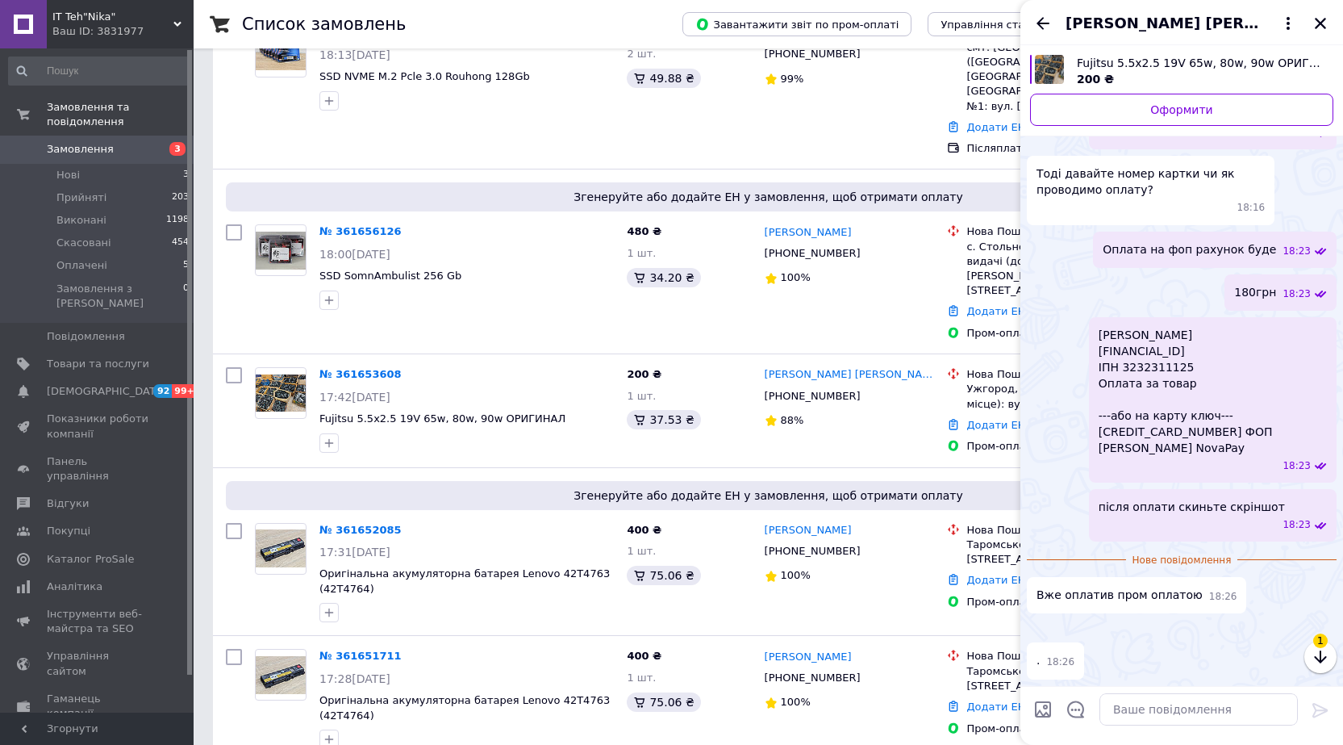
scroll to position [937, 0]
click at [1040, 622] on img at bounding box center [1033, 628] width 13 height 13
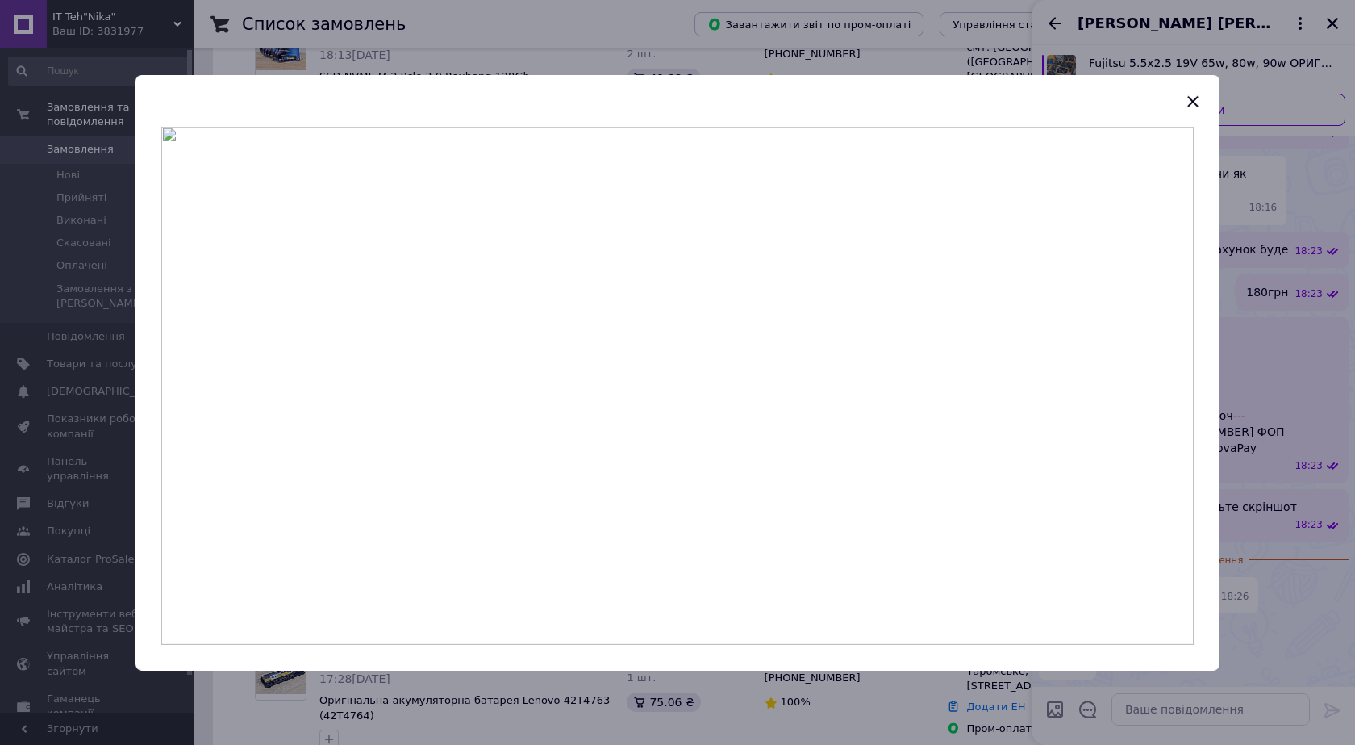
click at [1301, 473] on div at bounding box center [677, 372] width 1355 height 745
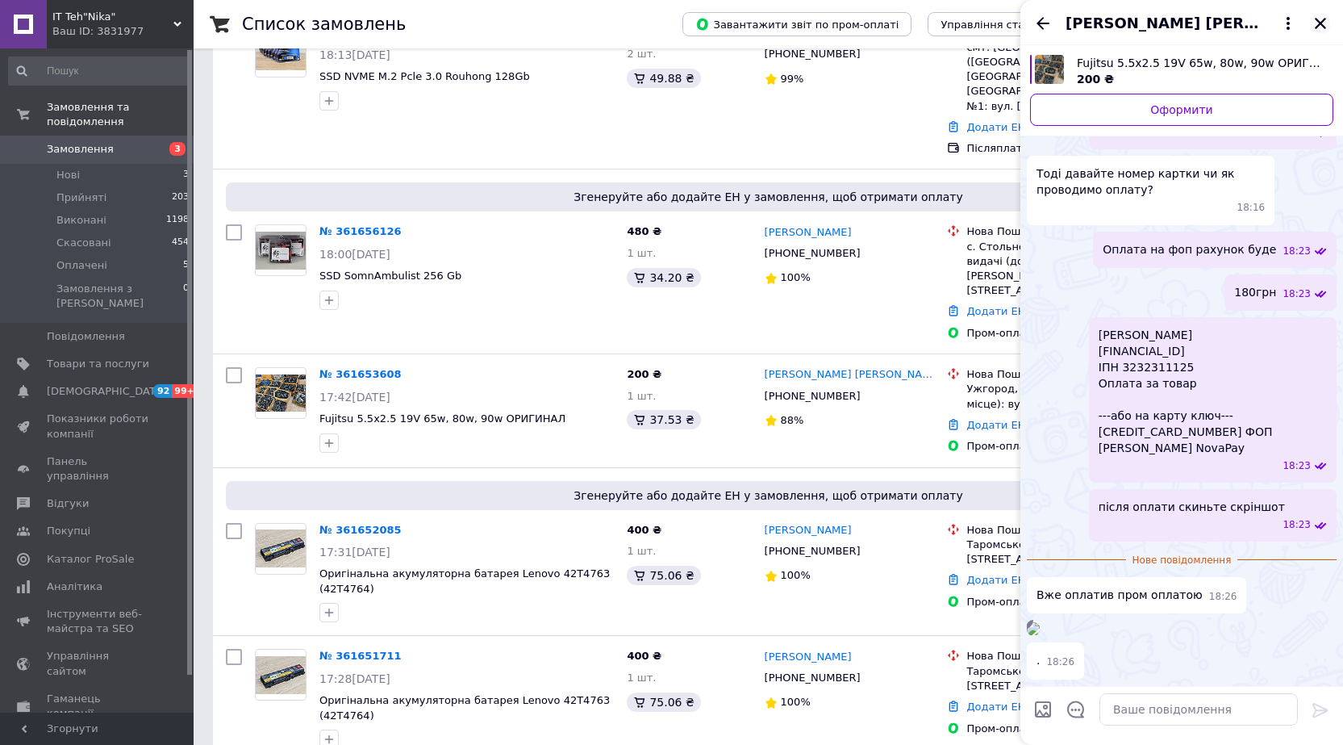
click at [1314, 25] on icon "Закрити" at bounding box center [1320, 23] width 15 height 15
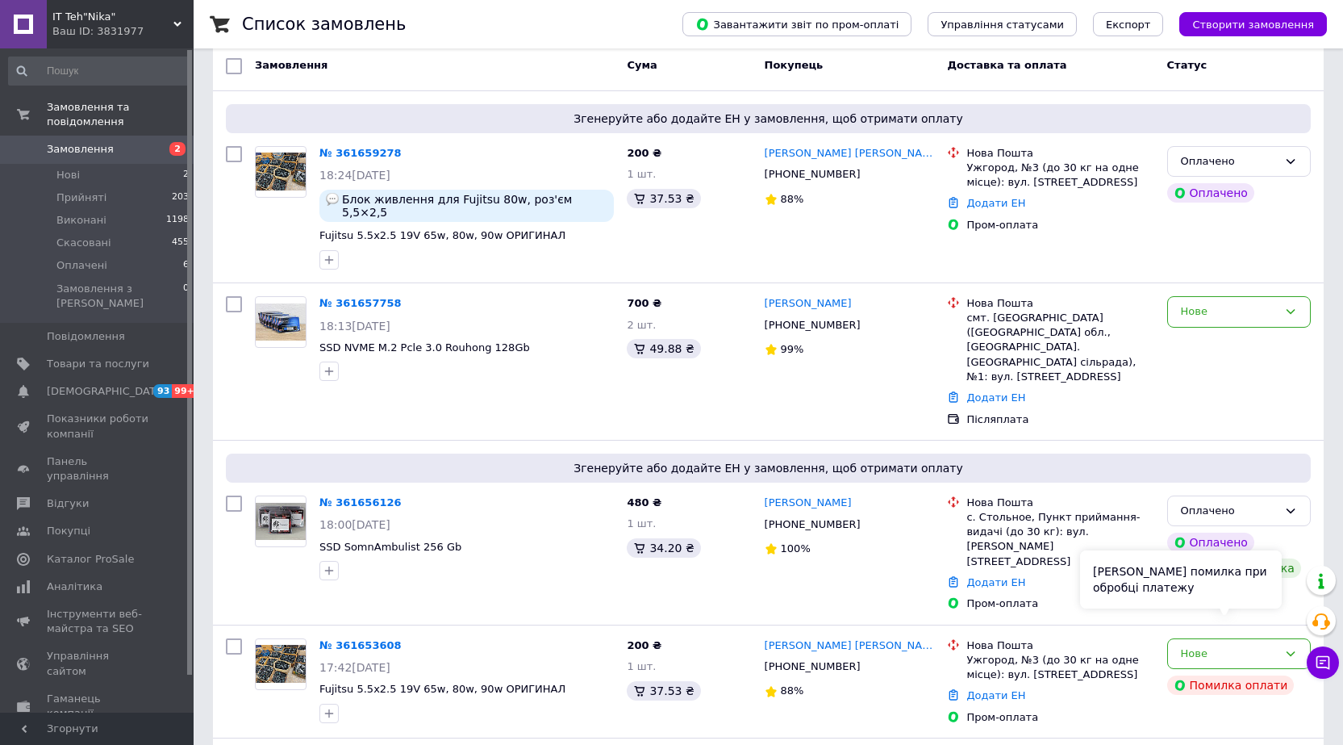
scroll to position [161, 0]
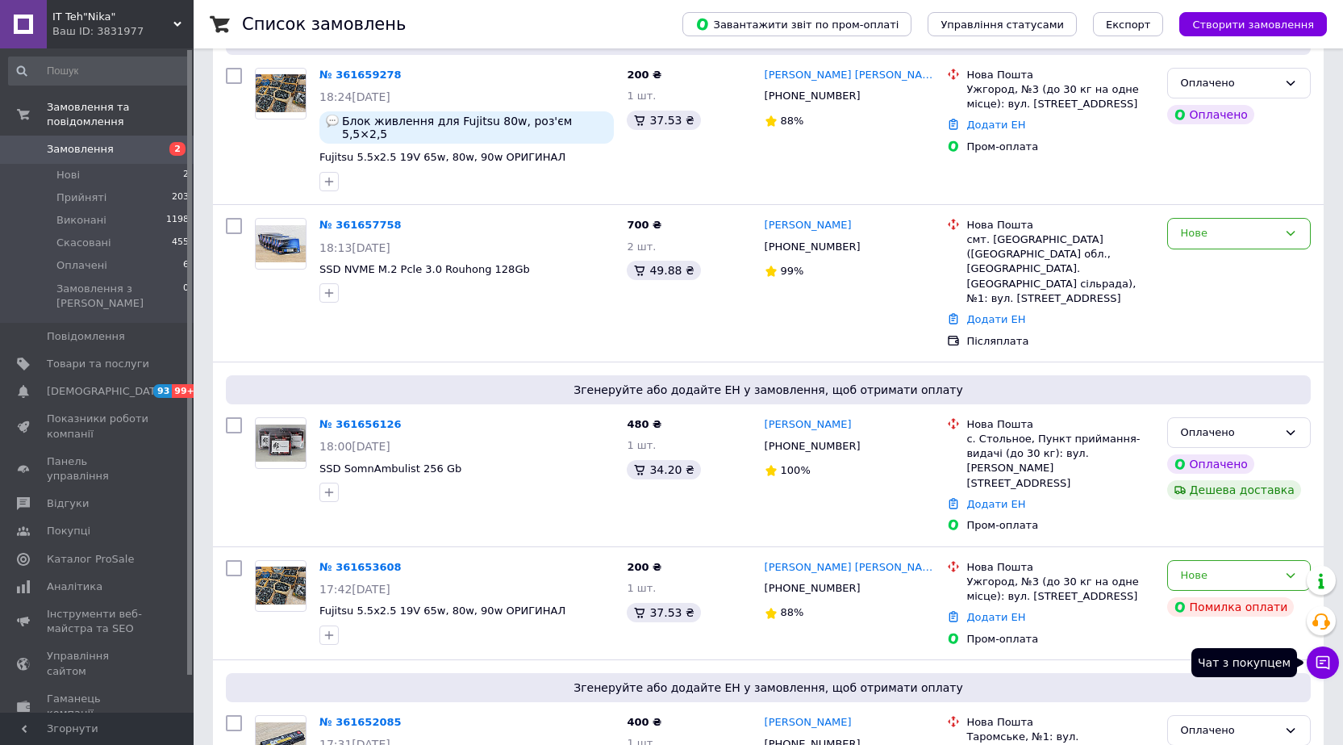
click at [1326, 646] on button "Чат з покупцем" at bounding box center [1323, 662] width 32 height 32
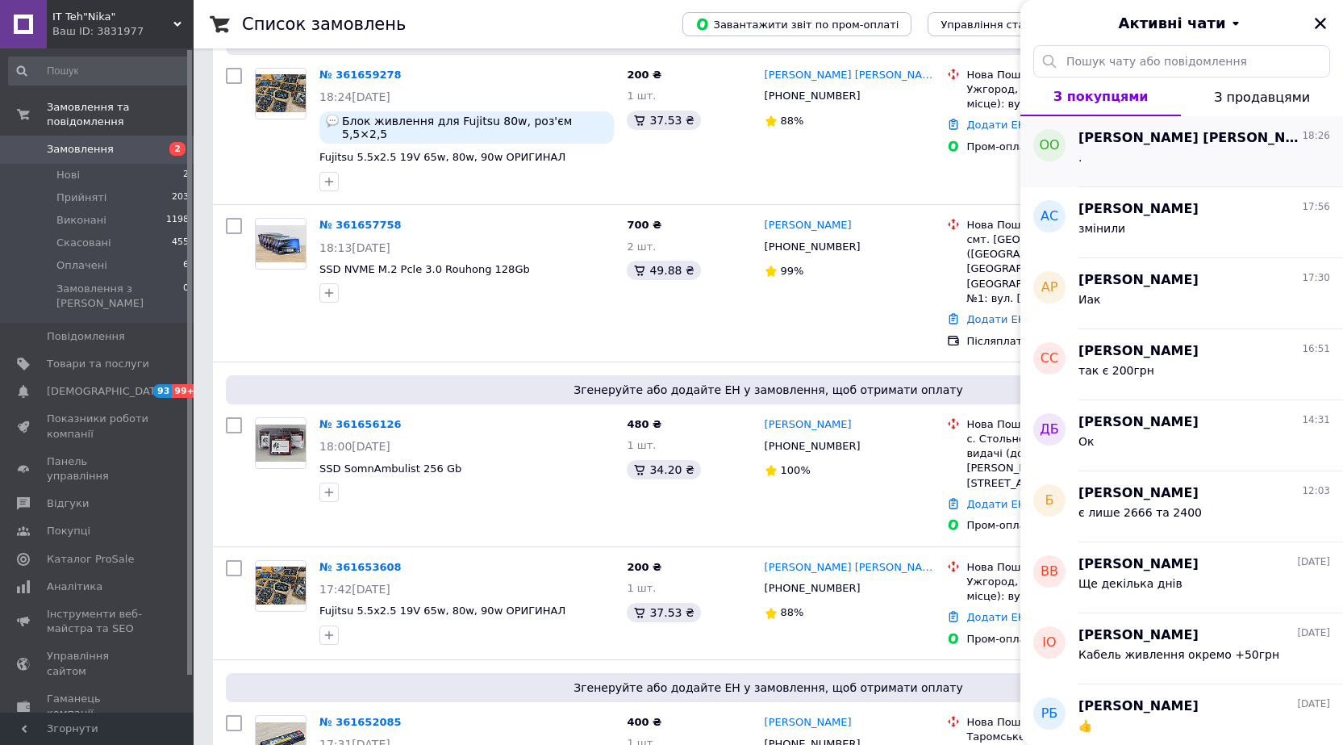
click at [1168, 152] on div "." at bounding box center [1205, 161] width 252 height 26
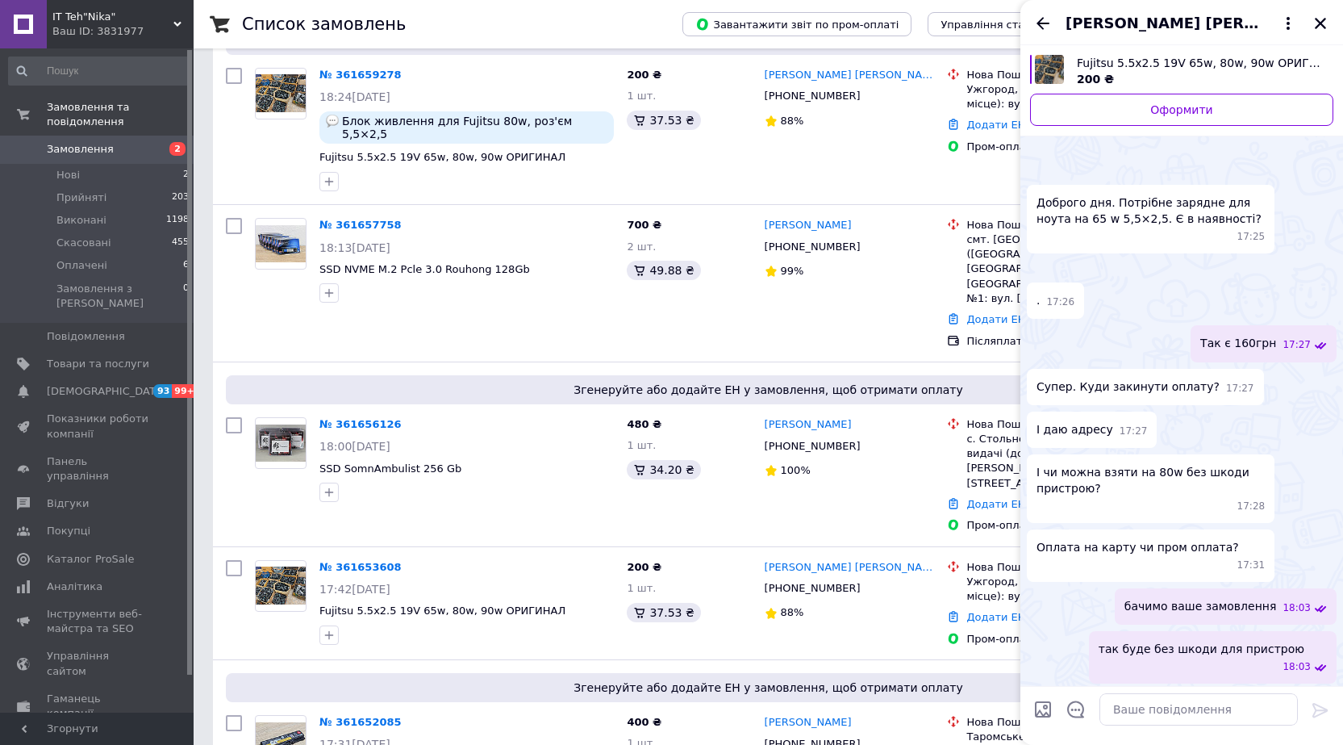
scroll to position [808, 0]
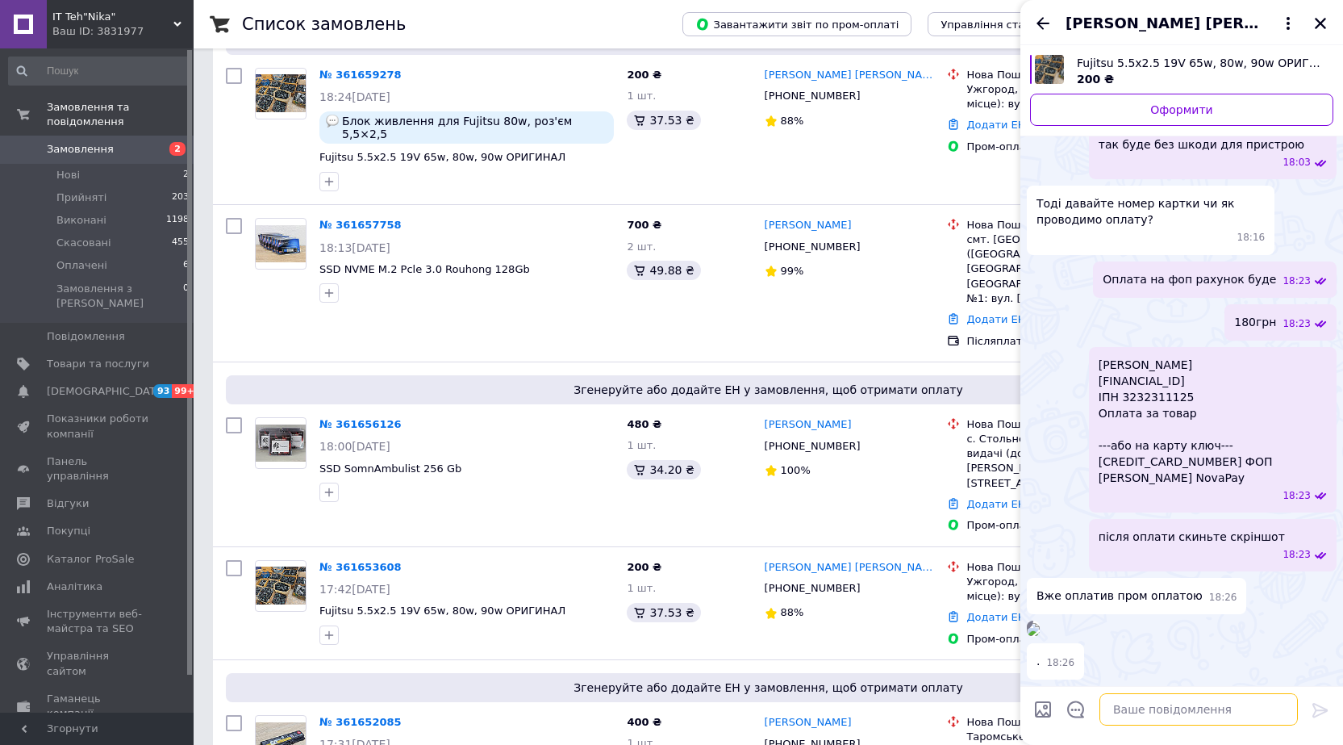
click at [1177, 709] on textarea at bounding box center [1199, 709] width 198 height 32
type textarea "ок"
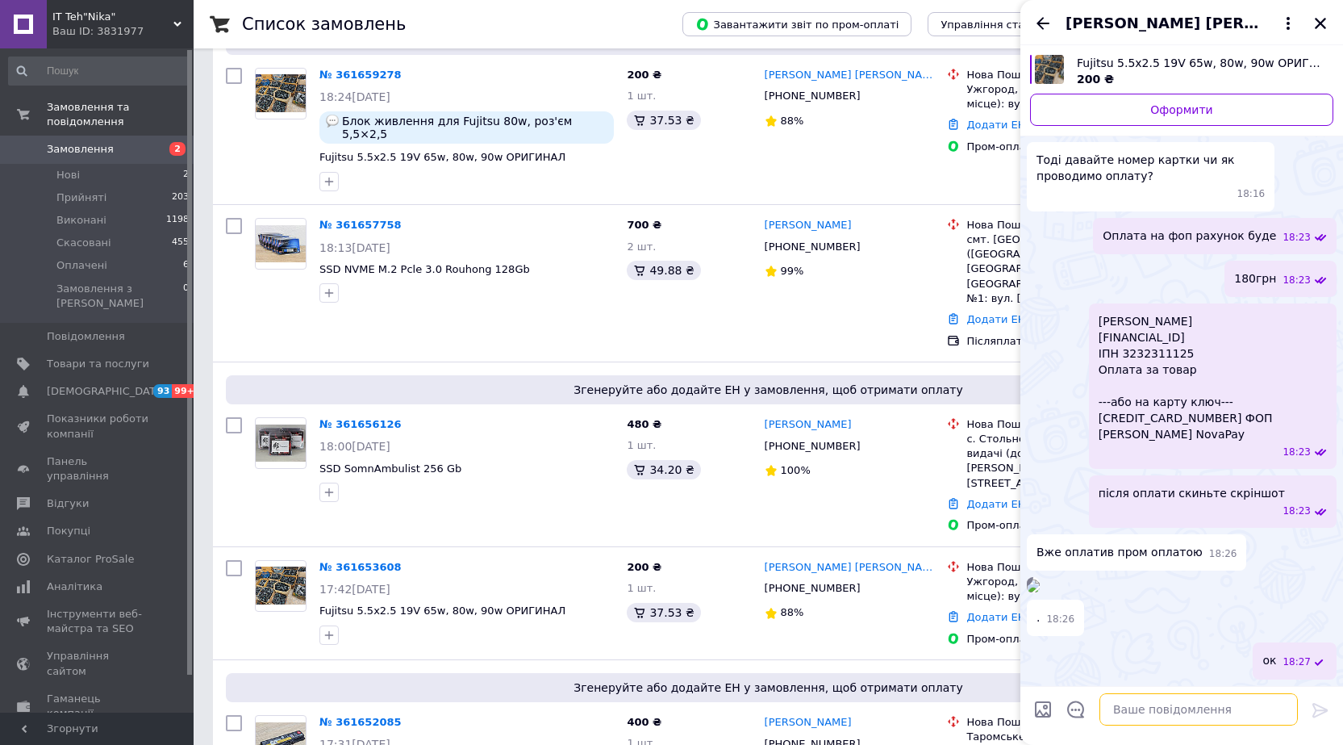
scroll to position [950, 0]
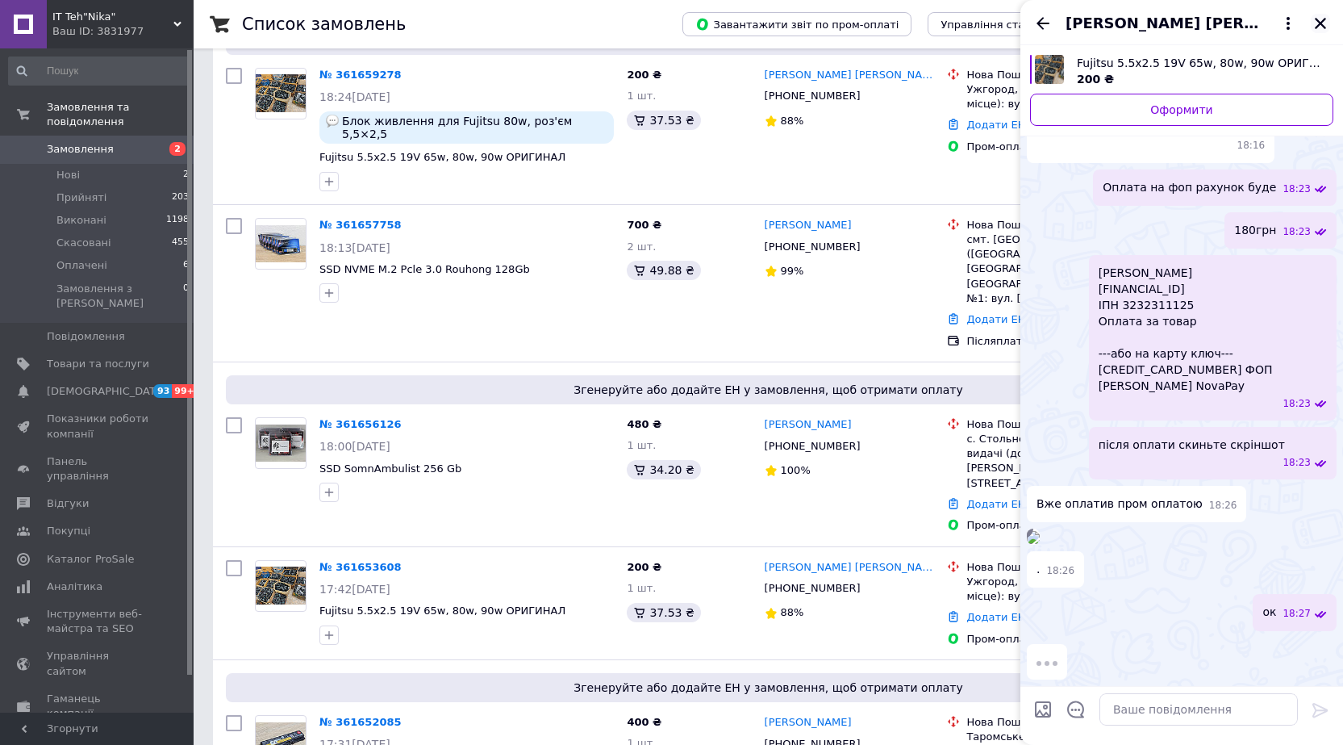
click at [1314, 21] on icon "Закрити" at bounding box center [1320, 23] width 15 height 15
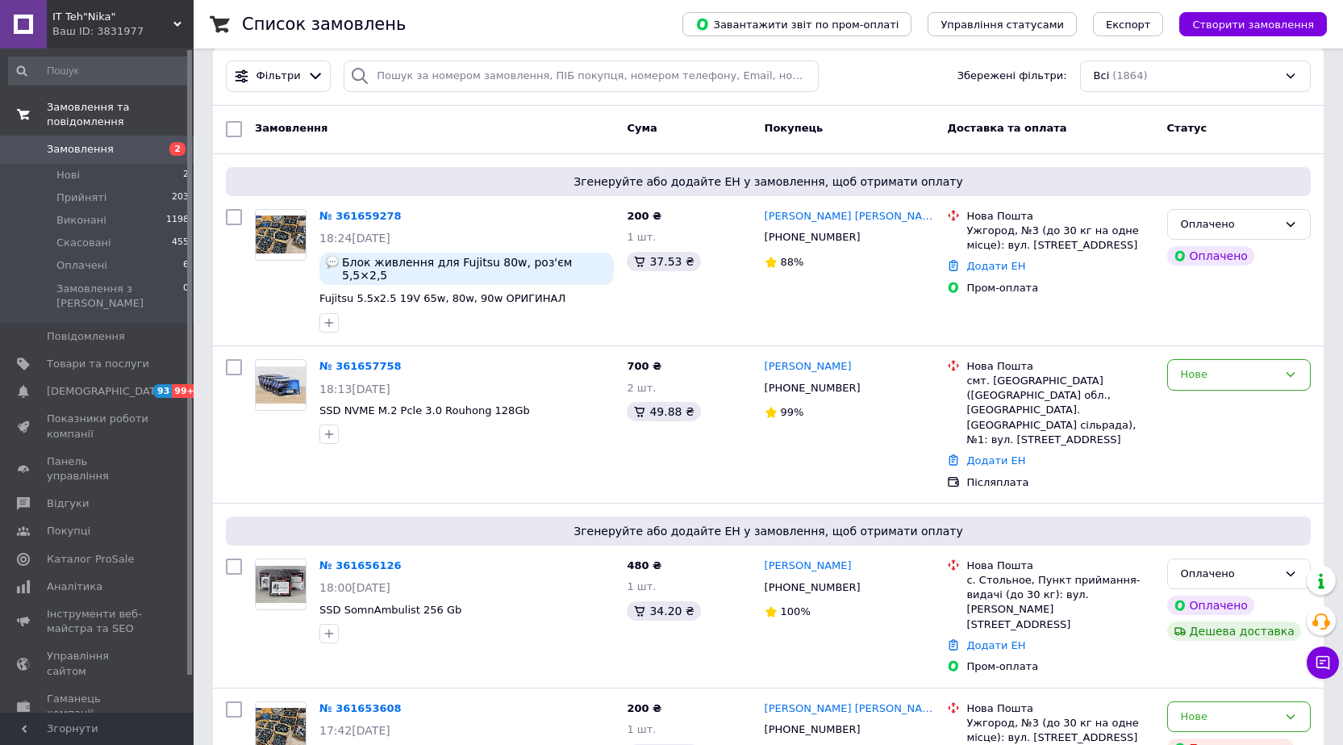
scroll to position [0, 0]
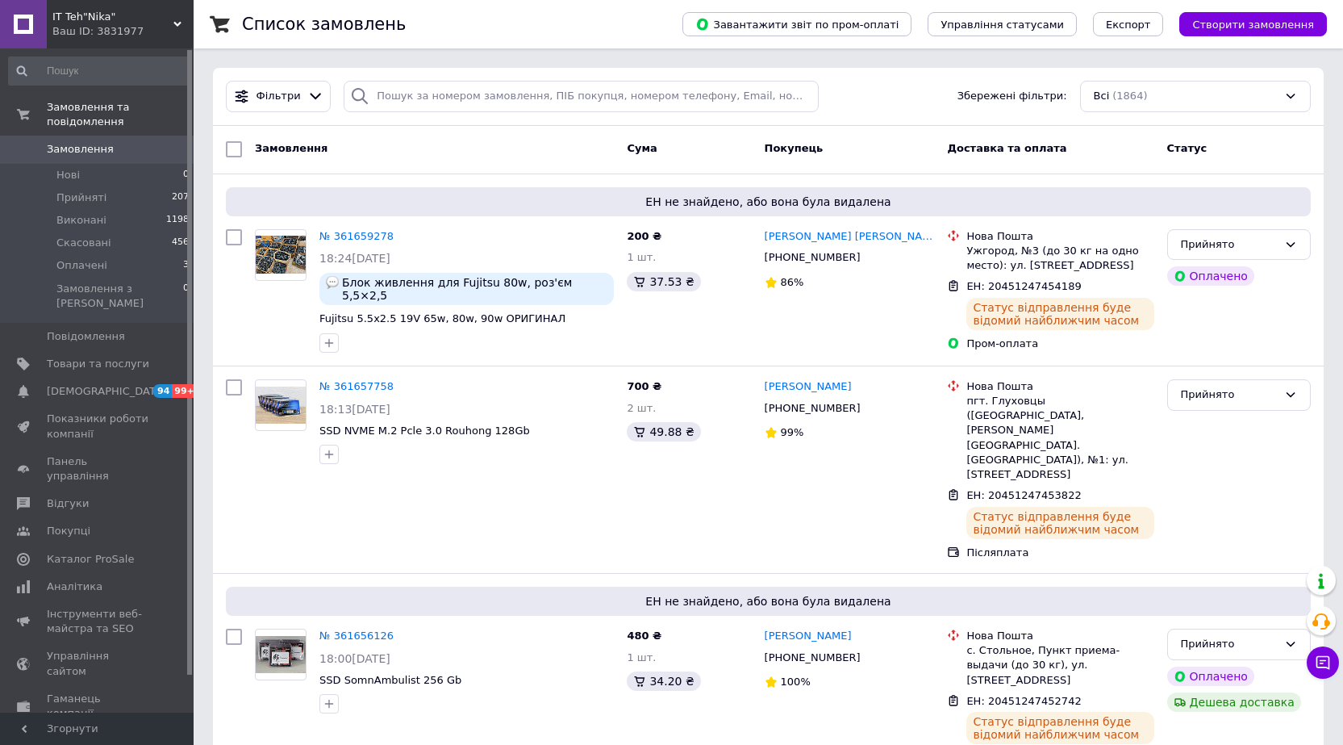
scroll to position [651, 0]
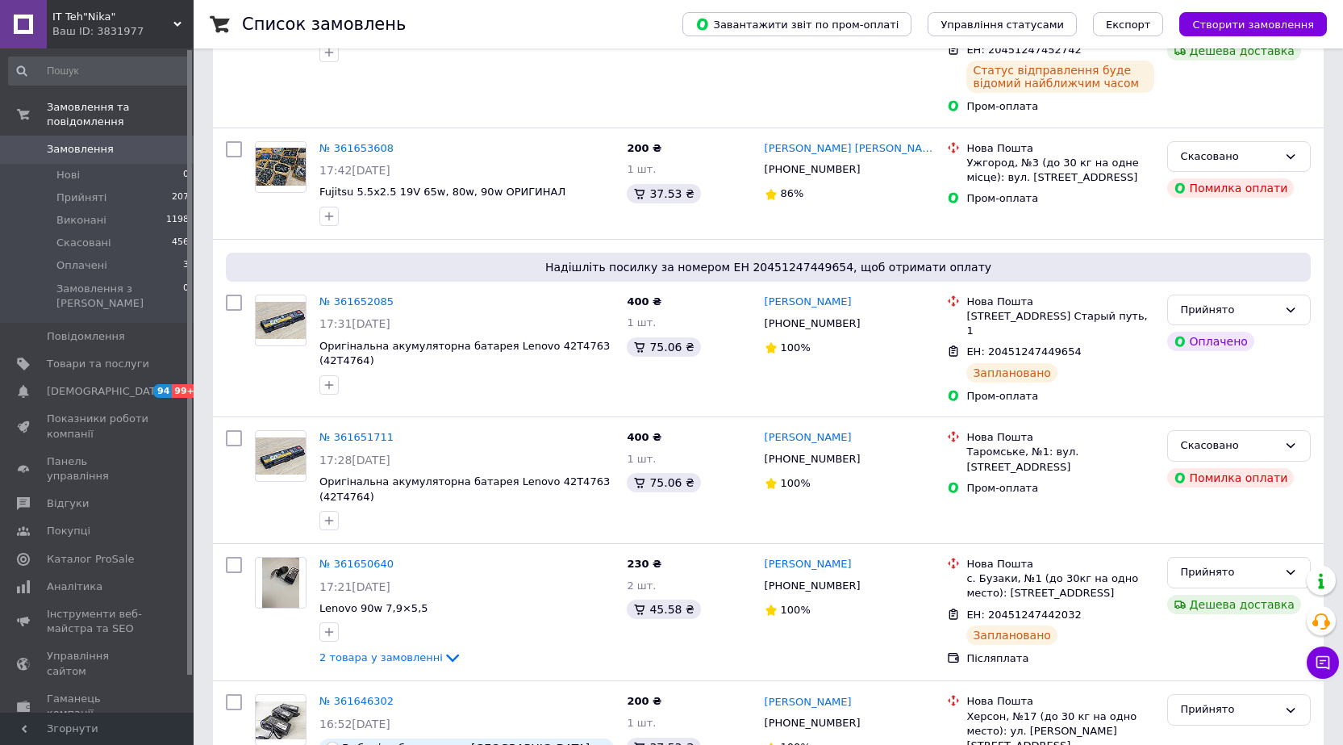
click at [1330, 663] on button "Чат з покупцем" at bounding box center [1323, 662] width 32 height 32
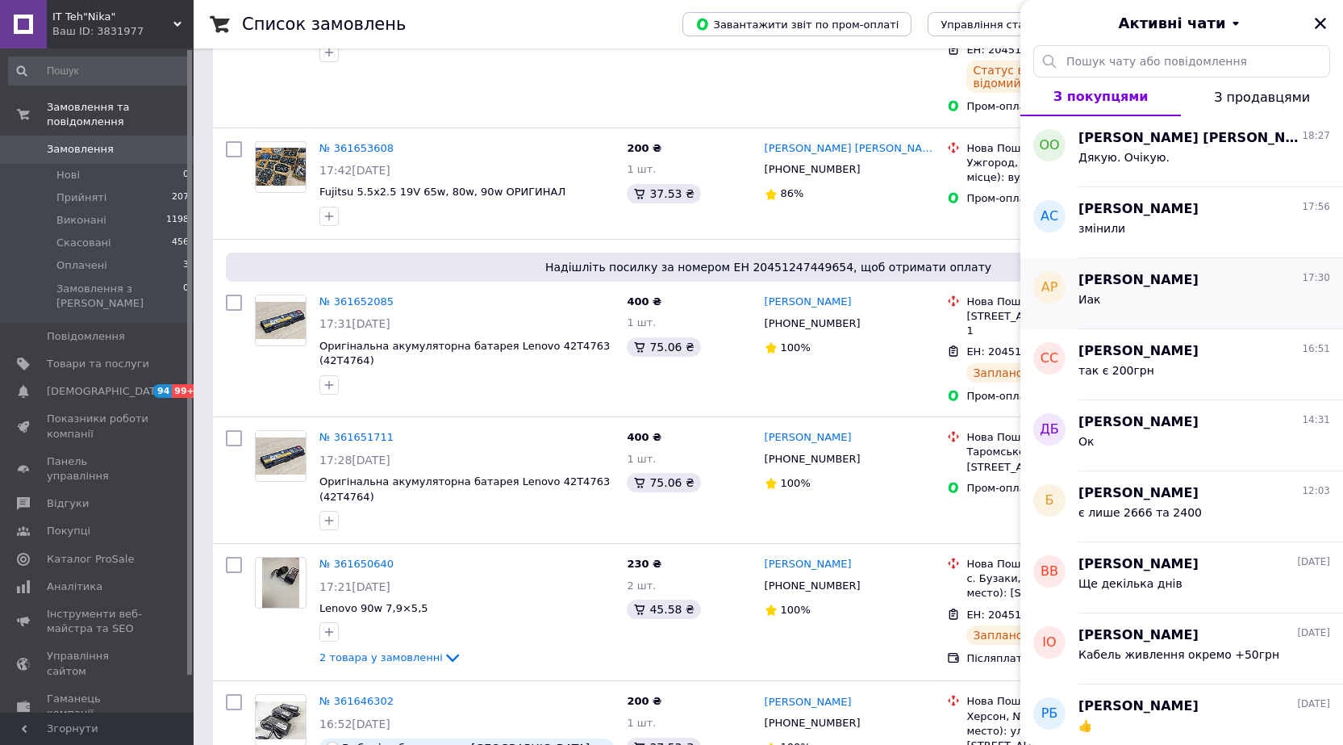
click at [1206, 291] on div "Иак" at bounding box center [1205, 303] width 252 height 26
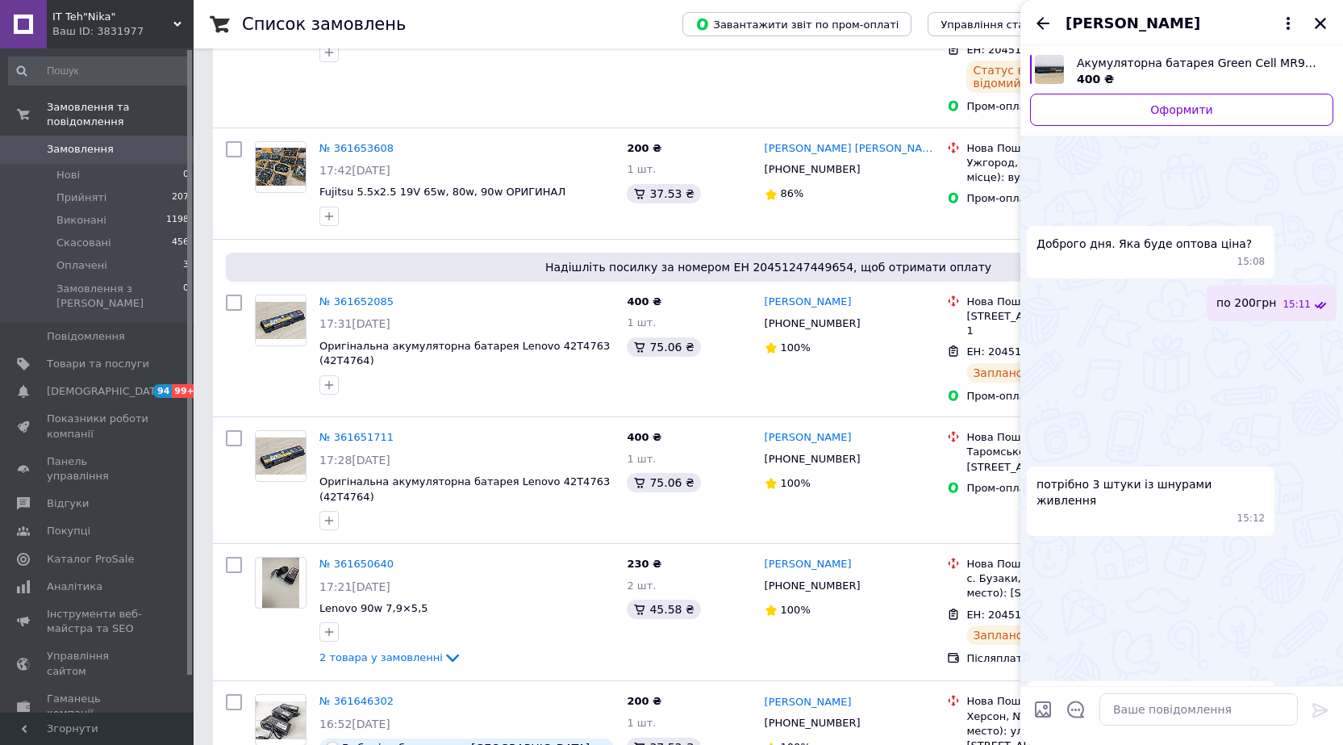
scroll to position [1350, 0]
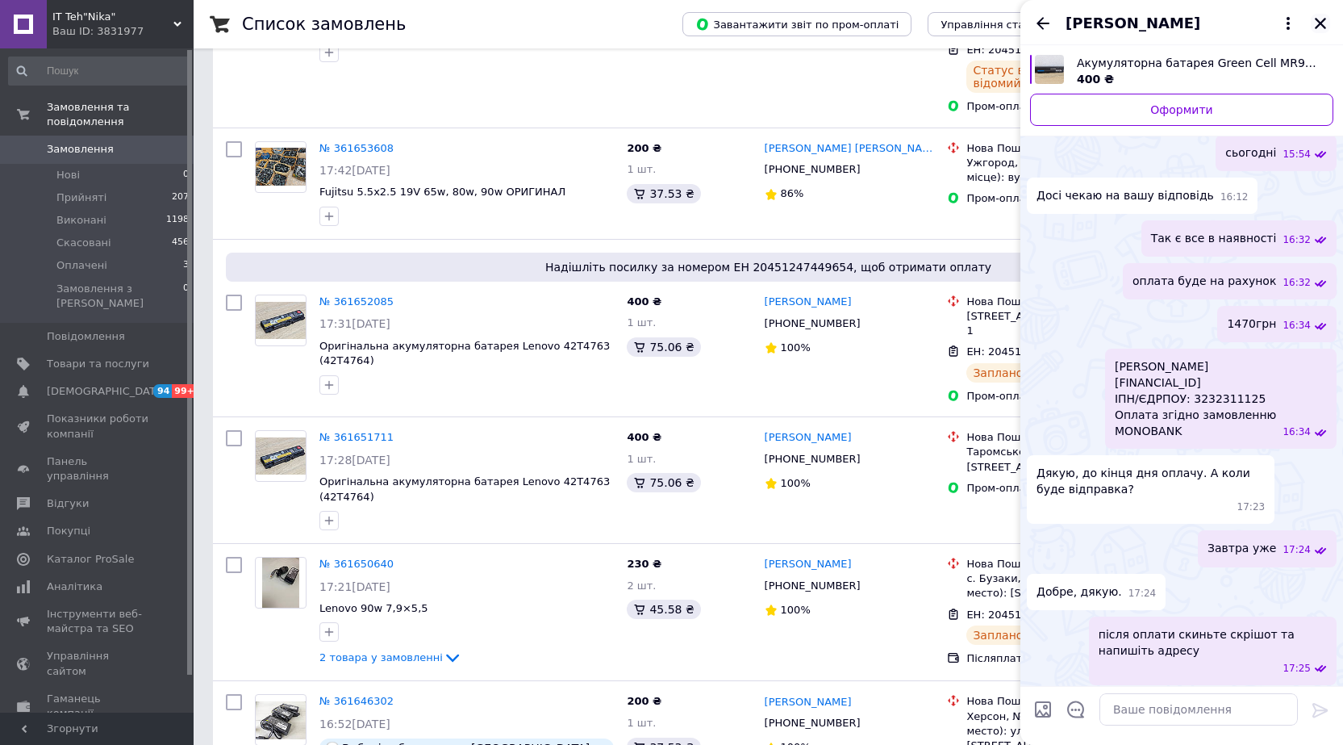
click at [1322, 23] on icon "Закрити" at bounding box center [1320, 23] width 11 height 11
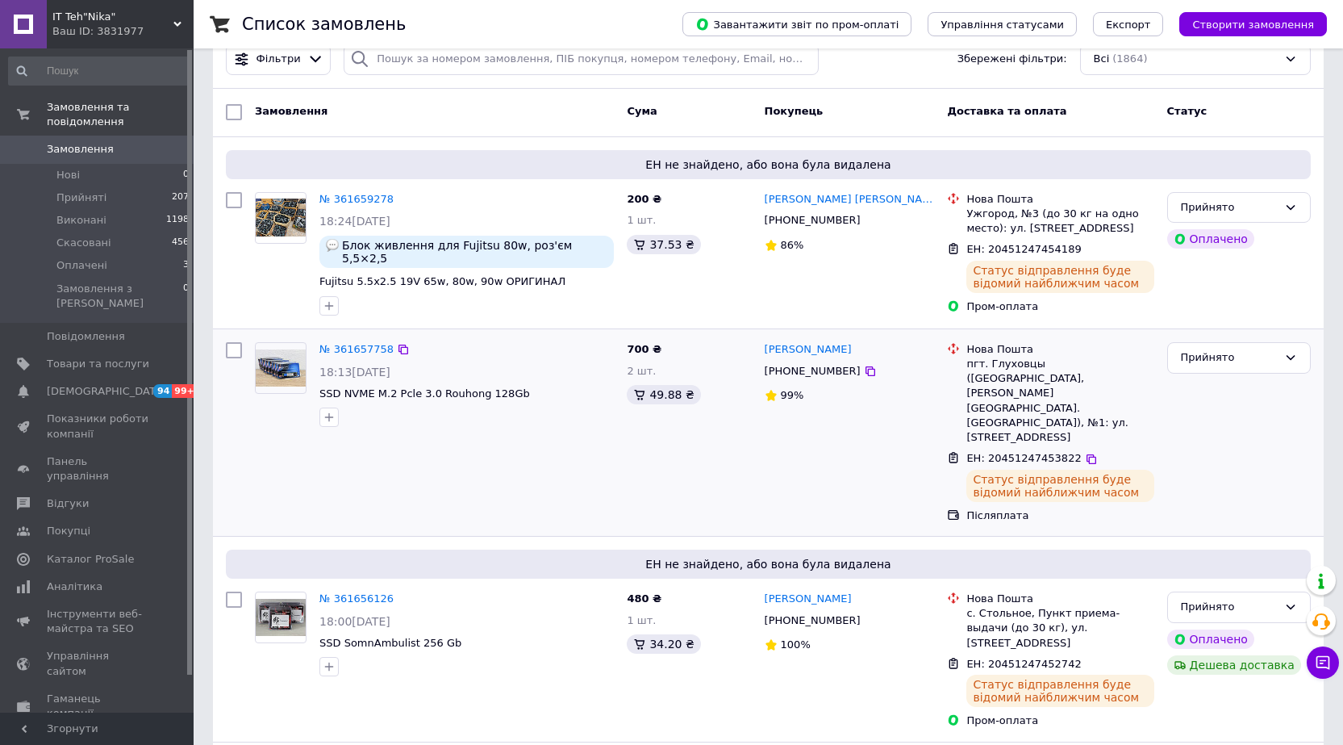
scroll to position [0, 0]
